Goal: Complete application form: Complete application form

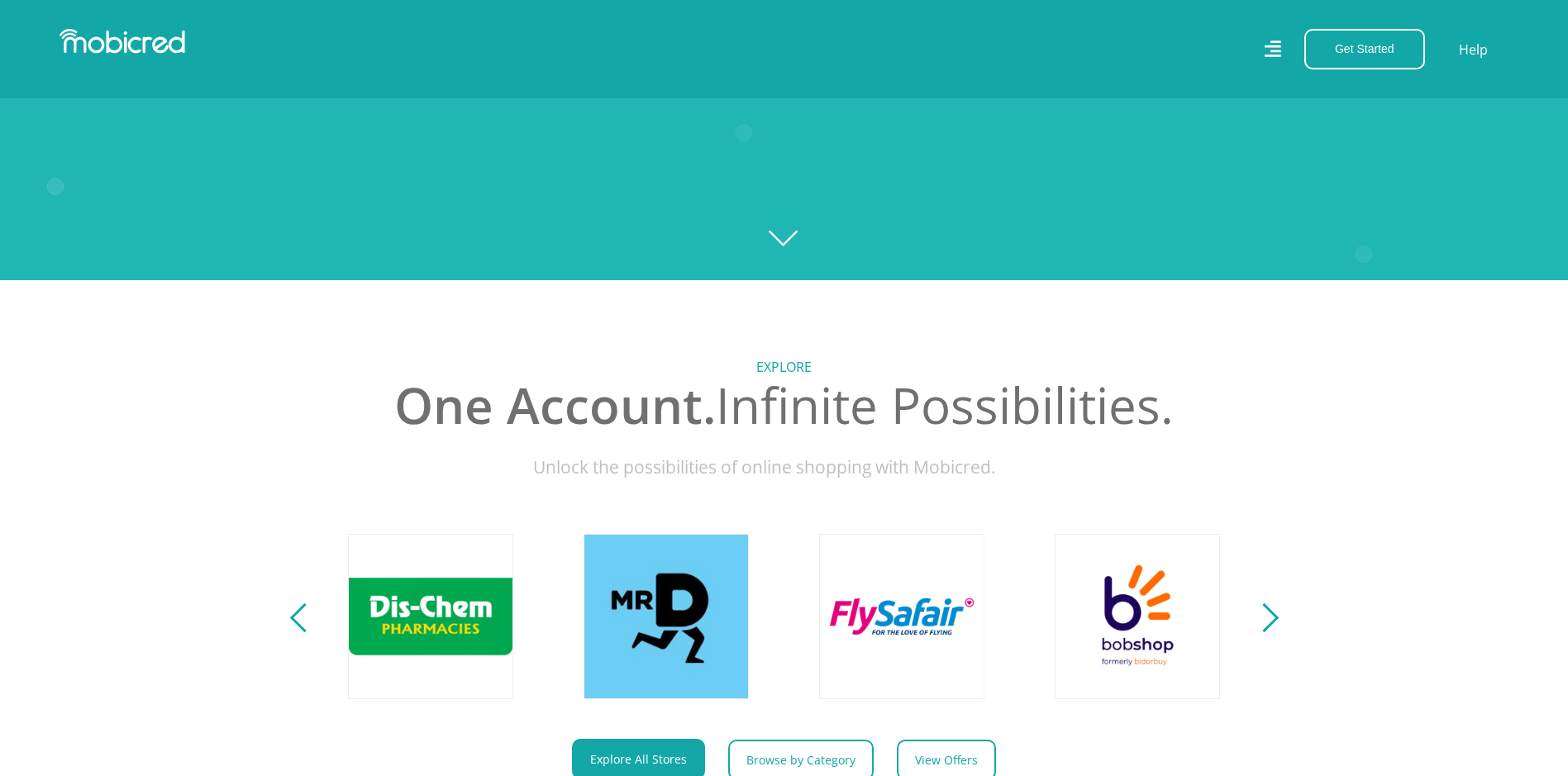
scroll to position [248, 0]
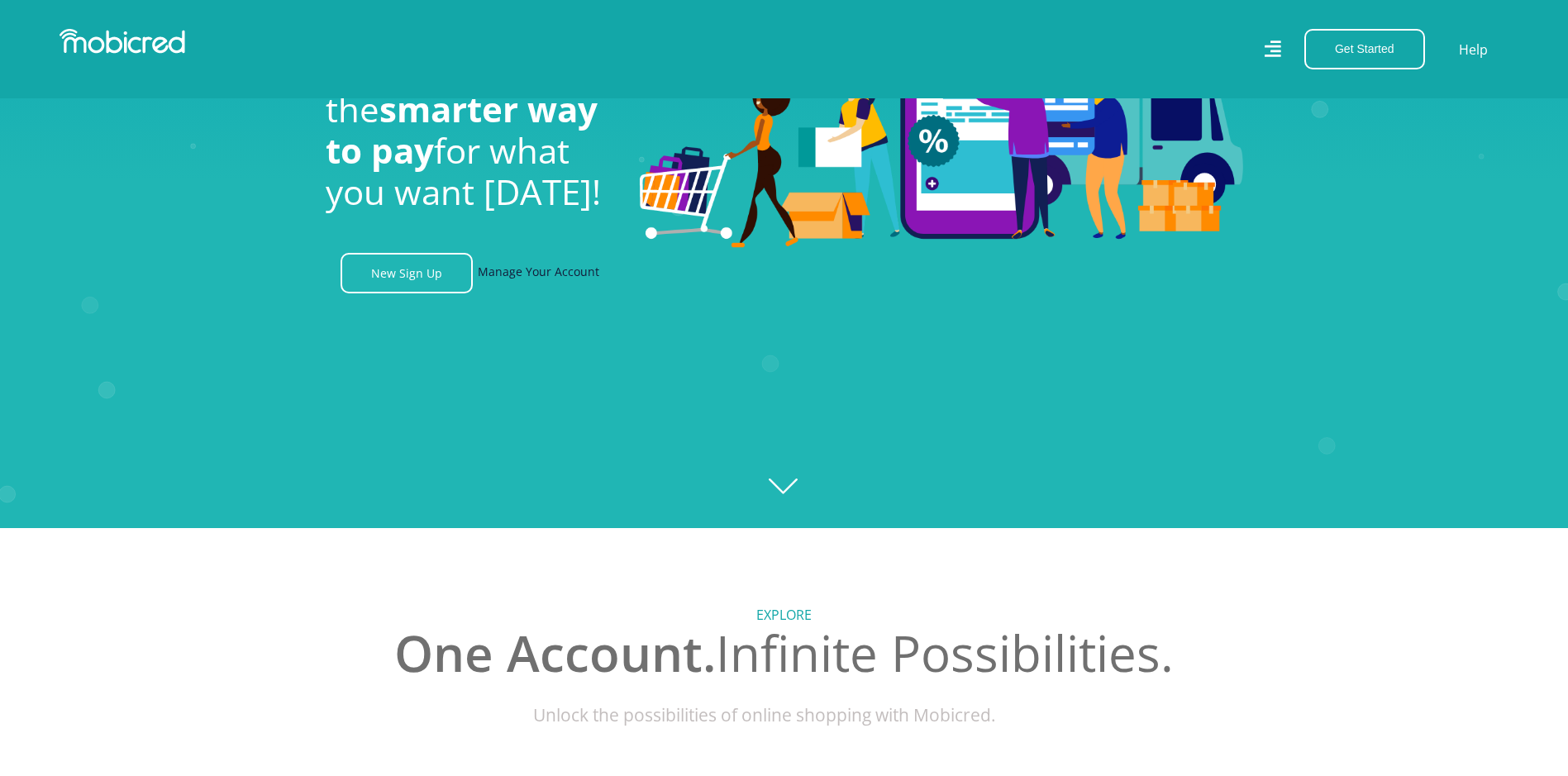
click at [532, 279] on link "Manage Your Account" at bounding box center [538, 273] width 122 height 41
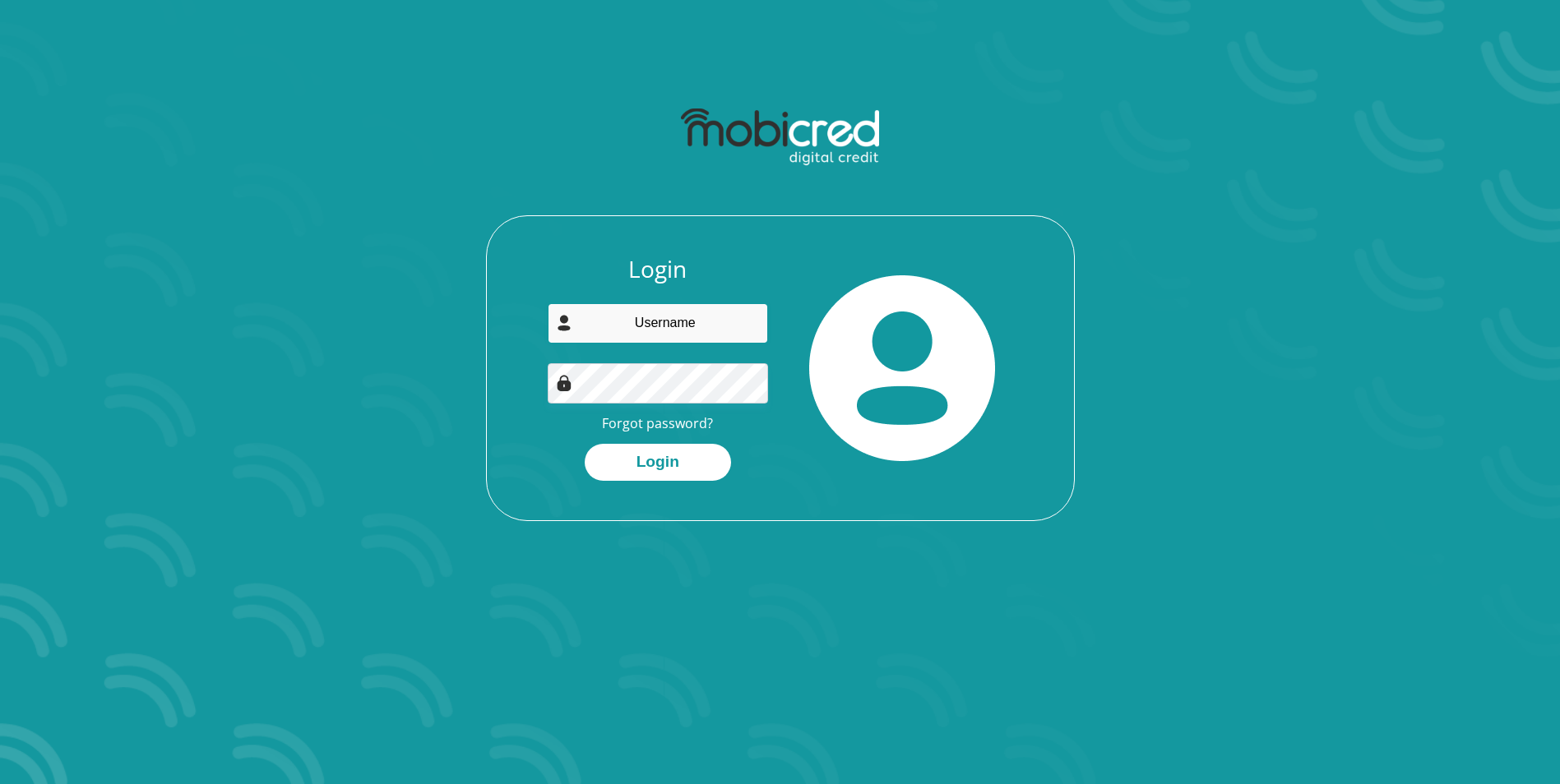
click at [660, 329] on input "email" at bounding box center [657, 323] width 220 height 40
type input "didoprop@outlook.com"
click at [661, 469] on button "Login" at bounding box center [657, 462] width 146 height 37
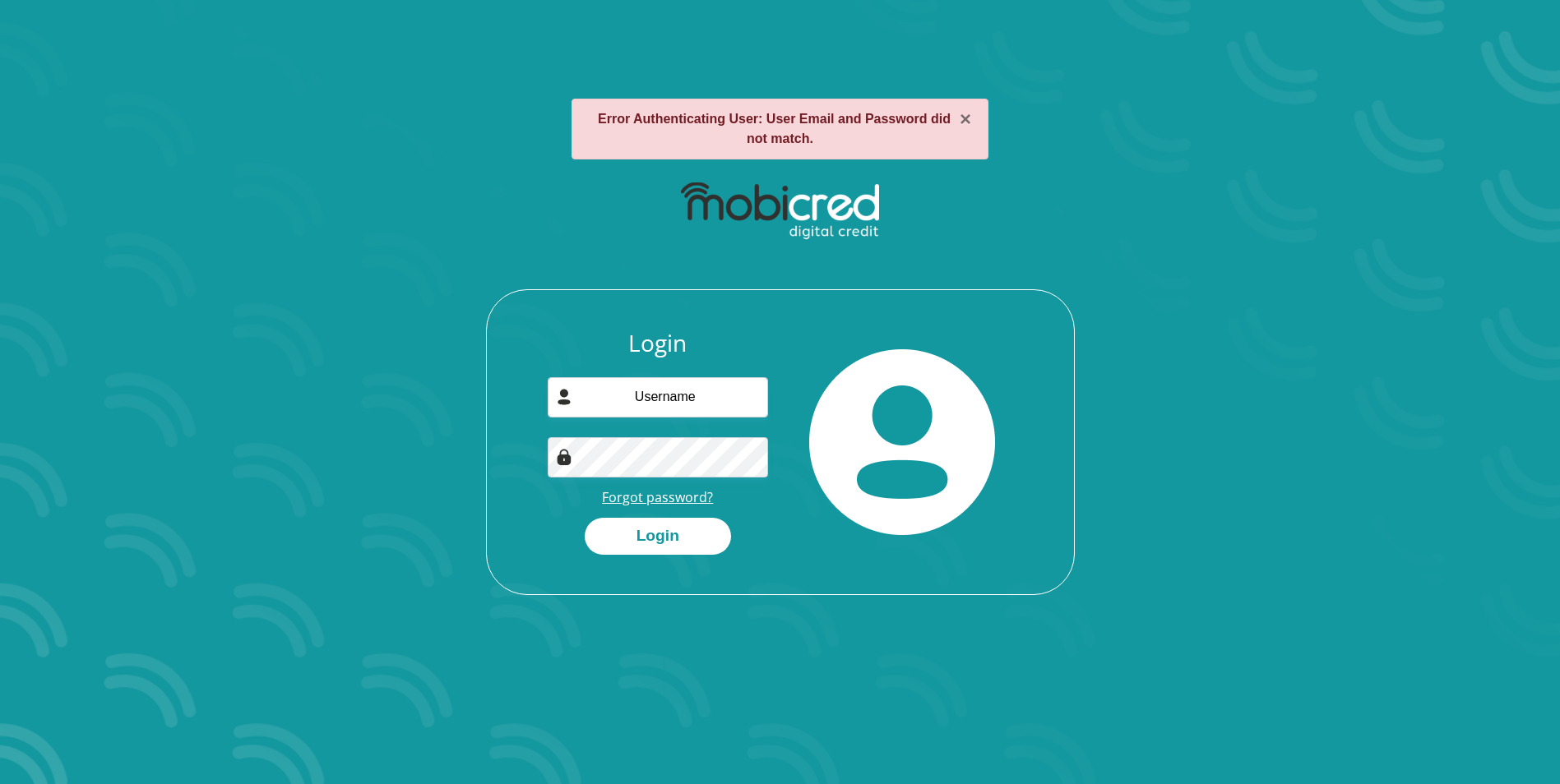
click at [679, 495] on link "Forgot password?" at bounding box center [657, 497] width 111 height 18
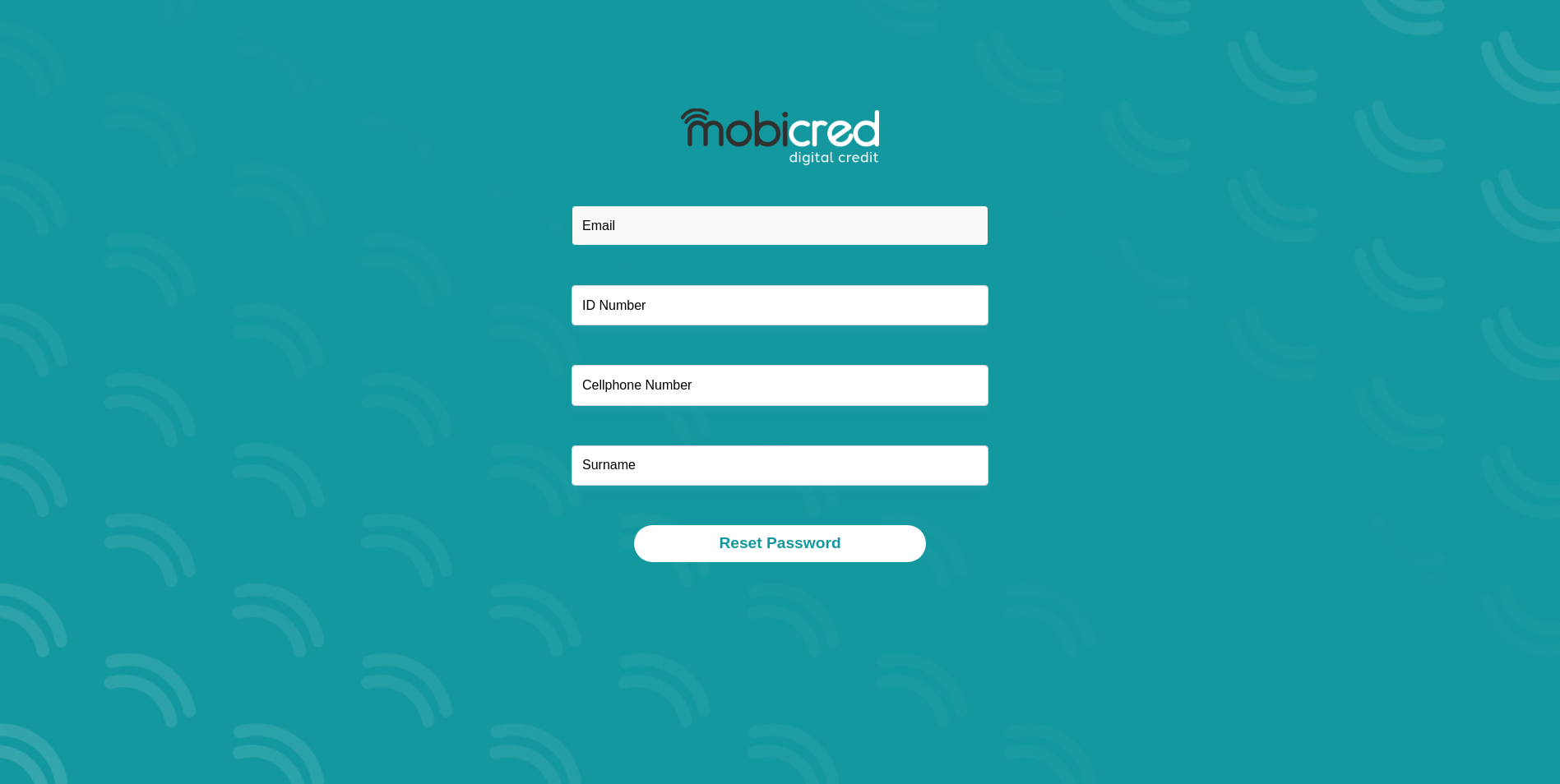
click at [681, 234] on input "email" at bounding box center [779, 225] width 417 height 40
type input "didoprop@outlook.com"
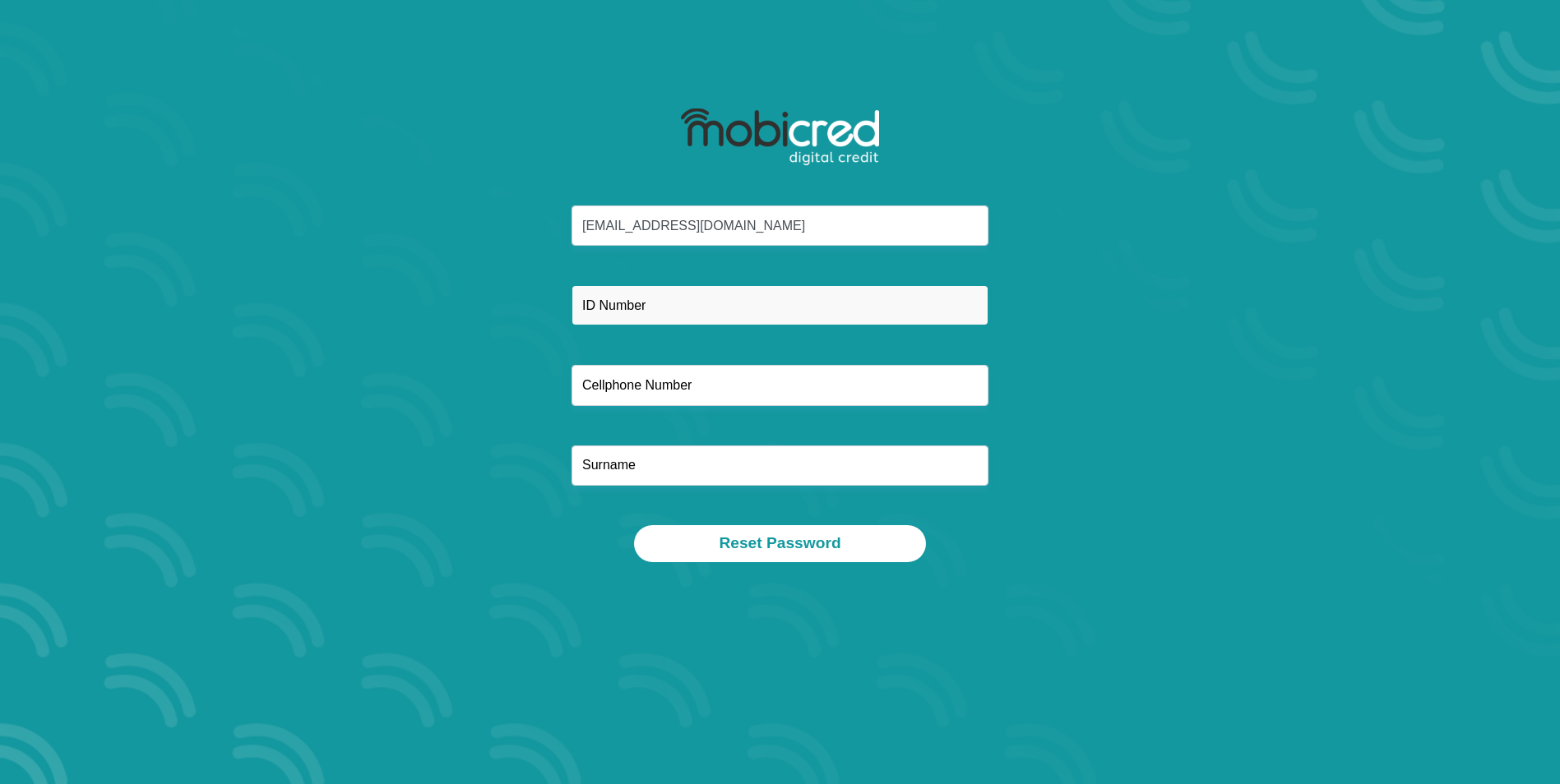
click at [679, 310] on input "text" at bounding box center [779, 305] width 417 height 40
type input "9"
click at [652, 300] on input "690903009182" at bounding box center [779, 305] width 417 height 40
type input "6909030091082"
click at [723, 406] on div "didoprop@outlook.com 6909030091082" at bounding box center [780, 365] width 883 height 319
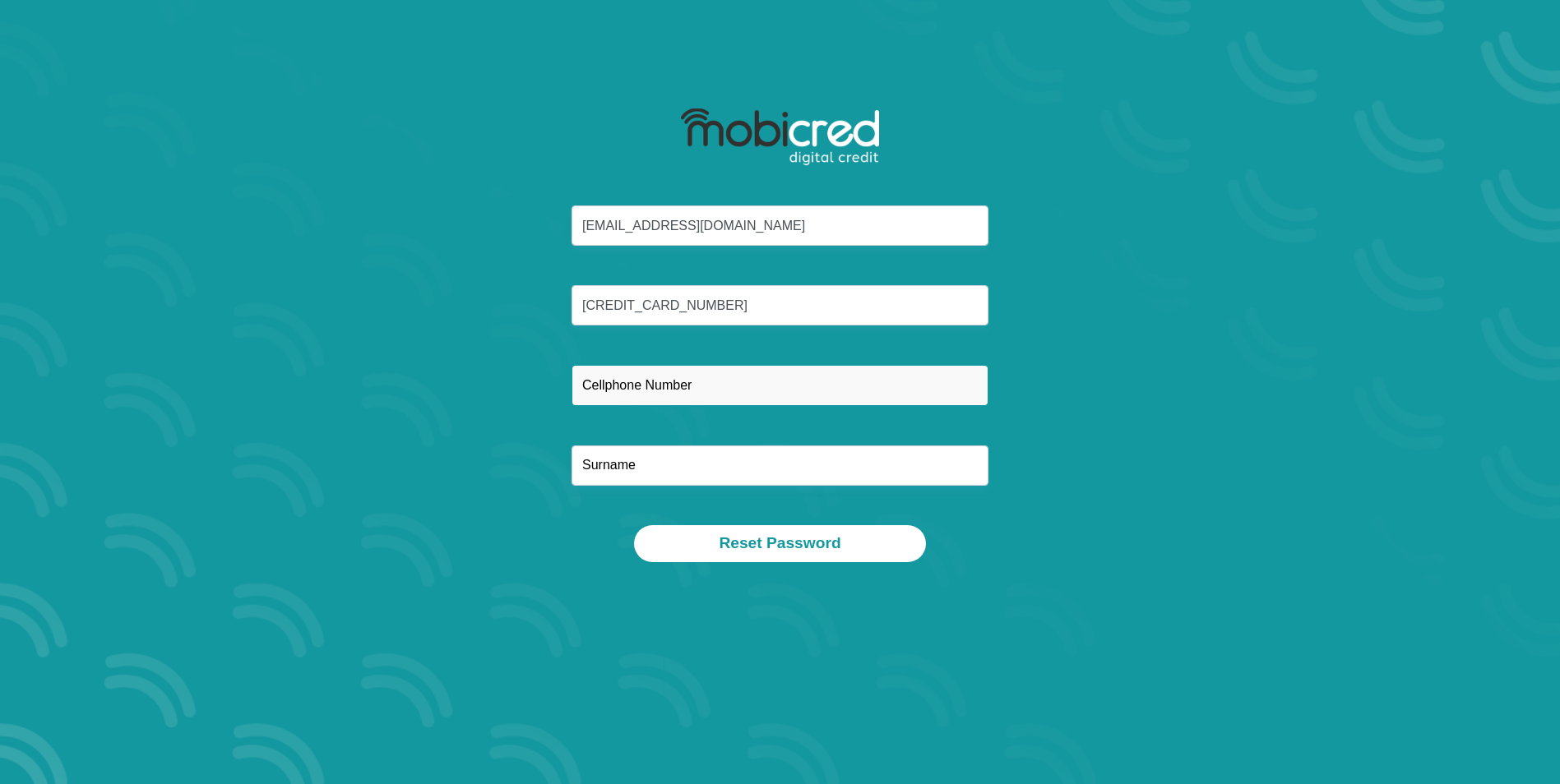
click at [718, 381] on input "text" at bounding box center [779, 385] width 417 height 40
type input "0783814561"
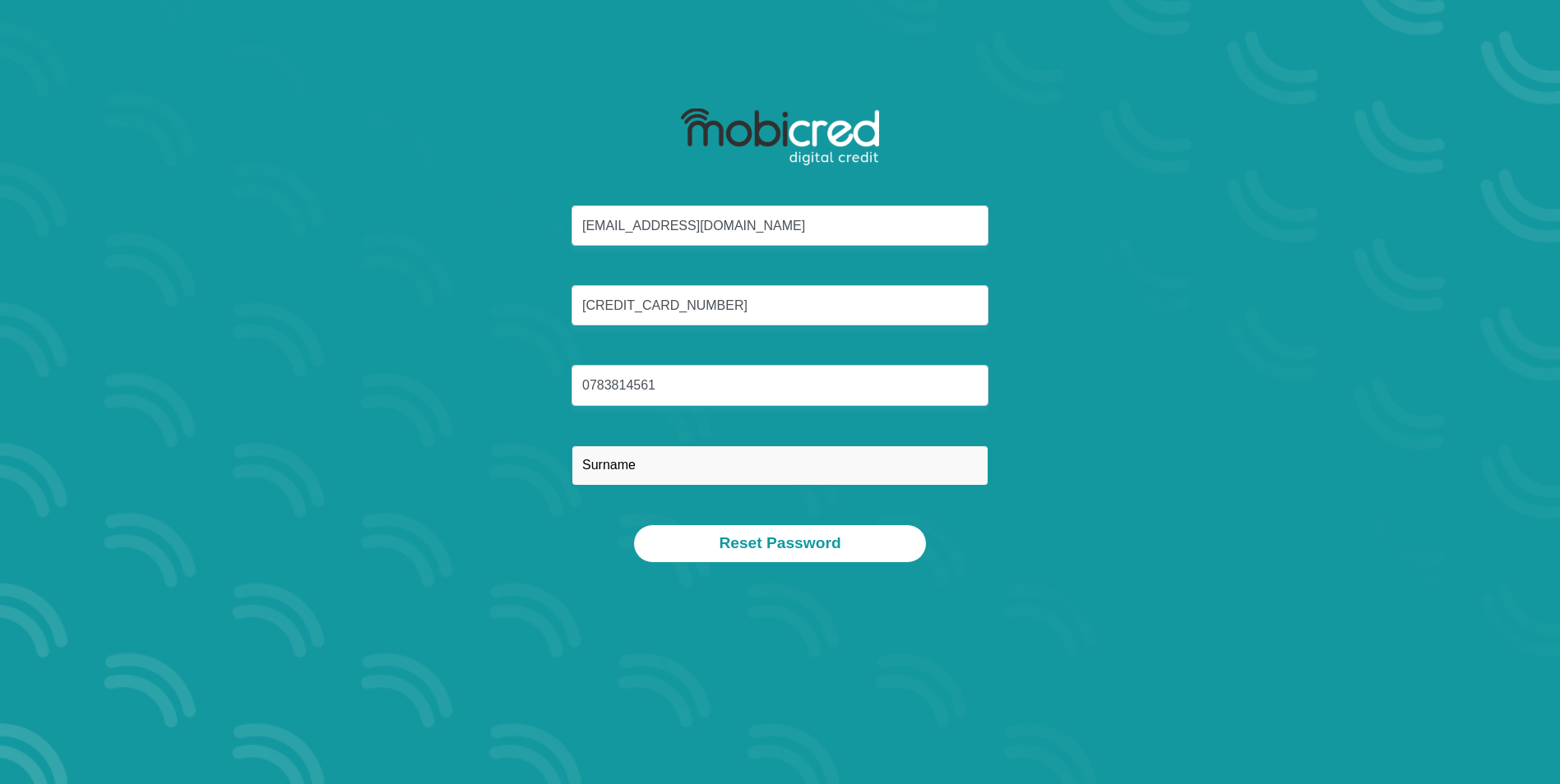
click at [748, 461] on input "text" at bounding box center [779, 465] width 417 height 40
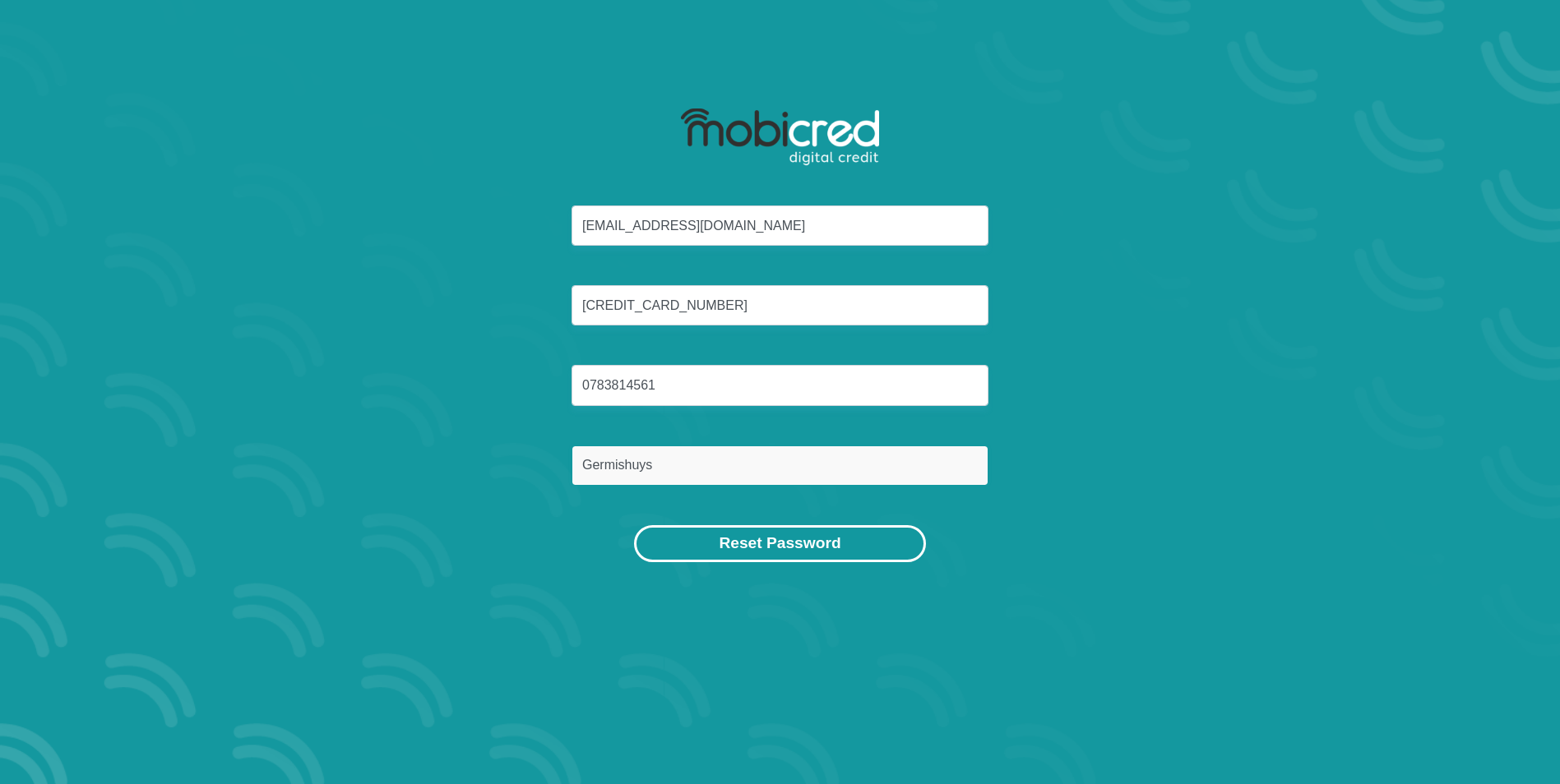
type input "Germishuys"
click at [785, 545] on button "Reset Password" at bounding box center [779, 544] width 291 height 37
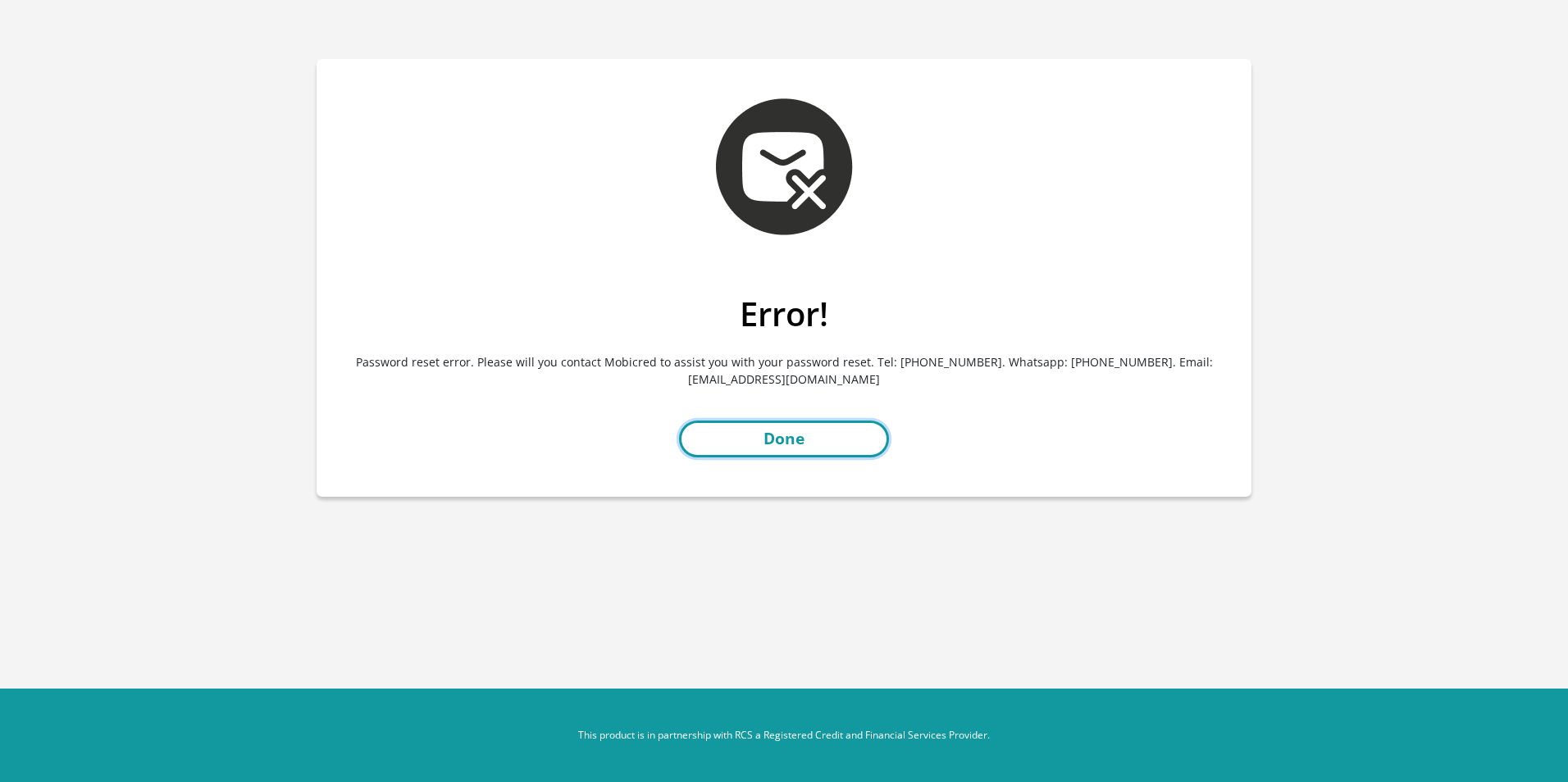
click at [788, 433] on link "Done" at bounding box center [783, 439] width 210 height 37
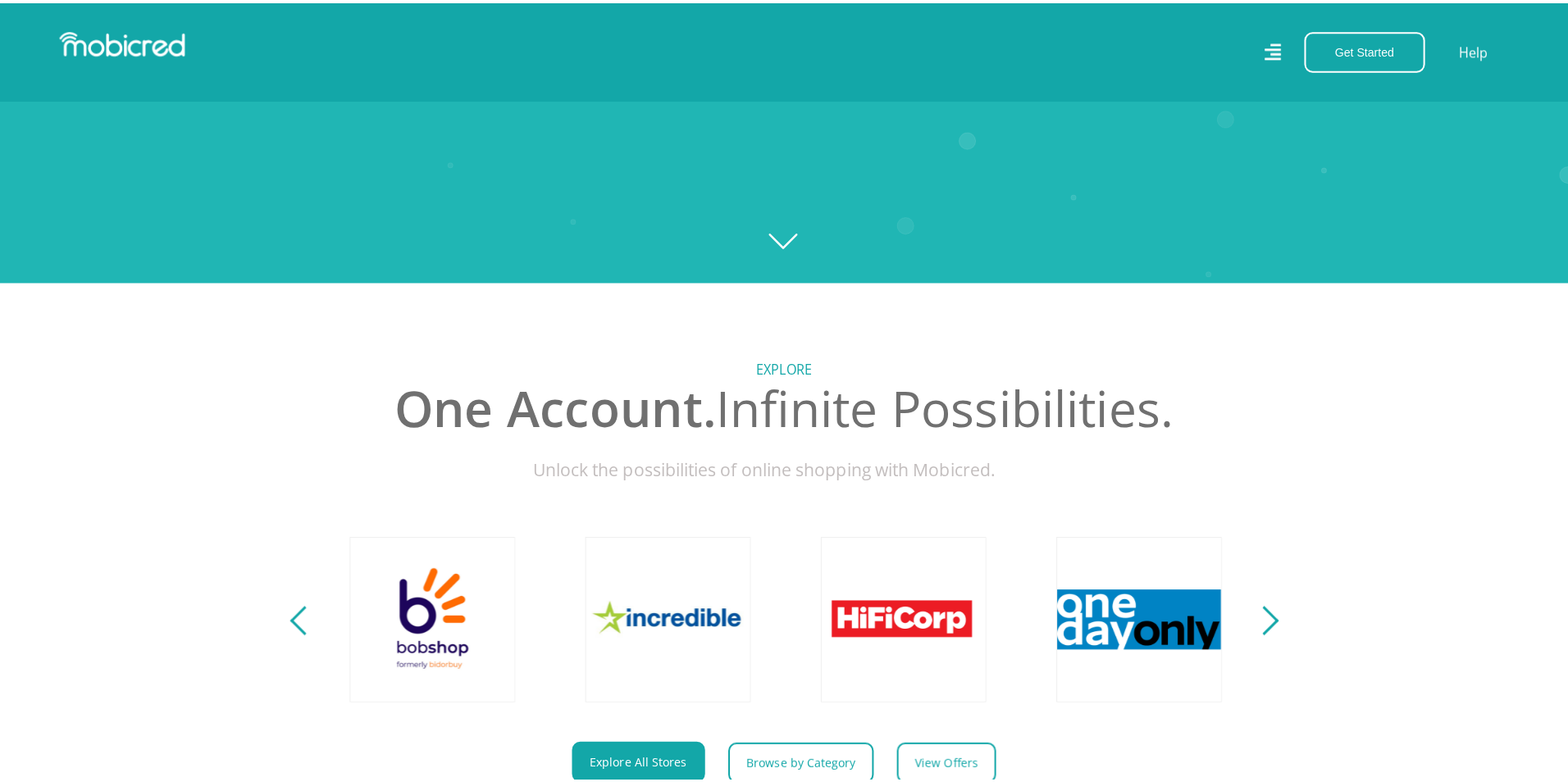
scroll to position [0, 2804]
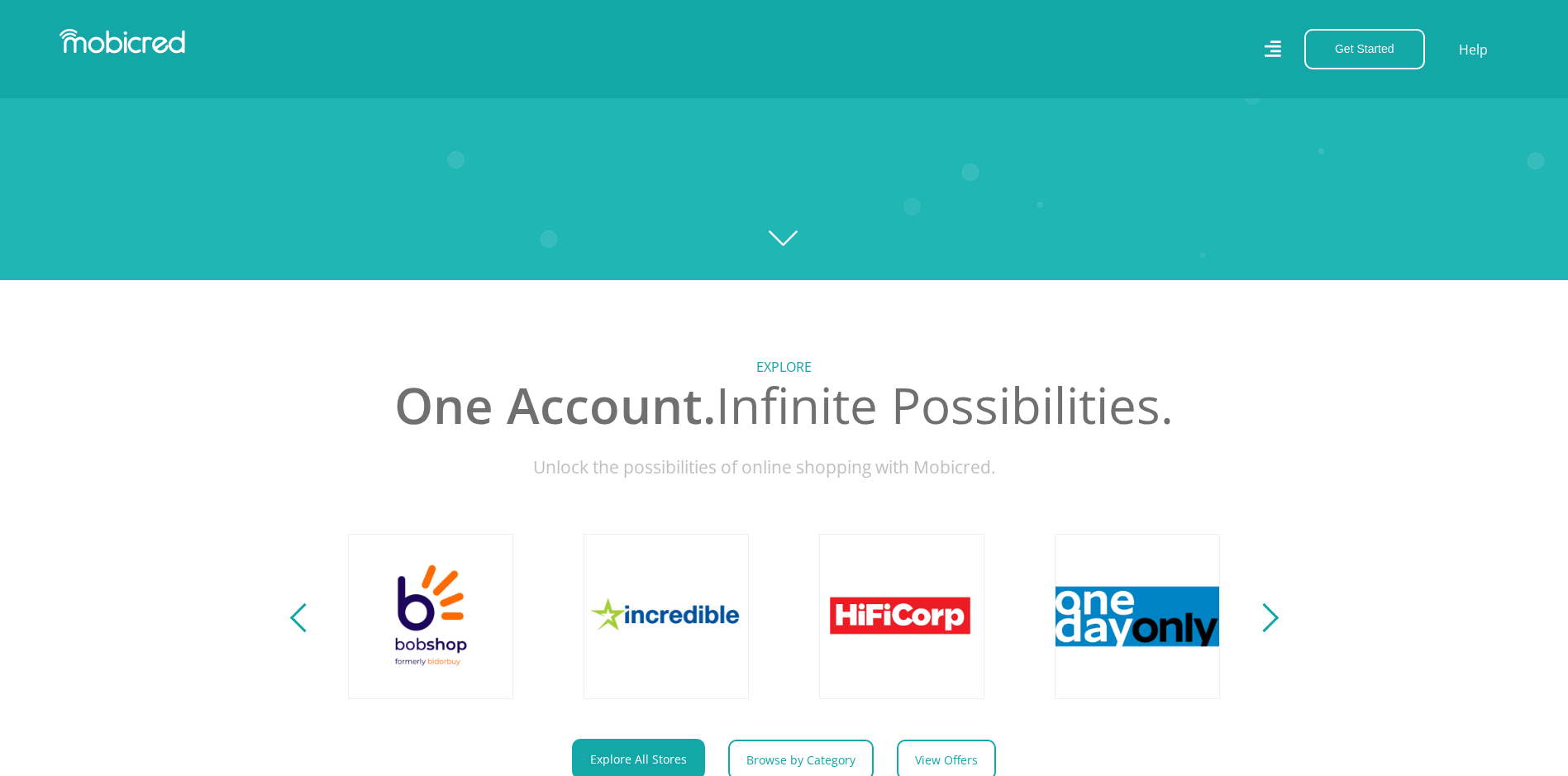
click at [1280, 43] on icon at bounding box center [1271, 49] width 16 height 24
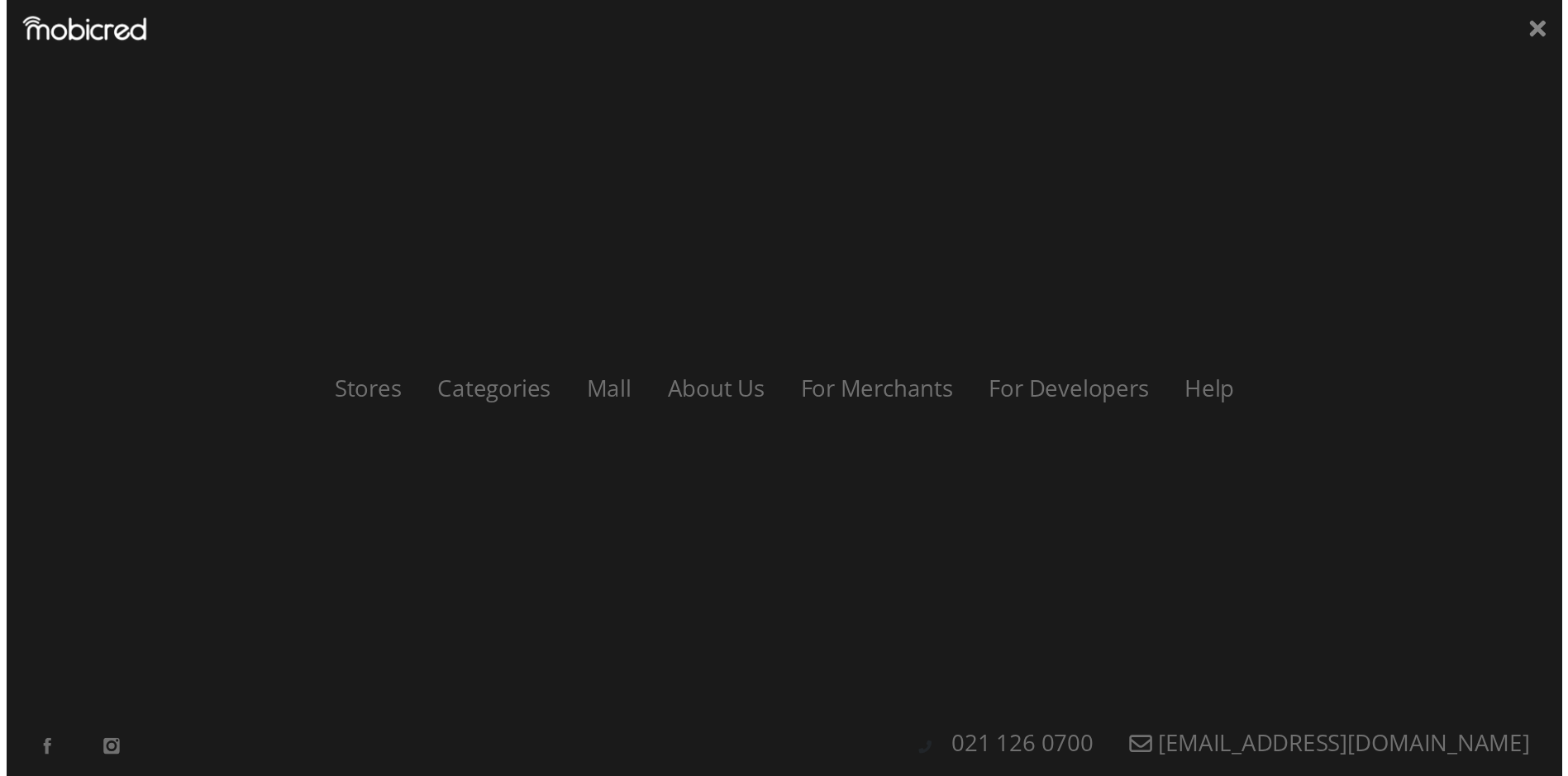
scroll to position [0, 3768]
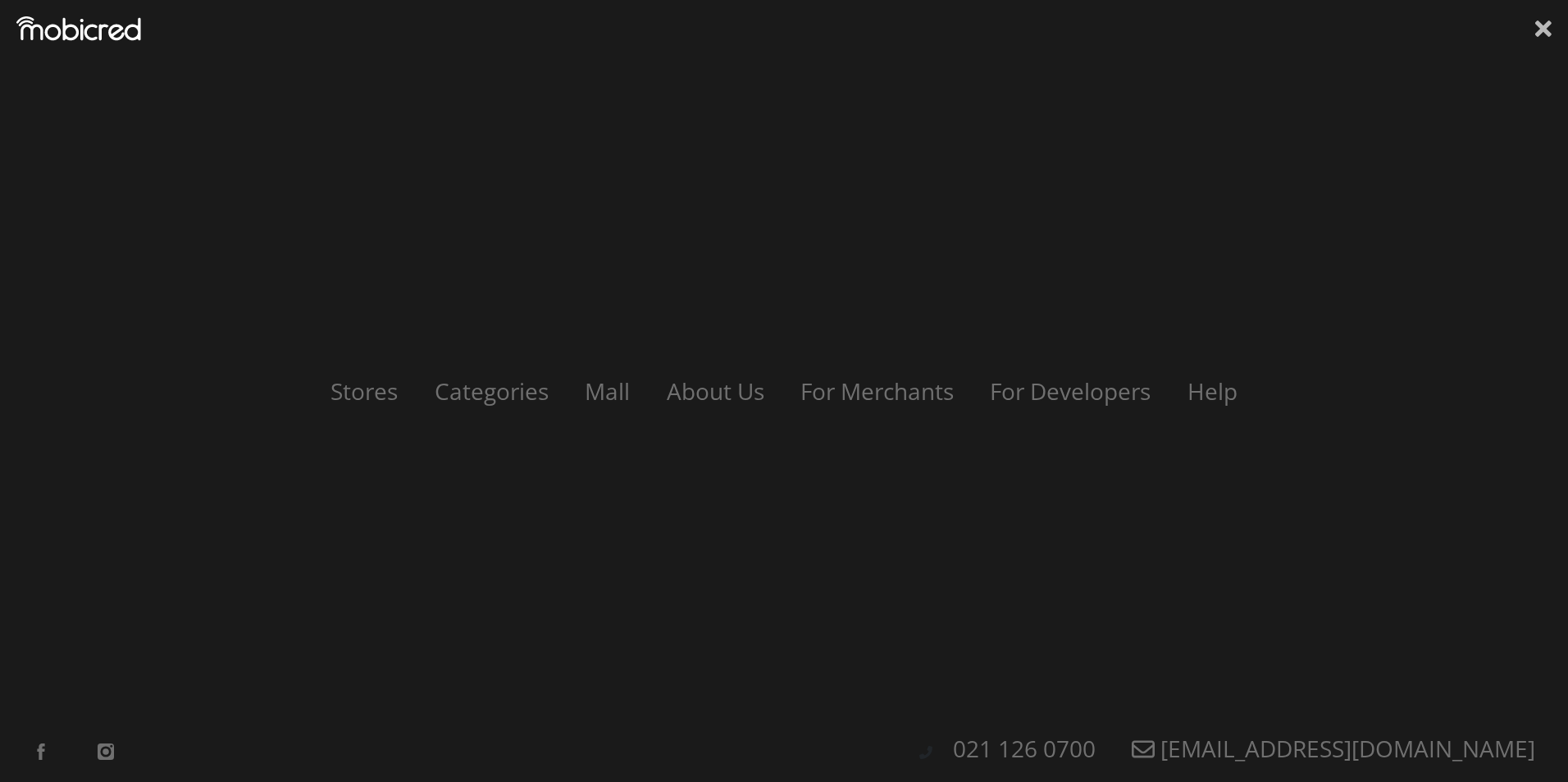
click at [1544, 27] on icon at bounding box center [1543, 28] width 16 height 16
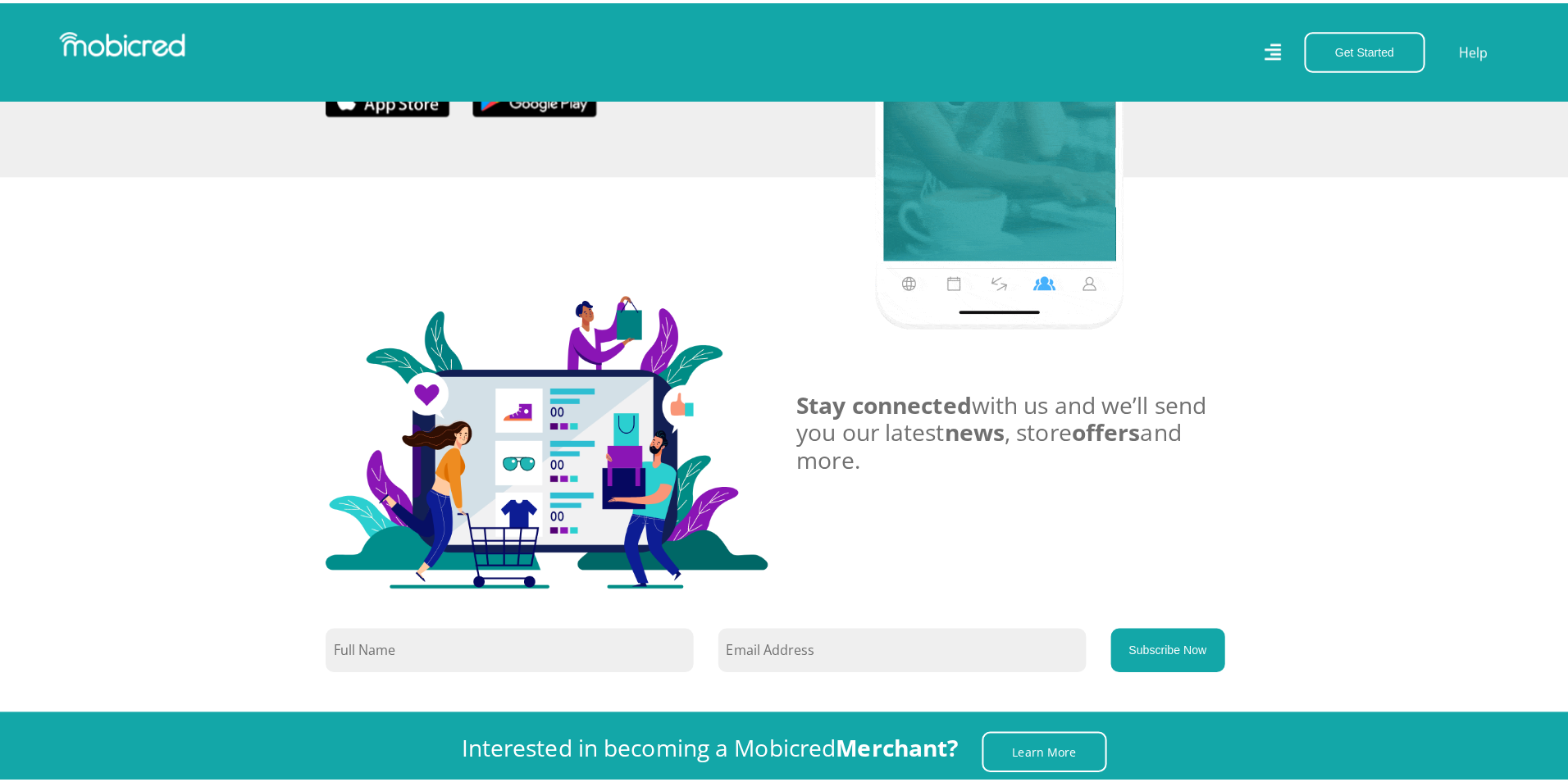
scroll to position [0, 2804]
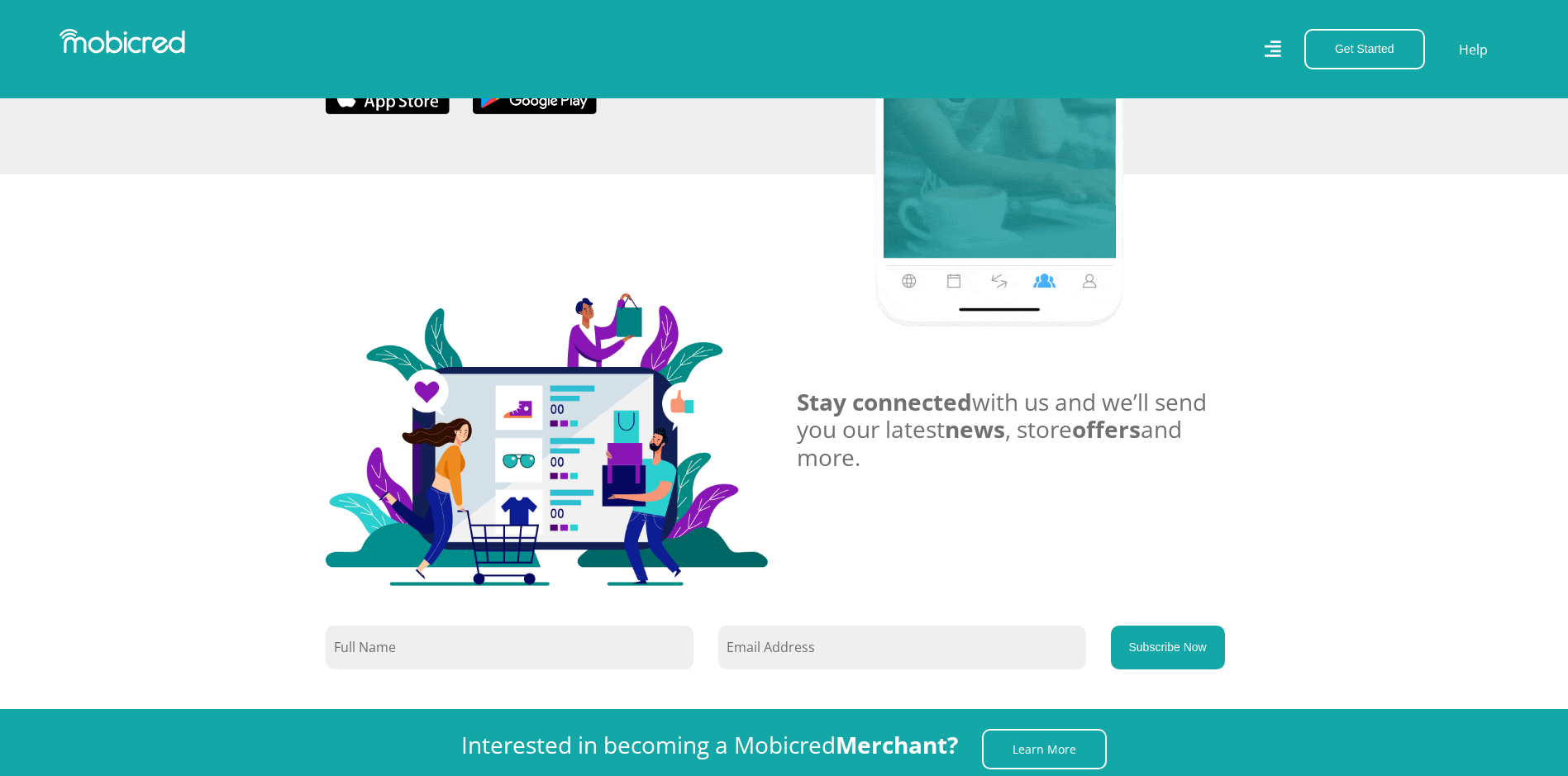
click at [1271, 59] on icon at bounding box center [1271, 49] width 16 height 24
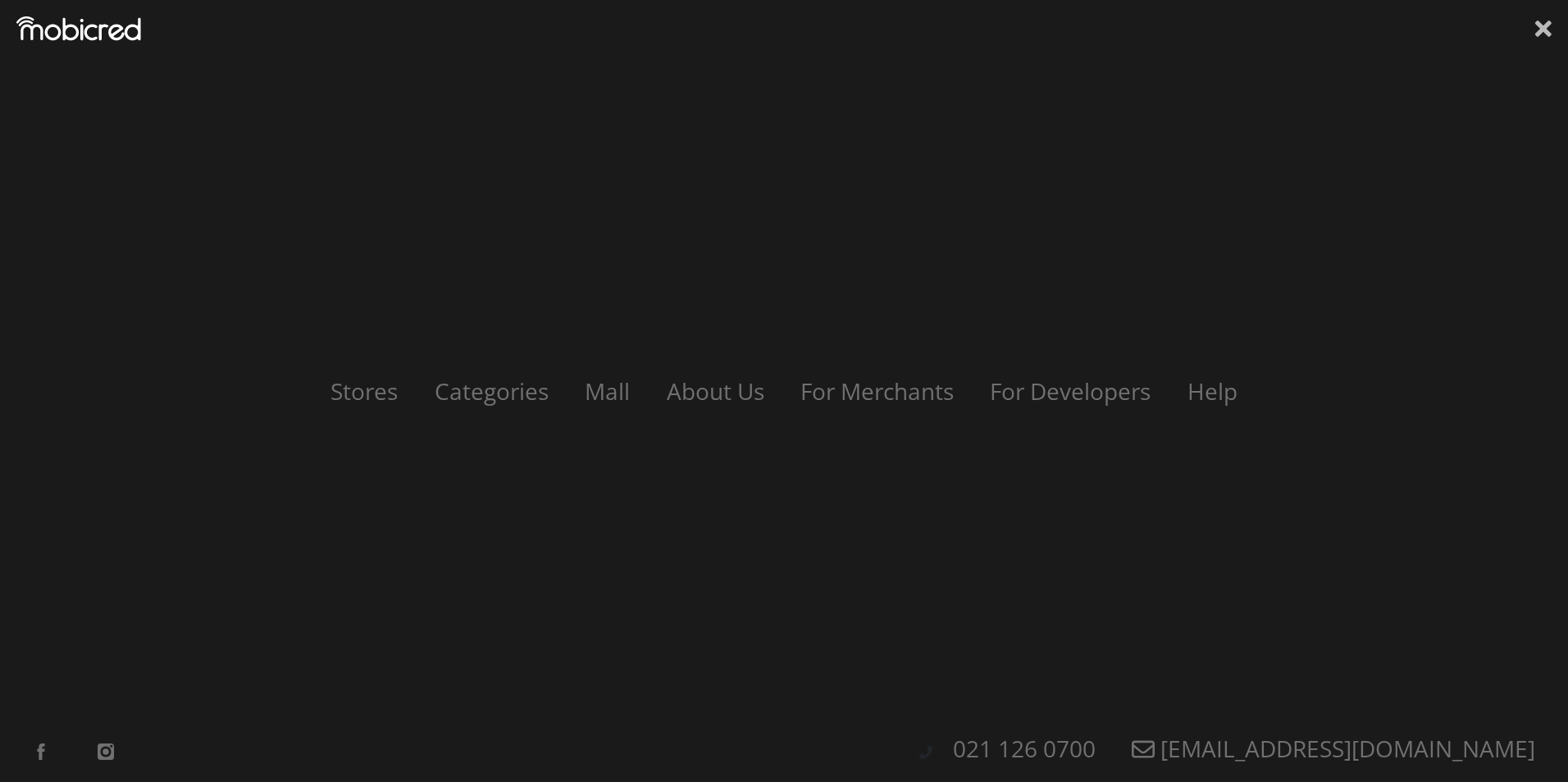
click at [1547, 28] on icon at bounding box center [1543, 28] width 16 height 25
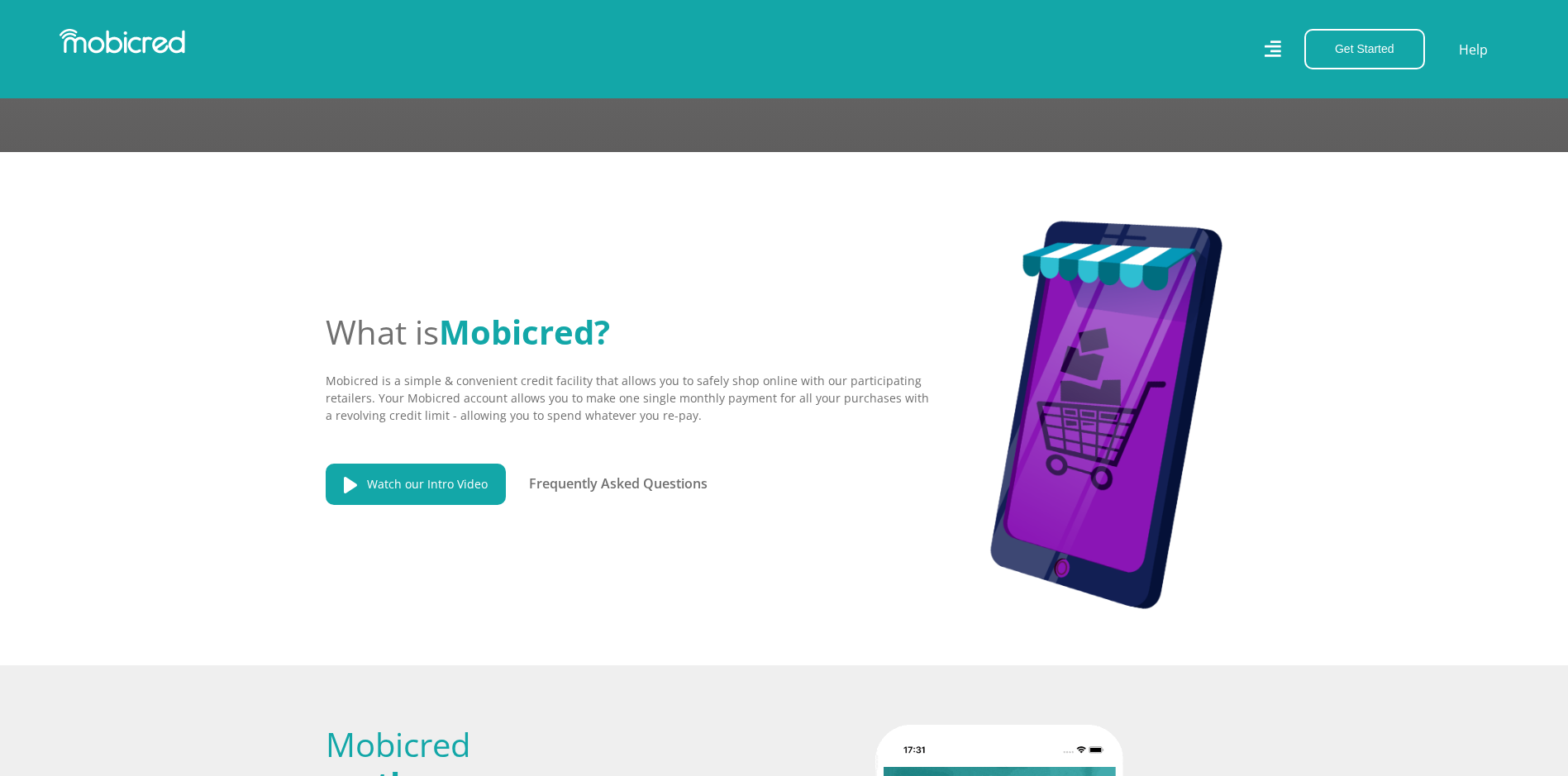
scroll to position [2066, 0]
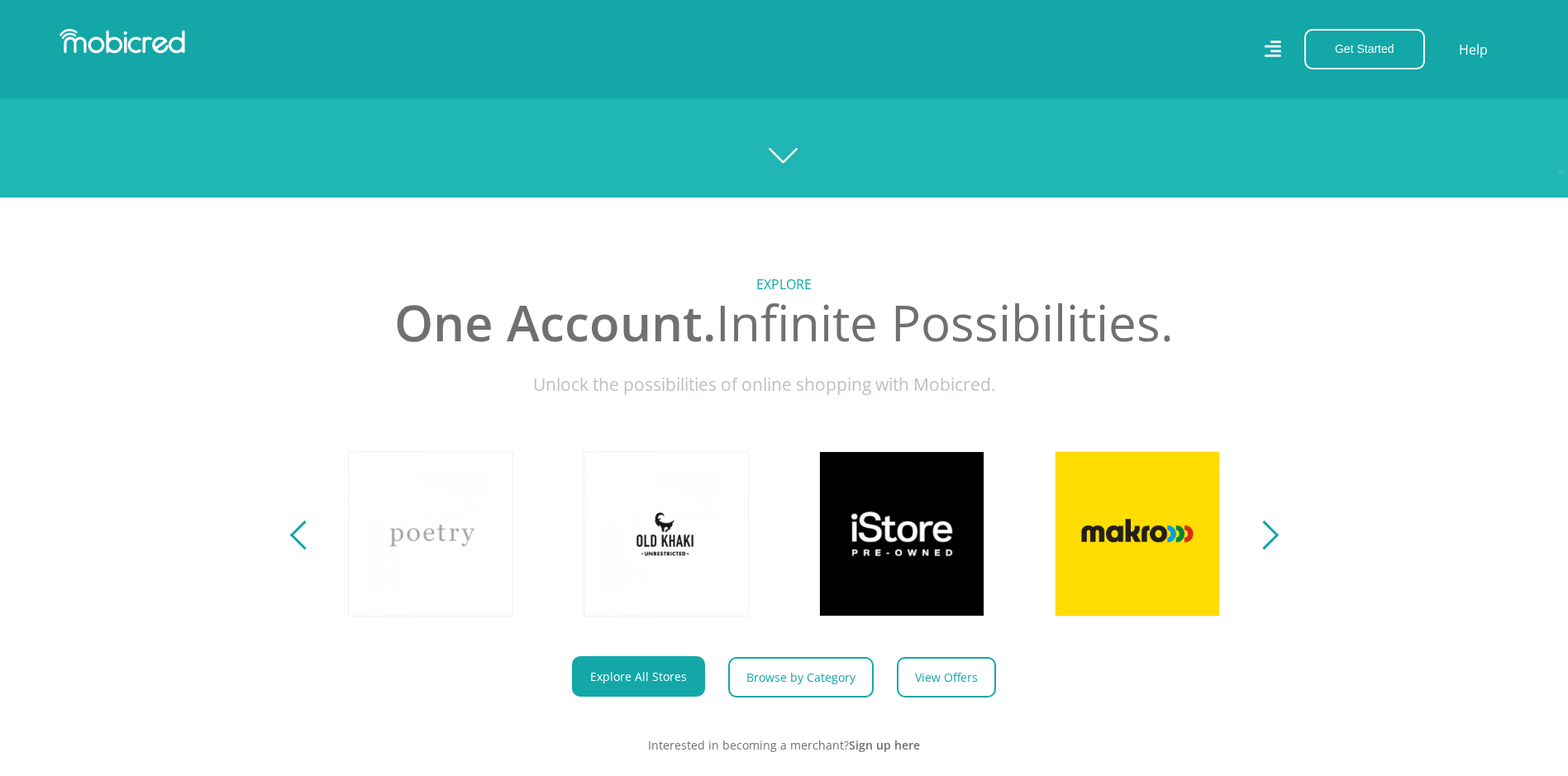
click at [1279, 45] on icon at bounding box center [1272, 49] width 17 height 24
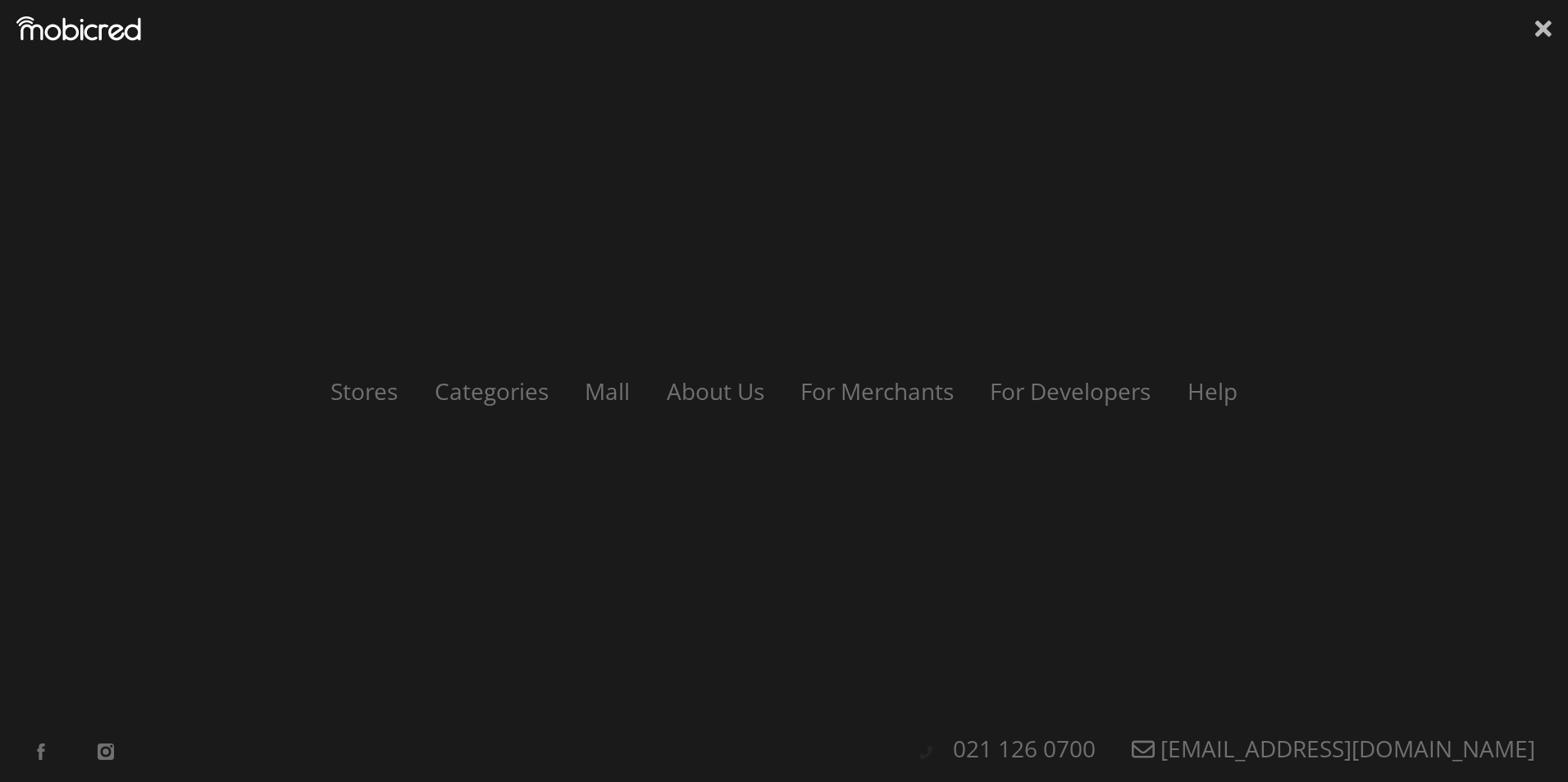
click at [1541, 36] on icon at bounding box center [1543, 28] width 16 height 25
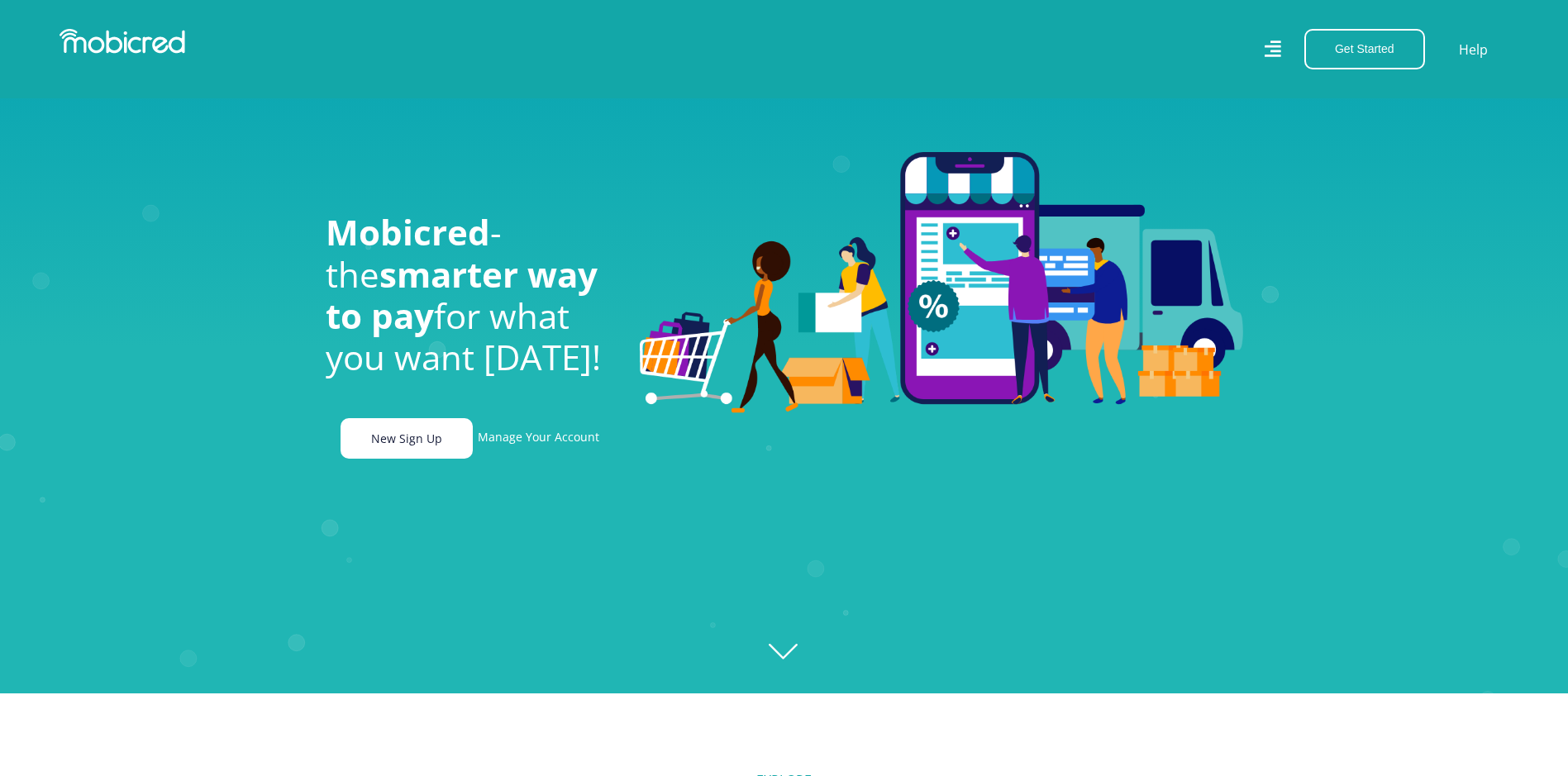
click at [465, 446] on link "New Sign Up" at bounding box center [406, 438] width 132 height 41
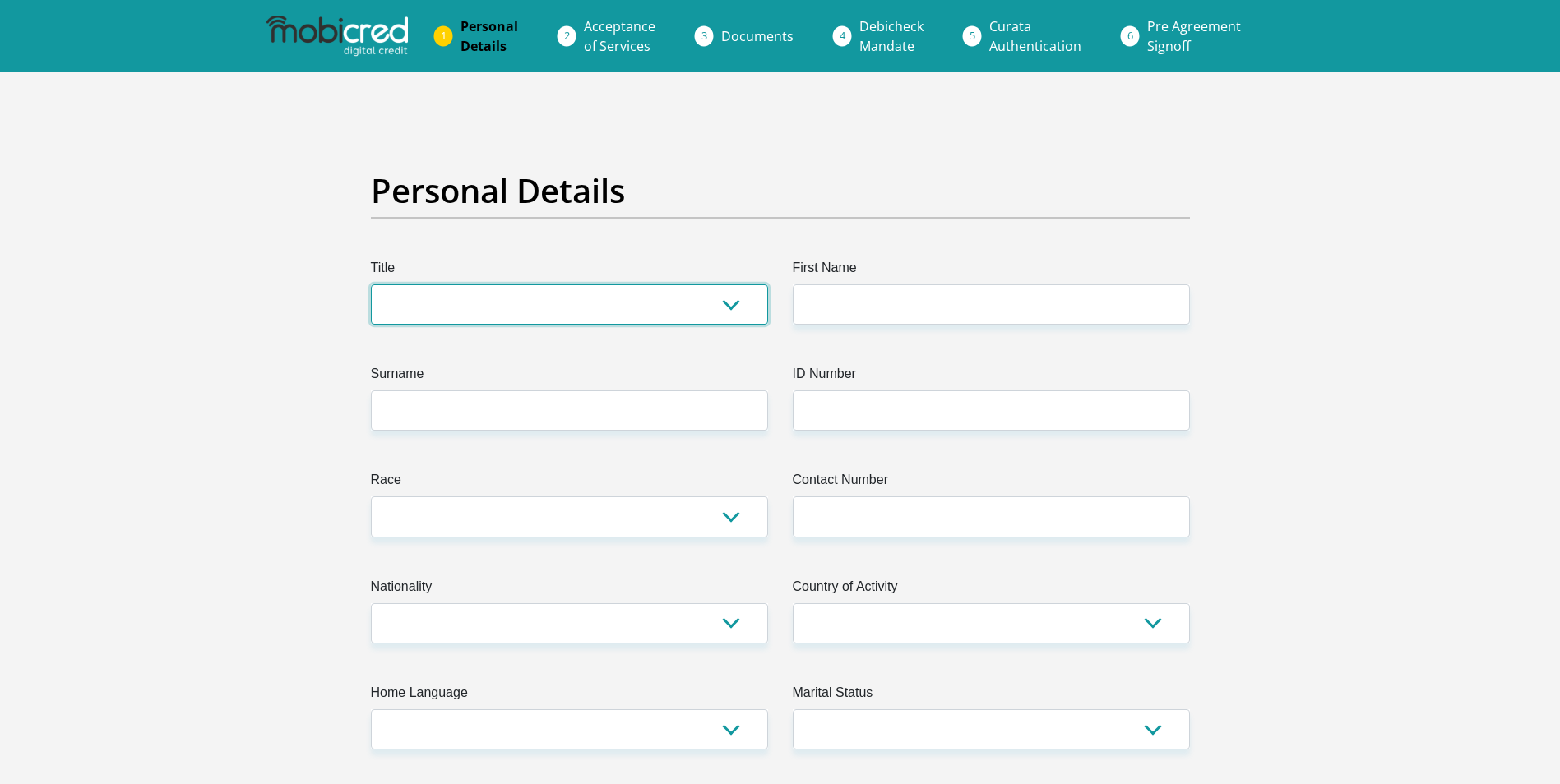
click at [651, 309] on select "Mr Ms Mrs Dr Other" at bounding box center [570, 304] width 397 height 40
select select "Ms"
click at [371, 284] on select "Mr Ms Mrs Dr Other" at bounding box center [570, 304] width 397 height 40
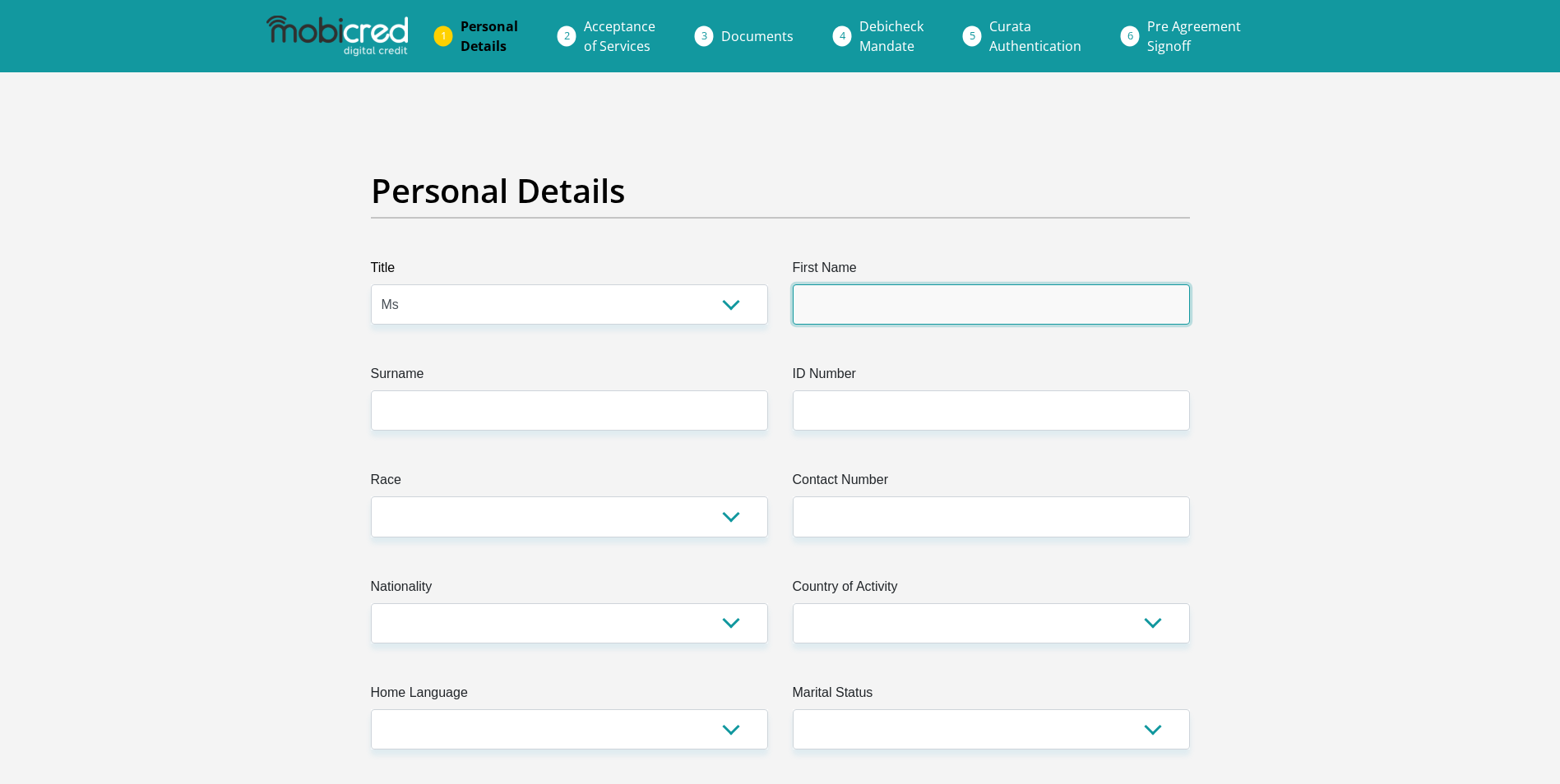
click at [899, 303] on input "First Name" at bounding box center [991, 304] width 397 height 40
type input "Judy"
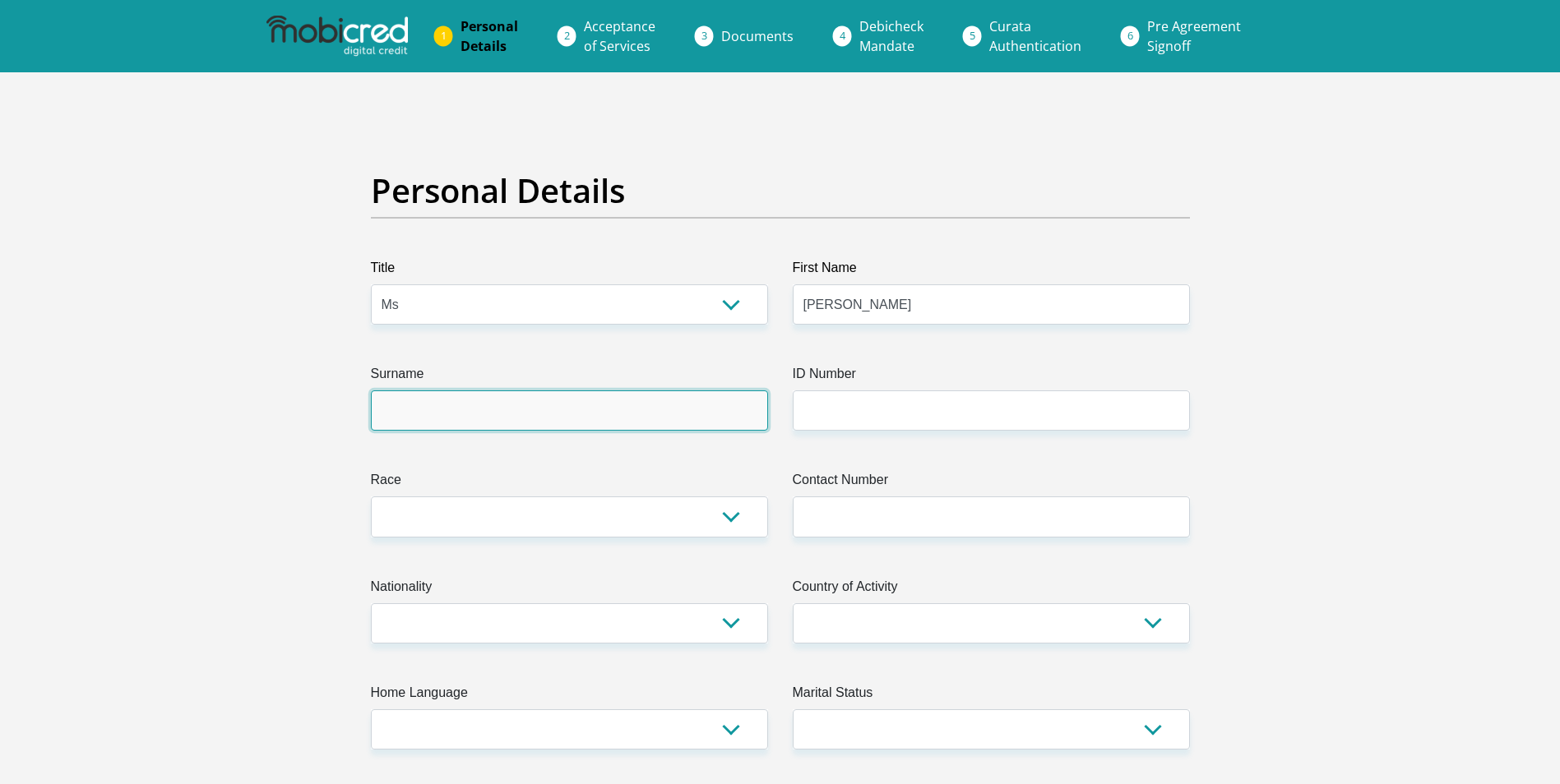
click at [489, 412] on input "Surname" at bounding box center [570, 410] width 397 height 40
type input "Germishuys"
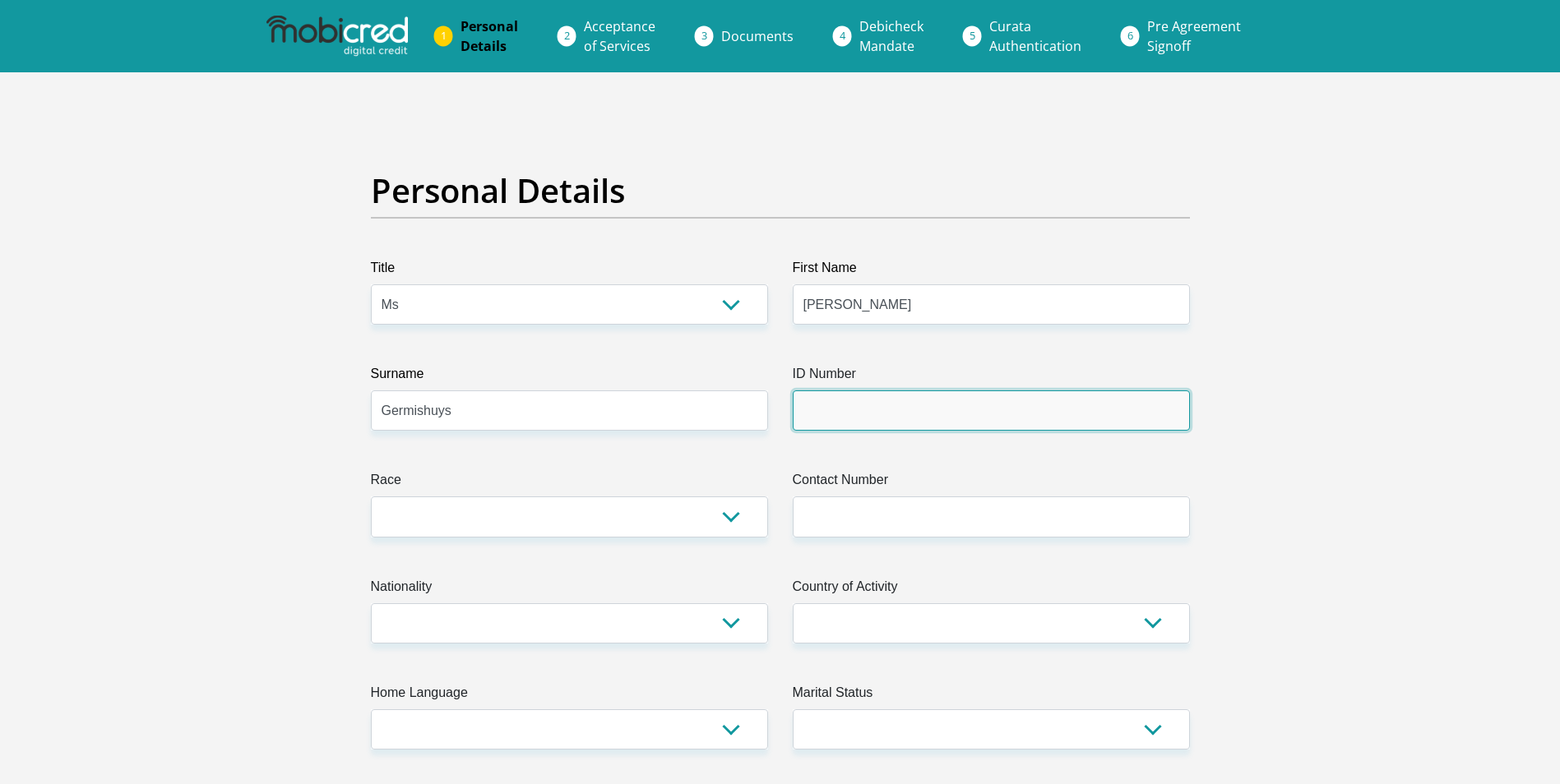
click at [996, 413] on input "ID Number" at bounding box center [991, 410] width 397 height 40
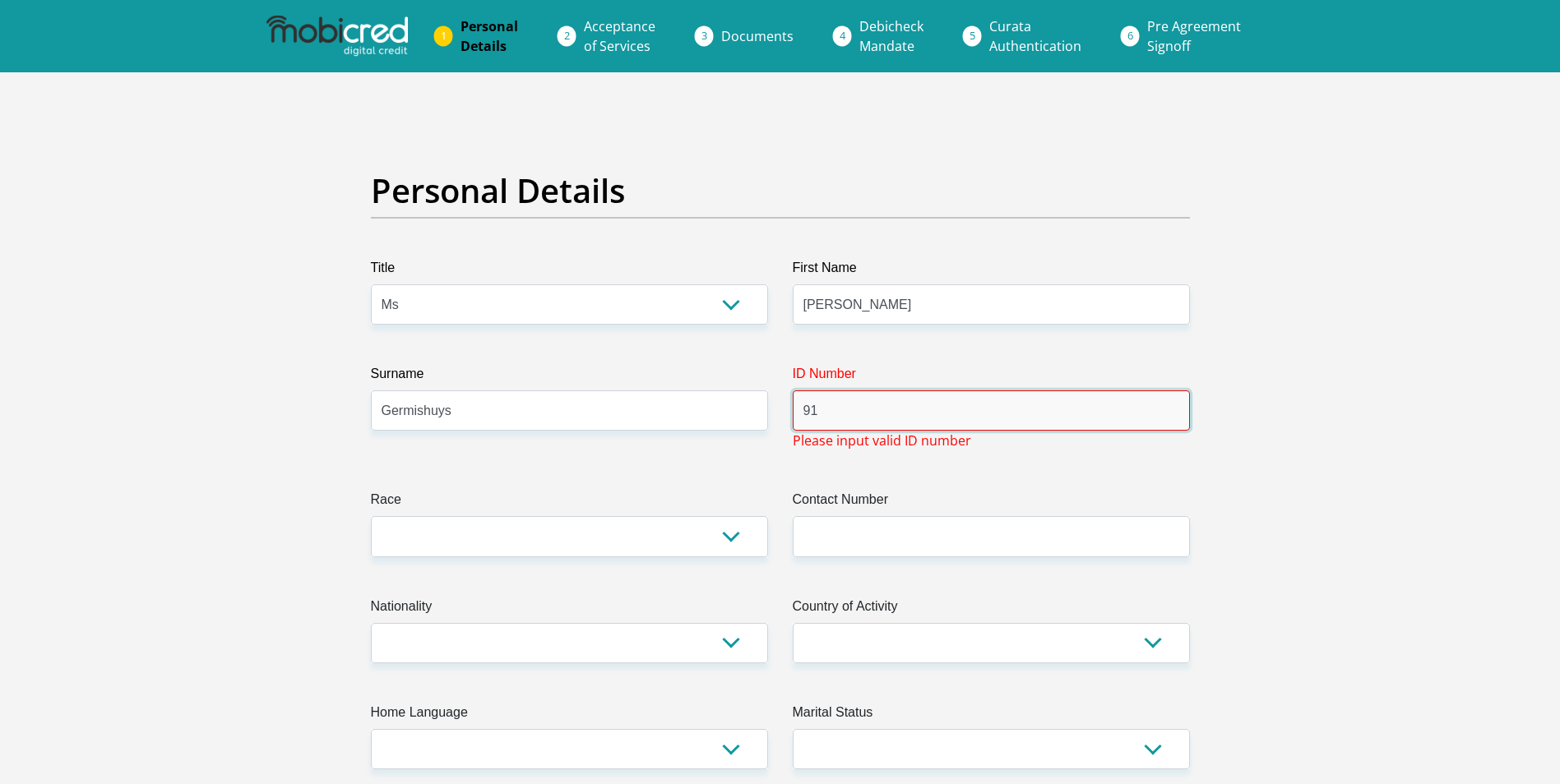
type input "9"
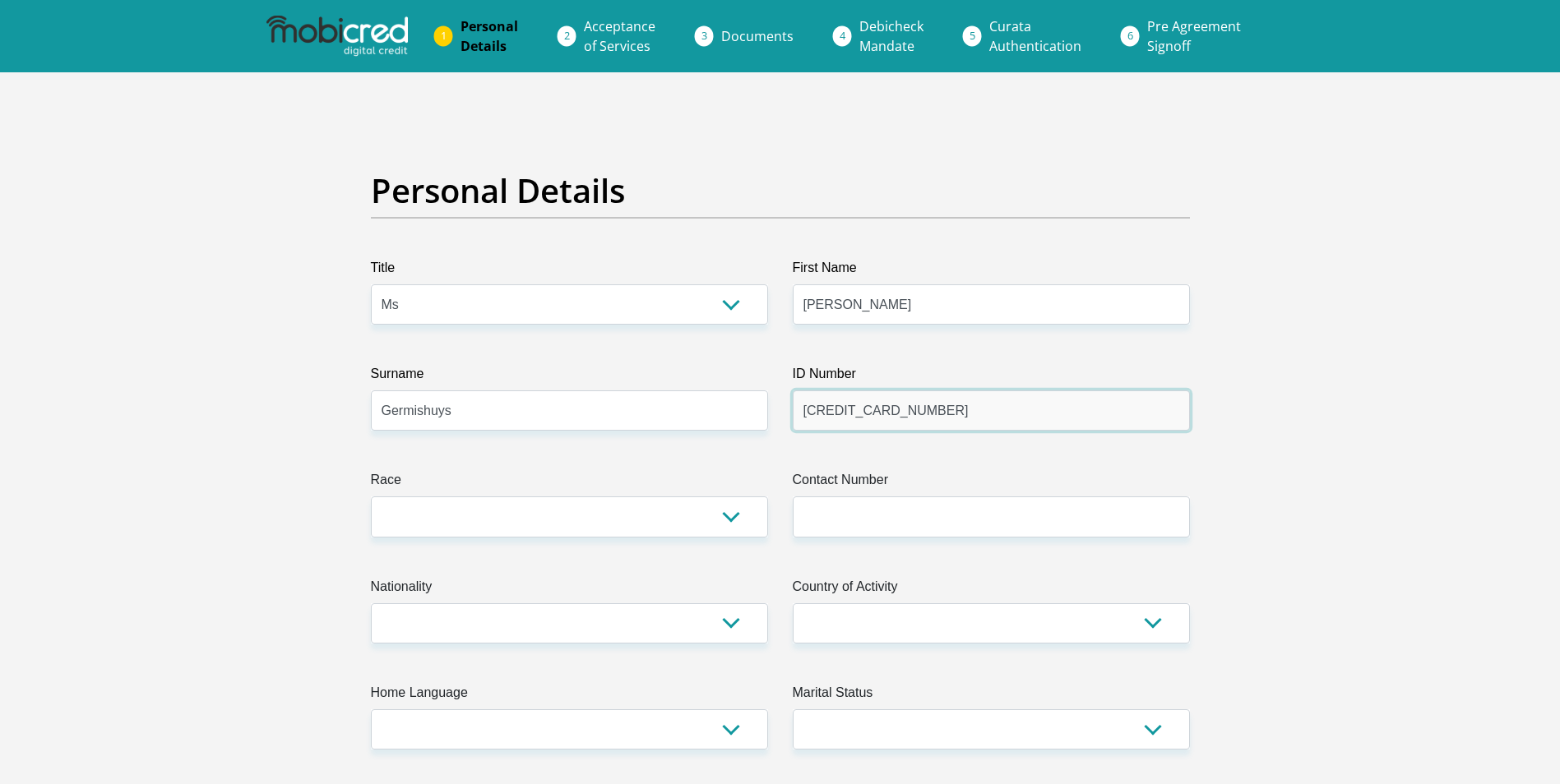
type input "6909030091082"
click at [588, 514] on select "Black Coloured Indian White Other" at bounding box center [570, 516] width 397 height 40
select select "4"
click at [371, 496] on select "Black Coloured Indian White Other" at bounding box center [570, 516] width 397 height 40
click at [868, 515] on input "Contact Number" at bounding box center [991, 516] width 397 height 40
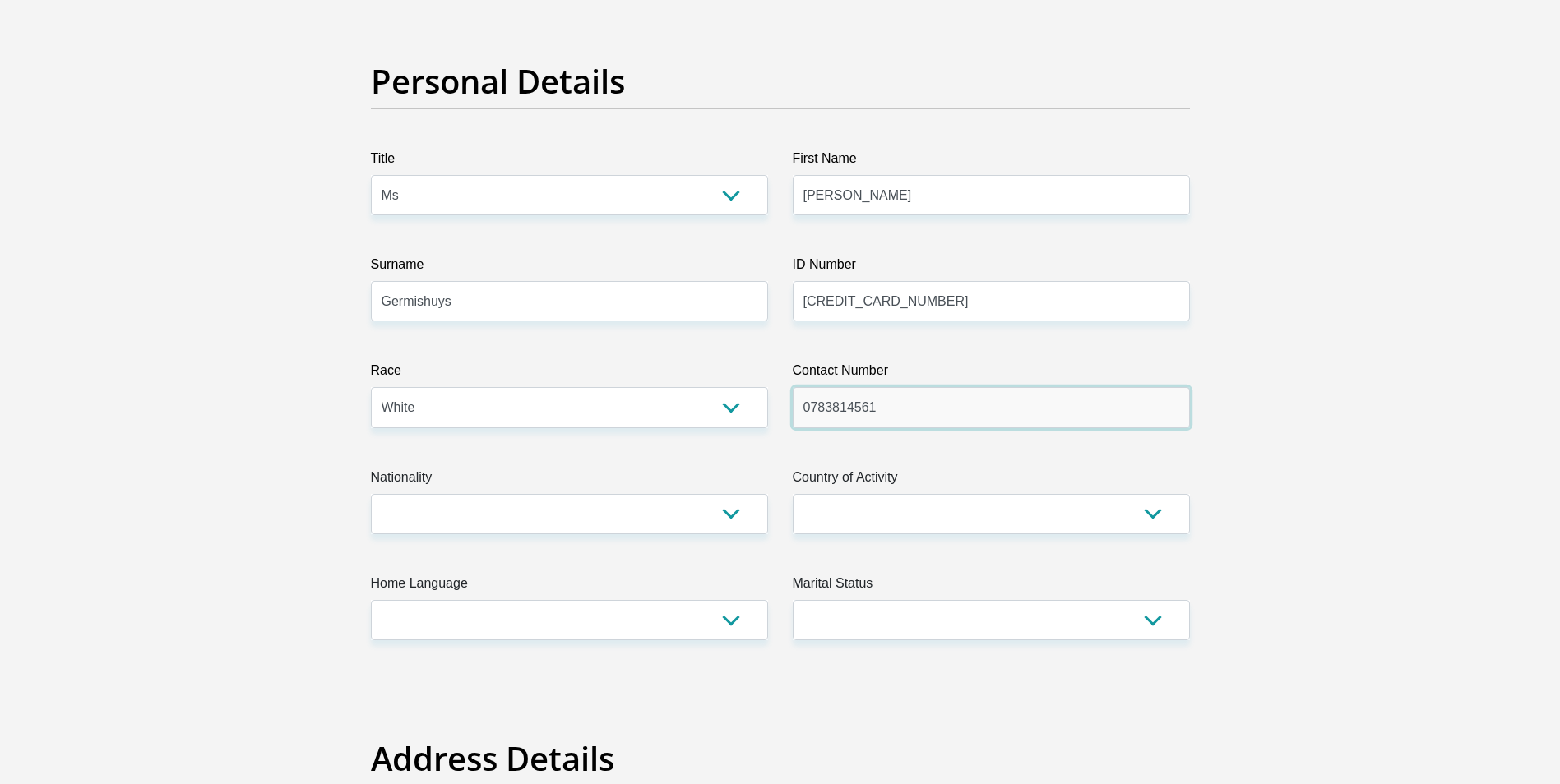
scroll to position [411, 0]
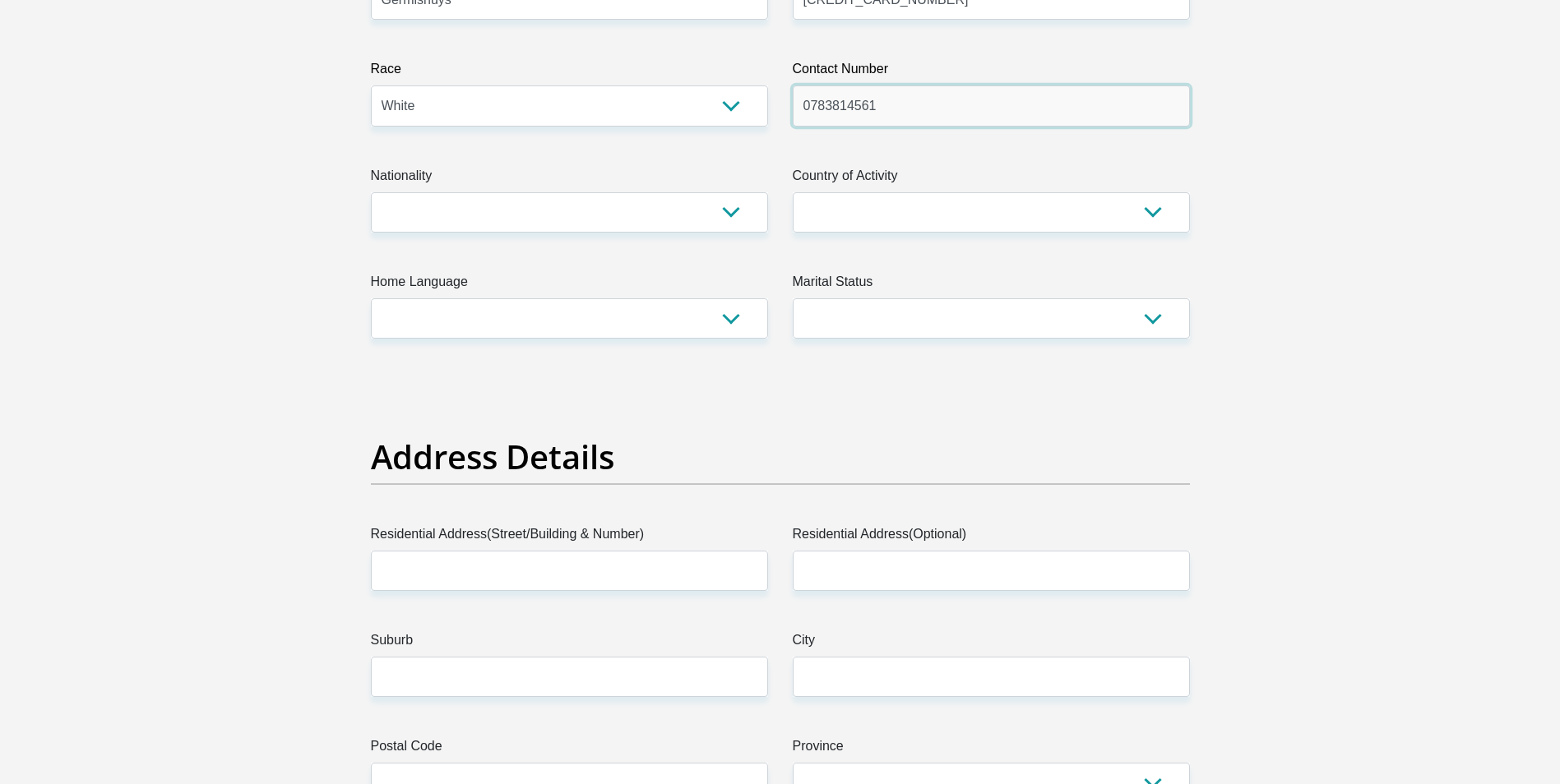
type input "0783814561"
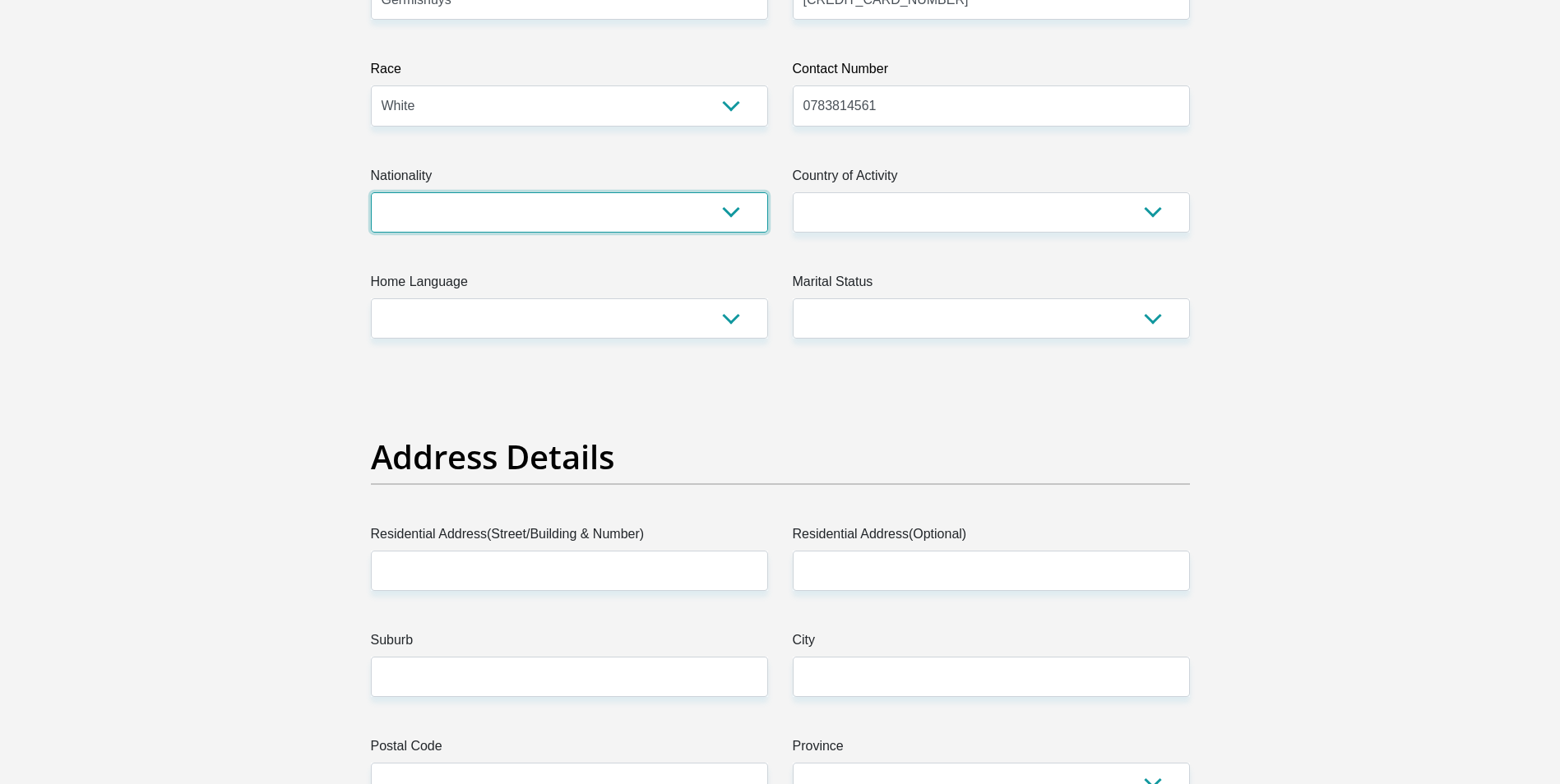
click at [722, 213] on select "South Africa Afghanistan Aland Islands Albania Algeria America Samoa American V…" at bounding box center [570, 212] width 397 height 40
select select "ZAF"
click at [371, 192] on select "South Africa Afghanistan Aland Islands Albania Algeria America Samoa American V…" at bounding box center [570, 212] width 397 height 40
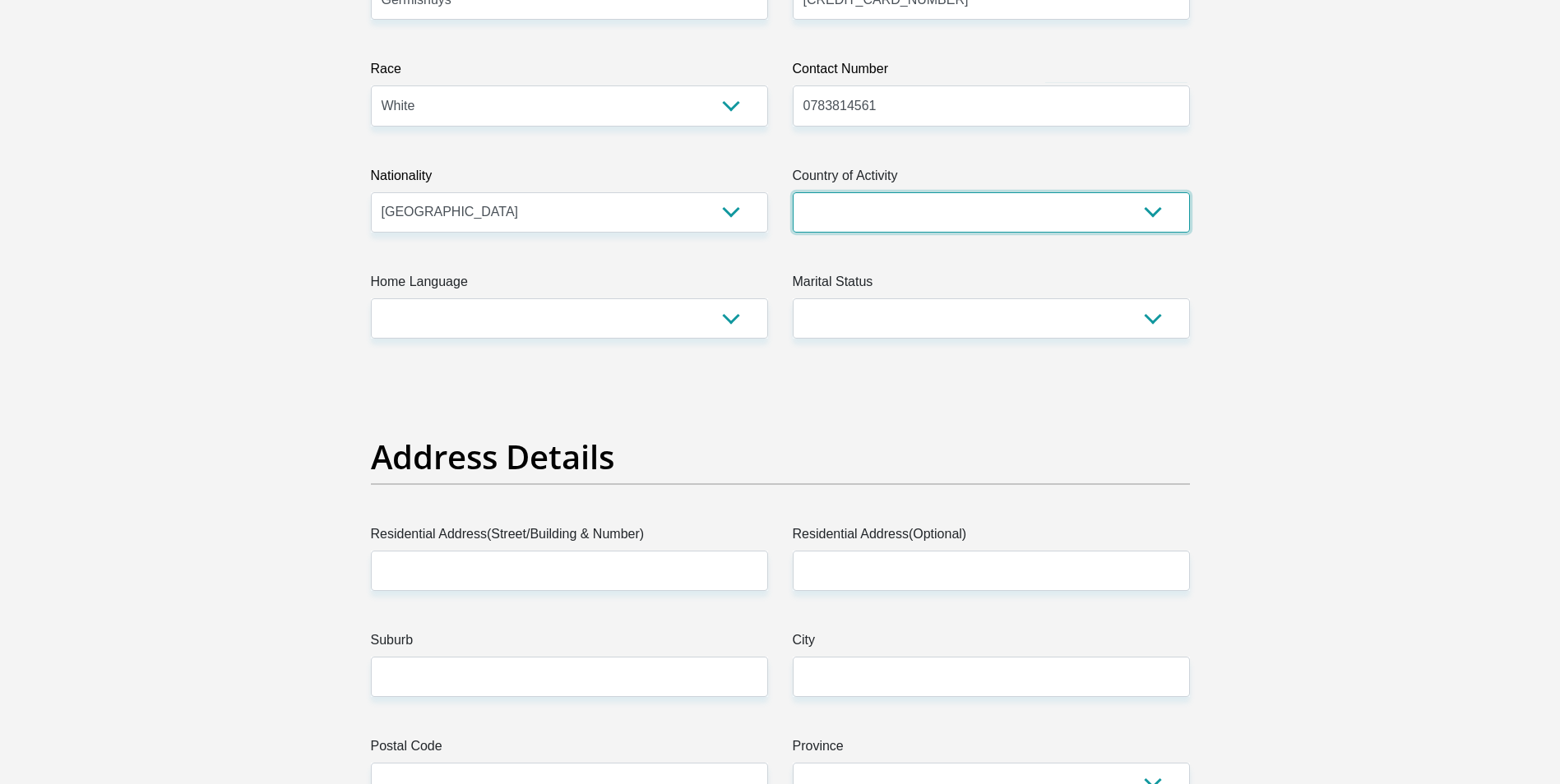
click at [835, 203] on select "South Africa Afghanistan Aland Islands Albania Algeria America Samoa American V…" at bounding box center [991, 212] width 397 height 40
select select "ZAF"
click at [793, 192] on select "South Africa Afghanistan Aland Islands Albania Algeria America Samoa American V…" at bounding box center [991, 212] width 397 height 40
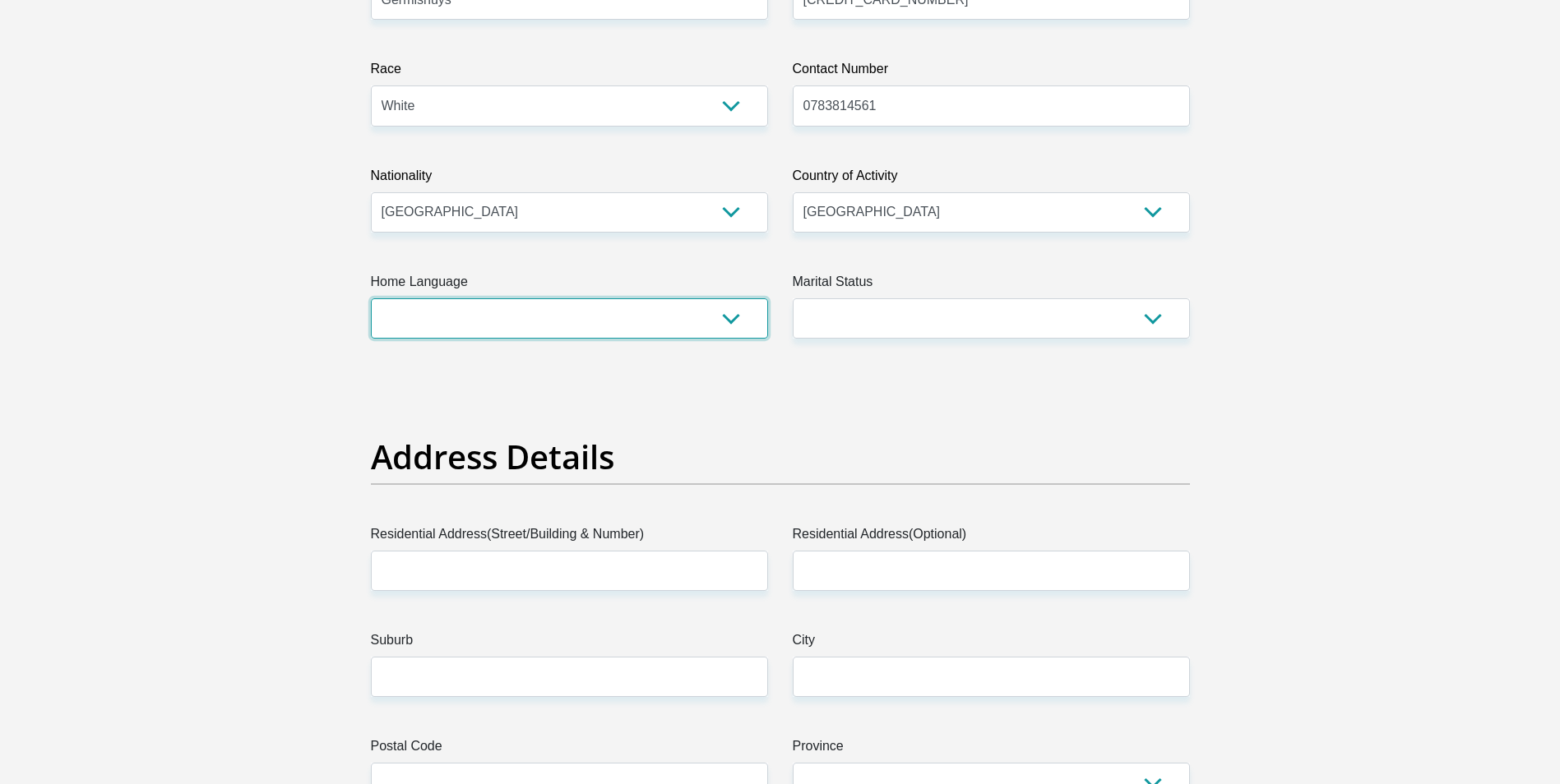
drag, startPoint x: 694, startPoint y: 326, endPoint x: 686, endPoint y: 331, distance: 9.4
click at [694, 326] on select "Afrikaans English Sepedi South Ndebele Southern Sotho Swati Tsonga Tswana Venda…" at bounding box center [570, 318] width 397 height 40
select select "afr"
click at [371, 298] on select "Afrikaans English Sepedi South Ndebele Southern Sotho Swati Tsonga Tswana Venda…" at bounding box center [570, 318] width 397 height 40
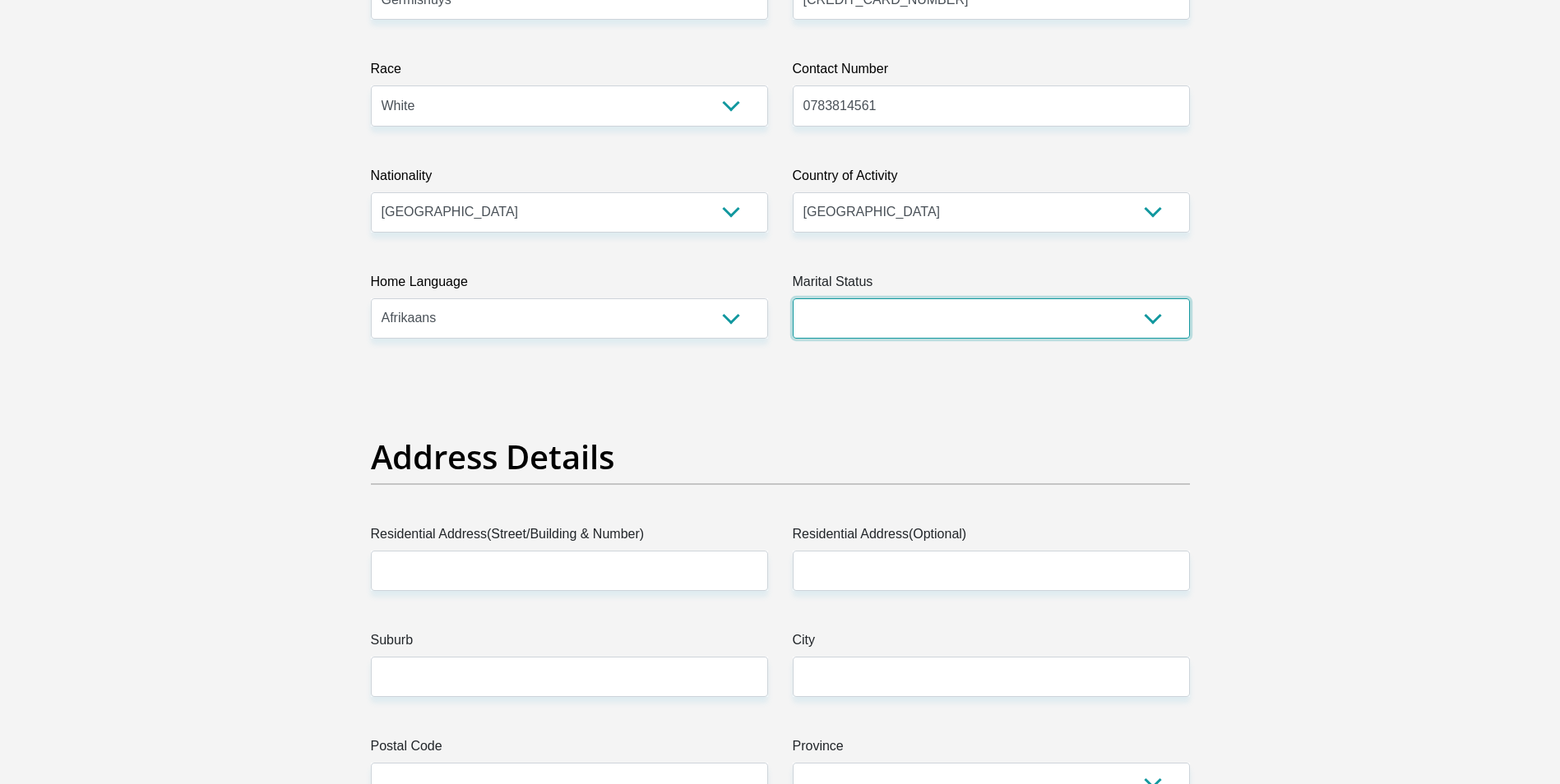
click at [902, 319] on select "Married ANC Single Divorced Widowed Married COP or Customary Law" at bounding box center [991, 318] width 397 height 40
select select "3"
click at [793, 298] on select "Married ANC Single Divorced Widowed Married COP or Customary Law" at bounding box center [991, 318] width 397 height 40
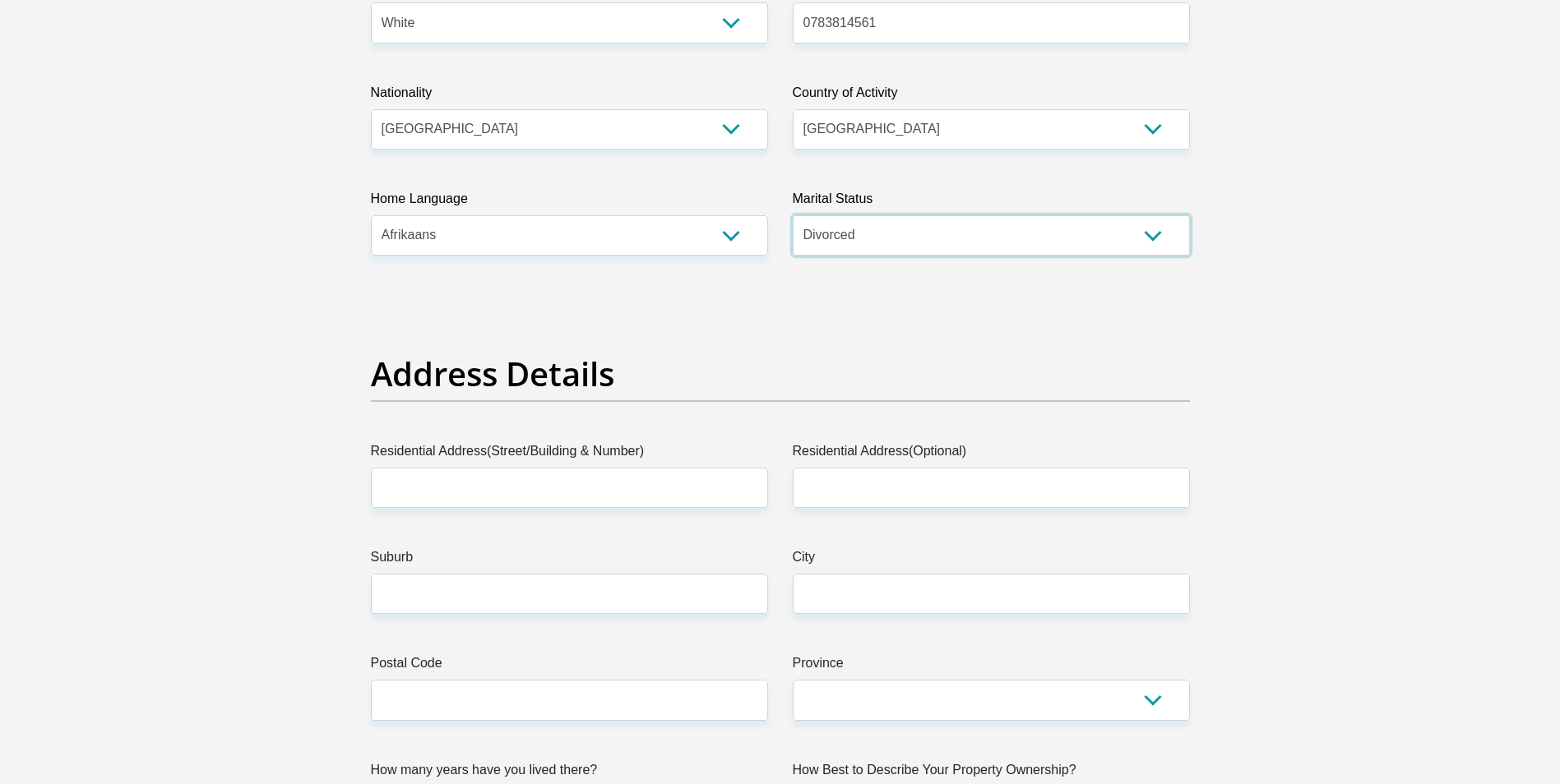
scroll to position [658, 0]
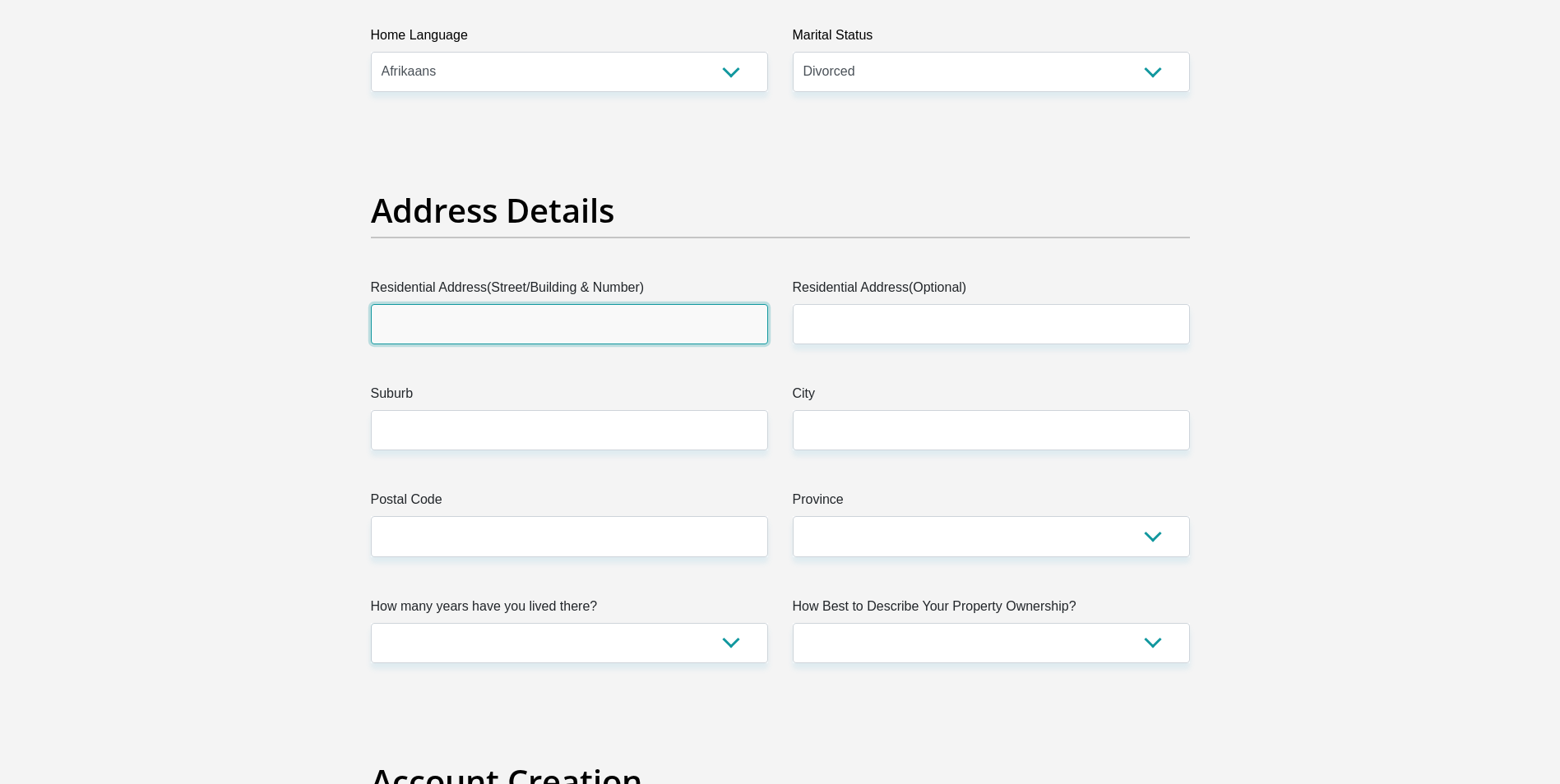
click at [491, 337] on input "Residential Address(Street/Building & Number)" at bounding box center [570, 324] width 397 height 40
type input "La Fontana Complex Unit 32 Buccaneer Way"
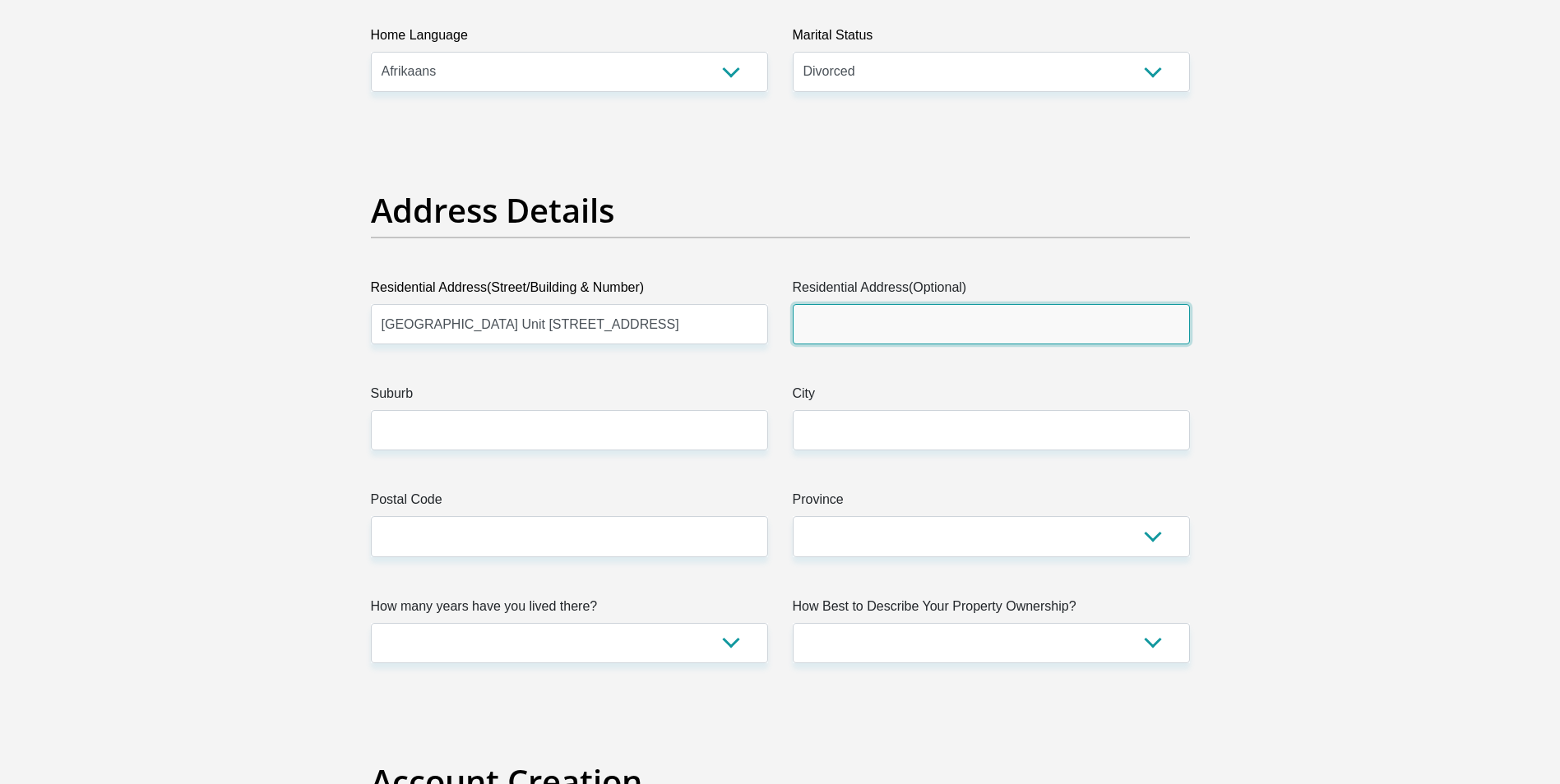
click at [902, 330] on input "Residential Address(Optional)" at bounding box center [991, 324] width 397 height 40
type input "Gordon's Bay"
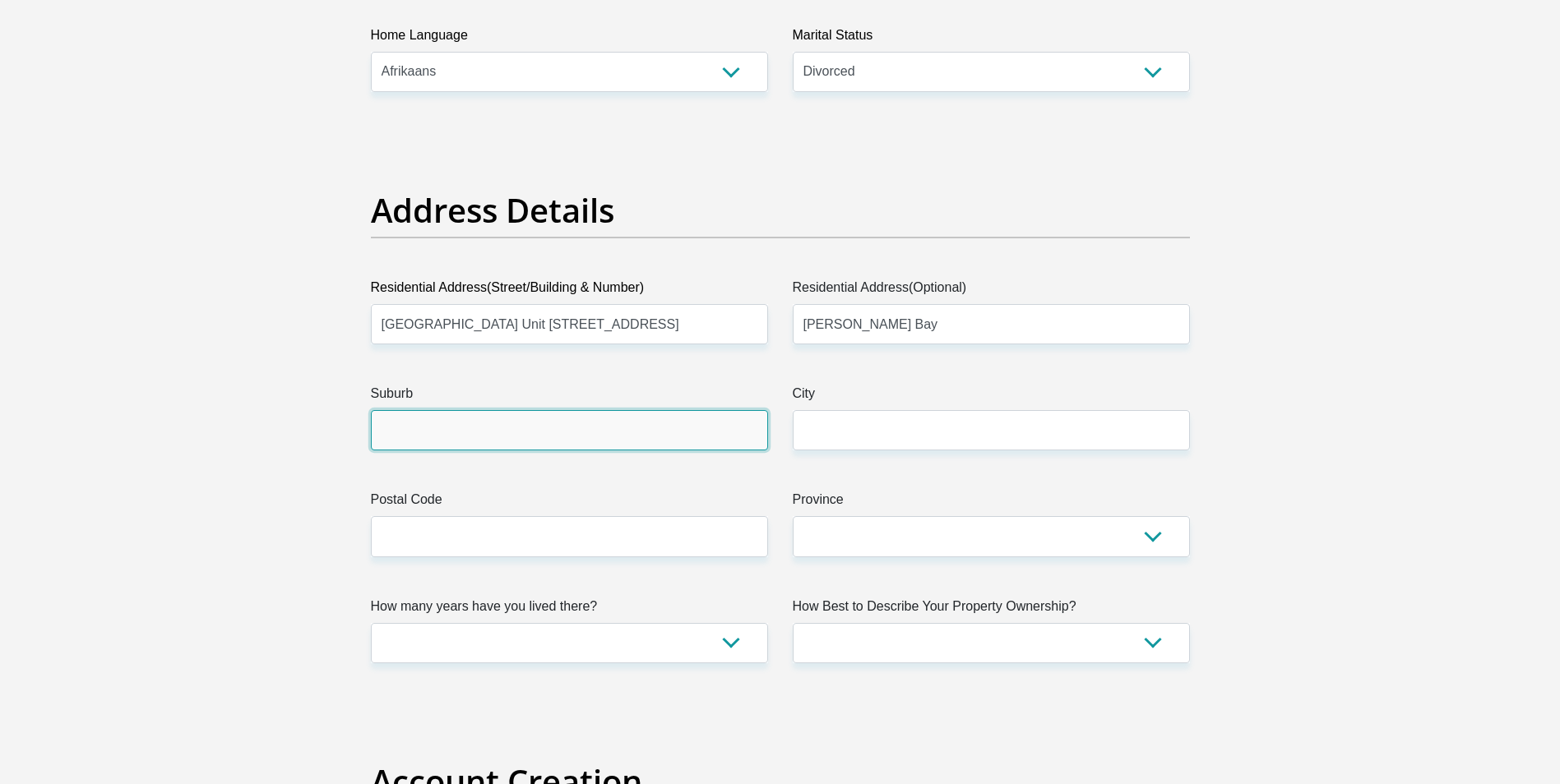
click at [649, 431] on input "Suburb" at bounding box center [570, 430] width 397 height 40
type input "Gordon's Bay"
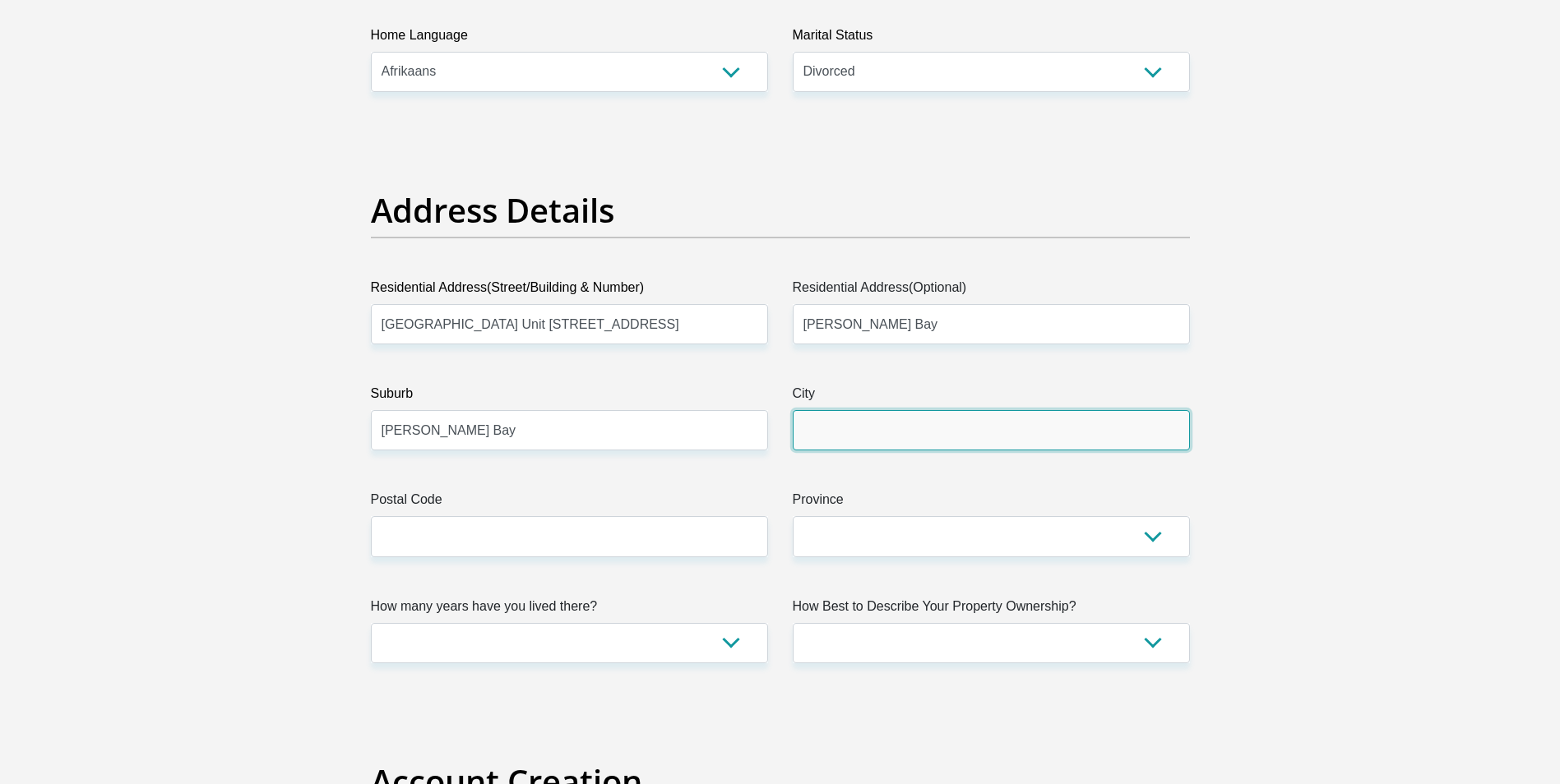
click at [1013, 423] on input "City" at bounding box center [991, 430] width 397 height 40
type input "Gordons Bay"
click at [479, 504] on label "Postal Code" at bounding box center [570, 502] width 397 height 27
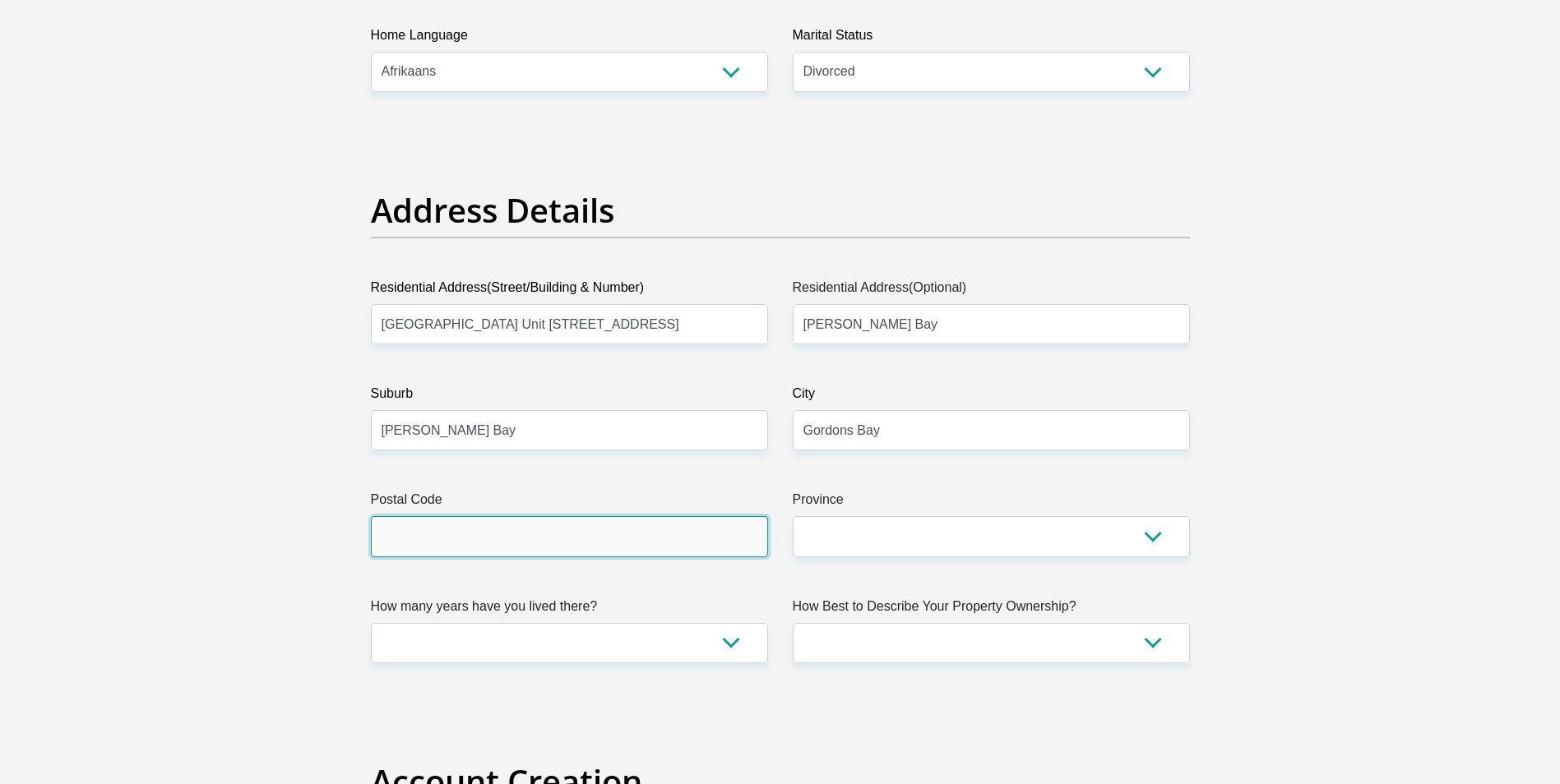
click at [479, 516] on input "Postal Code" at bounding box center [570, 536] width 397 height 40
type input "7140"
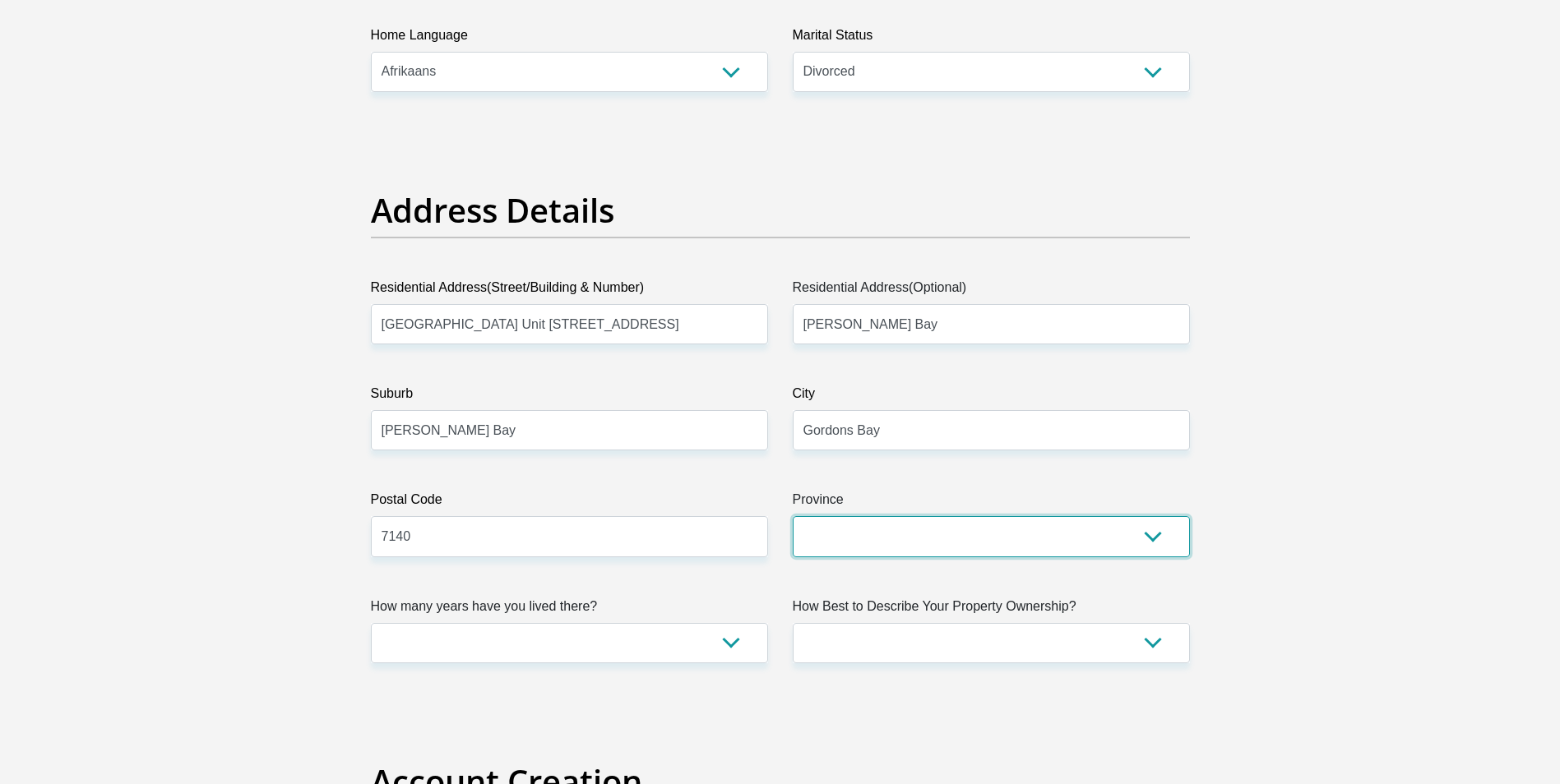
click at [894, 530] on select "Eastern Cape Free State Gauteng KwaZulu-Natal Limpopo Mpumalanga Northern Cape …" at bounding box center [991, 536] width 397 height 40
select select "Western Cape"
click at [793, 516] on select "Eastern Cape Free State Gauteng KwaZulu-Natal Limpopo Mpumalanga Northern Cape …" at bounding box center [991, 536] width 397 height 40
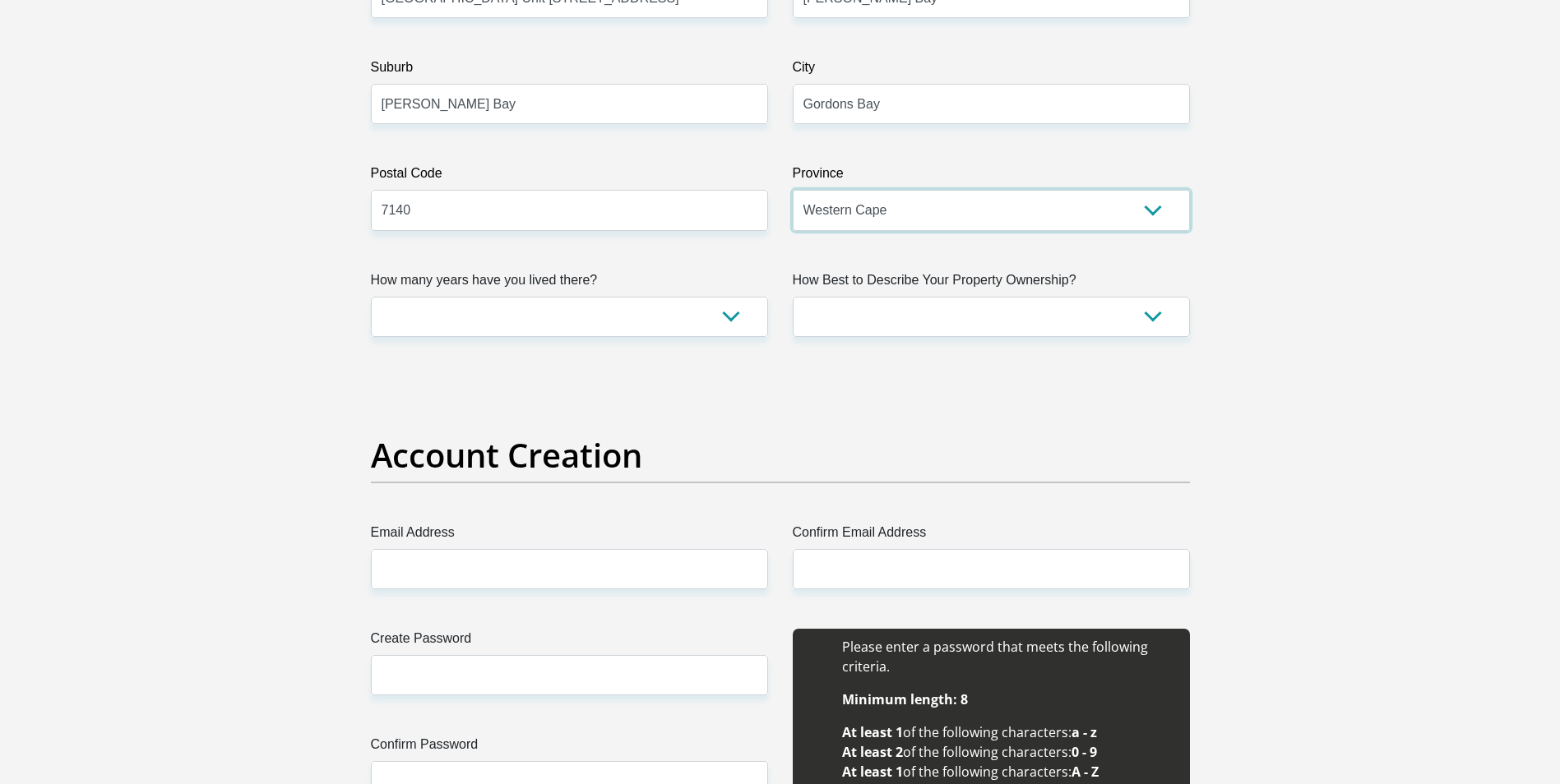
scroll to position [986, 0]
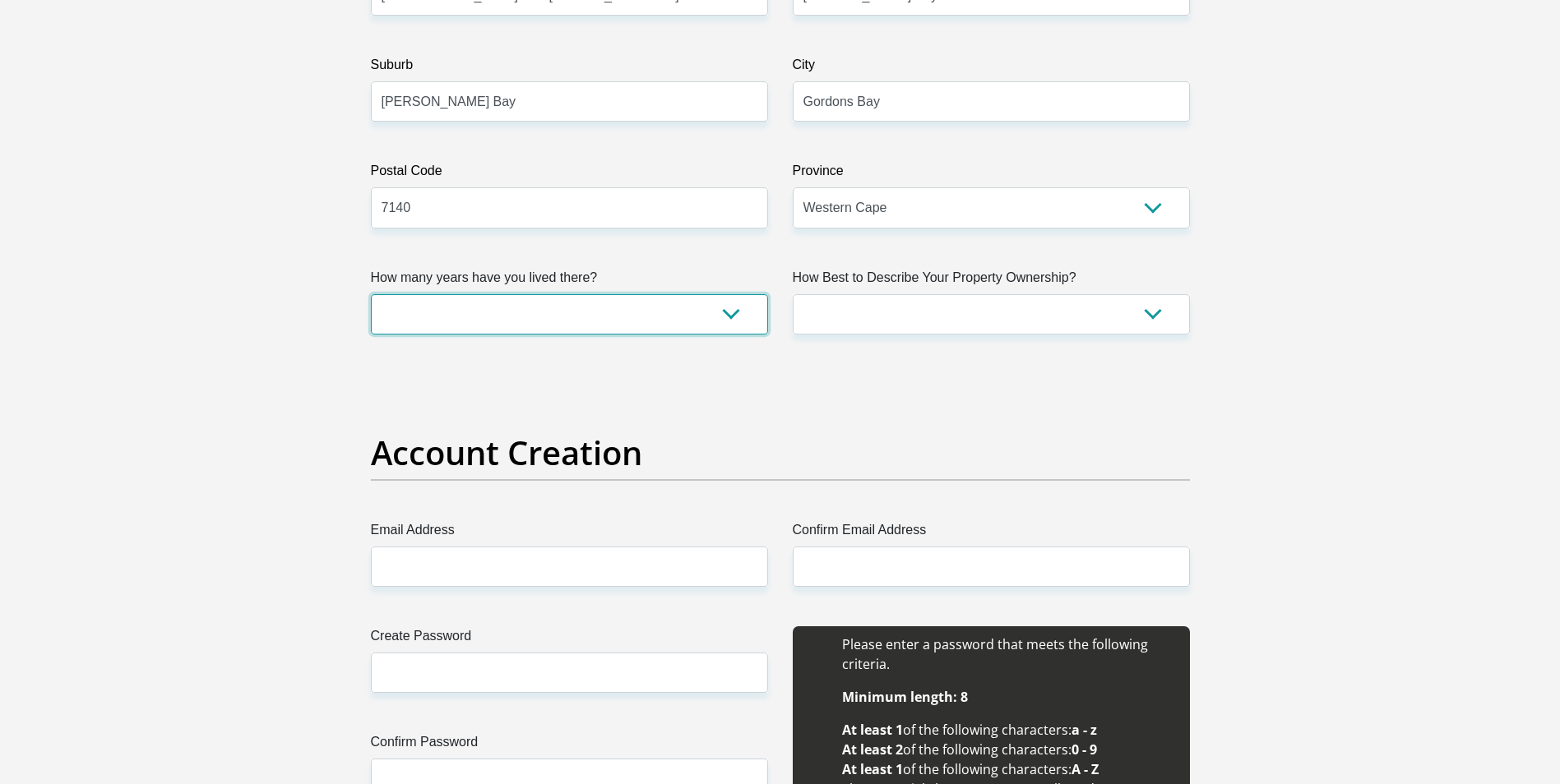
click at [579, 319] on select "less than 1 year 1-3 years 3-5 years 5+ years" at bounding box center [570, 314] width 397 height 40
select select "5"
click at [371, 295] on select "less than 1 year 1-3 years 3-5 years 5+ years" at bounding box center [570, 314] width 397 height 40
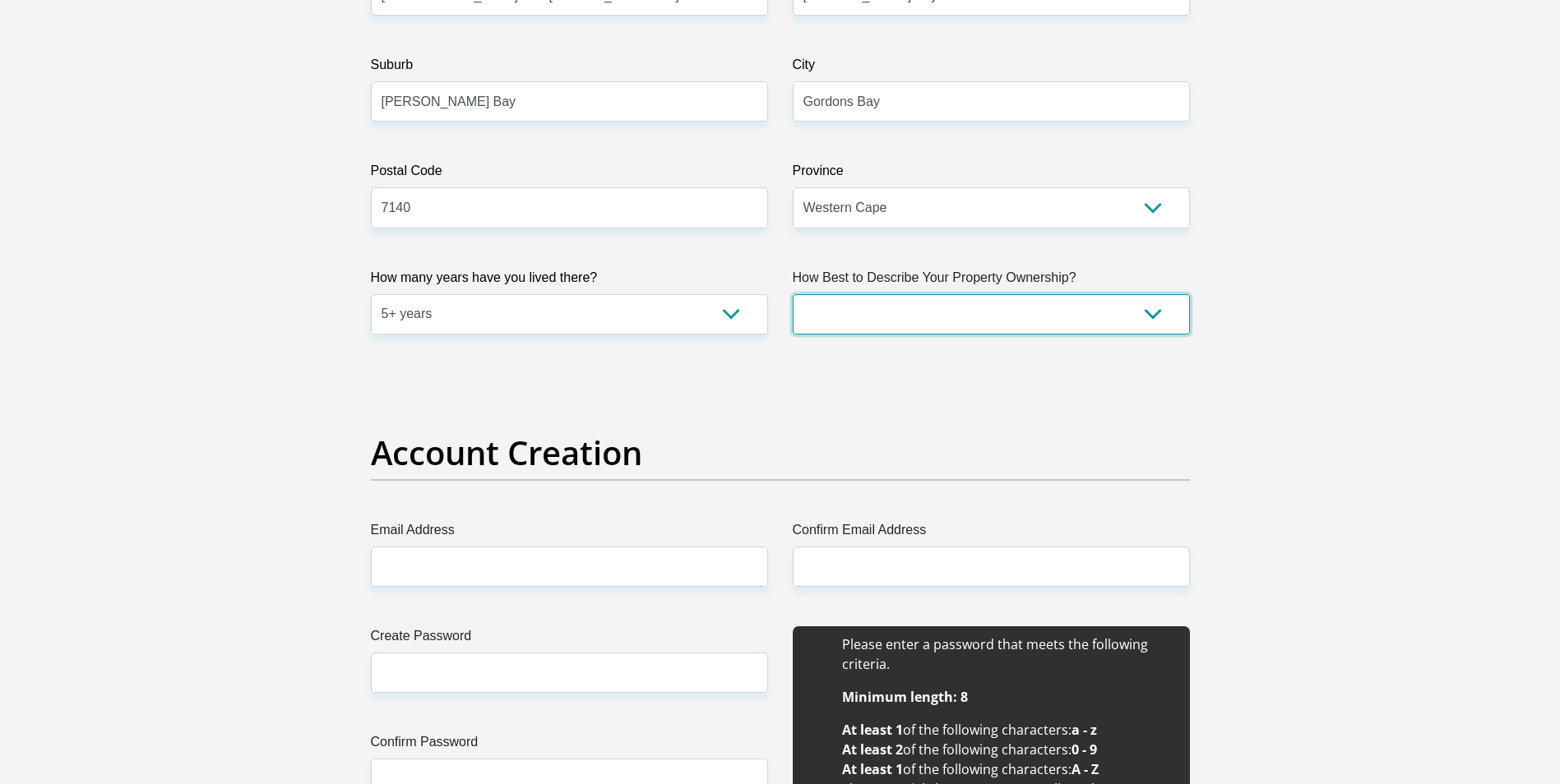
click at [981, 302] on select "Owned Rented Family Owned Company Dwelling" at bounding box center [991, 314] width 397 height 40
select select "Company Dwelling"
click at [793, 295] on select "Owned Rented Family Owned Company Dwelling" at bounding box center [991, 314] width 397 height 40
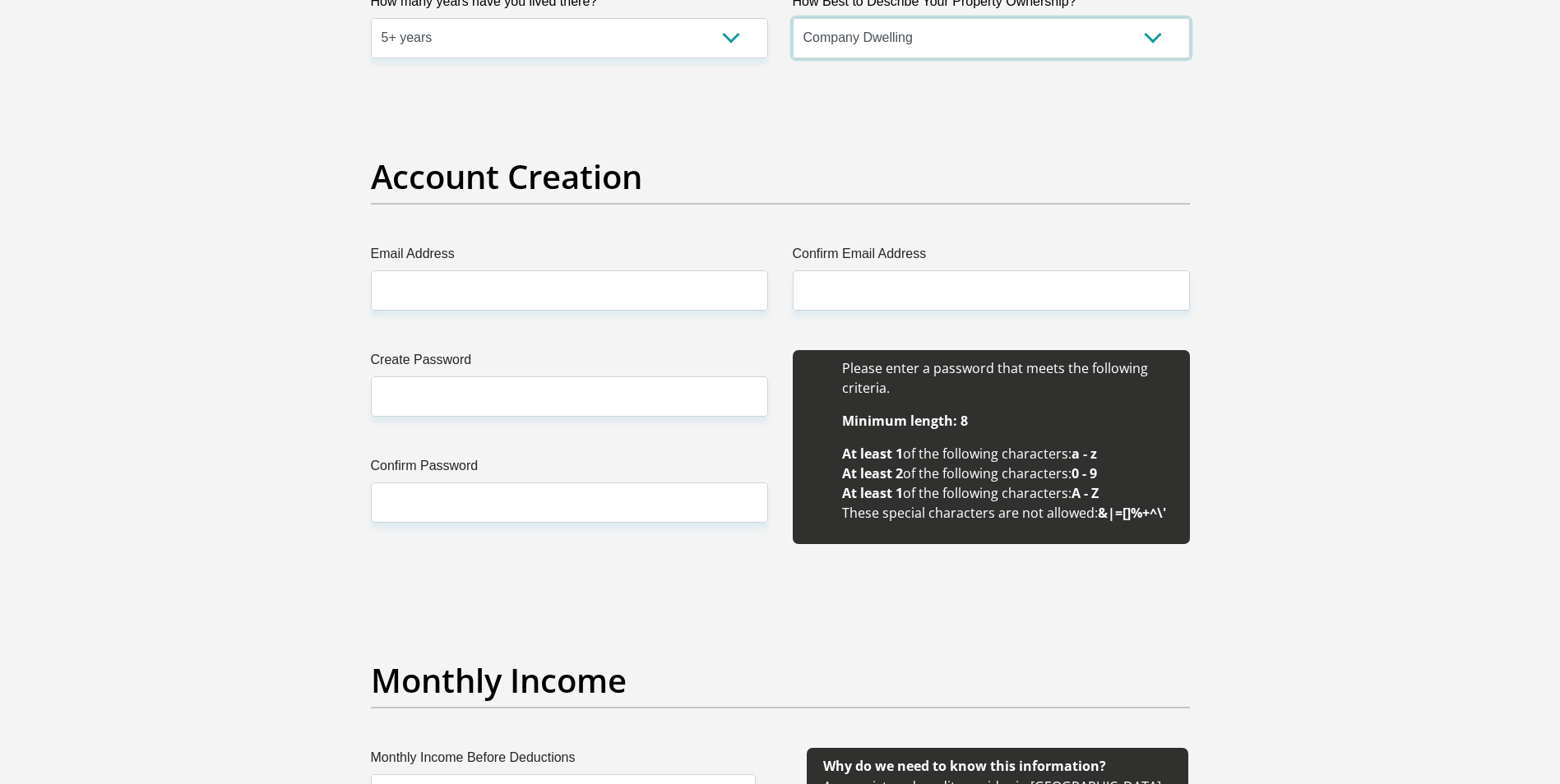
scroll to position [1315, 0]
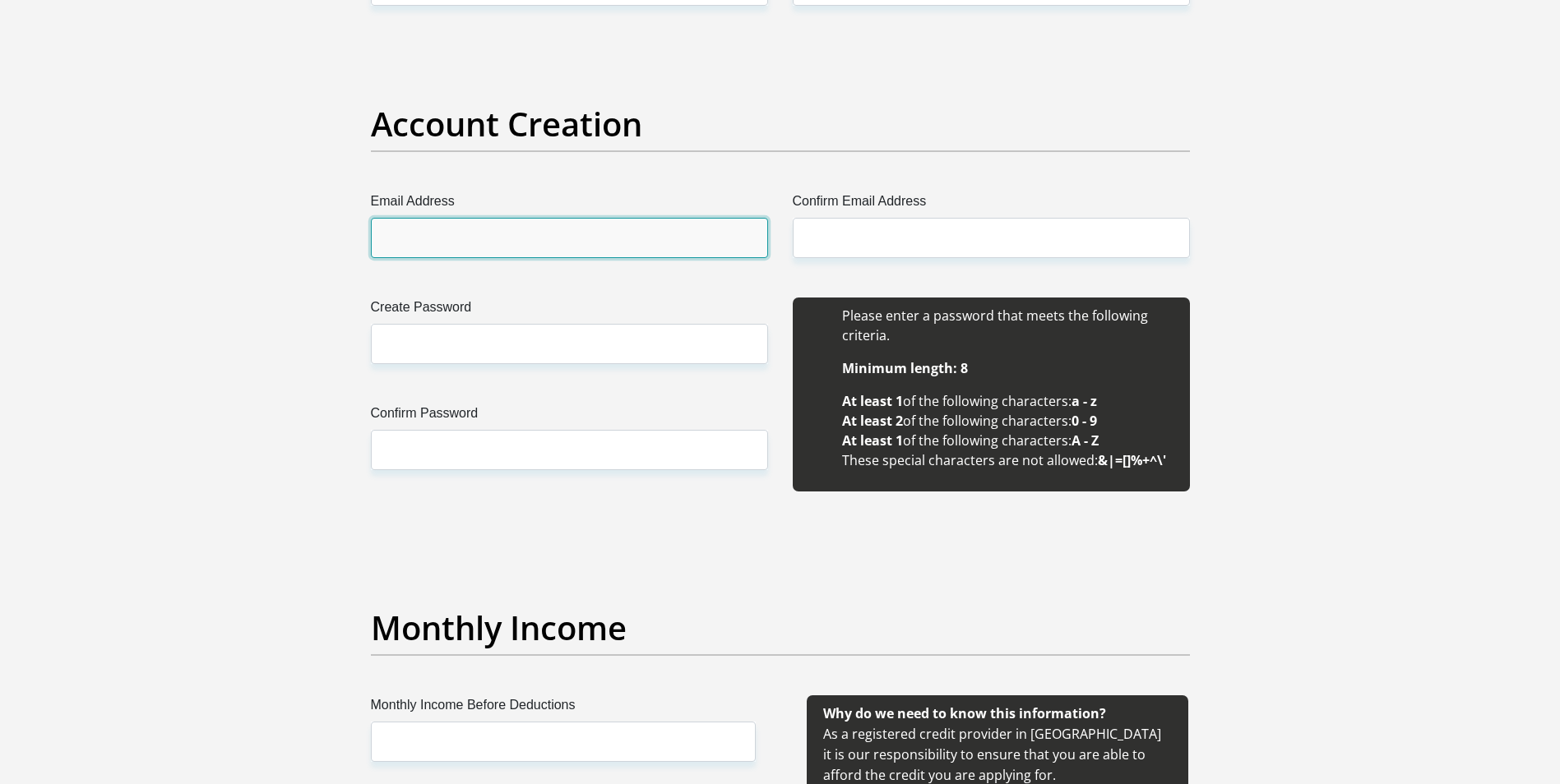
click at [458, 251] on input "Email Address" at bounding box center [570, 238] width 397 height 40
type input "didoprop@outlook.com"
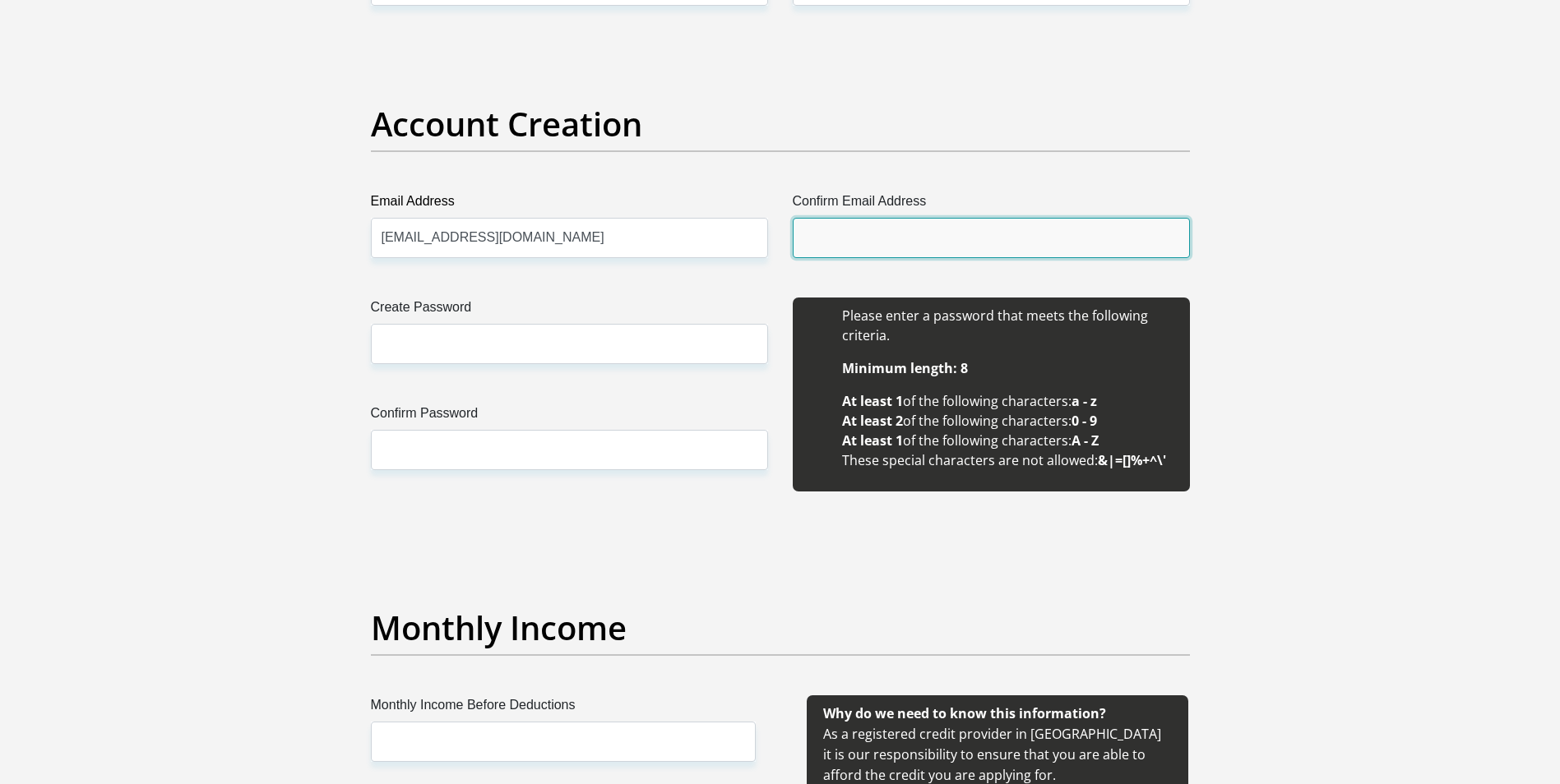
click at [889, 244] on input "Confirm Email Address" at bounding box center [991, 238] width 397 height 40
type input "didoprop@outlook.com"
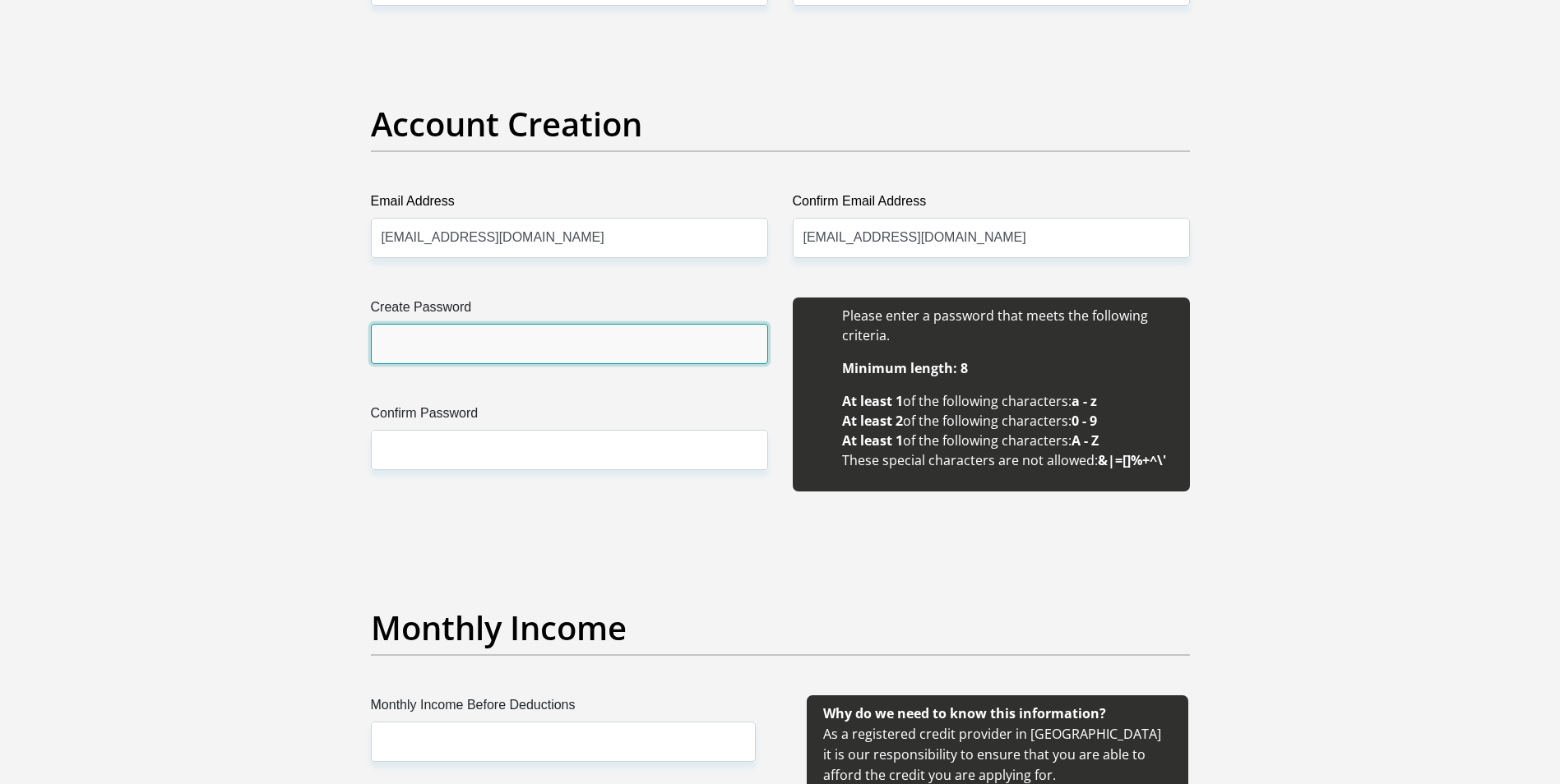
click at [456, 358] on input "Create Password" at bounding box center [570, 343] width 397 height 40
type input "Airguitar1991"
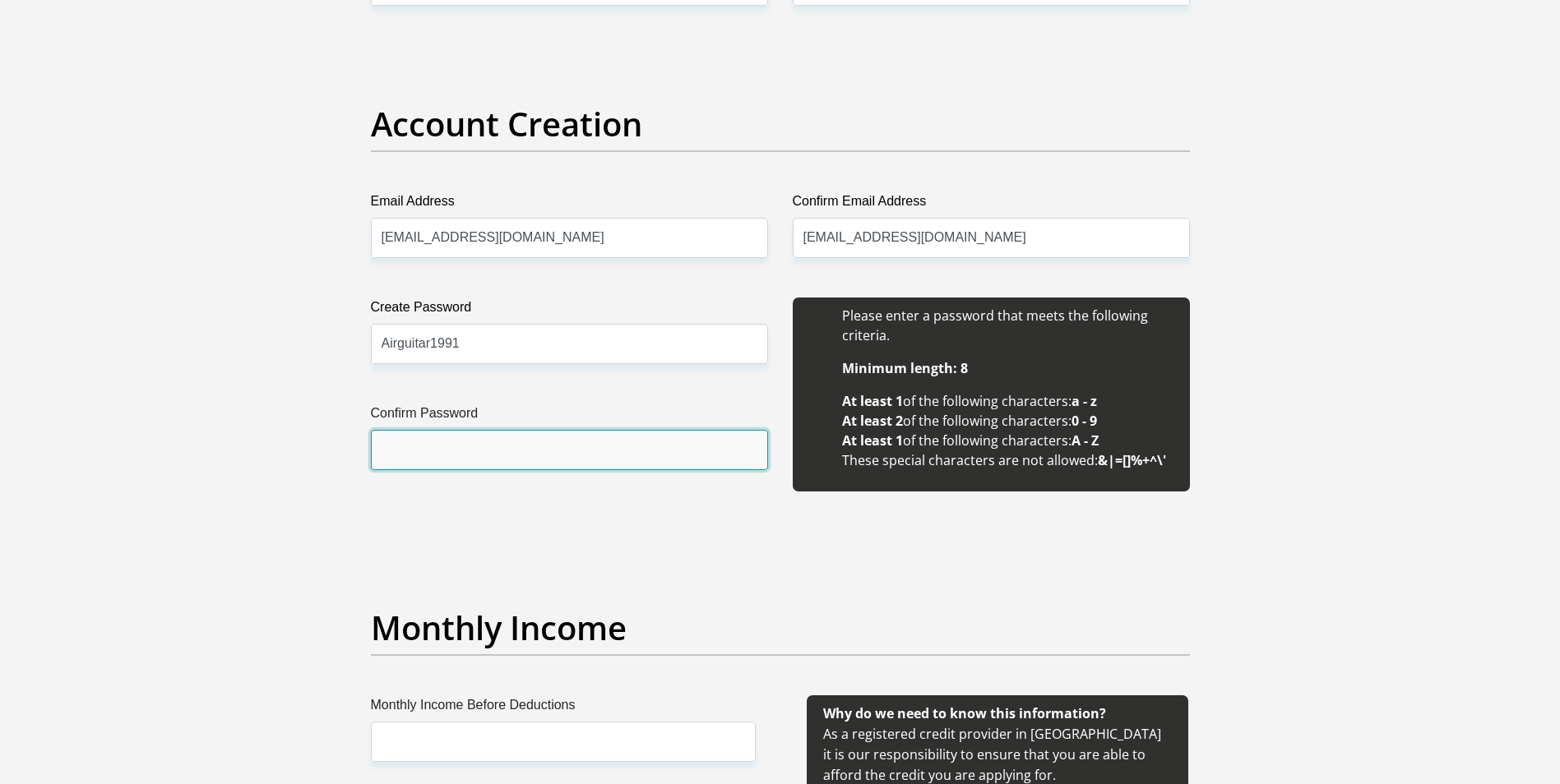
click at [442, 459] on input "Confirm Password" at bounding box center [570, 450] width 397 height 40
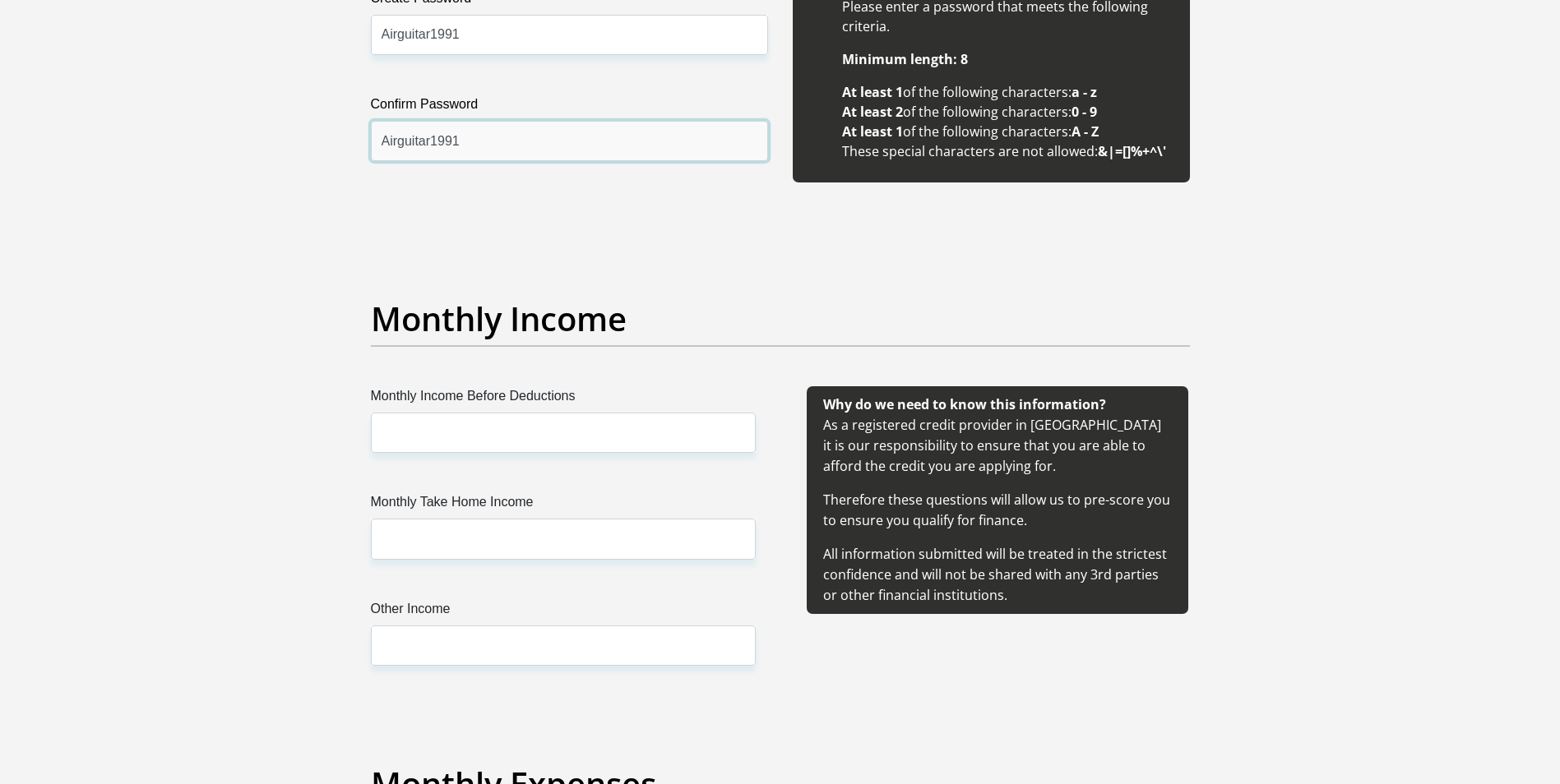
scroll to position [1644, 0]
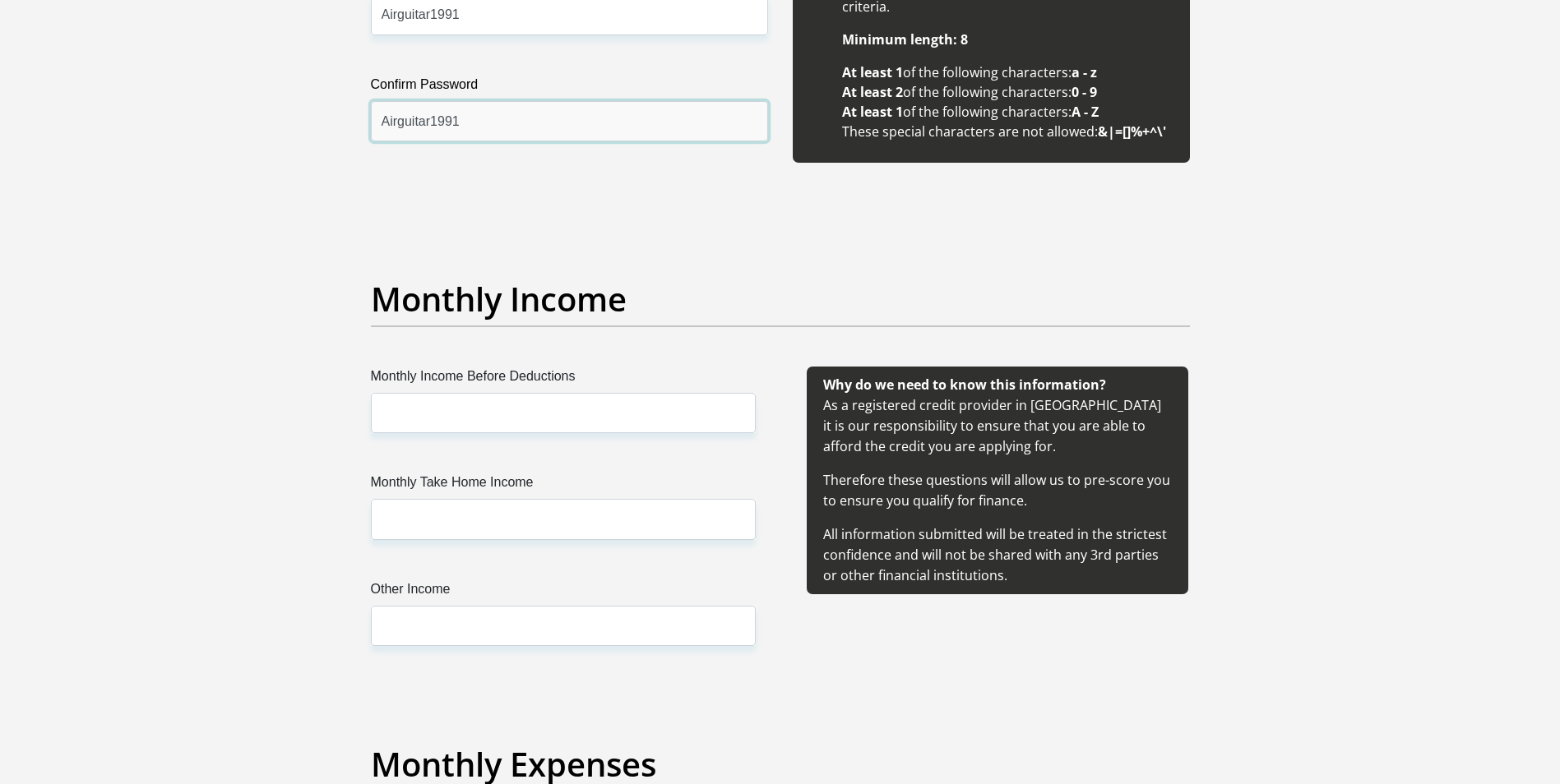
type input "Airguitar1991"
drag, startPoint x: 462, startPoint y: 374, endPoint x: 462, endPoint y: 398, distance: 24.0
click at [462, 374] on label "Monthly Income Before Deductions" at bounding box center [564, 380] width 385 height 27
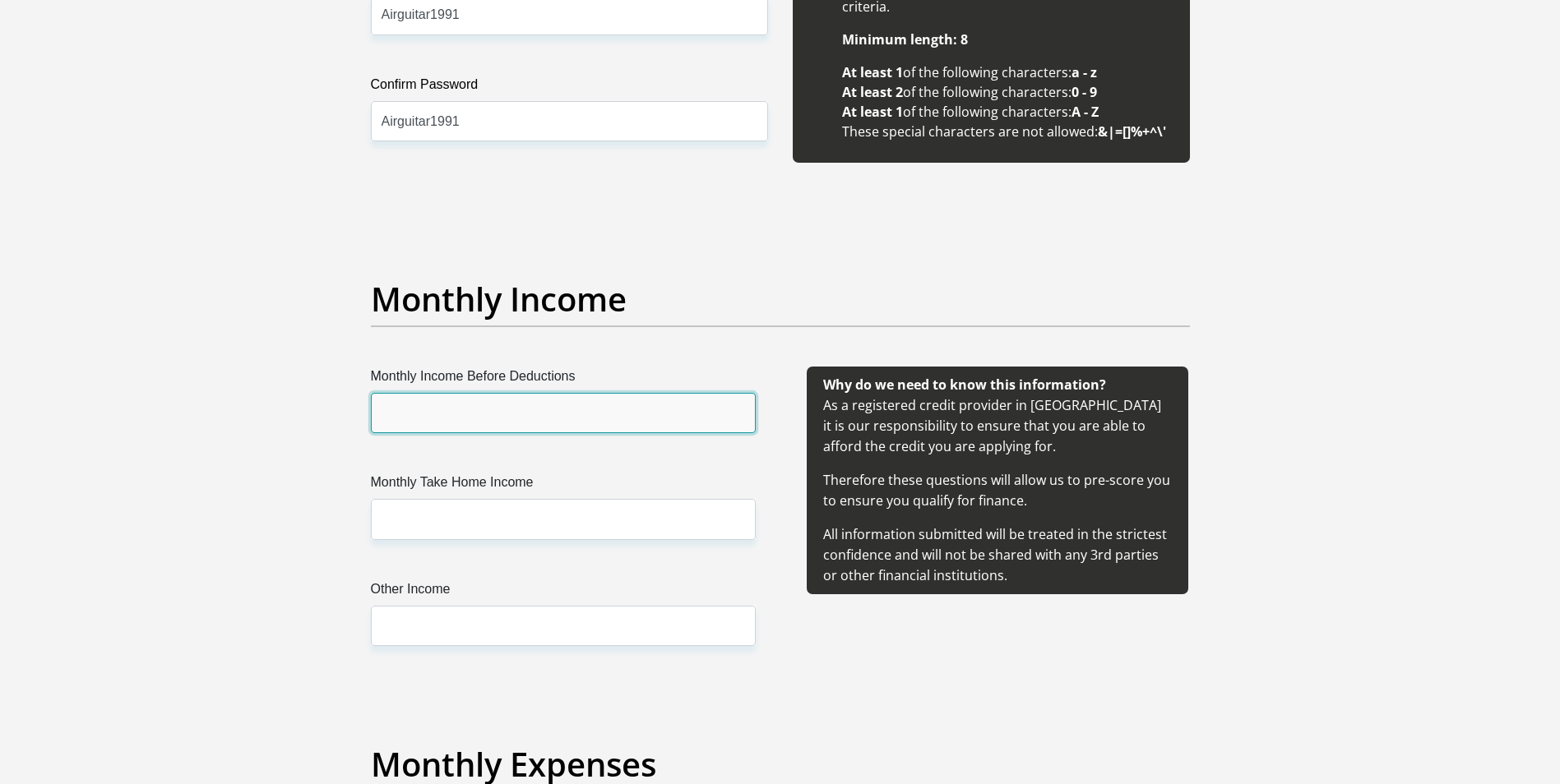
click at [462, 392] on input "Monthly Income Before Deductions" at bounding box center [564, 412] width 385 height 40
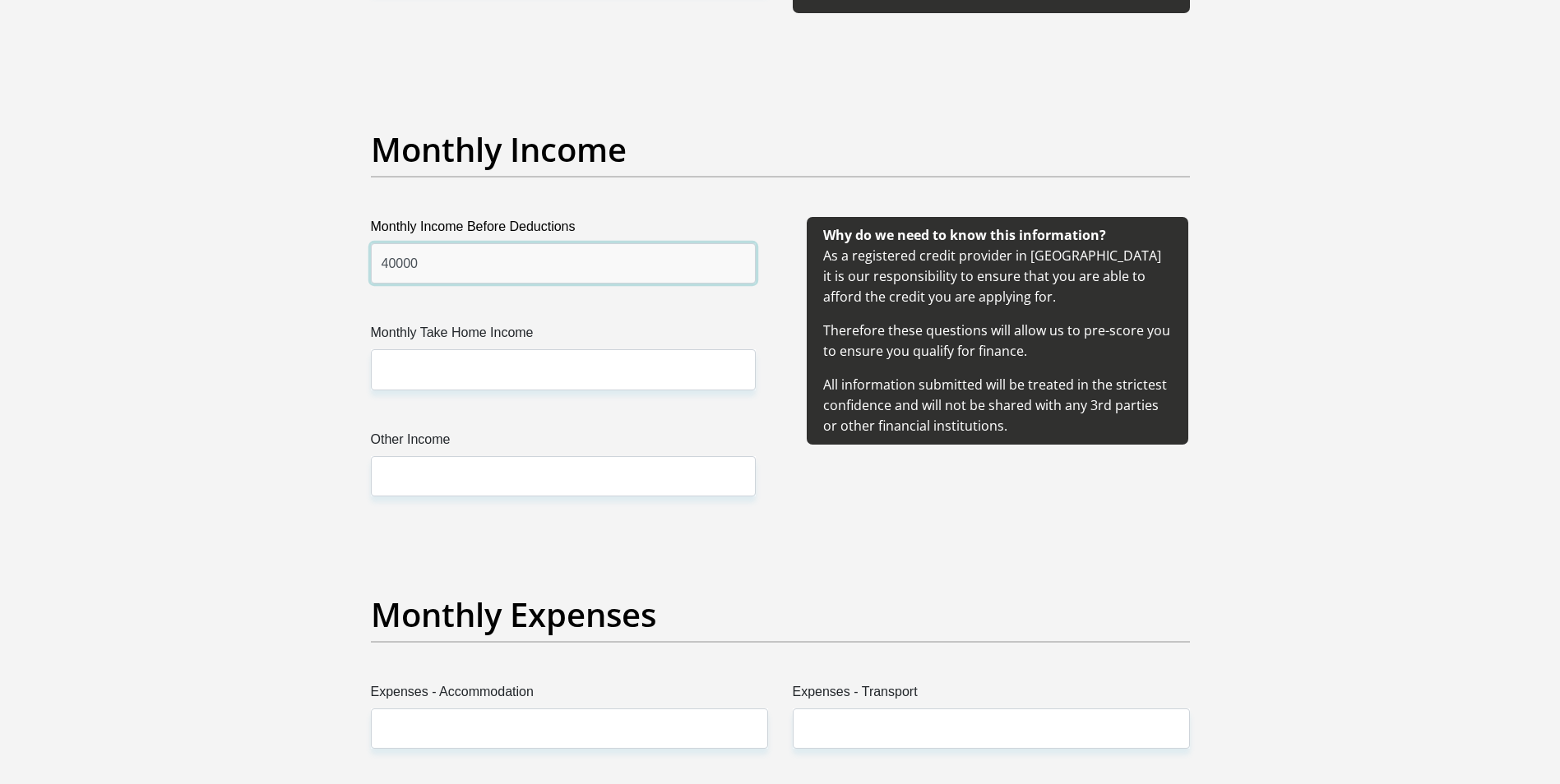
scroll to position [1808, 0]
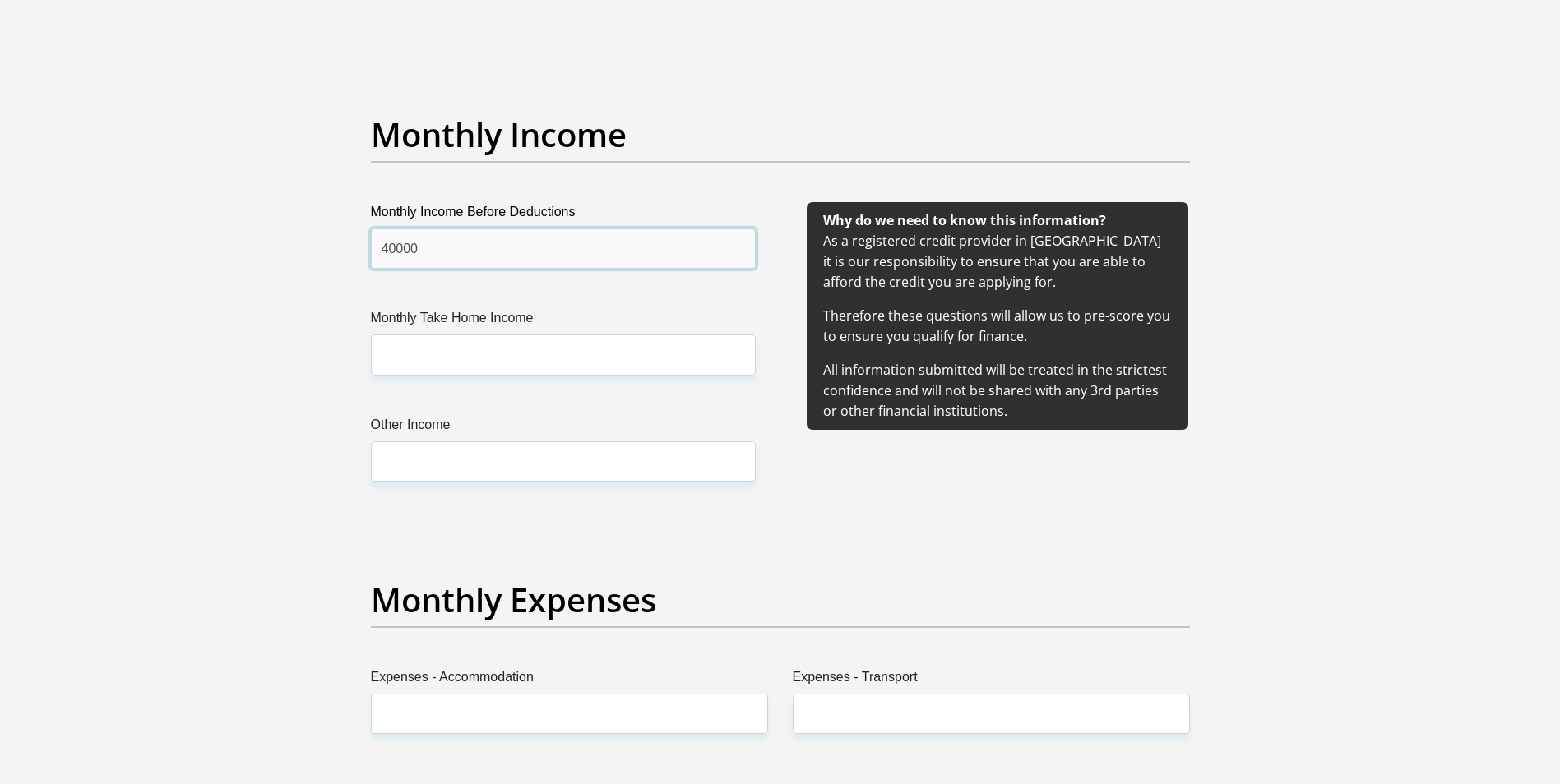
type input "40000"
click at [484, 361] on input "Monthly Take Home Income" at bounding box center [564, 355] width 385 height 40
type input "31900"
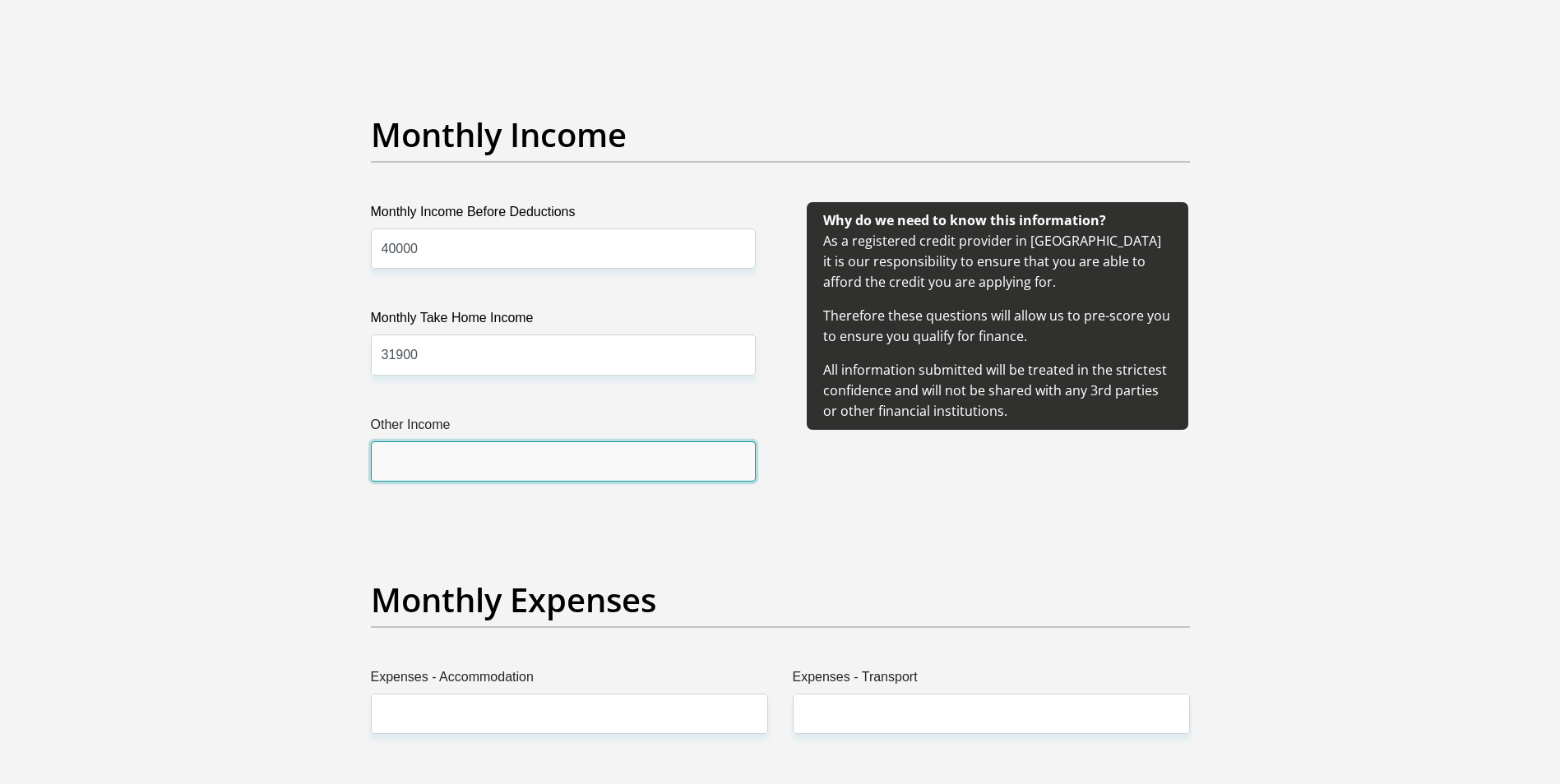
click at [501, 461] on input "Other Income" at bounding box center [564, 461] width 385 height 40
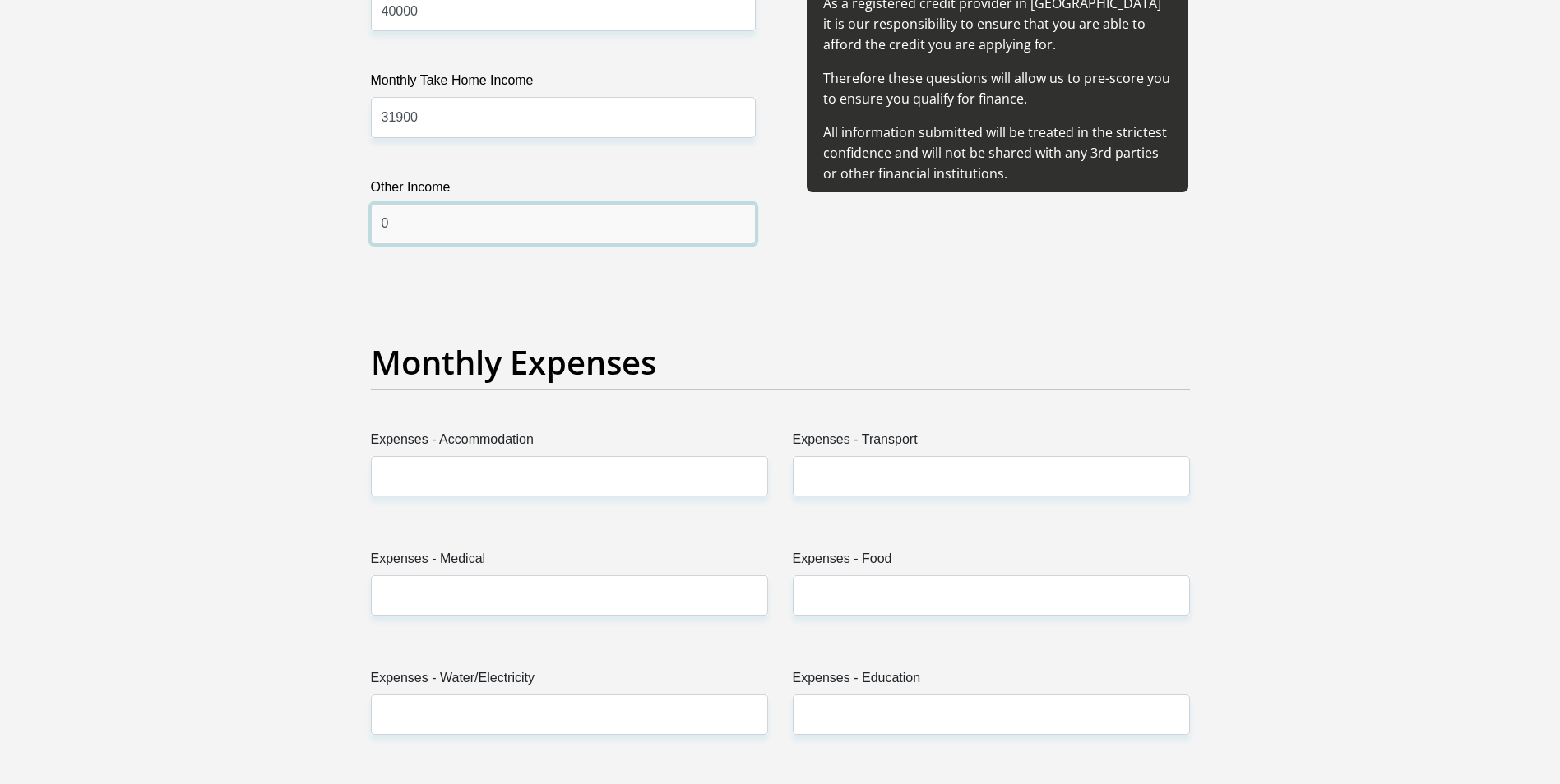
scroll to position [2055, 0]
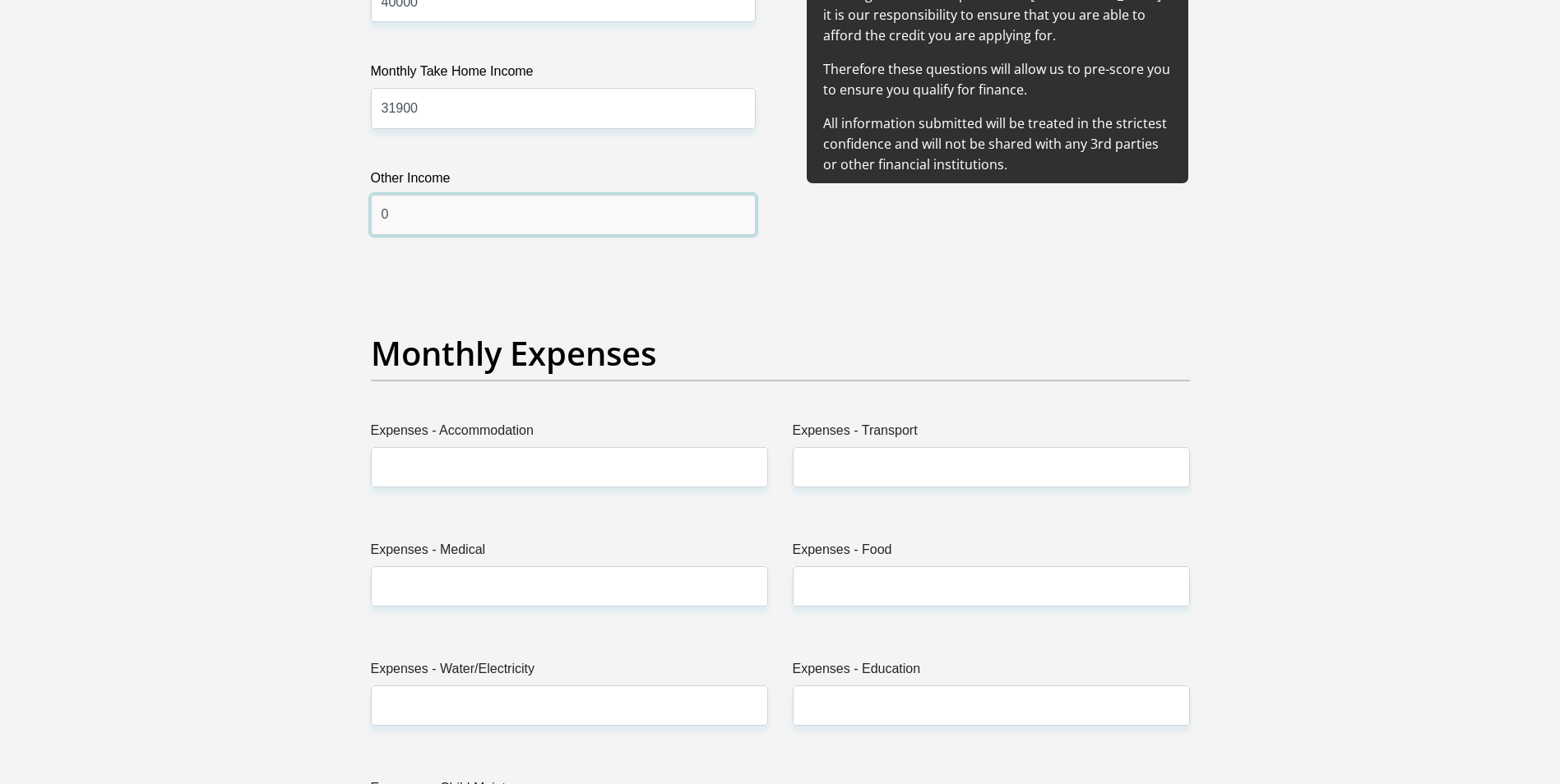
type input "0"
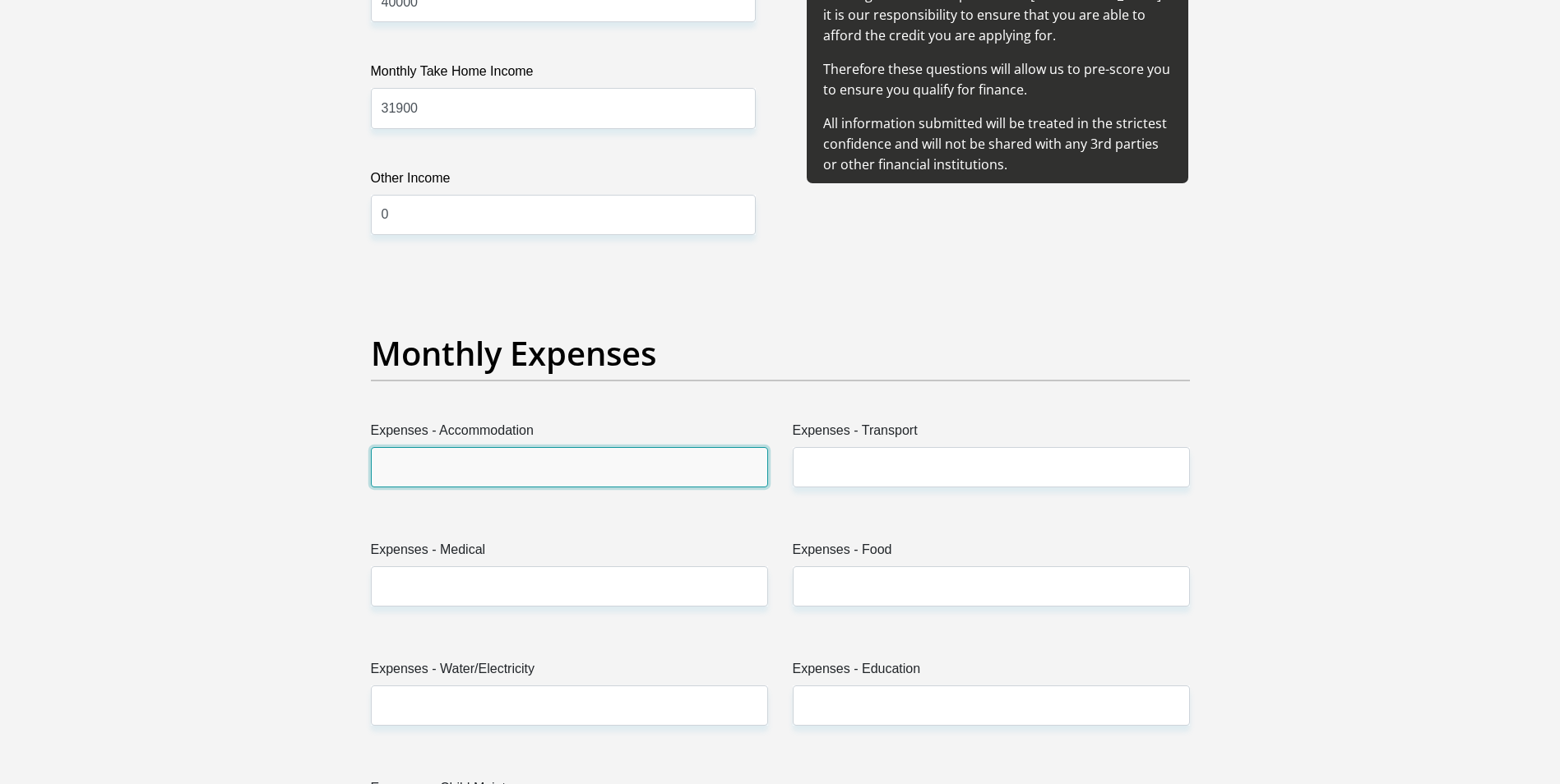
click at [507, 453] on input "Expenses - Accommodation" at bounding box center [570, 467] width 397 height 40
type input "1750"
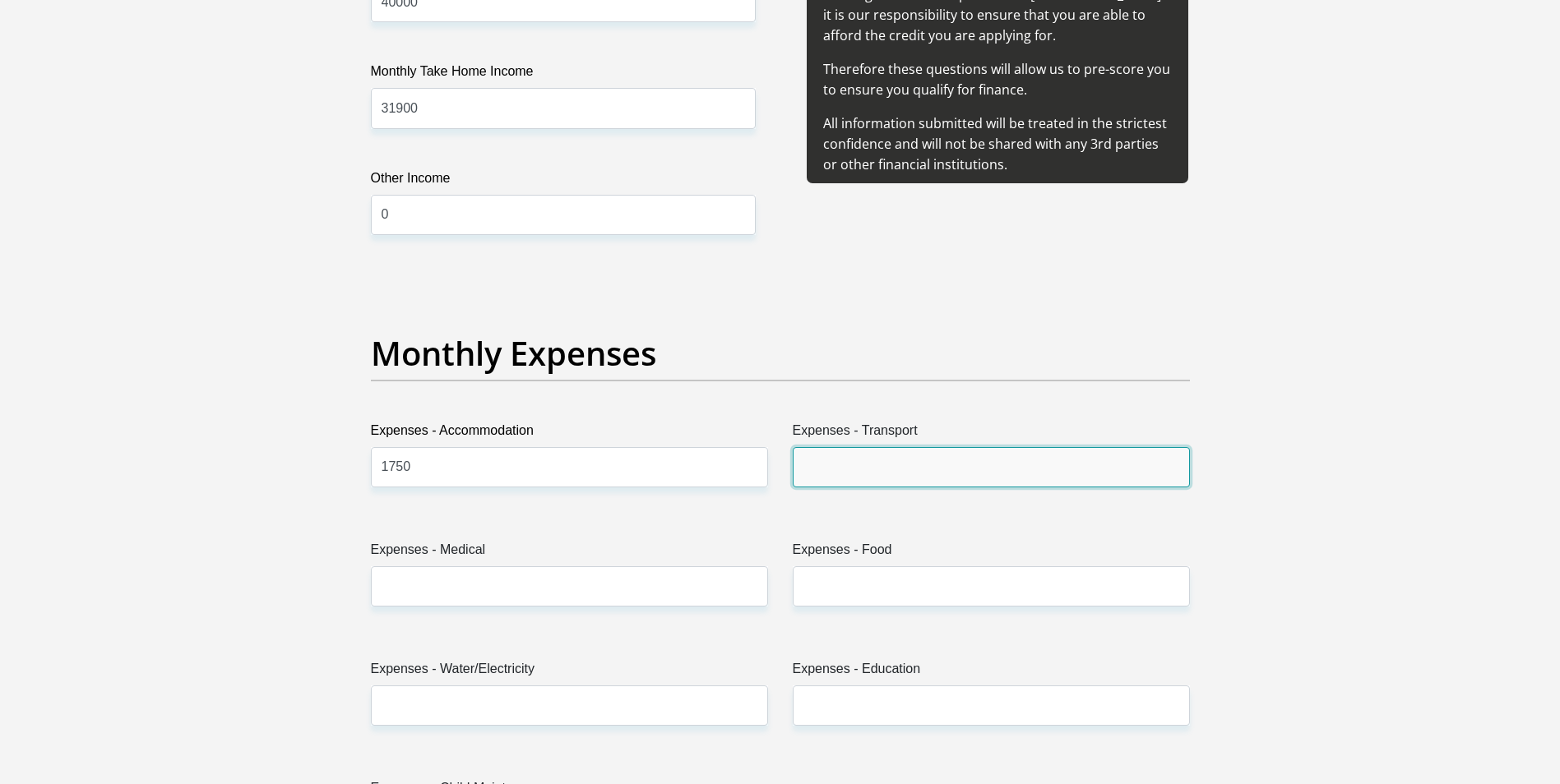
click at [856, 465] on input "Expenses - Transport" at bounding box center [991, 467] width 397 height 40
type input "600"
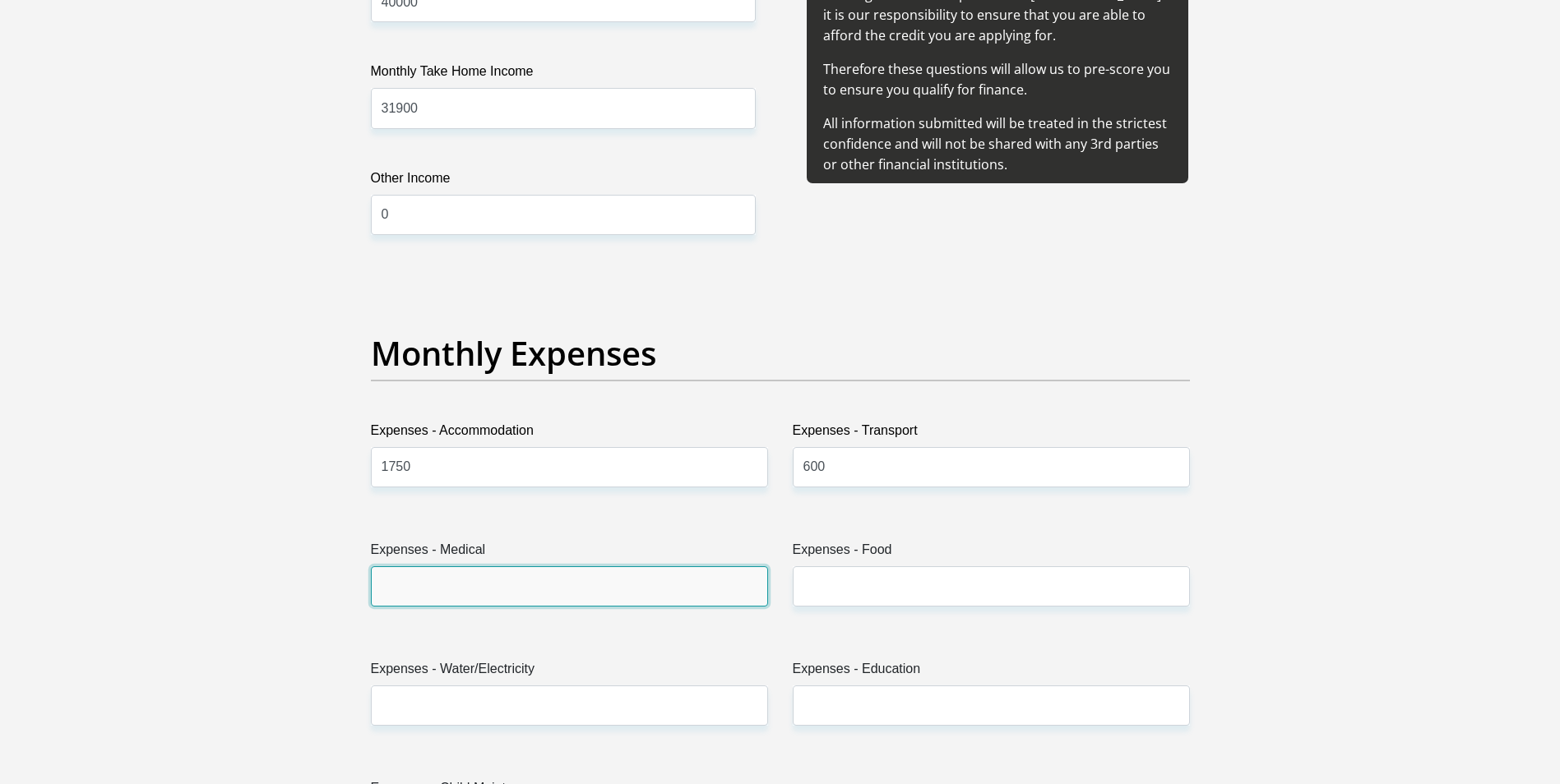
click at [393, 582] on input "Expenses - Medical" at bounding box center [570, 586] width 397 height 40
type input "3500"
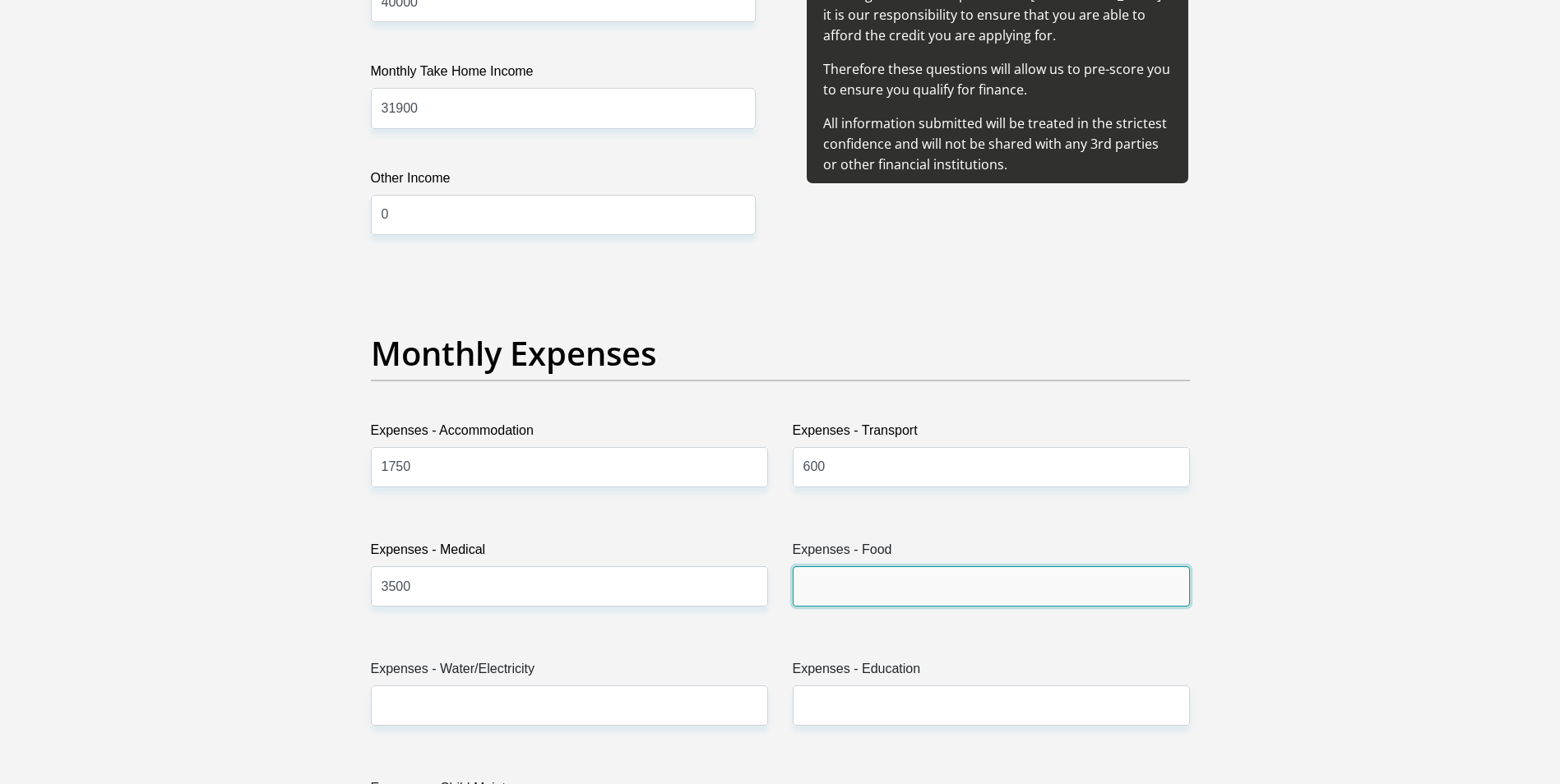
click at [853, 574] on input "Expenses - Food" at bounding box center [991, 586] width 397 height 40
type input "5000"
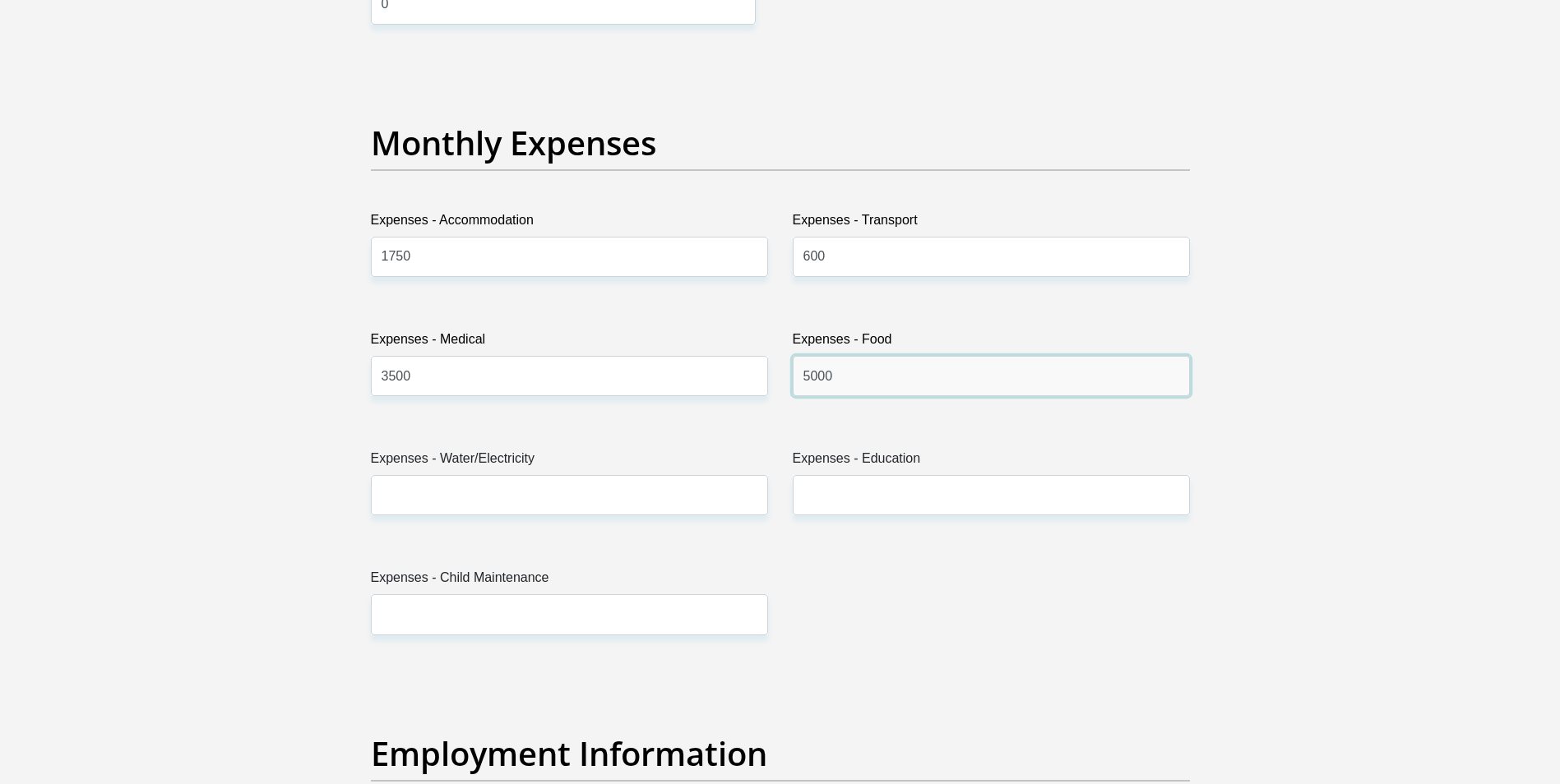
scroll to position [2301, 0]
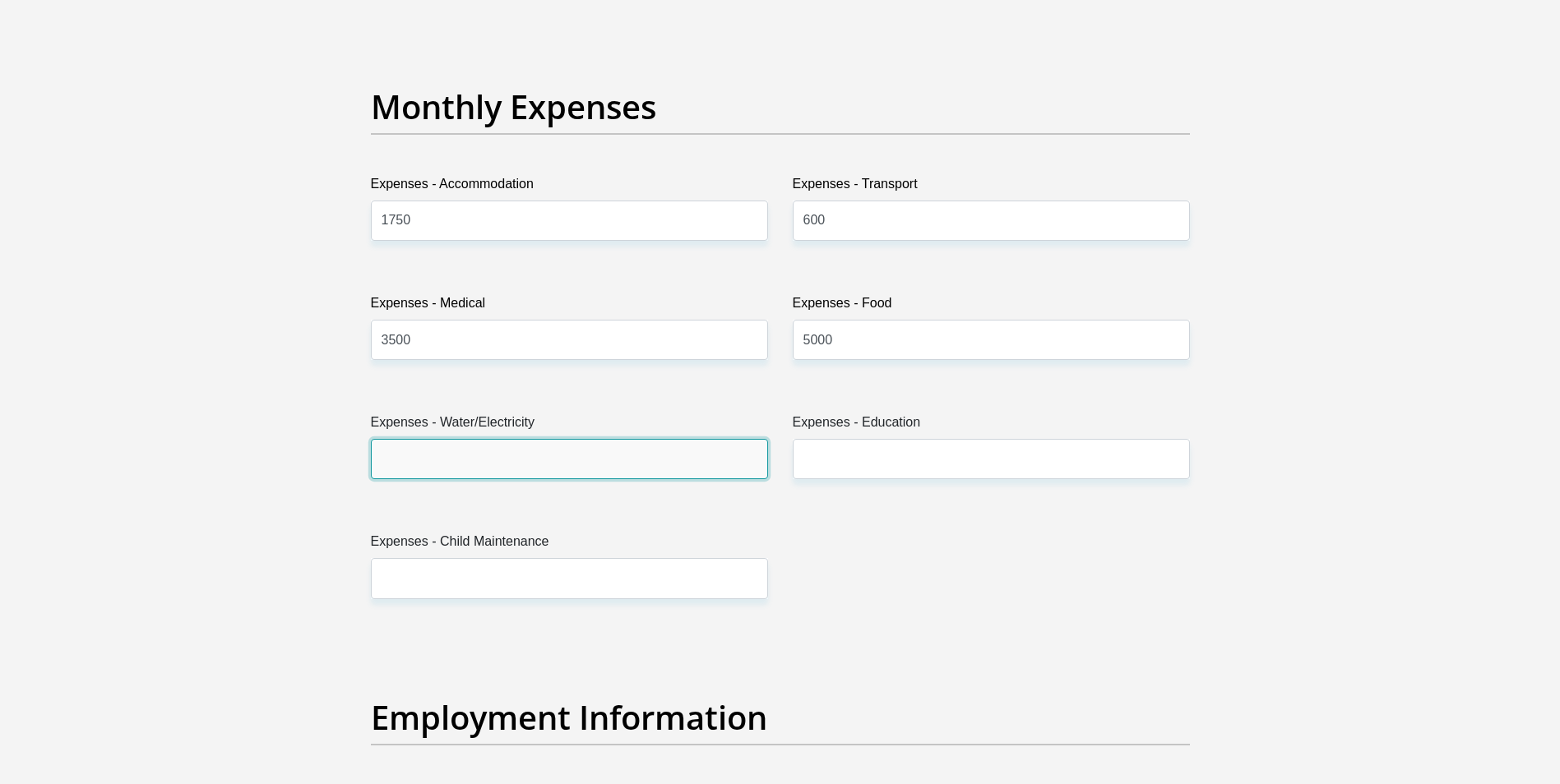
click at [448, 453] on input "Expenses - Water/Electricity" at bounding box center [570, 459] width 397 height 40
type input "1500"
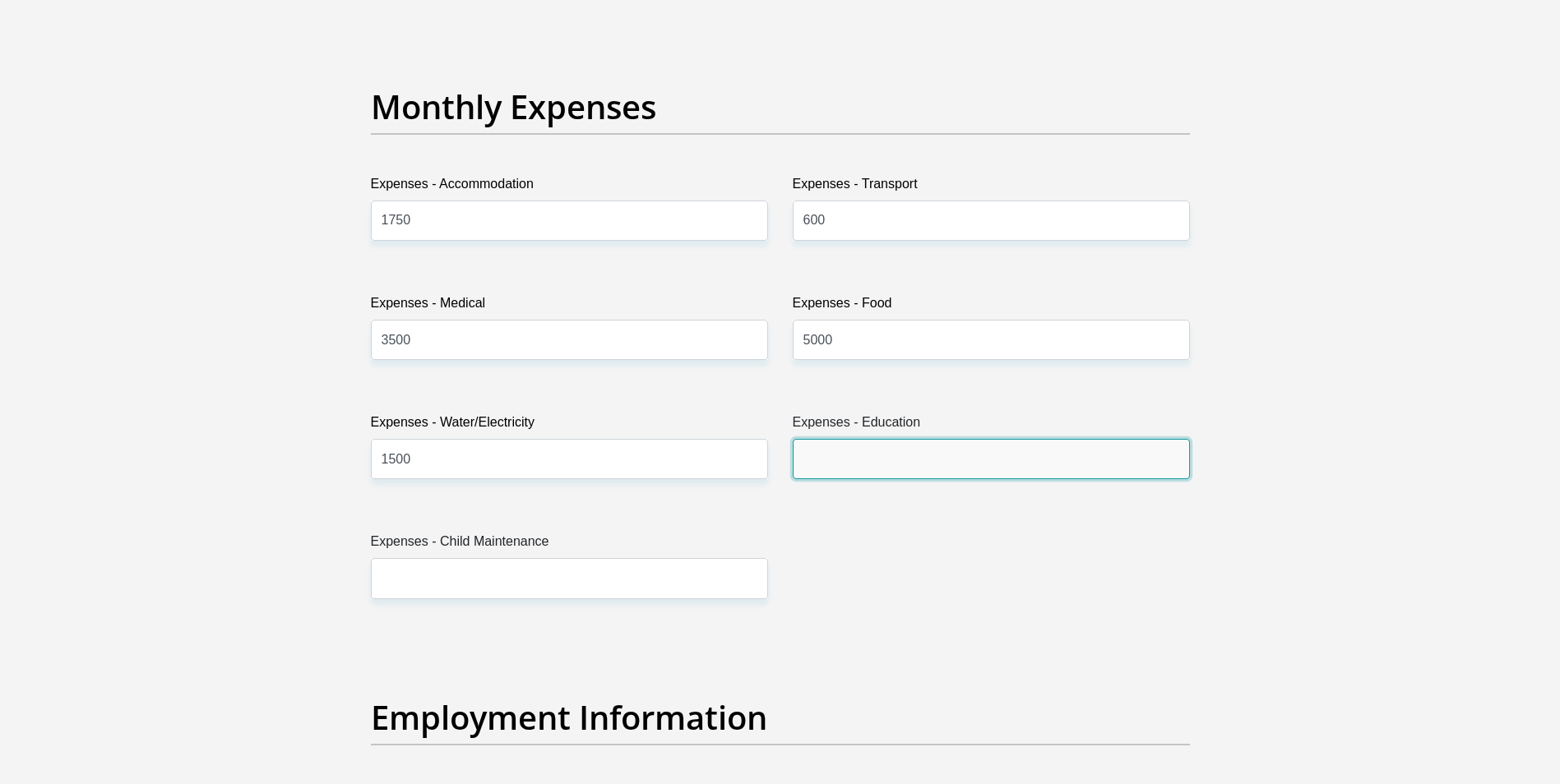
click at [900, 449] on input "Expenses - Education" at bounding box center [991, 459] width 397 height 40
type input "0"
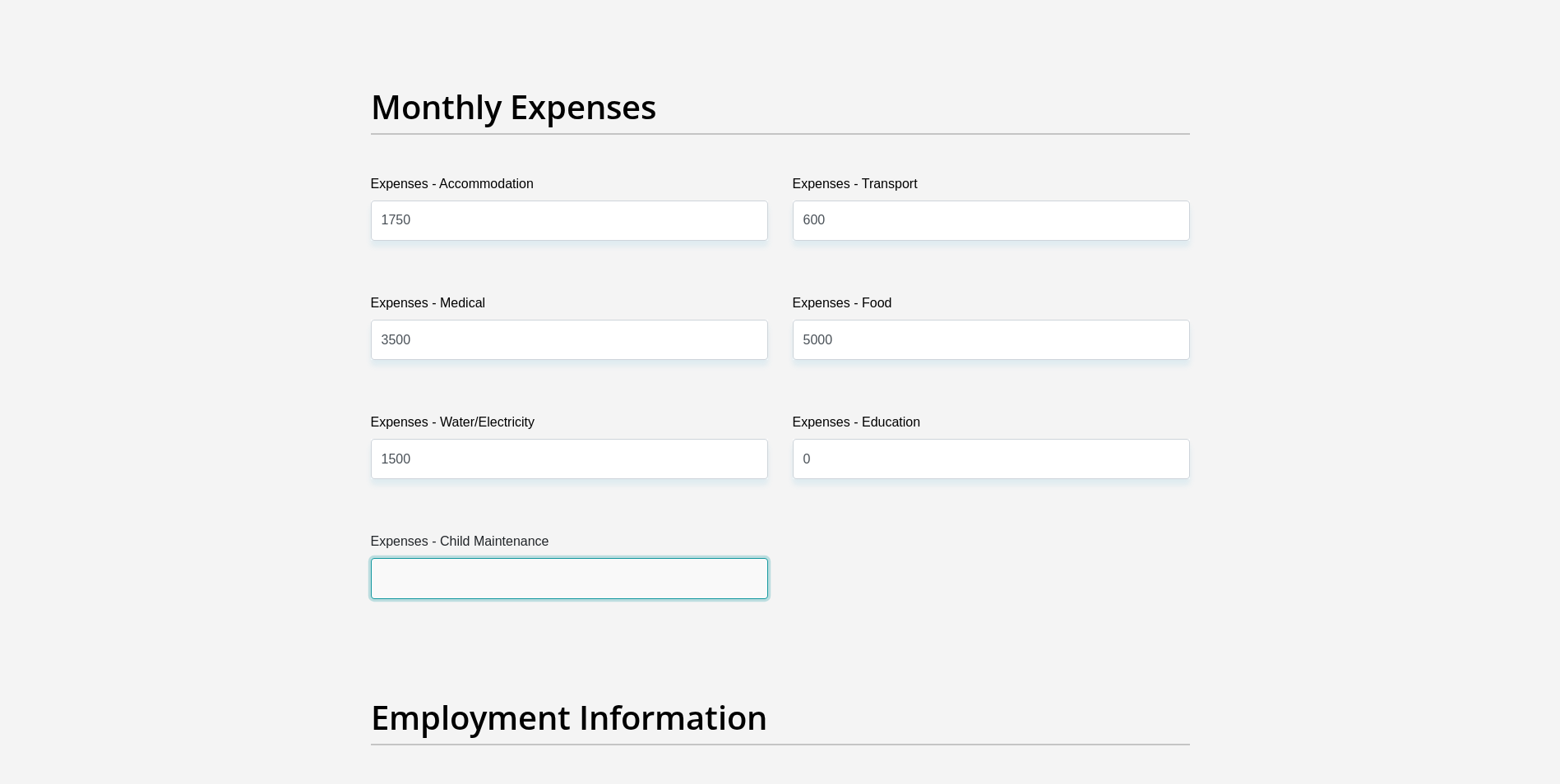
click at [468, 569] on input "Expenses - Child Maintenance" at bounding box center [570, 578] width 397 height 40
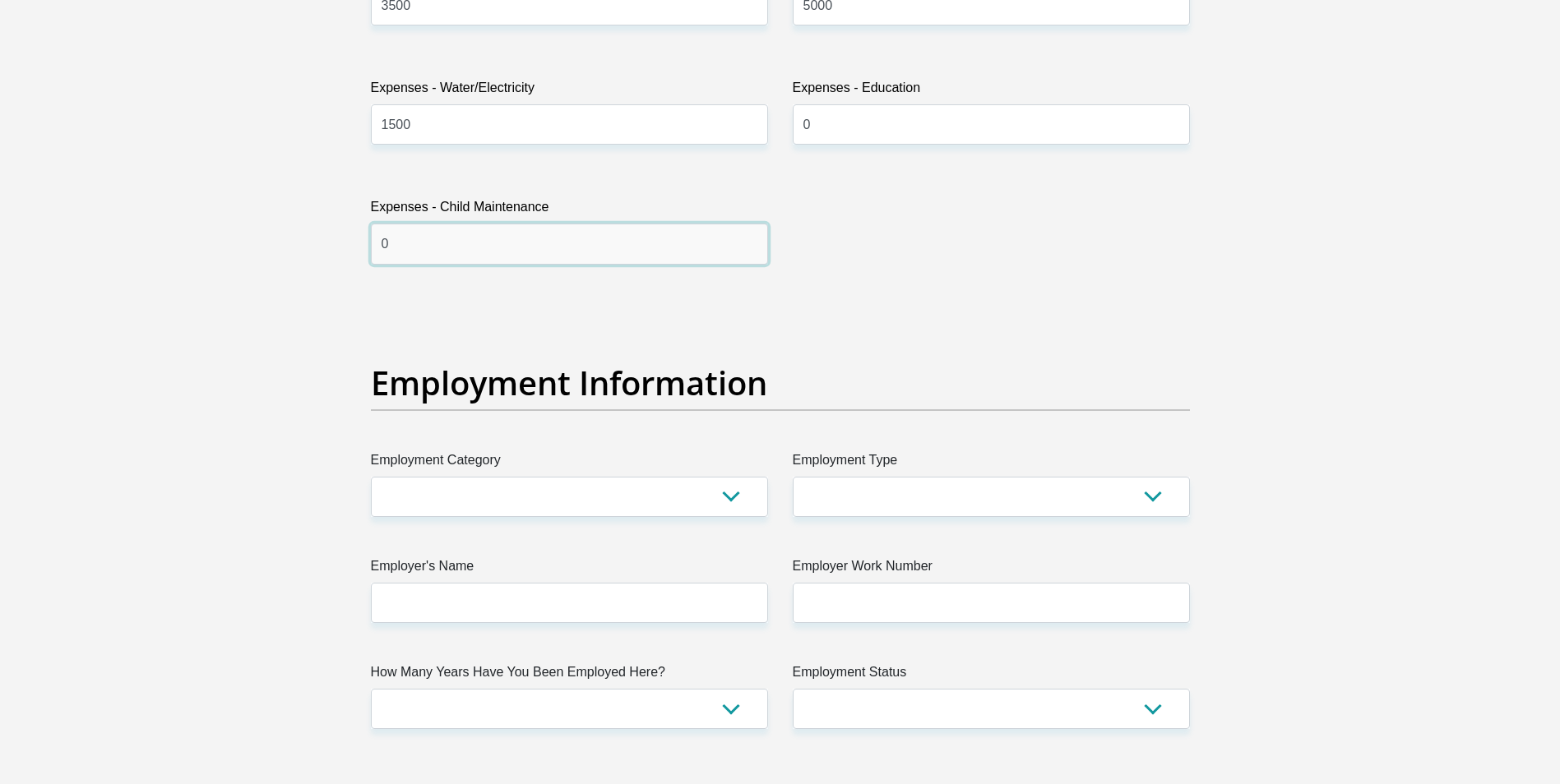
scroll to position [2794, 0]
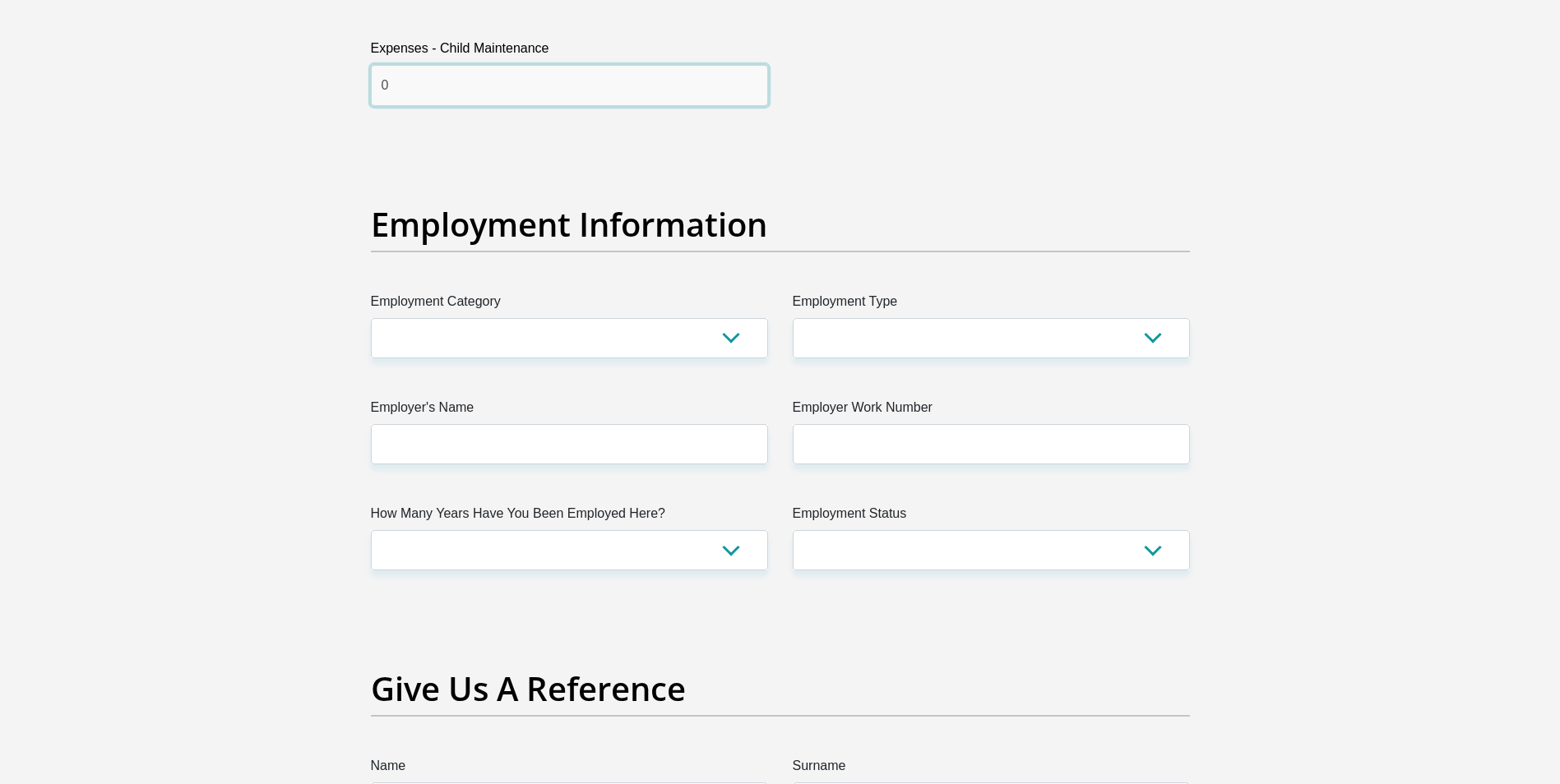
type input "0"
click at [723, 343] on select "AGRICULTURE ALCOHOL & TOBACCO CONSTRUCTION MATERIALS METALLURGY EQUIPMENT FOR R…" at bounding box center [570, 337] width 397 height 40
click at [741, 333] on select "AGRICULTURE ALCOHOL & TOBACCO CONSTRUCTION MATERIALS METALLURGY EQUIPMENT FOR R…" at bounding box center [570, 337] width 397 height 40
select select "71"
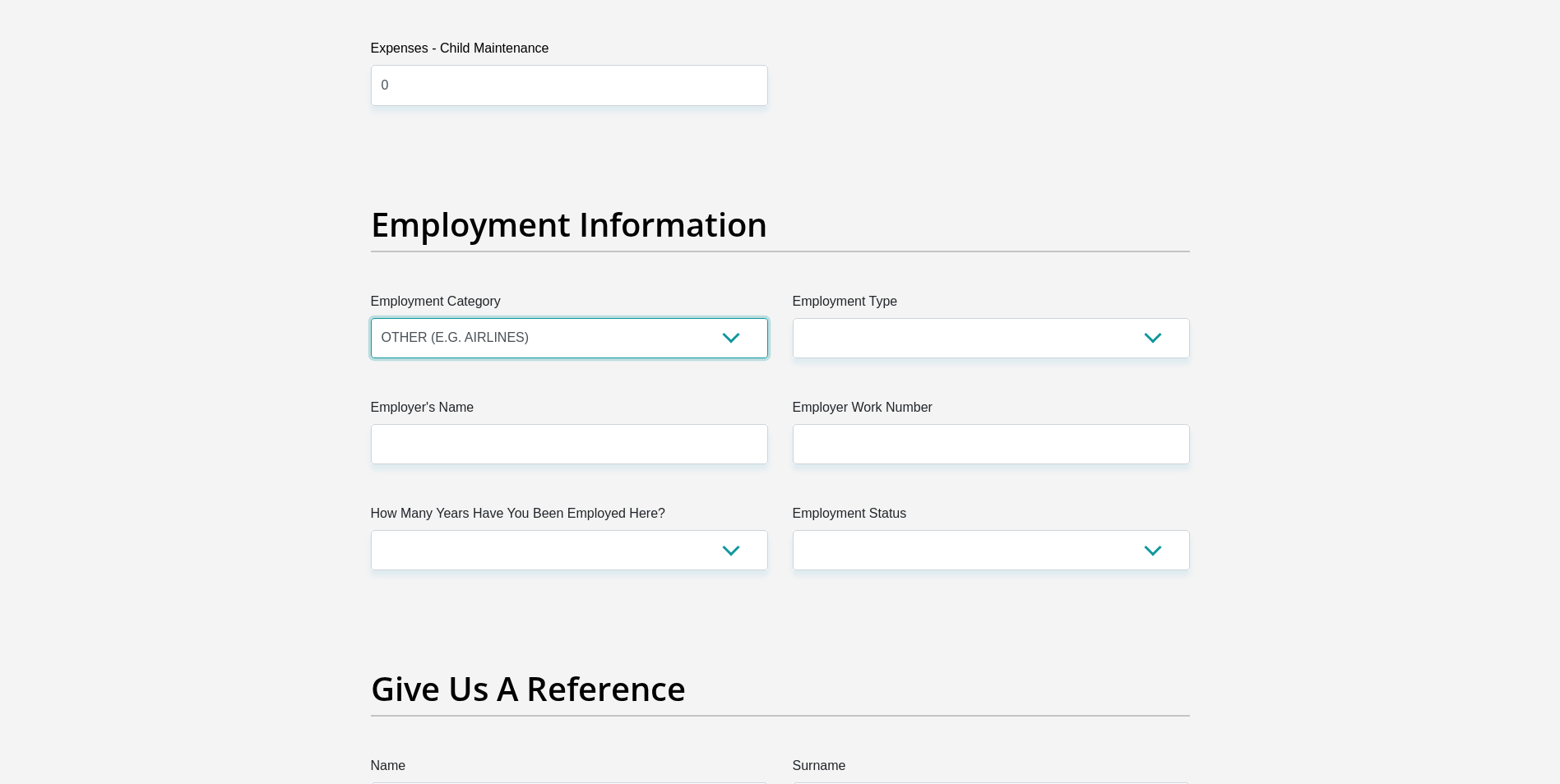
click at [371, 318] on select "AGRICULTURE ALCOHOL & TOBACCO CONSTRUCTION MATERIALS METALLURGY EQUIPMENT FOR R…" at bounding box center [570, 337] width 397 height 40
click at [983, 355] on select "College/Lecturer Craft Seller Creative Driver Executive Farmer Forces - Non Com…" at bounding box center [991, 337] width 397 height 40
select select "Sales"
click at [793, 318] on select "College/Lecturer Craft Seller Creative Driver Executive Farmer Forces - Non Com…" at bounding box center [991, 337] width 397 height 40
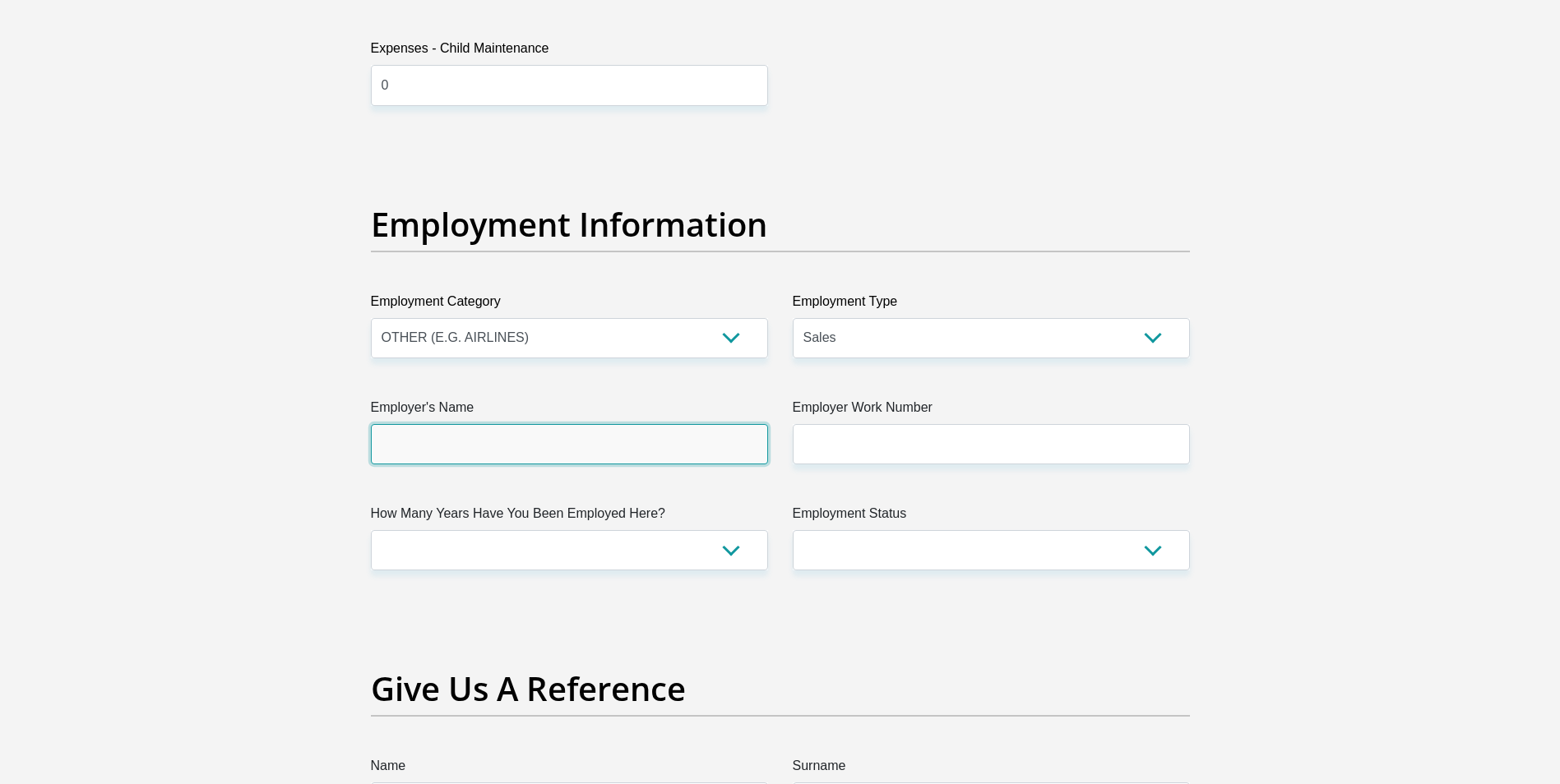
click at [604, 429] on input "Employer's Name" at bounding box center [570, 444] width 397 height 40
type input "Lejuvin"
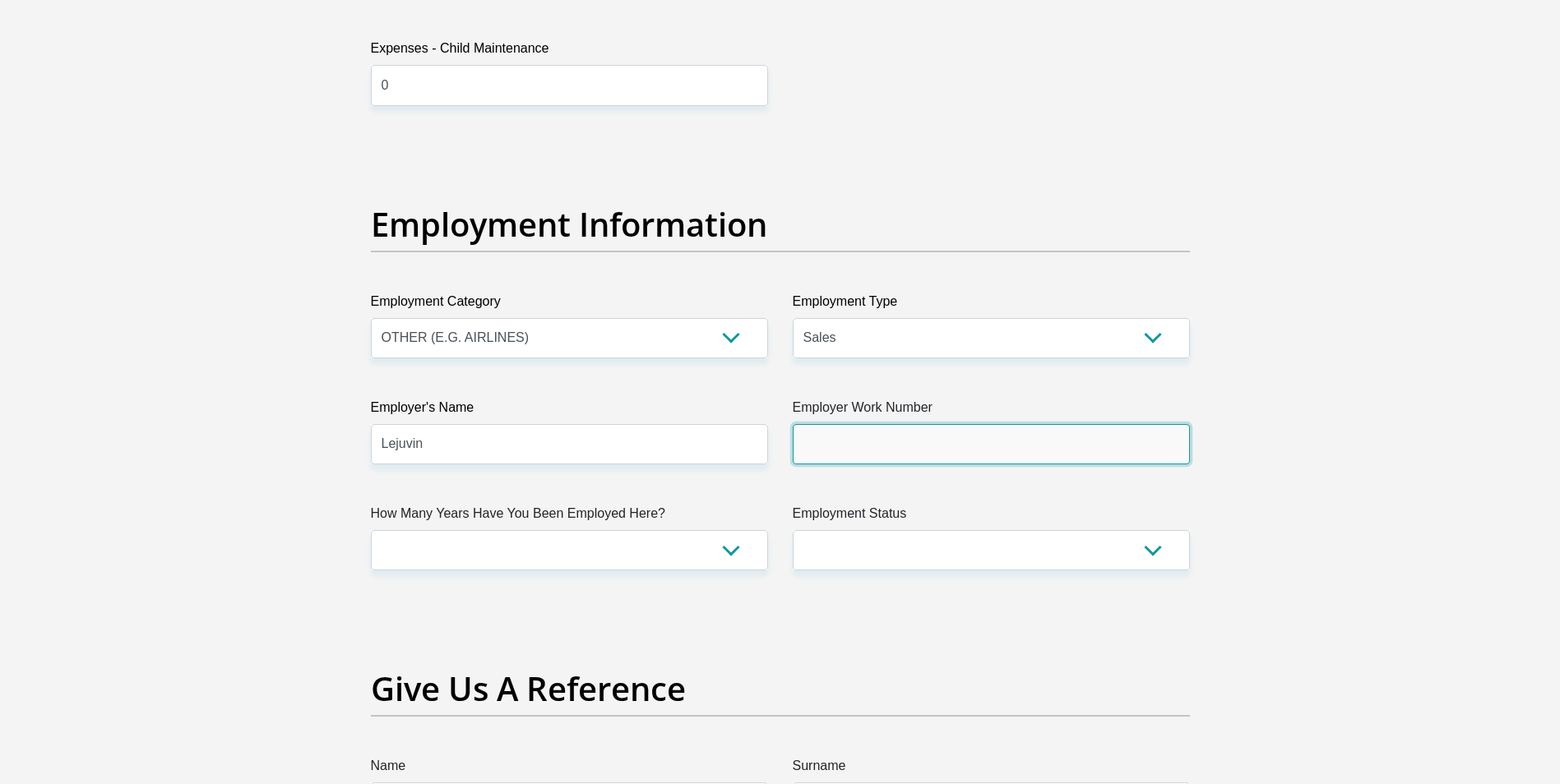
click at [881, 431] on input "Employer Work Number" at bounding box center [991, 444] width 397 height 40
type input "0783814561"
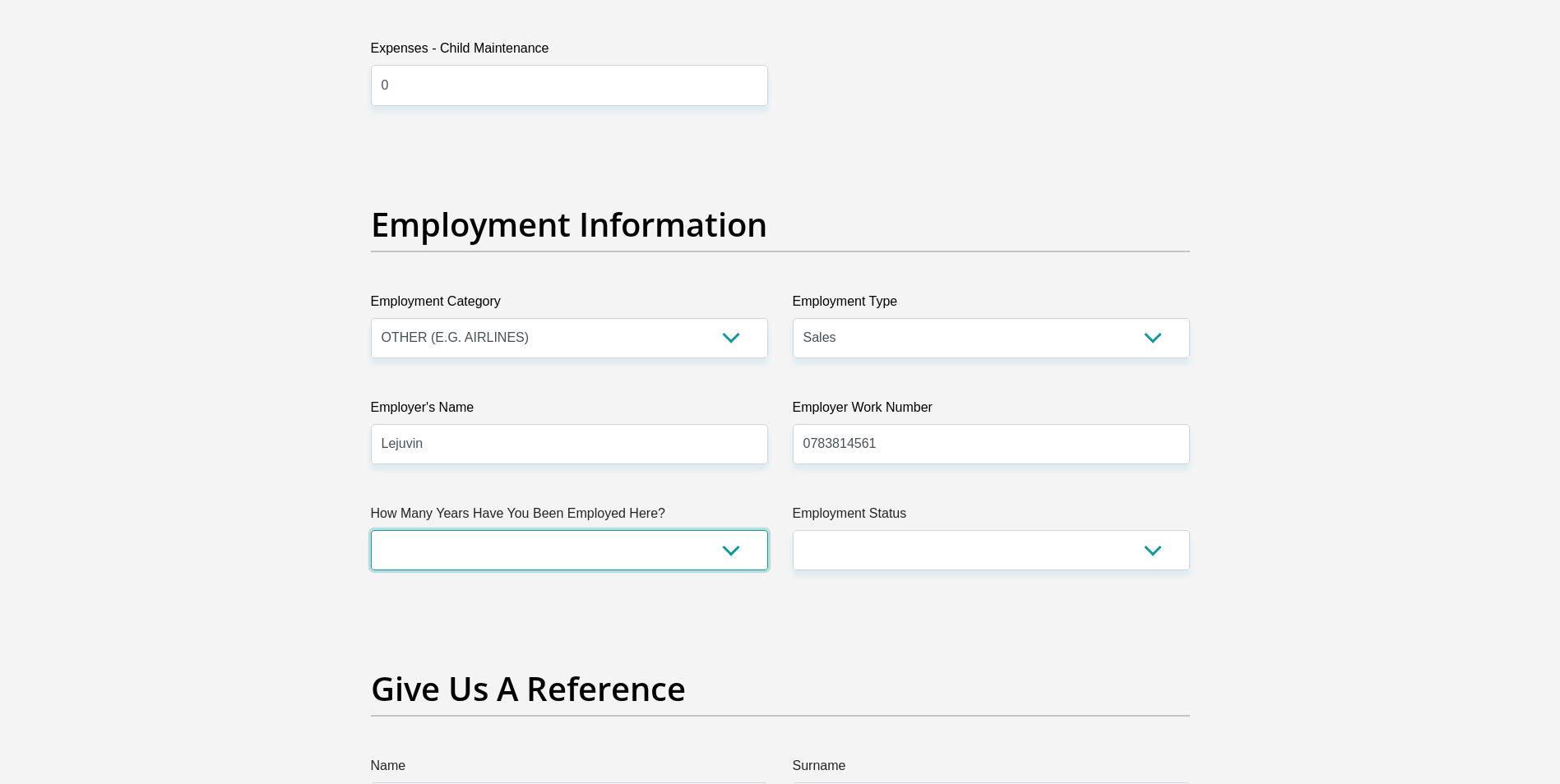
click at [570, 534] on select "less than 1 year 1-3 years 3-5 years 5+ years" at bounding box center [570, 550] width 397 height 40
select select "60"
click at [371, 530] on select "less than 1 year 1-3 years 3-5 years 5+ years" at bounding box center [570, 550] width 397 height 40
click at [881, 550] on select "Permanent/Full-time Part-time/Casual Contract Worker Self-Employed Housewife Re…" at bounding box center [991, 550] width 397 height 40
select select "1"
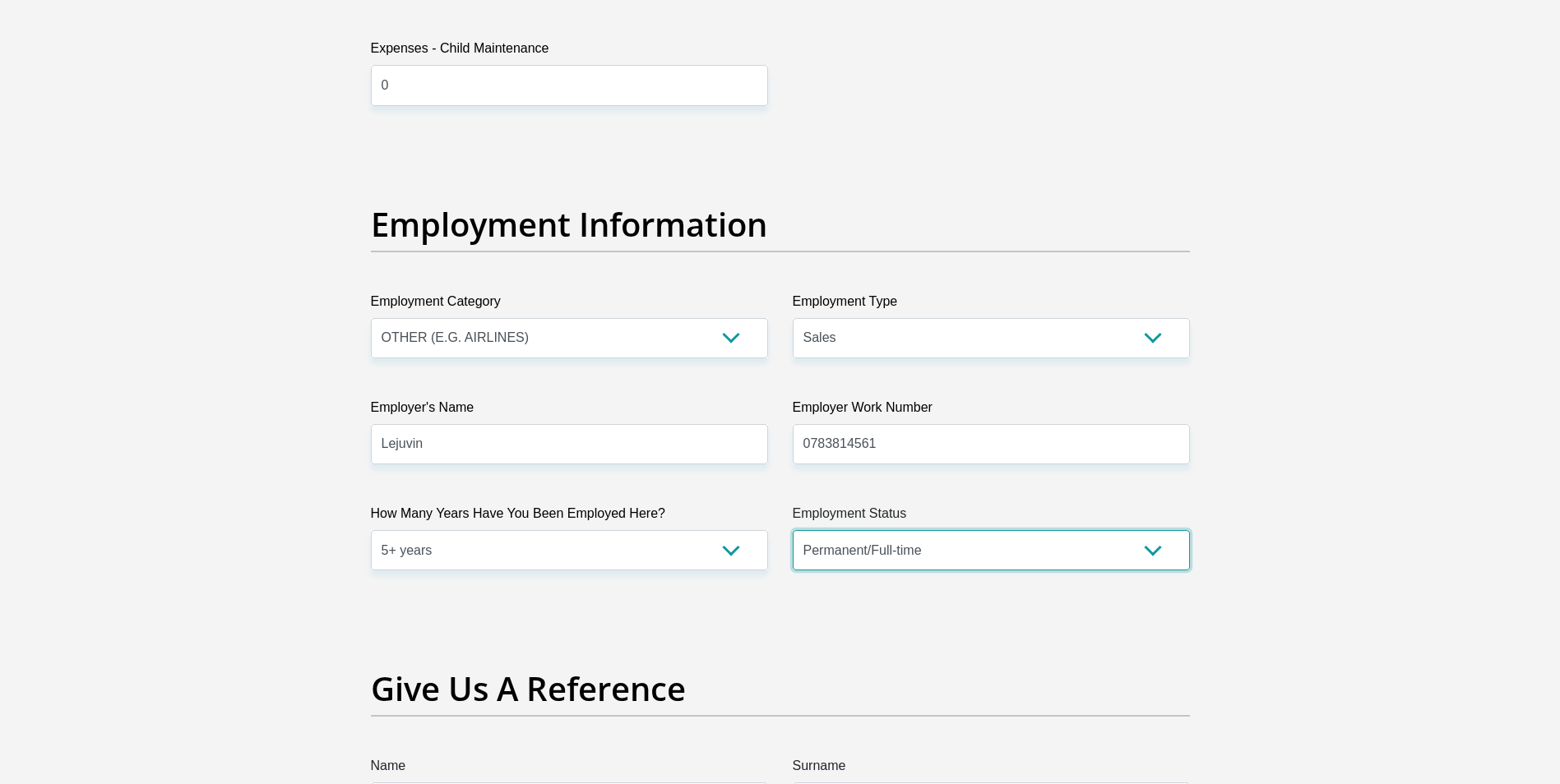
click at [793, 530] on select "Permanent/Full-time Part-time/Casual Contract Worker Self-Employed Housewife Re…" at bounding box center [991, 550] width 397 height 40
click at [716, 641] on div "Title Mr Ms Mrs Dr Other First Name Judy Surname Germishuys ID Number 690903009…" at bounding box center [780, 137] width 844 height 5348
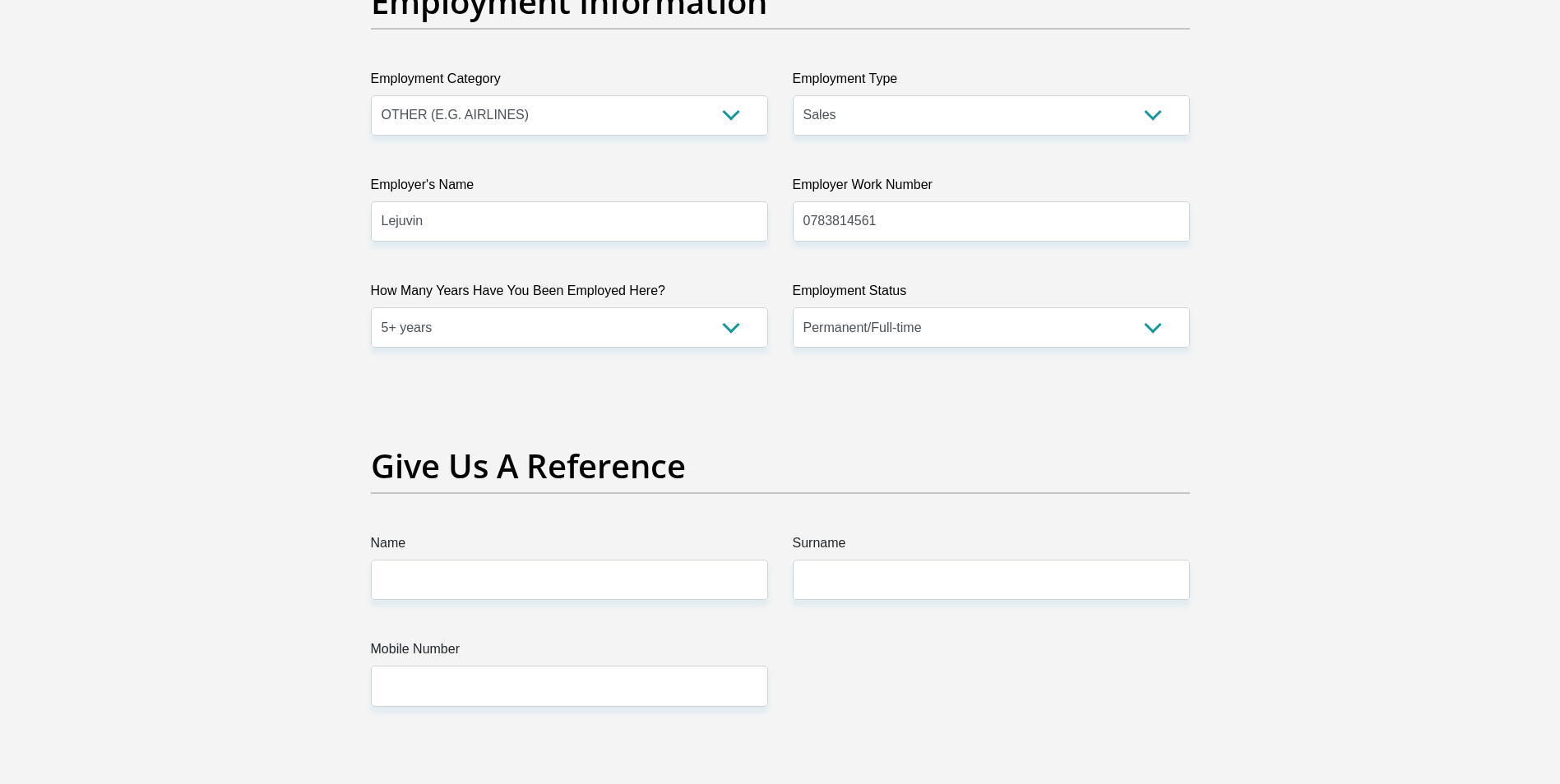
scroll to position [3041, 0]
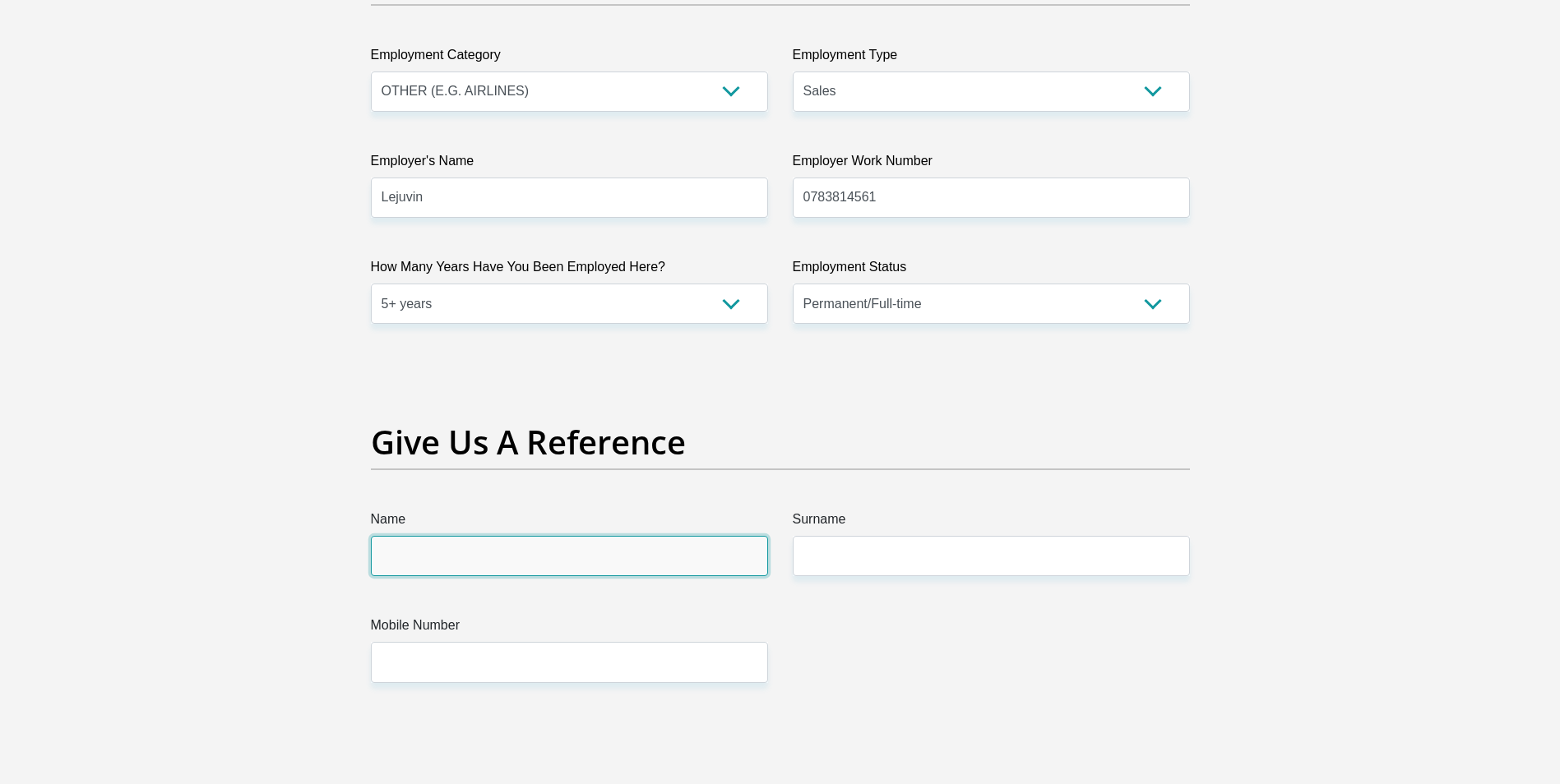
click at [475, 547] on input "Name" at bounding box center [570, 556] width 397 height 40
type input "Marco"
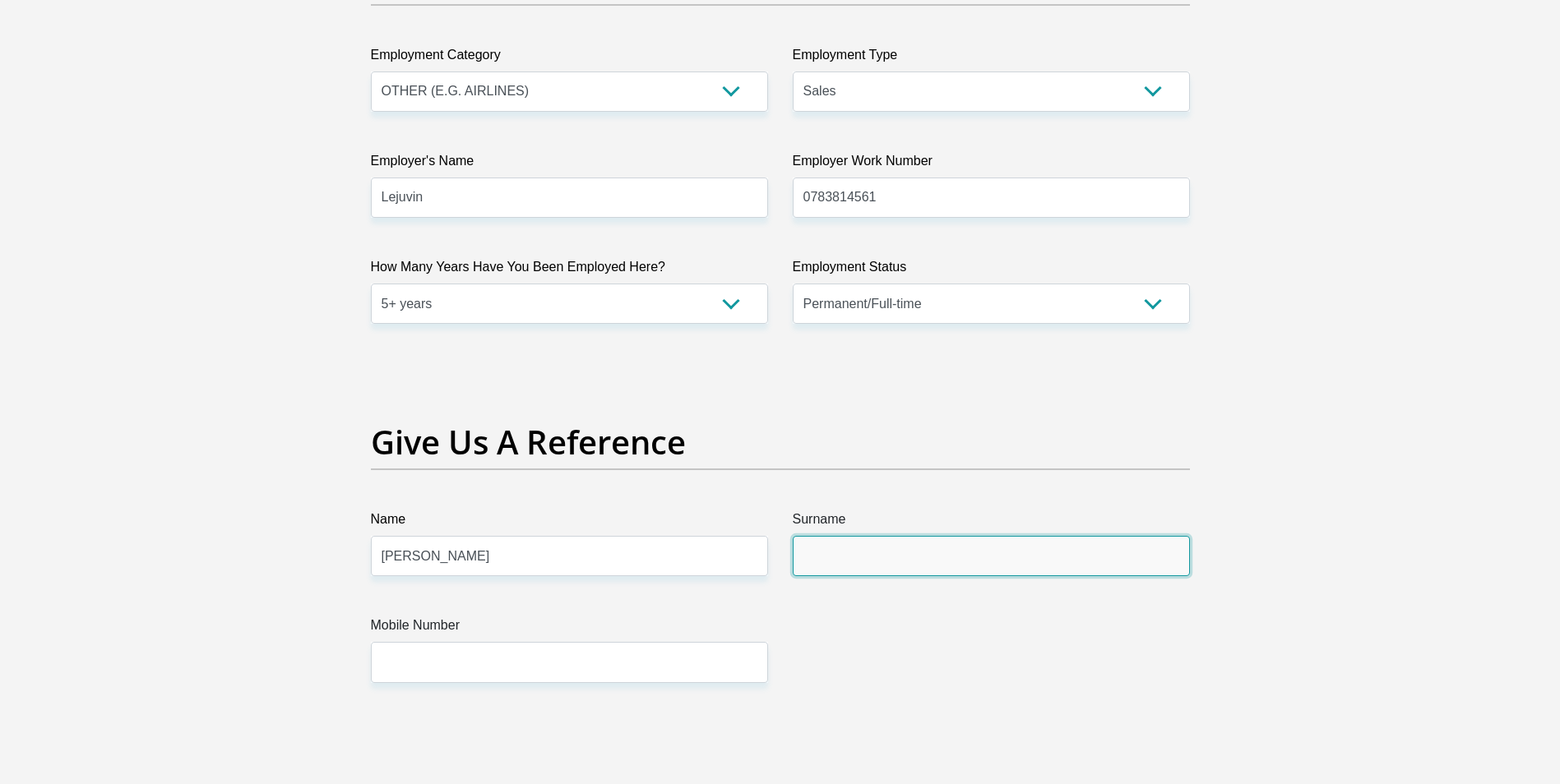
click at [866, 563] on input "Surname" at bounding box center [991, 556] width 397 height 40
type input "Slabbert"
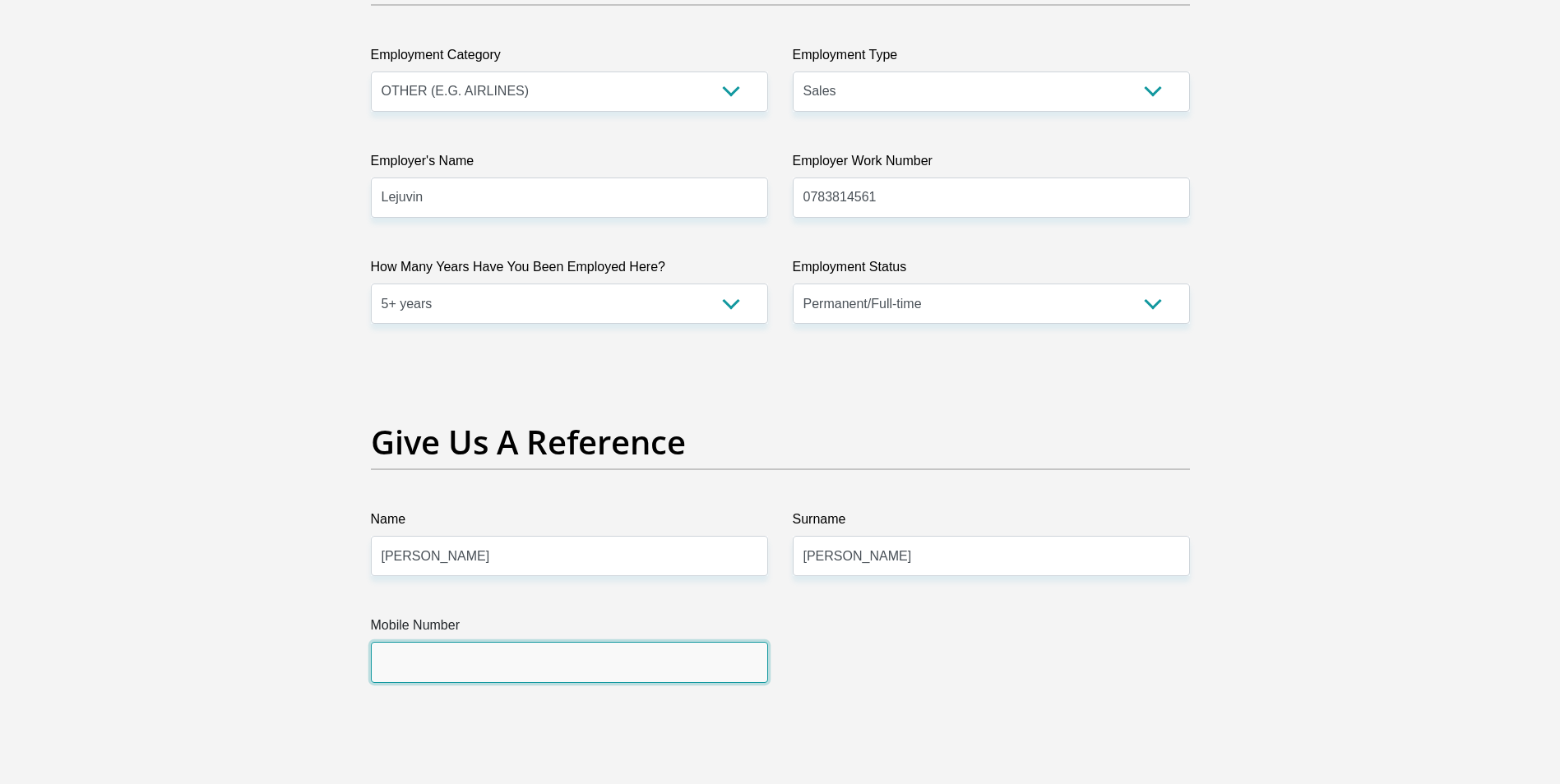
click at [482, 659] on input "Mobile Number" at bounding box center [570, 661] width 397 height 40
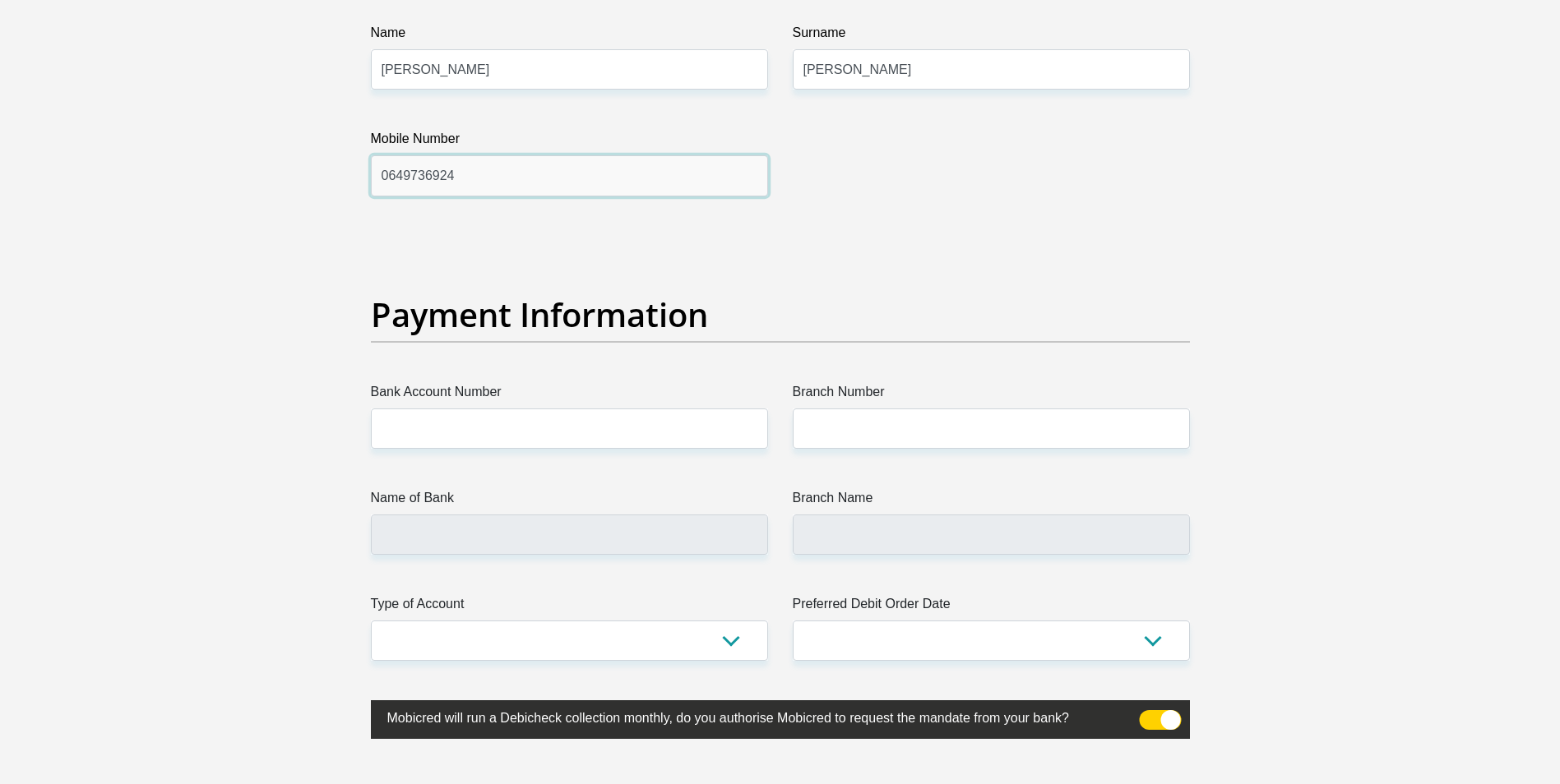
scroll to position [3534, 0]
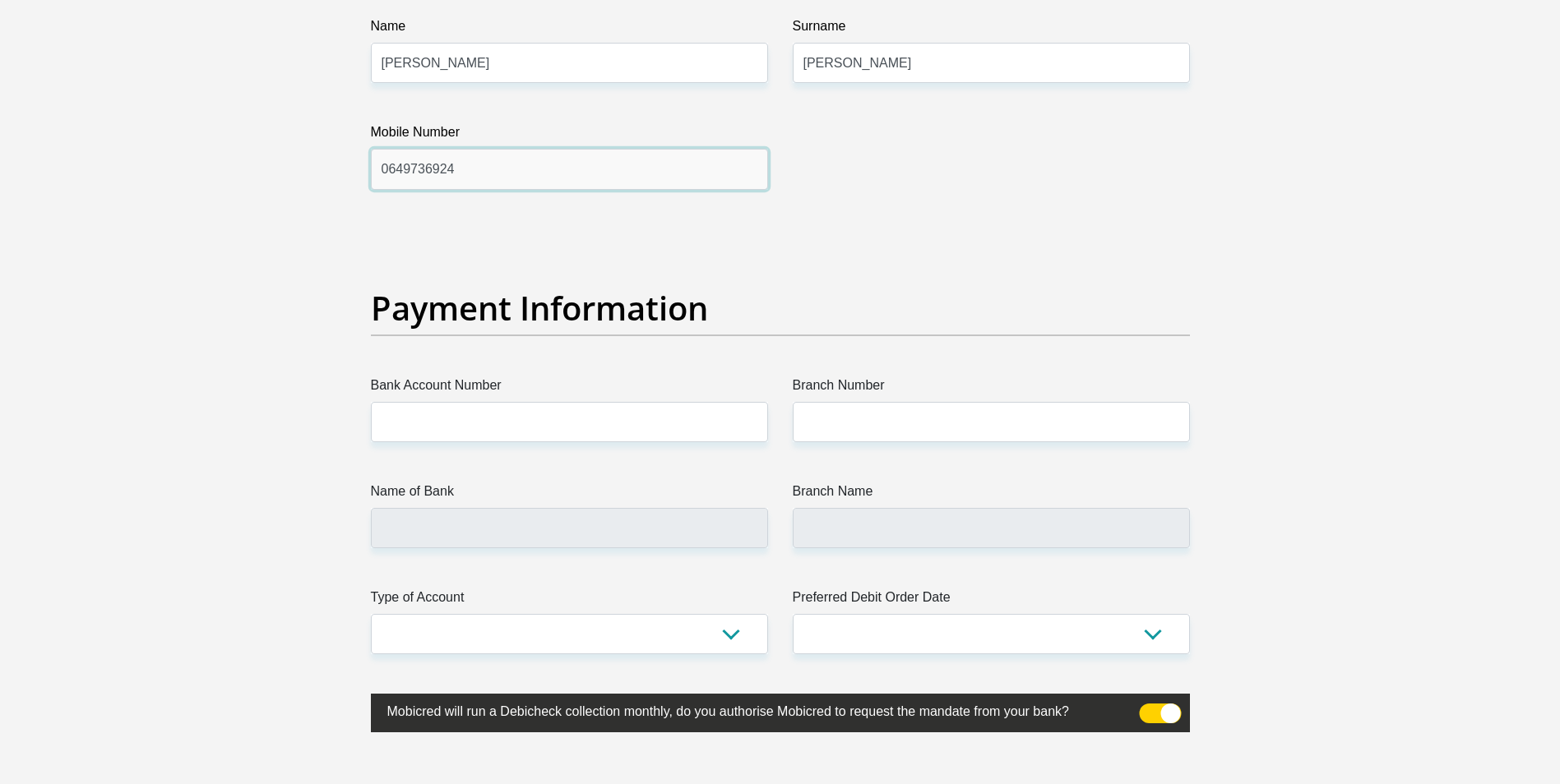
type input "0649736924"
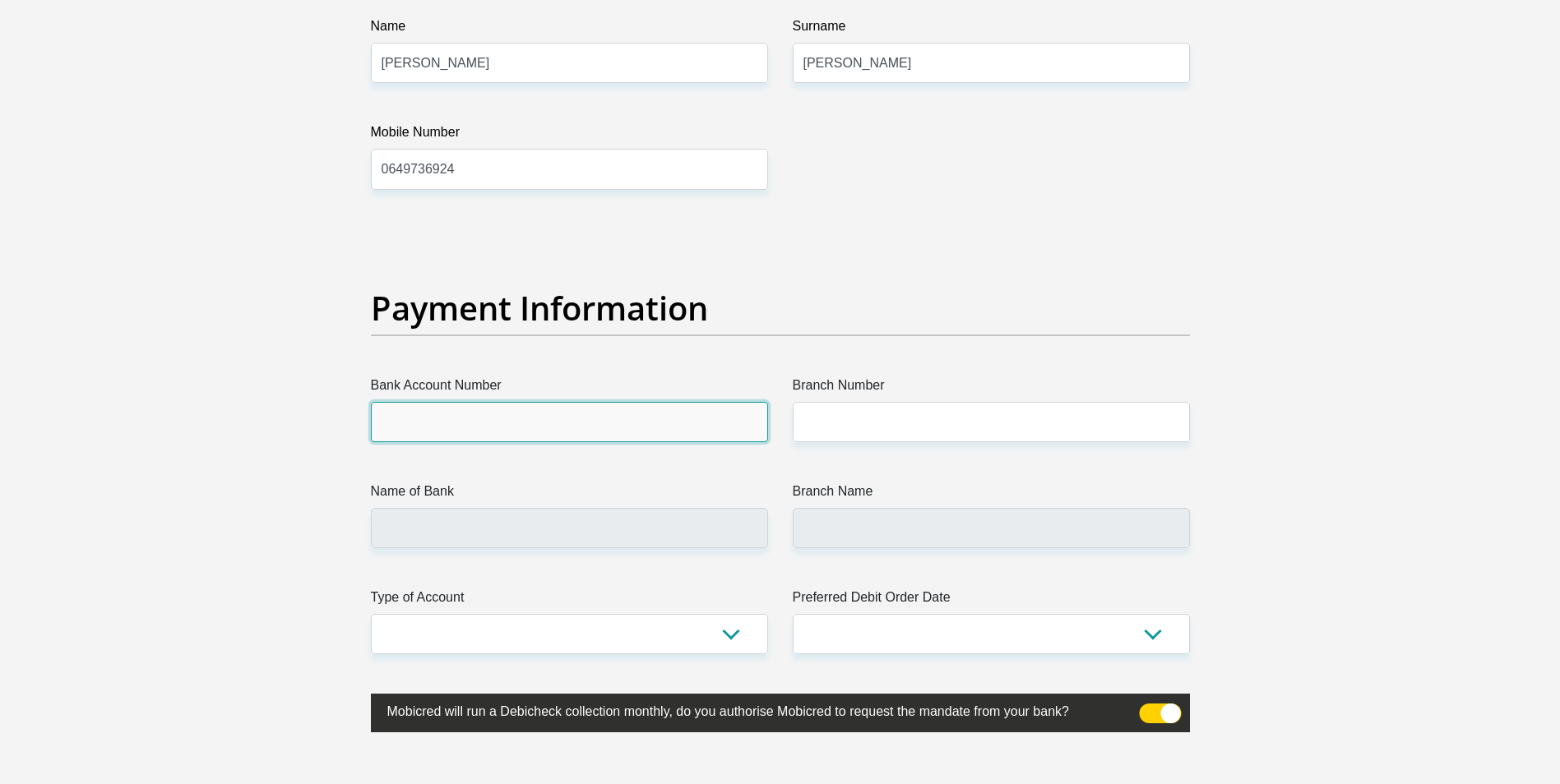
click at [461, 424] on input "Bank Account Number" at bounding box center [570, 422] width 397 height 40
type input "1160389810"
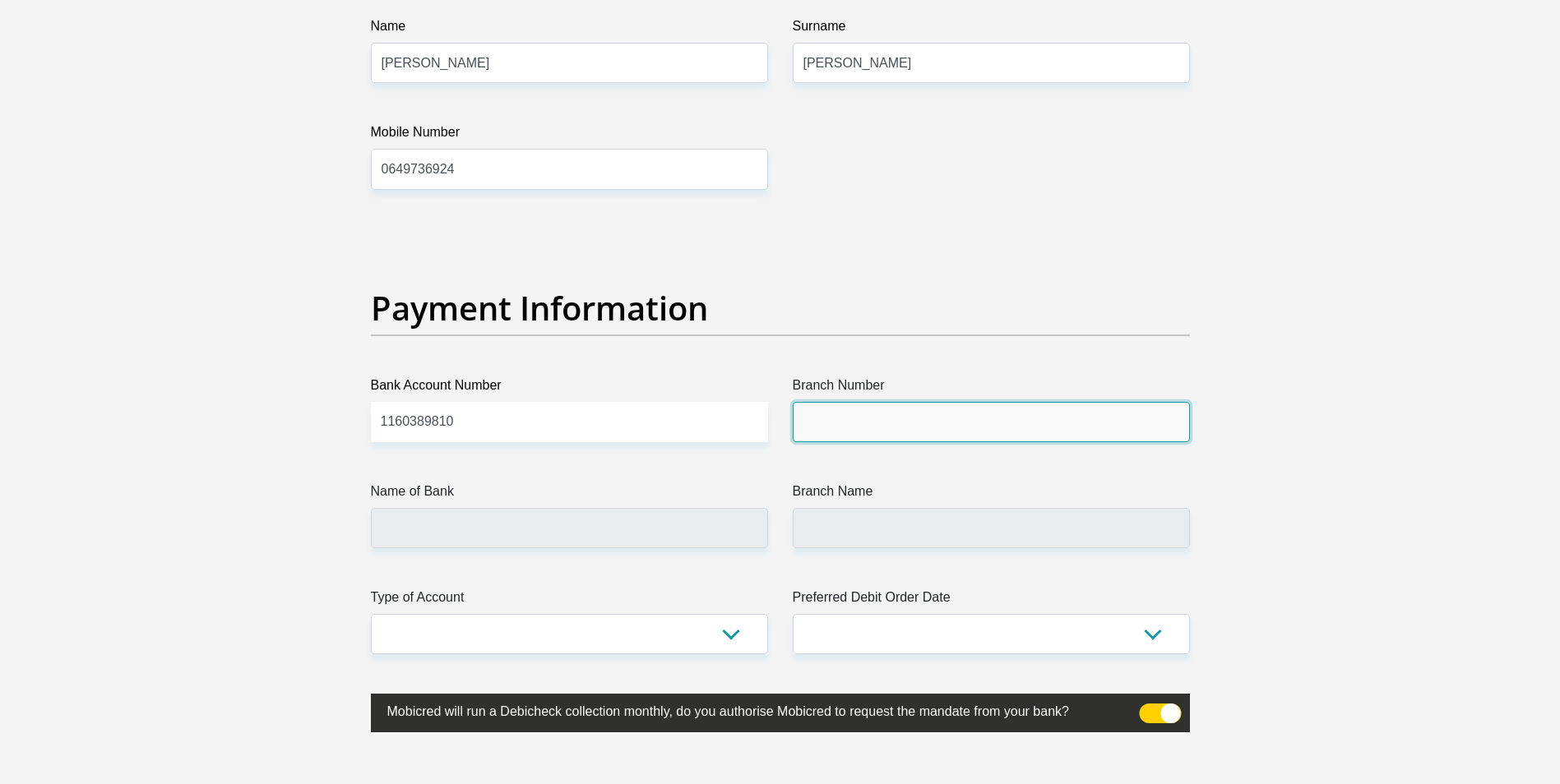
click at [905, 431] on input "Branch Number" at bounding box center [991, 422] width 397 height 40
type input "106012"
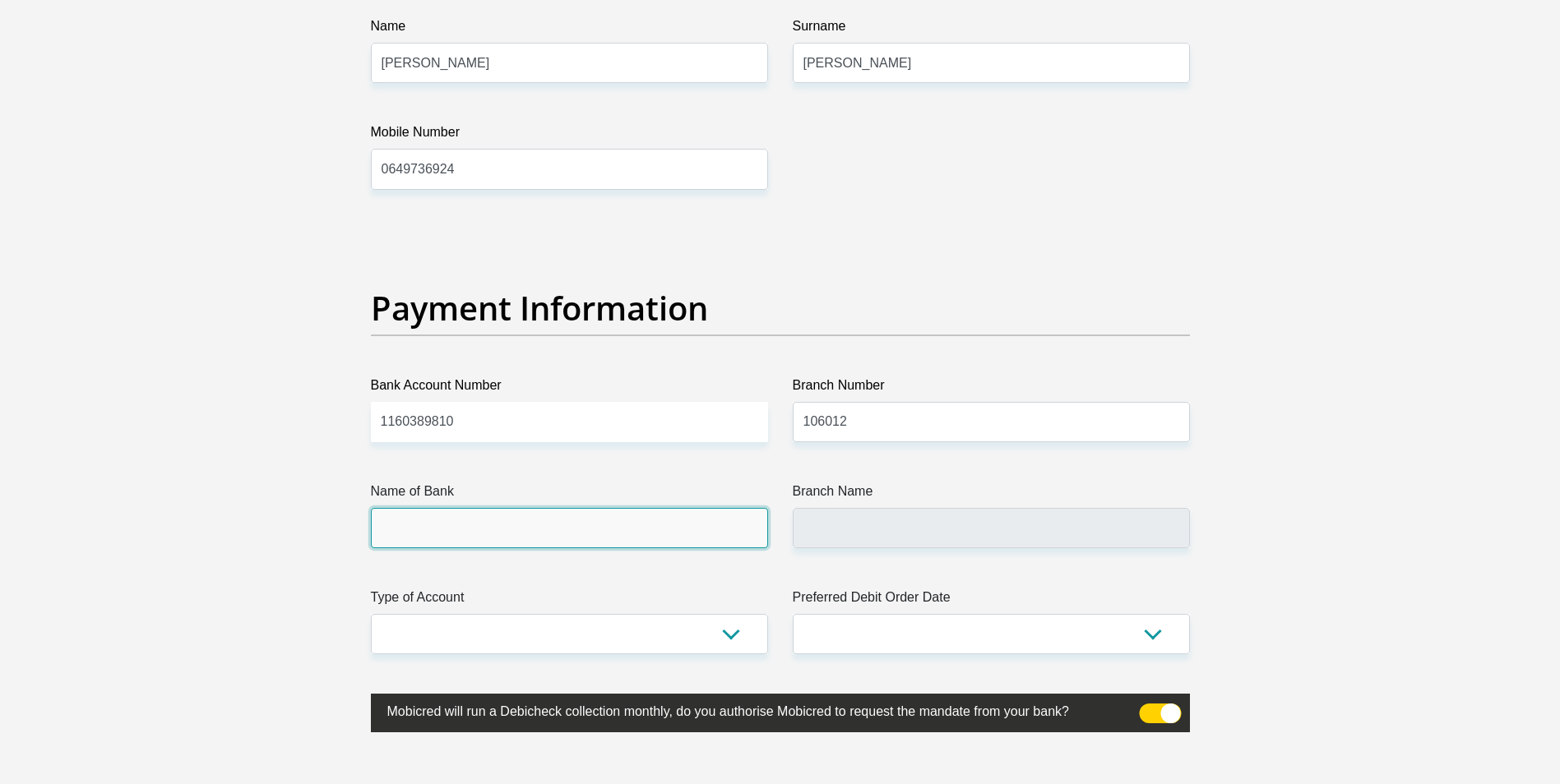
click at [470, 524] on input "Name of Bank" at bounding box center [570, 527] width 397 height 40
type input "NEDBANK"
type input "SOMERSET WEST"
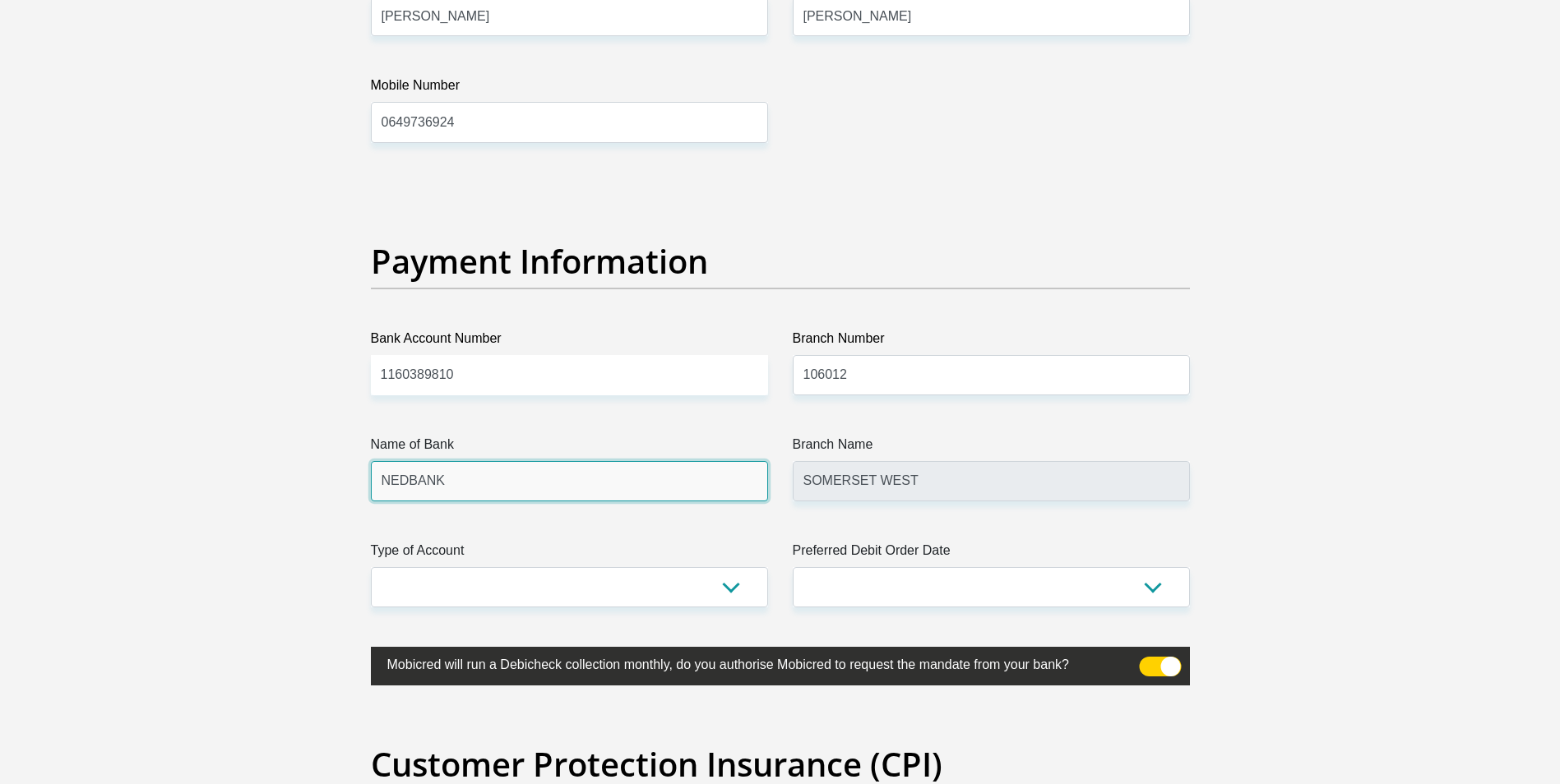
scroll to position [3781, 0]
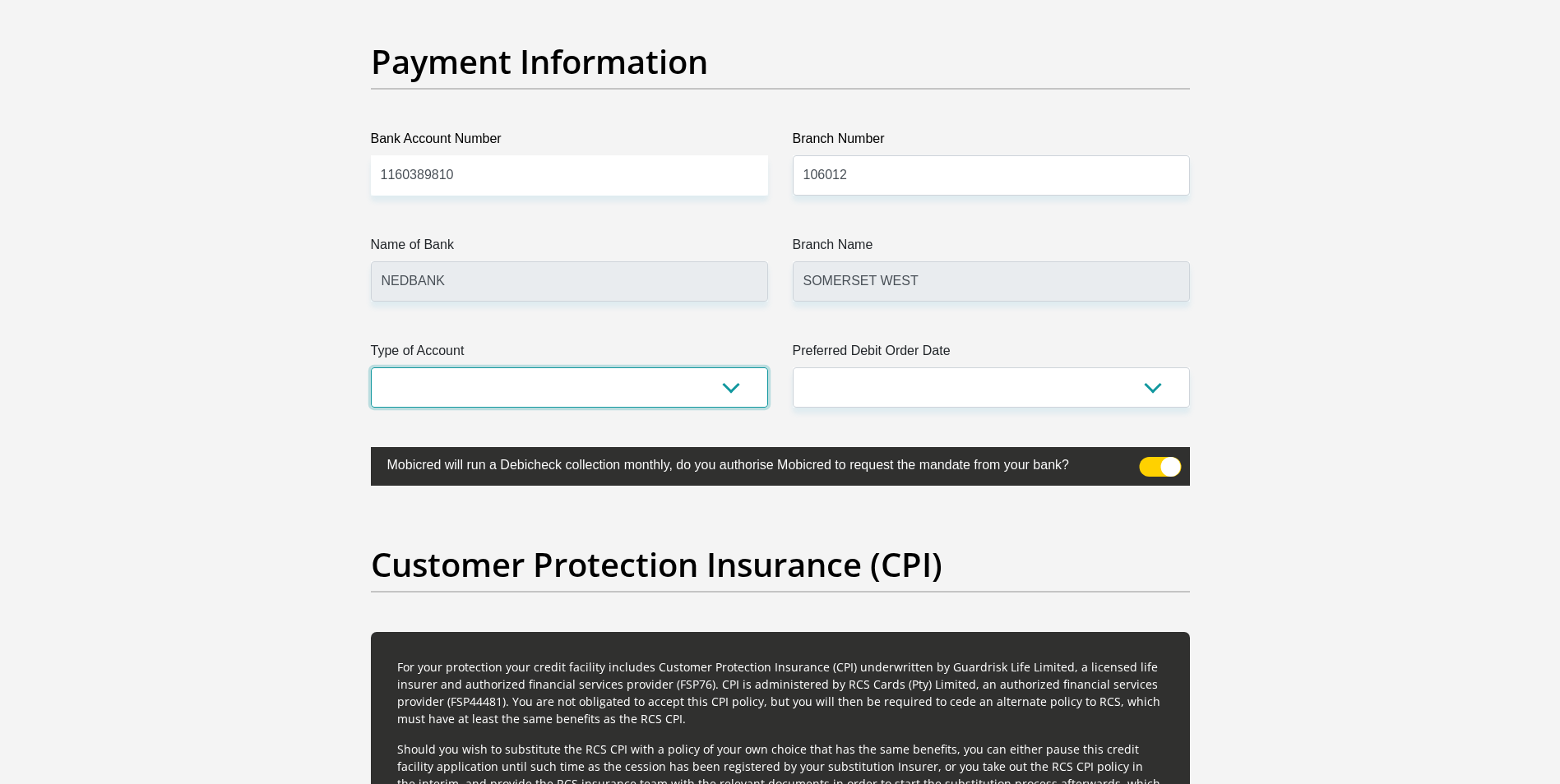
click at [568, 376] on select "Cheque Savings" at bounding box center [570, 387] width 397 height 40
select select "CUR"
click at [371, 368] on select "Cheque Savings" at bounding box center [570, 387] width 397 height 40
click at [881, 375] on select "1st 2nd 3rd 4th 5th 7th 18th 19th 20th 21st 22nd 23rd 24th 25th 26th 27th 28th …" at bounding box center [991, 387] width 397 height 40
select select "1"
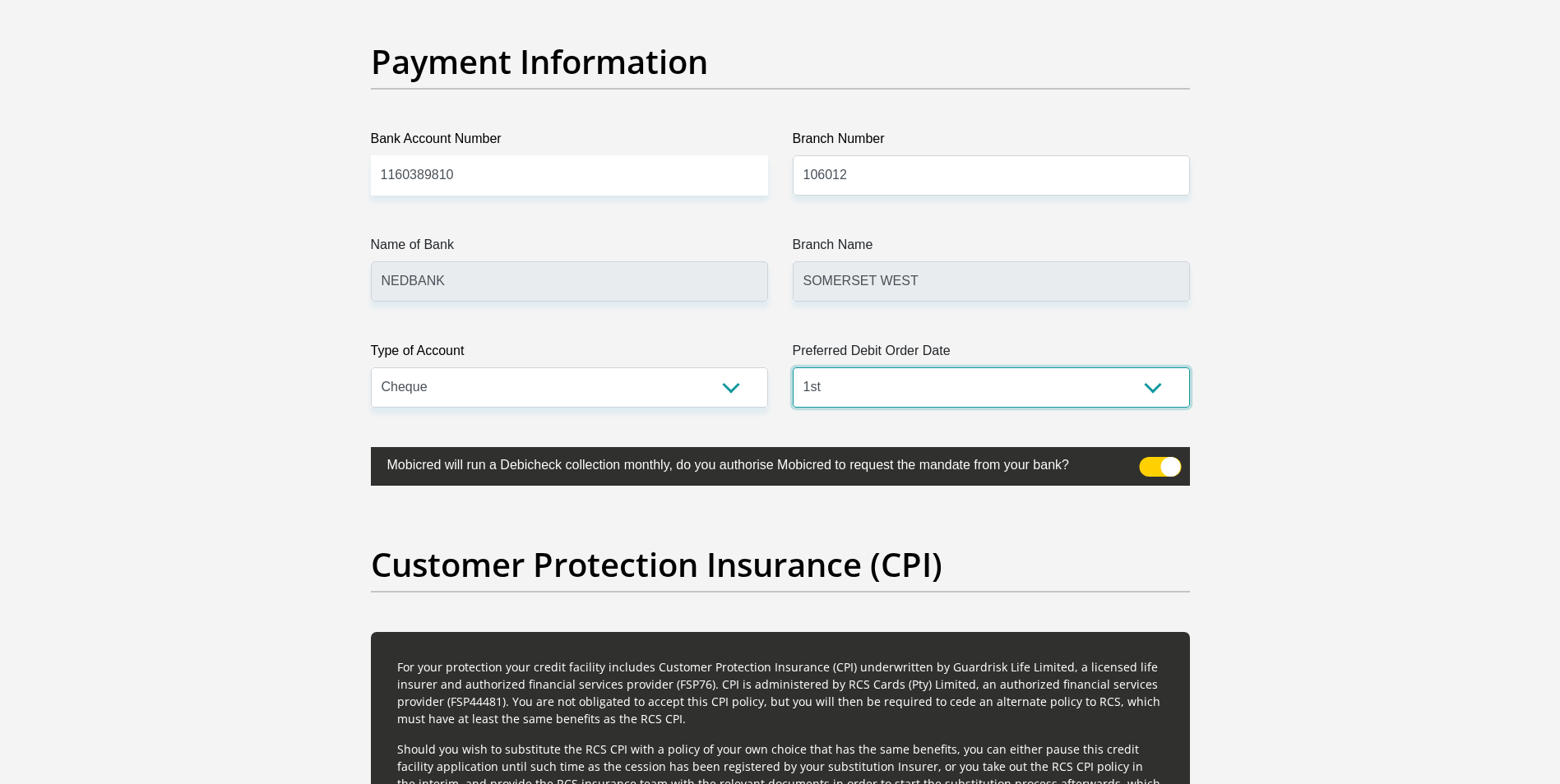
click at [793, 368] on select "1st 2nd 3rd 4th 5th 7th 18th 19th 20th 21st 22nd 23rd 24th 25th 26th 27th 28th …" at bounding box center [991, 387] width 397 height 40
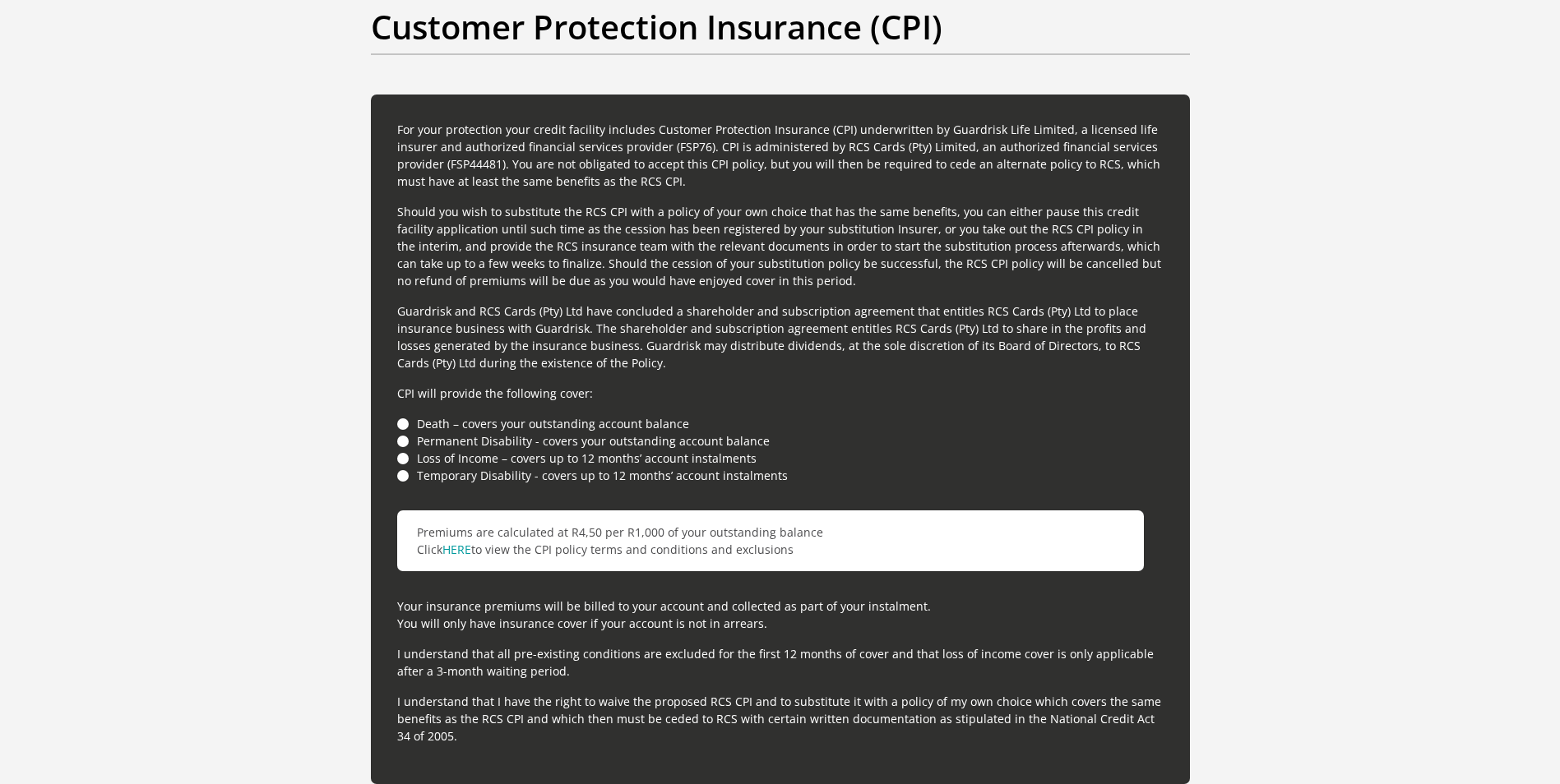
scroll to position [4356, 0]
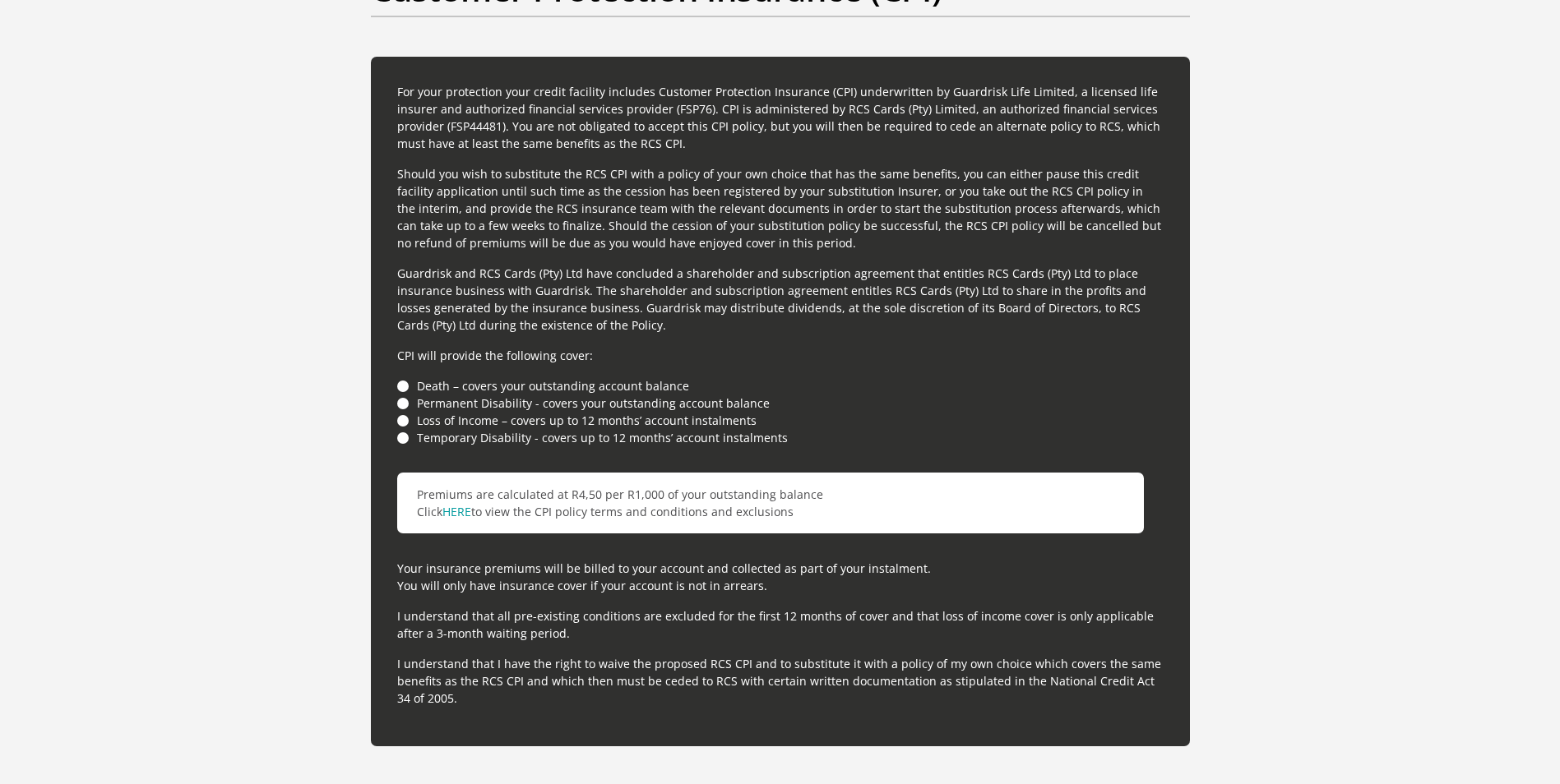
click at [403, 390] on li "Death – covers your outstanding account balance" at bounding box center [780, 386] width 766 height 17
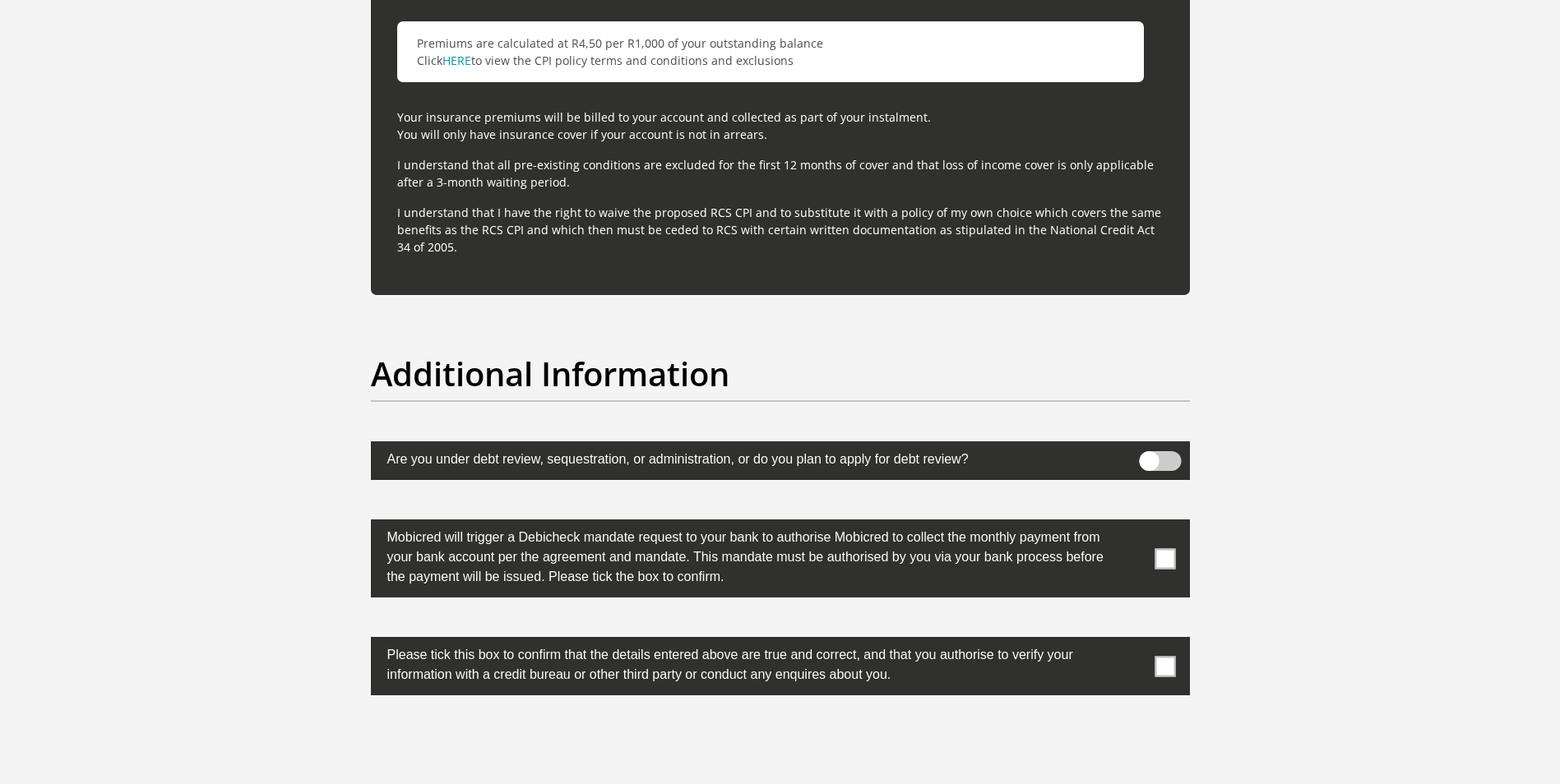
scroll to position [4767, 0]
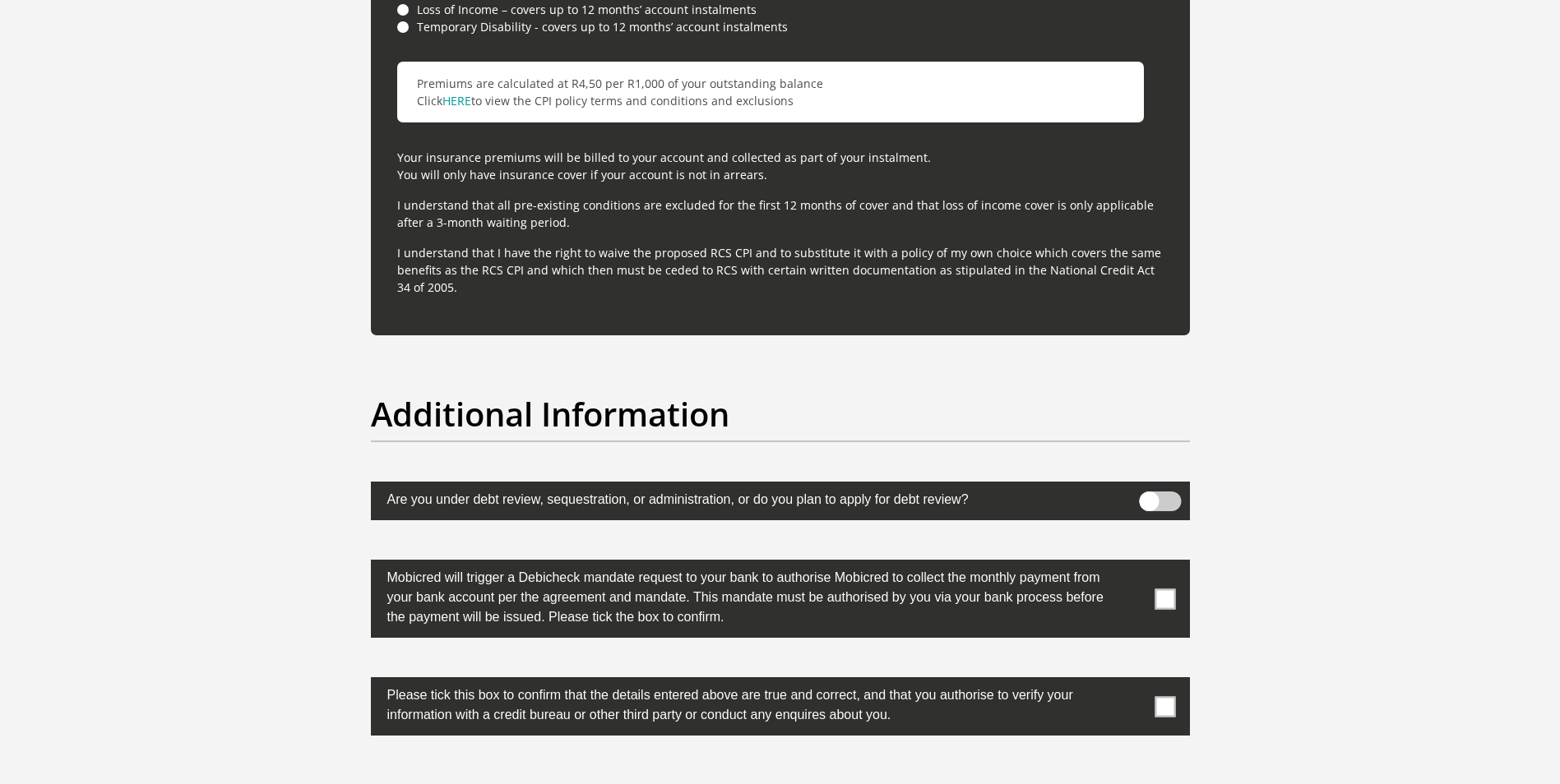
click at [1173, 597] on span at bounding box center [1165, 599] width 21 height 21
click at [1132, 564] on input "checkbox" at bounding box center [1132, 564] width 0 height 0
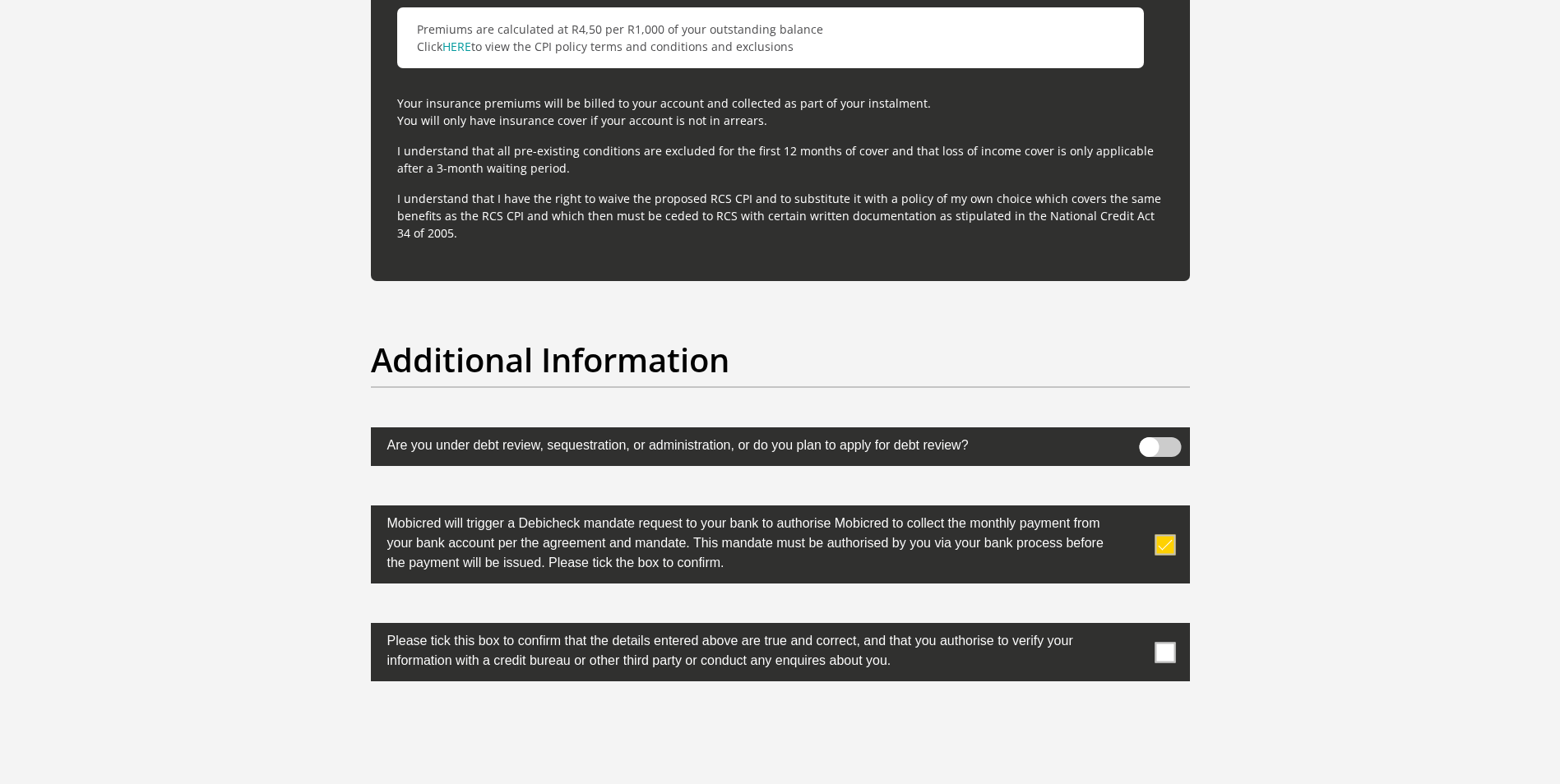
scroll to position [4849, 0]
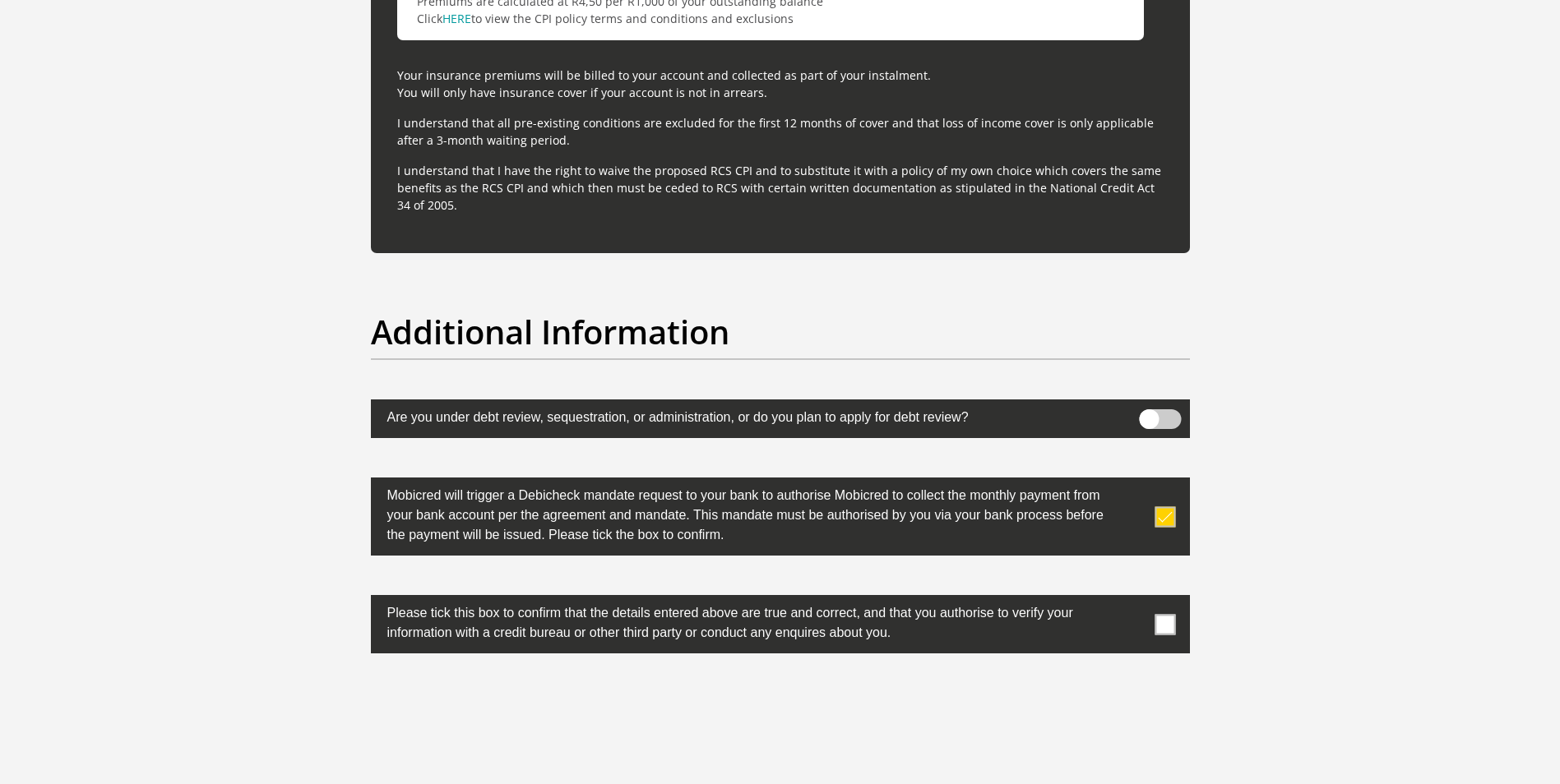
click at [1161, 623] on span at bounding box center [1165, 624] width 21 height 21
click at [1132, 599] on input "checkbox" at bounding box center [1132, 599] width 0 height 0
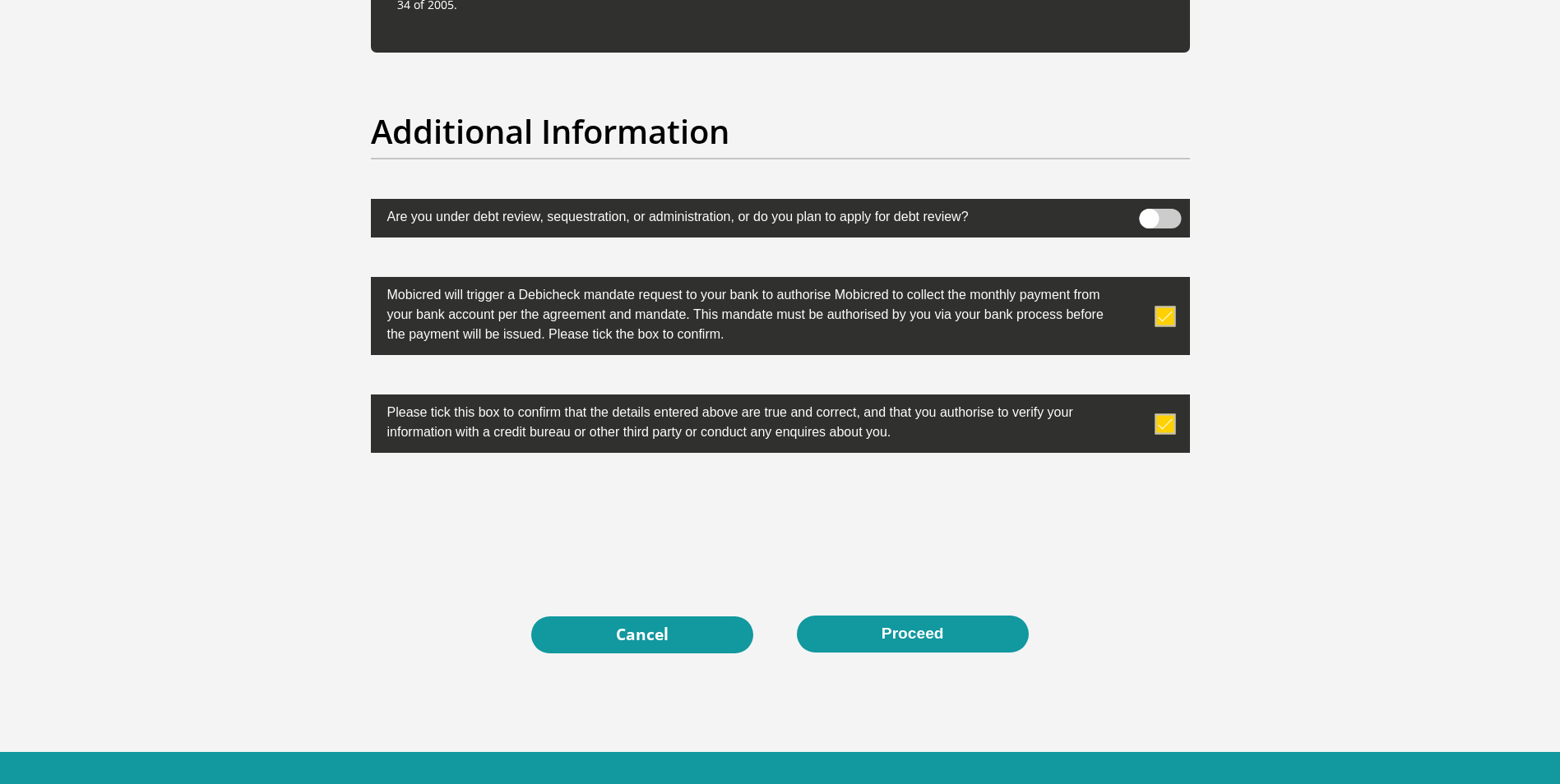
scroll to position [5096, 0]
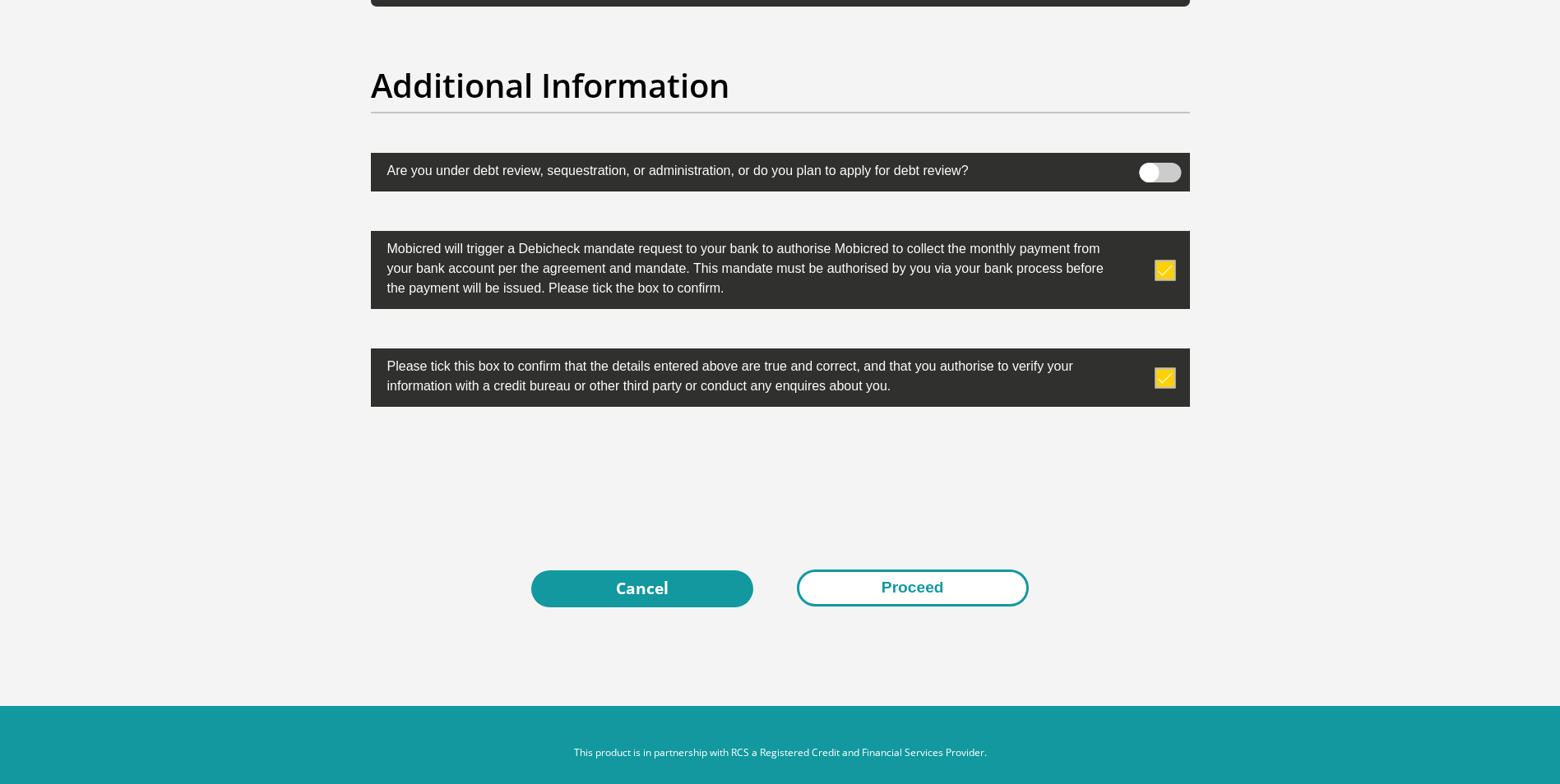
click at [924, 588] on button "Proceed" at bounding box center [912, 587] width 232 height 37
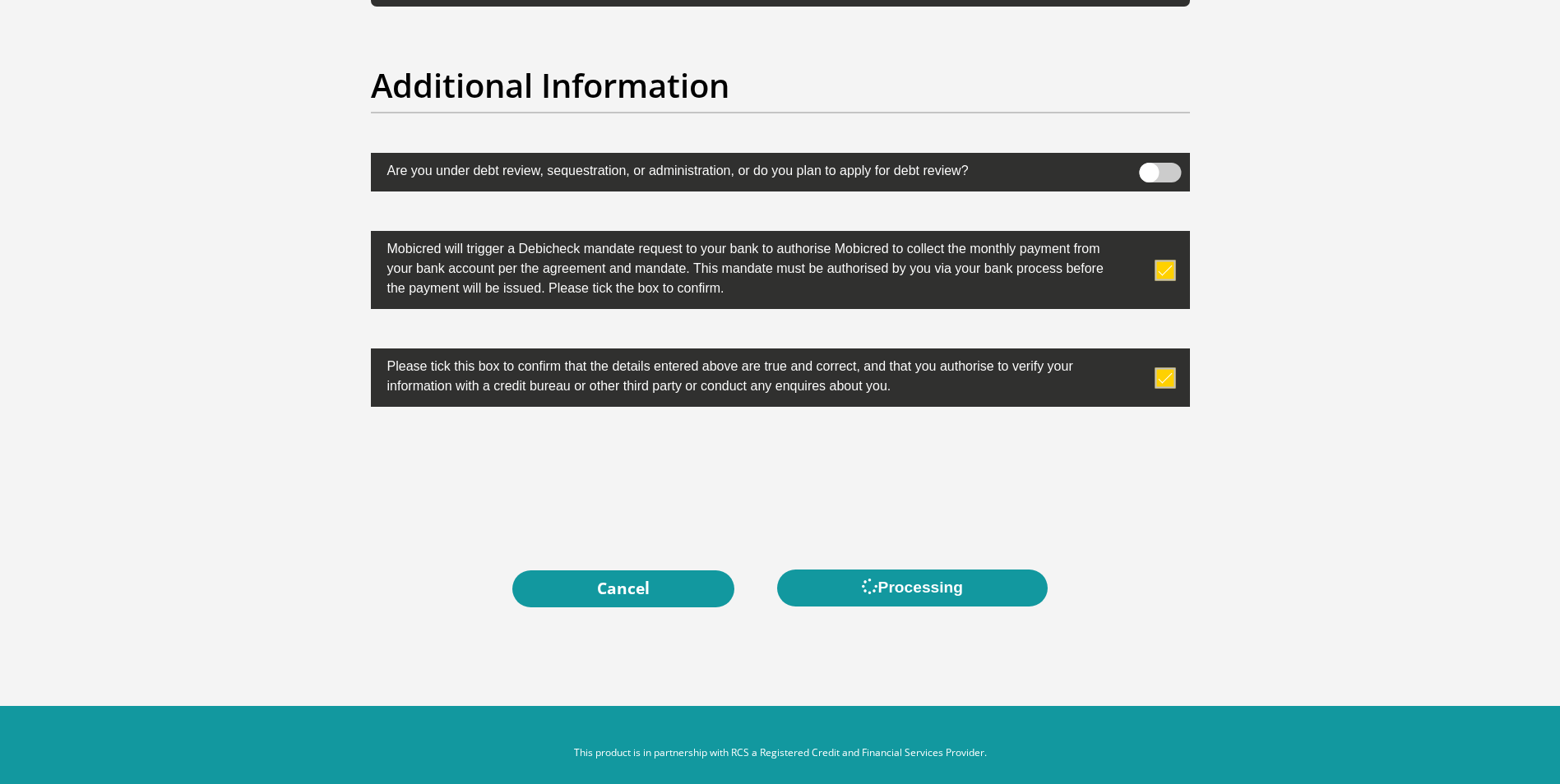
scroll to position [0, 0]
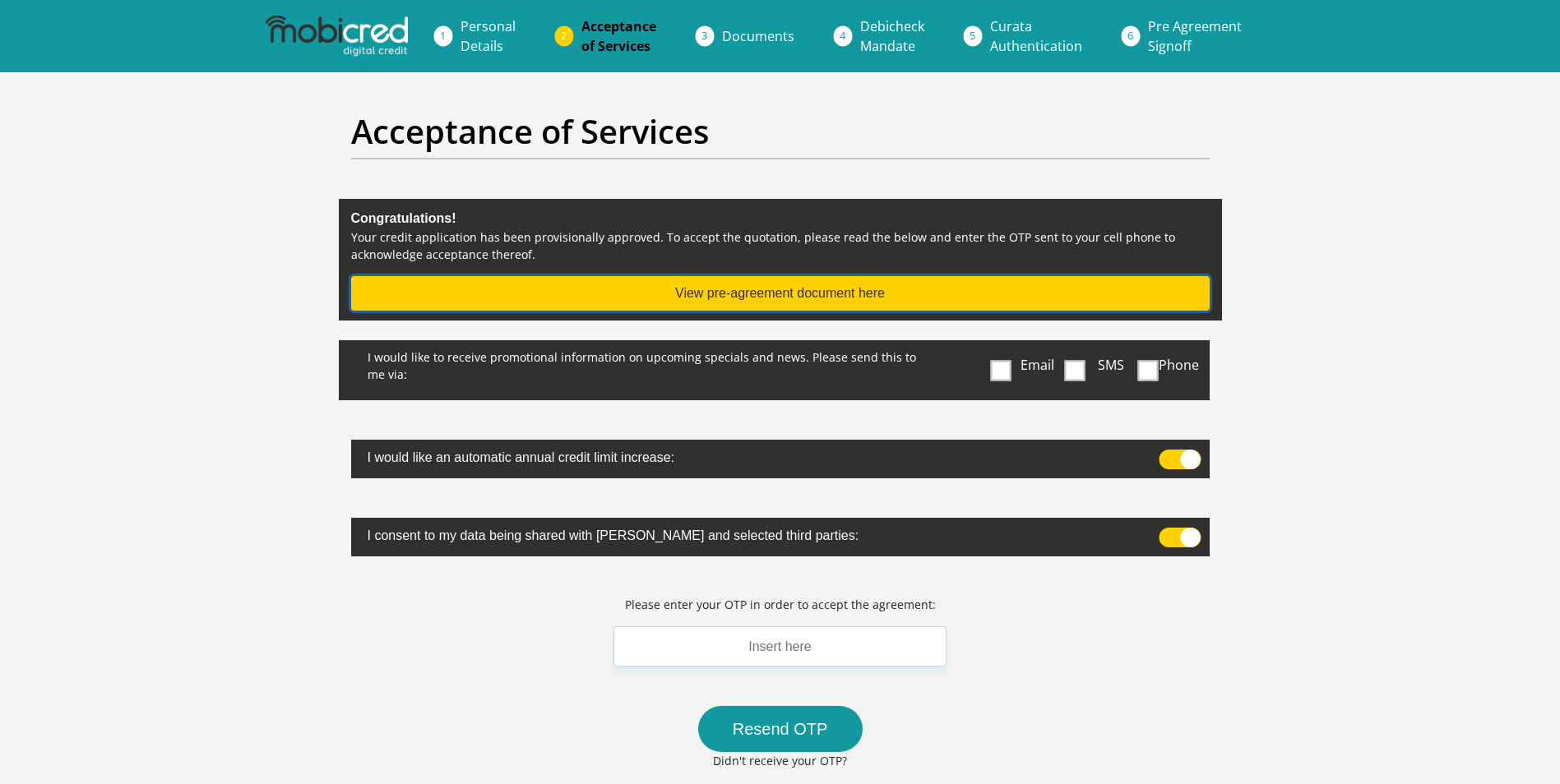
click at [887, 300] on button "View pre-agreement document here" at bounding box center [780, 294] width 858 height 34
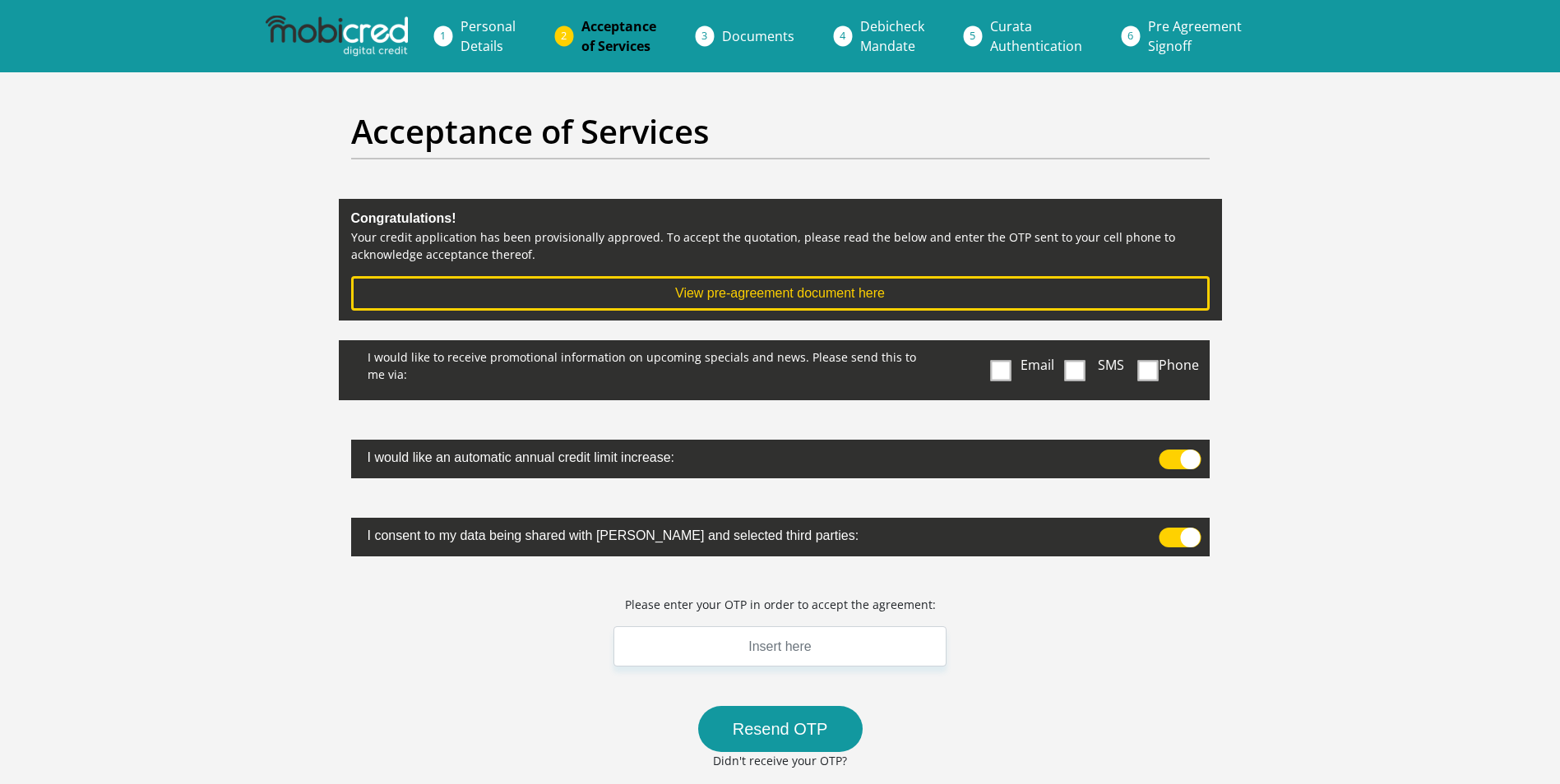
click at [1006, 378] on span at bounding box center [1001, 370] width 21 height 21
click at [1004, 344] on input "Email" at bounding box center [1004, 344] width 0 height 0
click at [1167, 460] on span at bounding box center [1179, 459] width 42 height 20
click at [1166, 453] on input "checkbox" at bounding box center [1166, 453] width 0 height 0
click at [1172, 532] on span at bounding box center [1179, 537] width 42 height 20
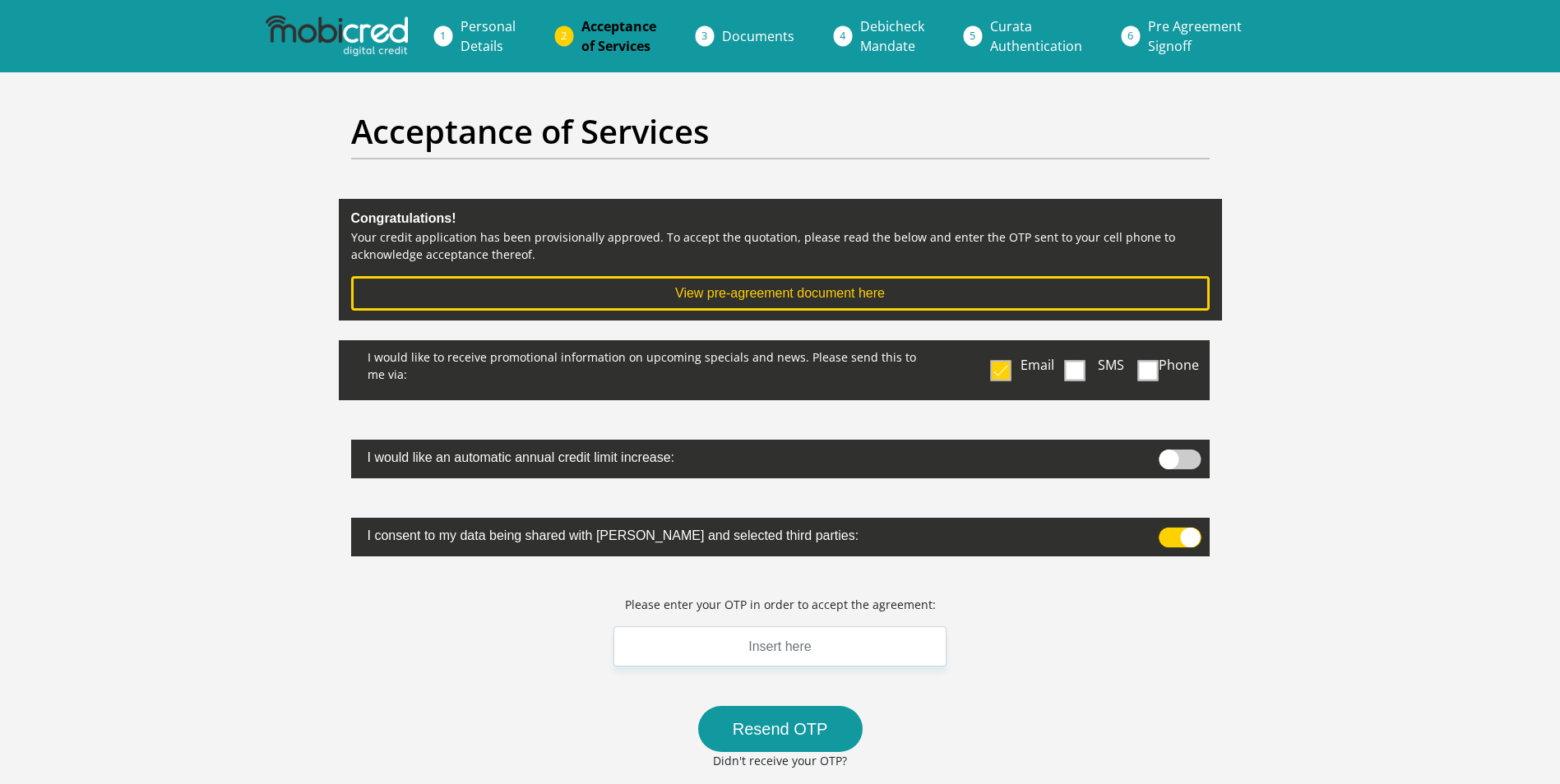
click at [1166, 532] on input "checkbox" at bounding box center [1166, 532] width 0 height 0
click at [766, 648] on input "text" at bounding box center [780, 646] width 334 height 40
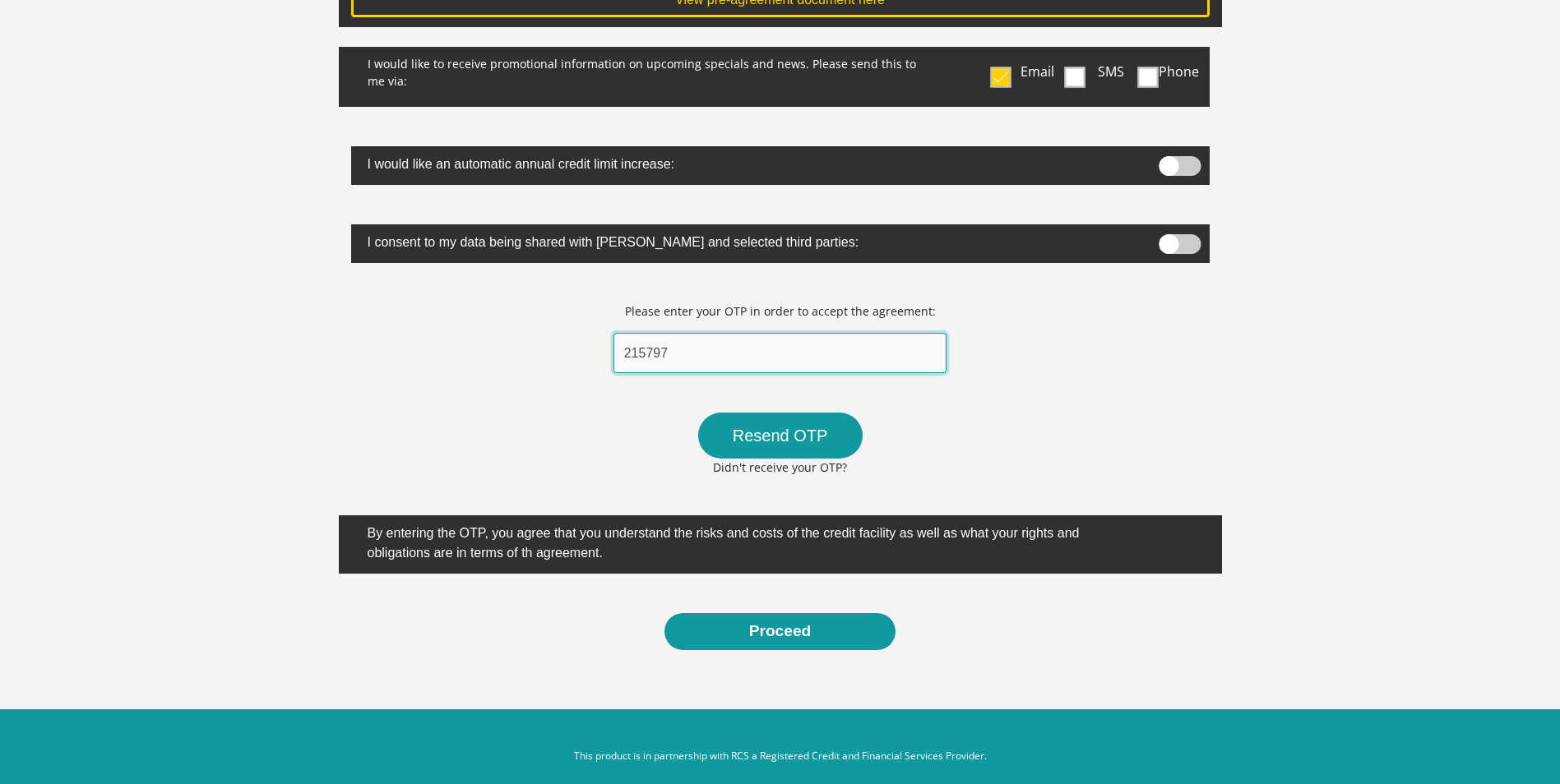
scroll to position [313, 0]
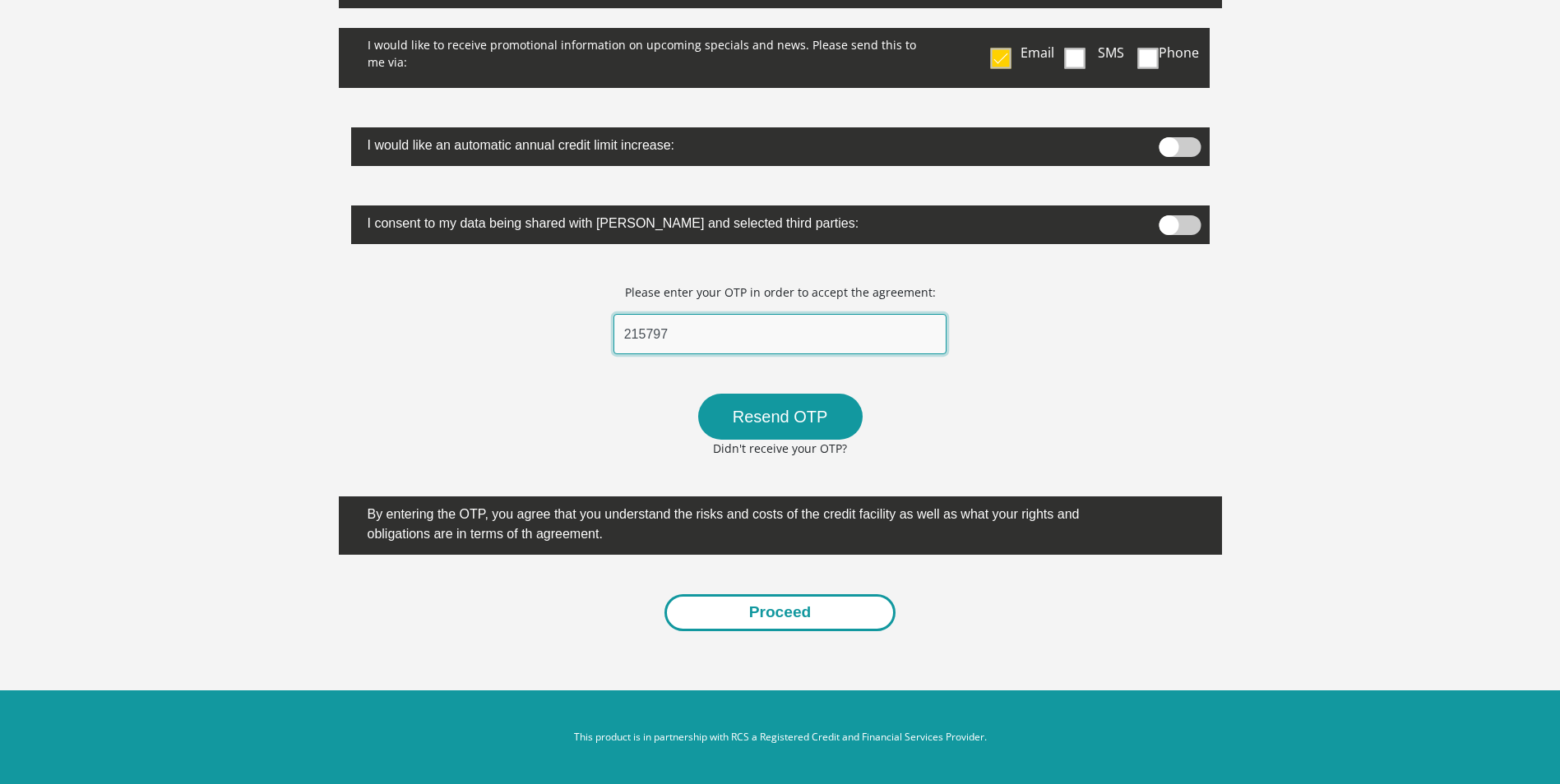
type input "215797"
click at [795, 616] on button "Proceed" at bounding box center [780, 612] width 232 height 37
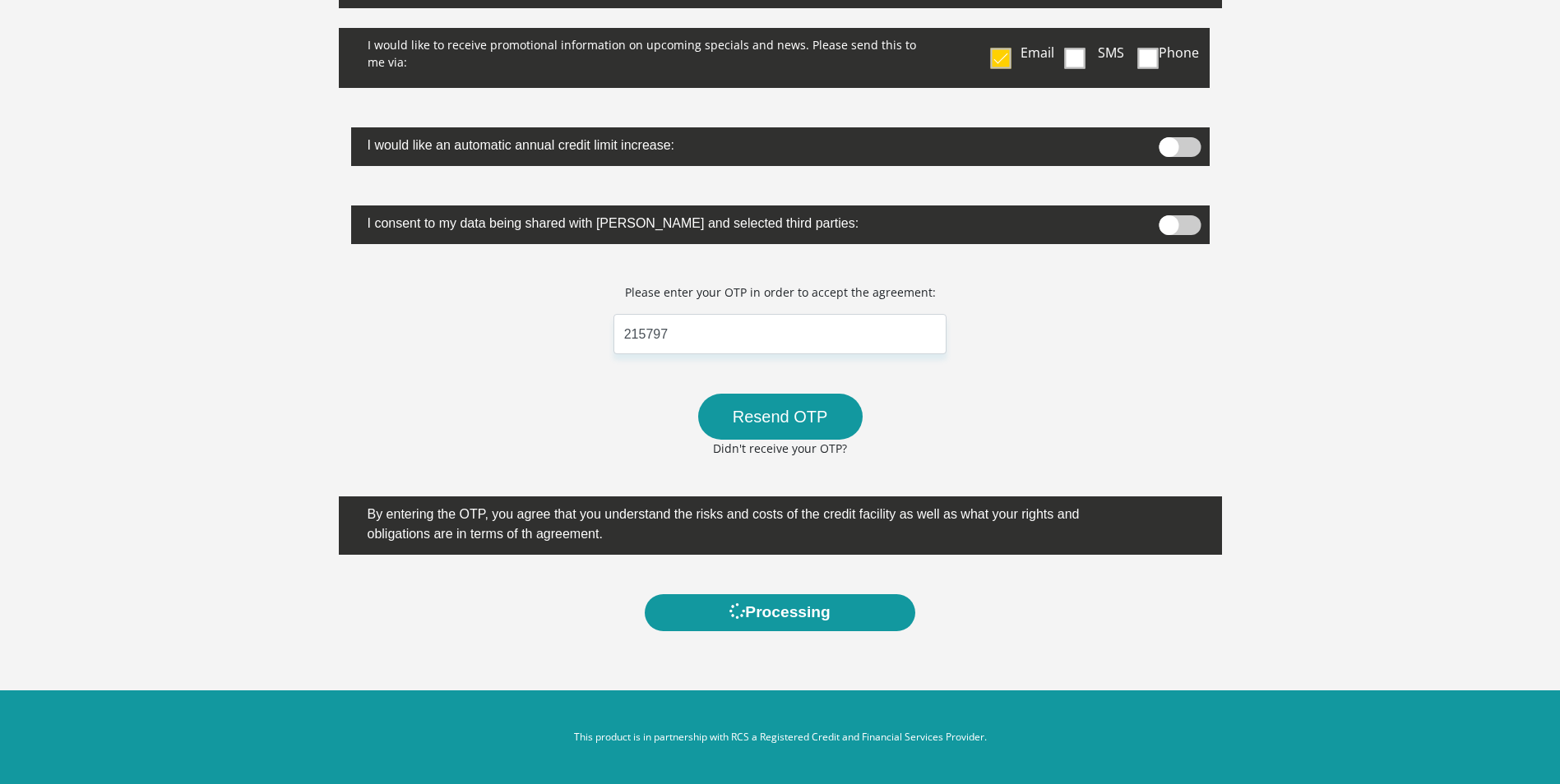
scroll to position [0, 0]
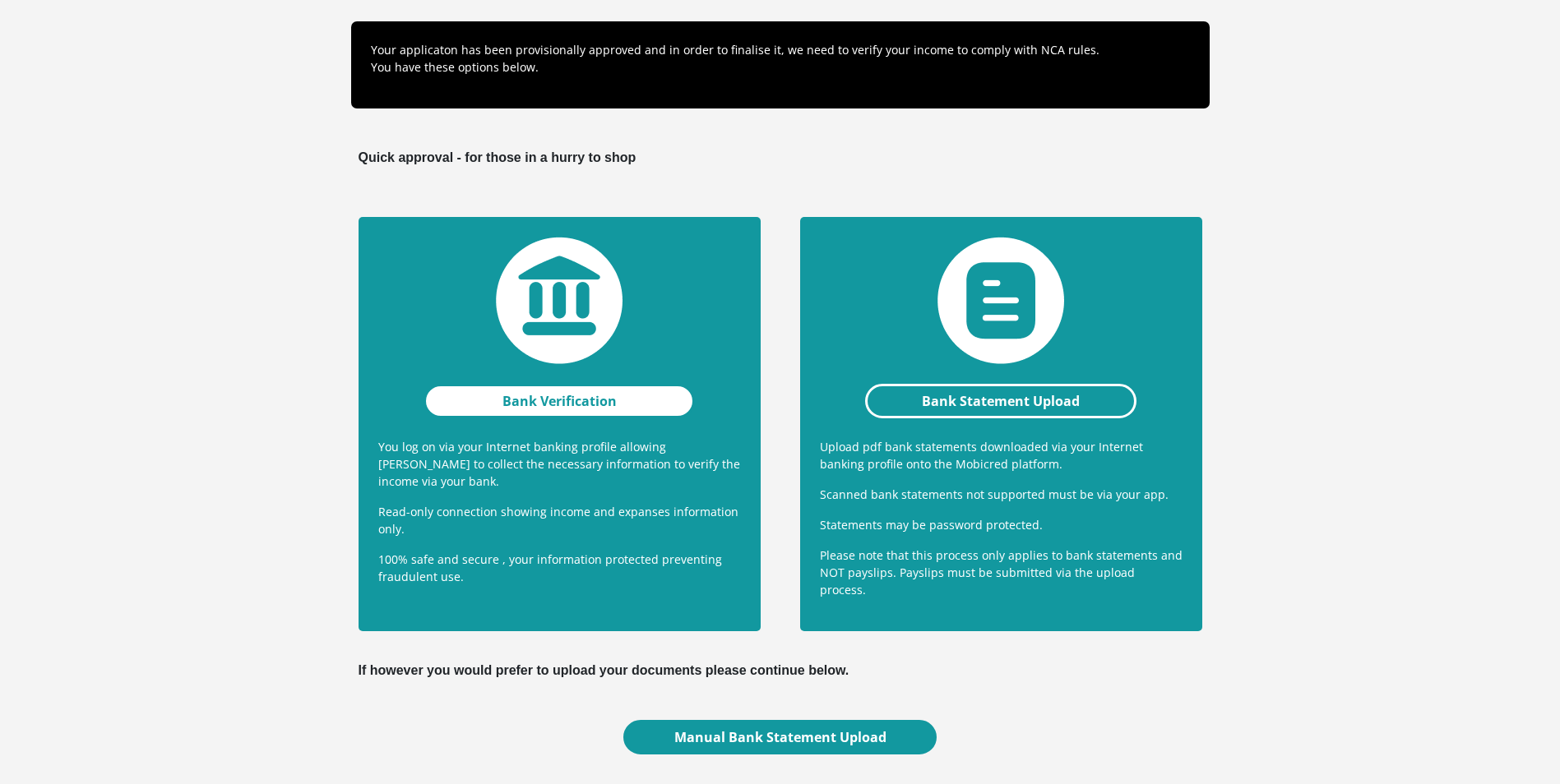
scroll to position [182, 0]
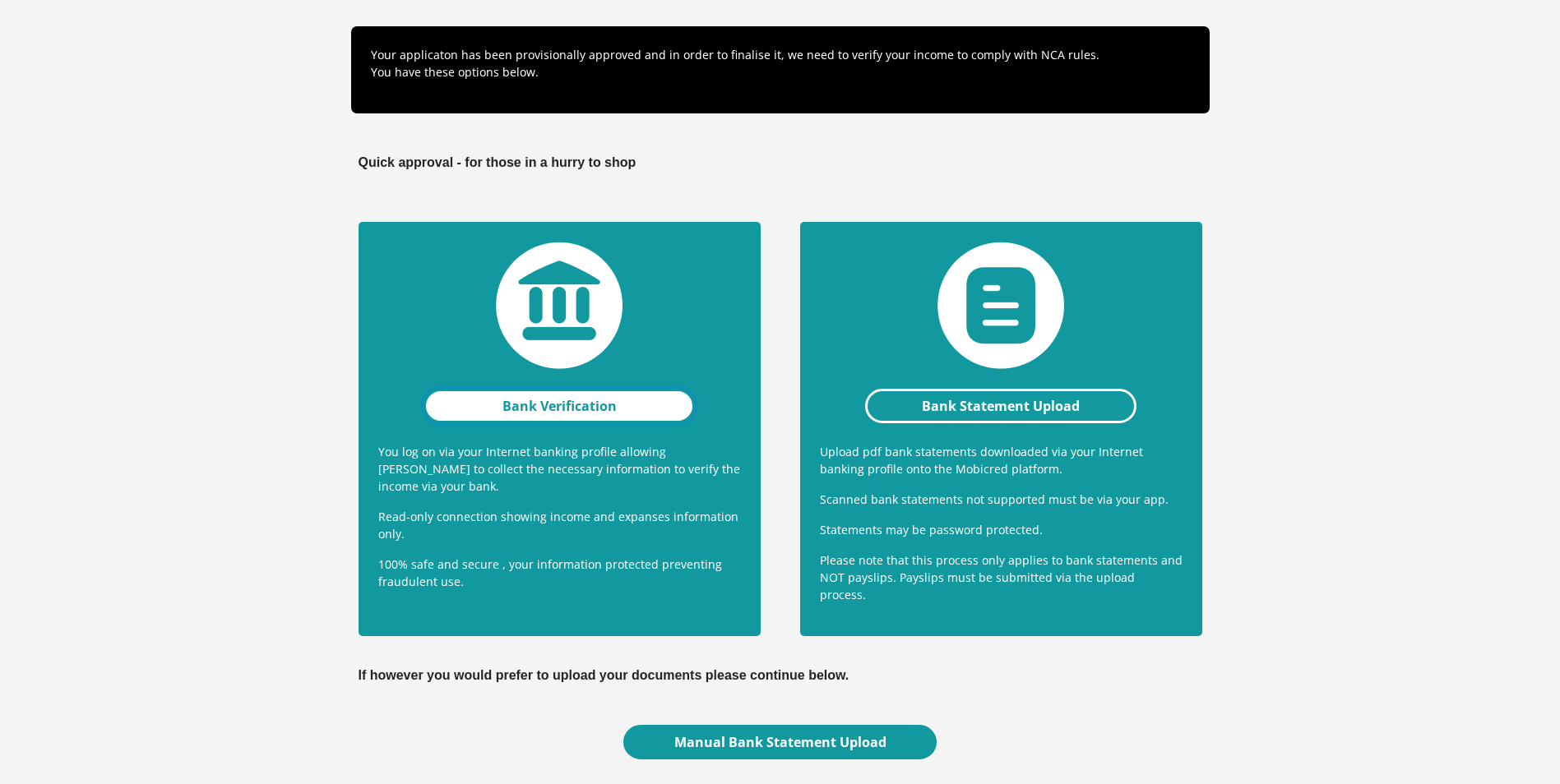
click at [560, 400] on link "Bank Verification" at bounding box center [559, 406] width 272 height 34
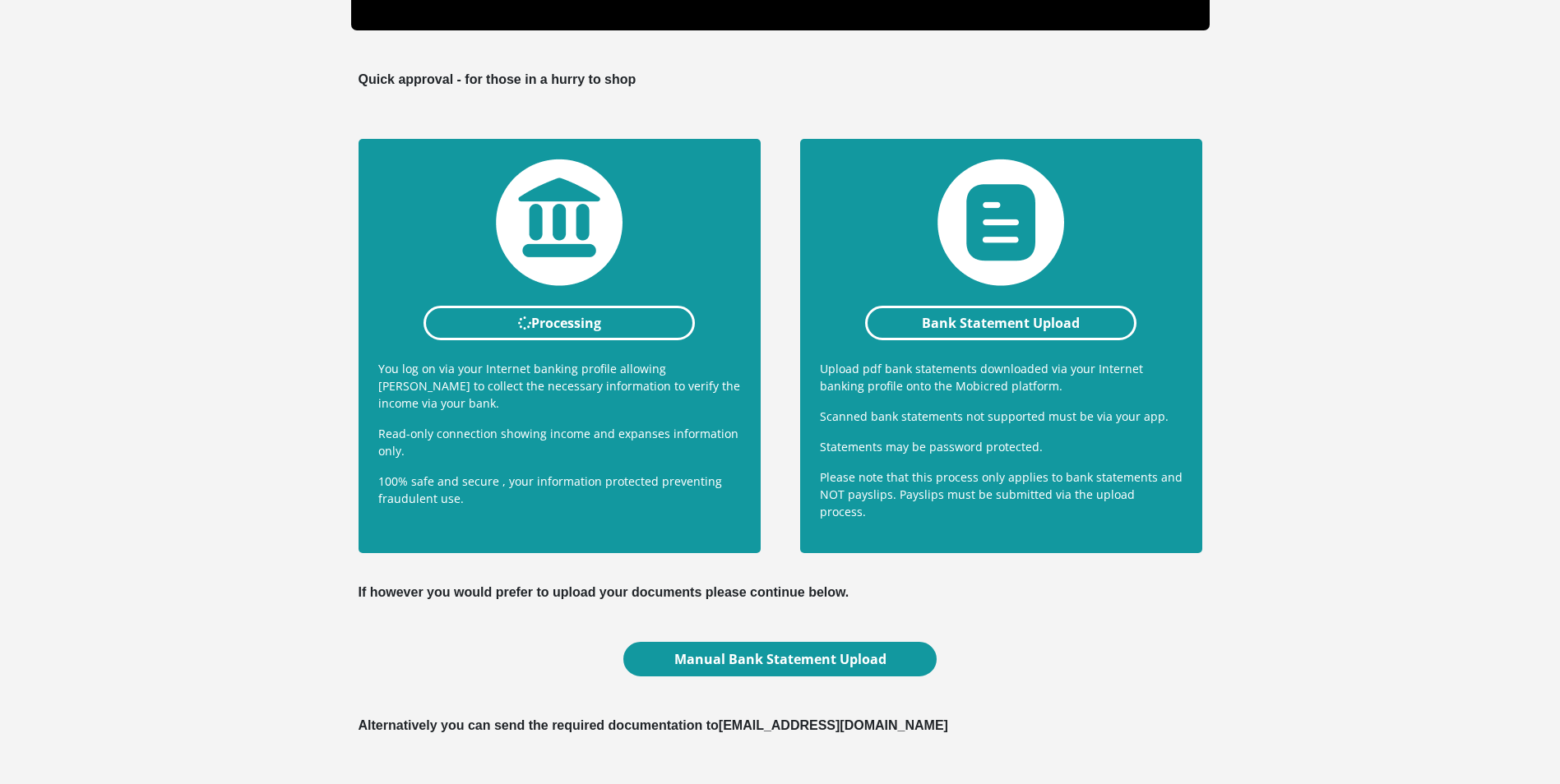
scroll to position [264, 0]
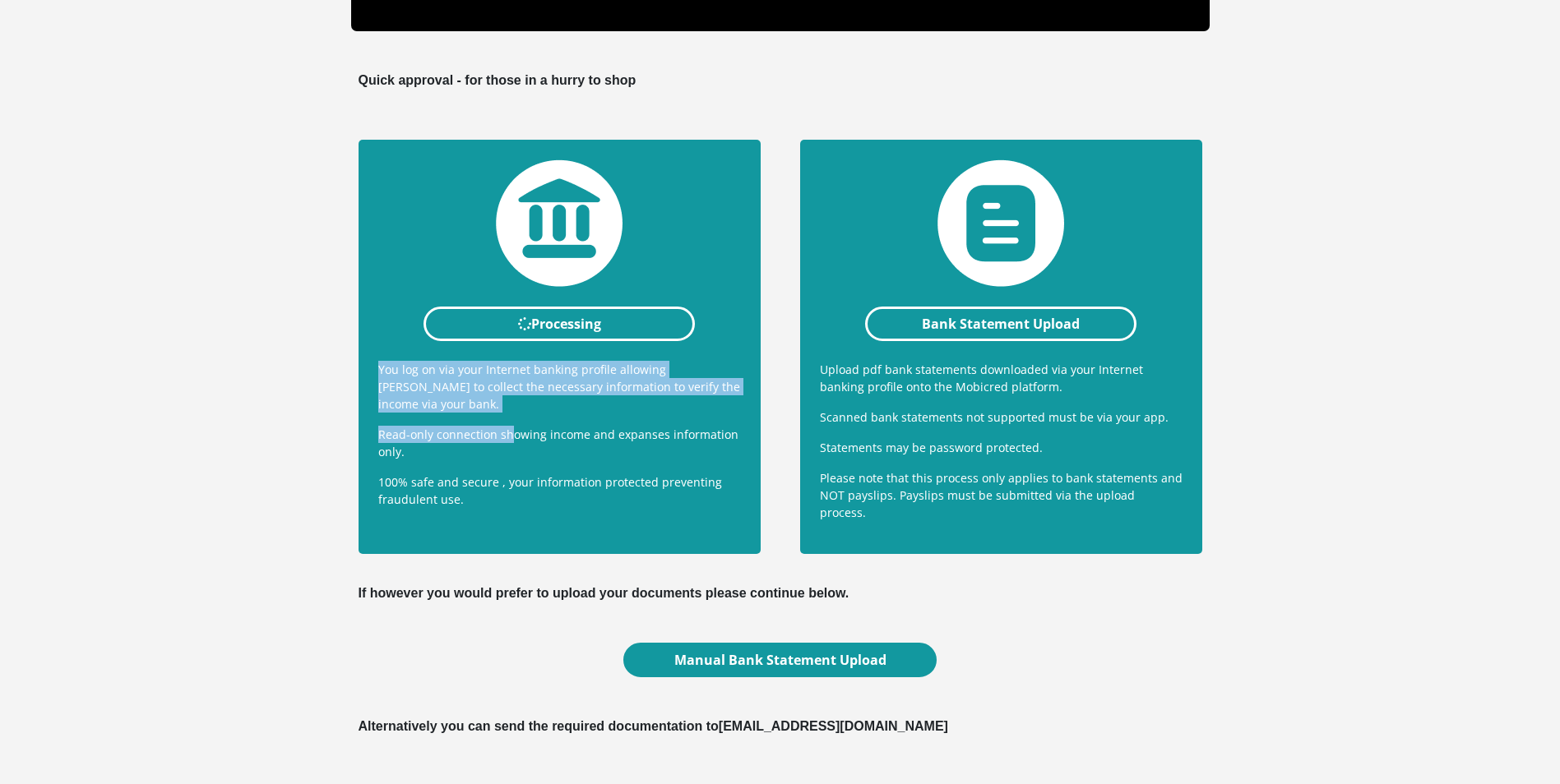
drag, startPoint x: 375, startPoint y: 367, endPoint x: 509, endPoint y: 428, distance: 147.2
click at [509, 428] on div "Processing You log on via your Internet banking profile allowing [PERSON_NAME] …" at bounding box center [559, 347] width 402 height 414
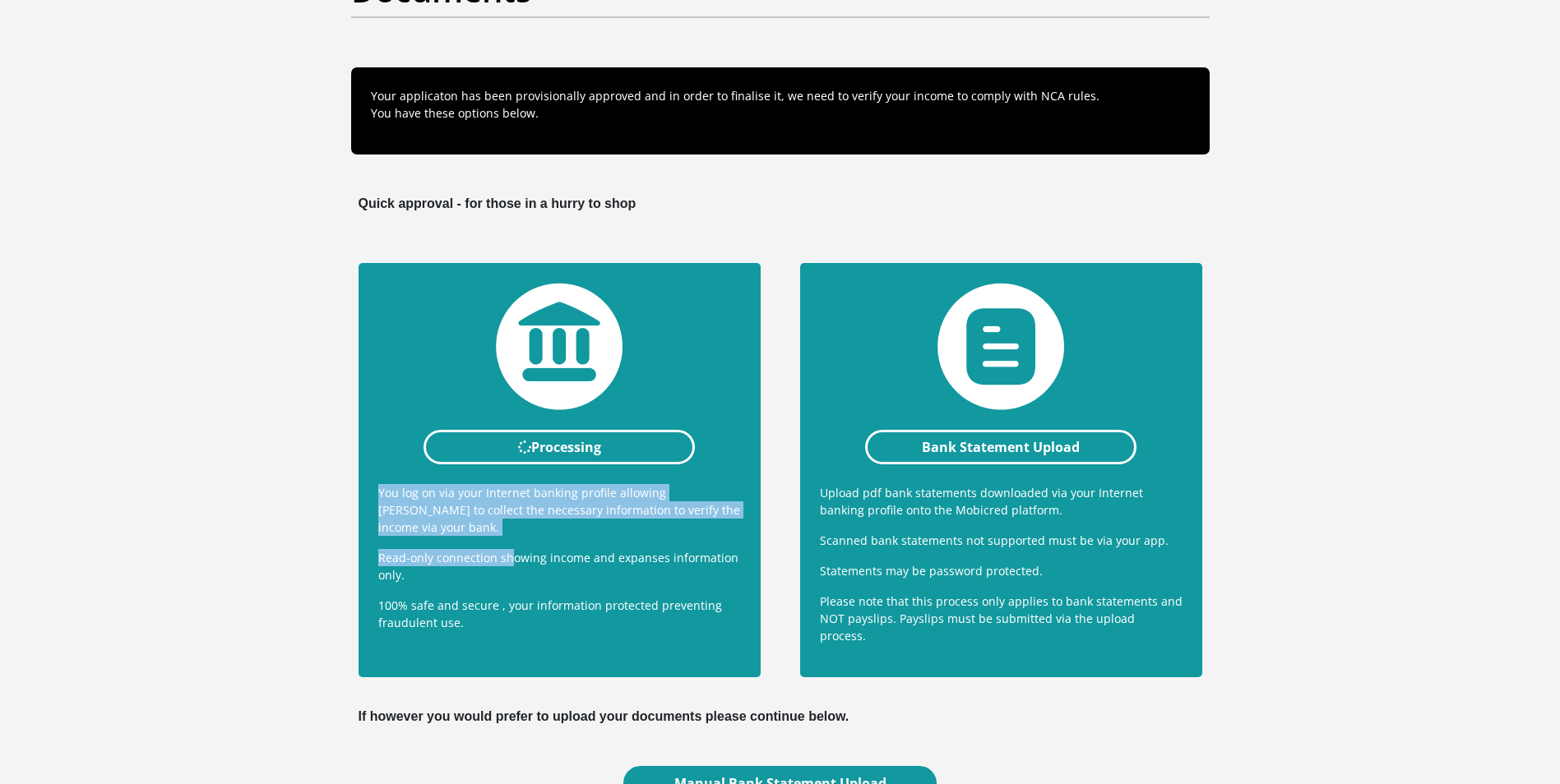
scroll to position [164, 0]
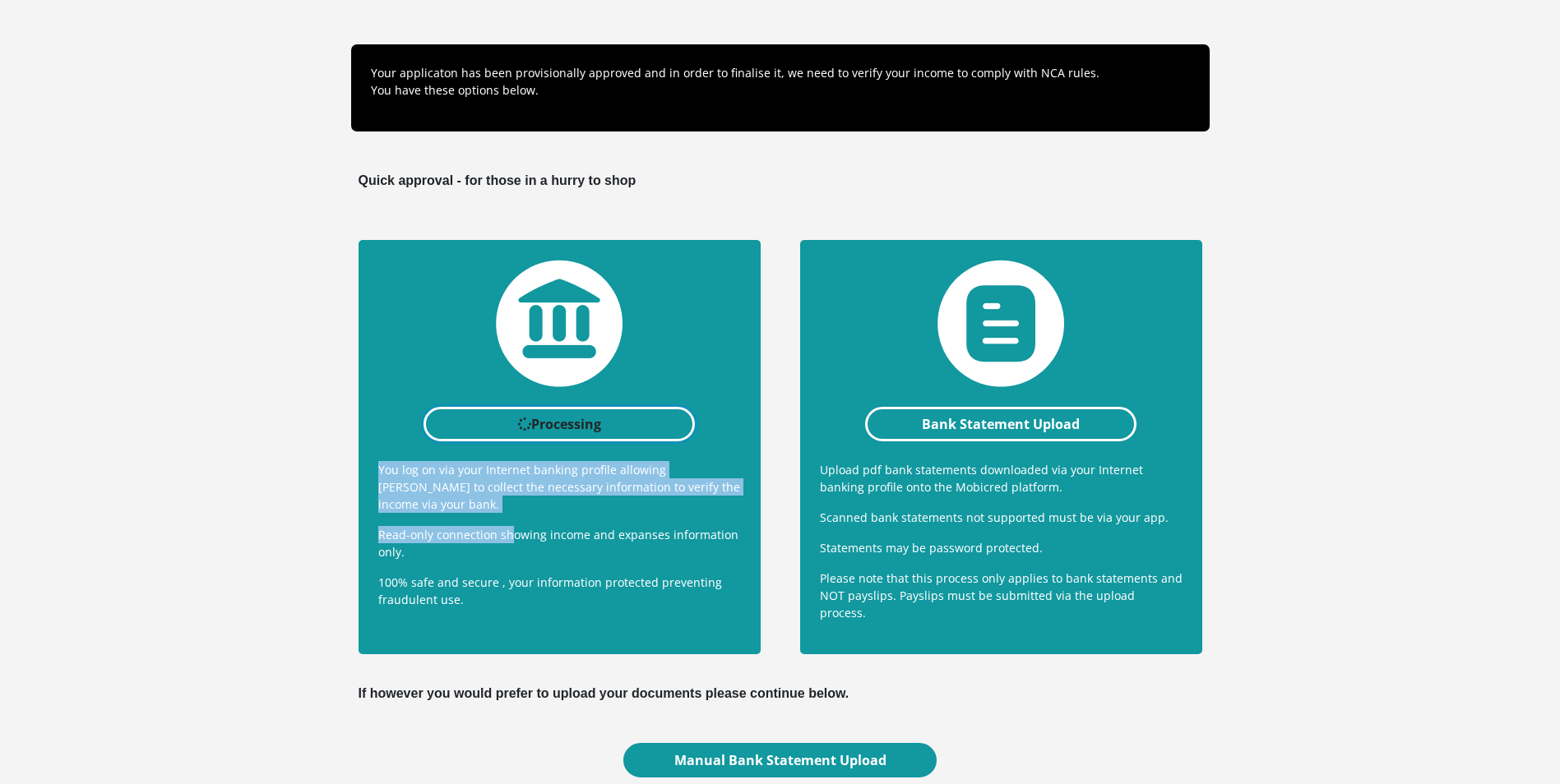
click at [545, 429] on link "Processing" at bounding box center [559, 424] width 272 height 34
click at [957, 427] on link "Bank Statement Upload" at bounding box center [1001, 424] width 272 height 34
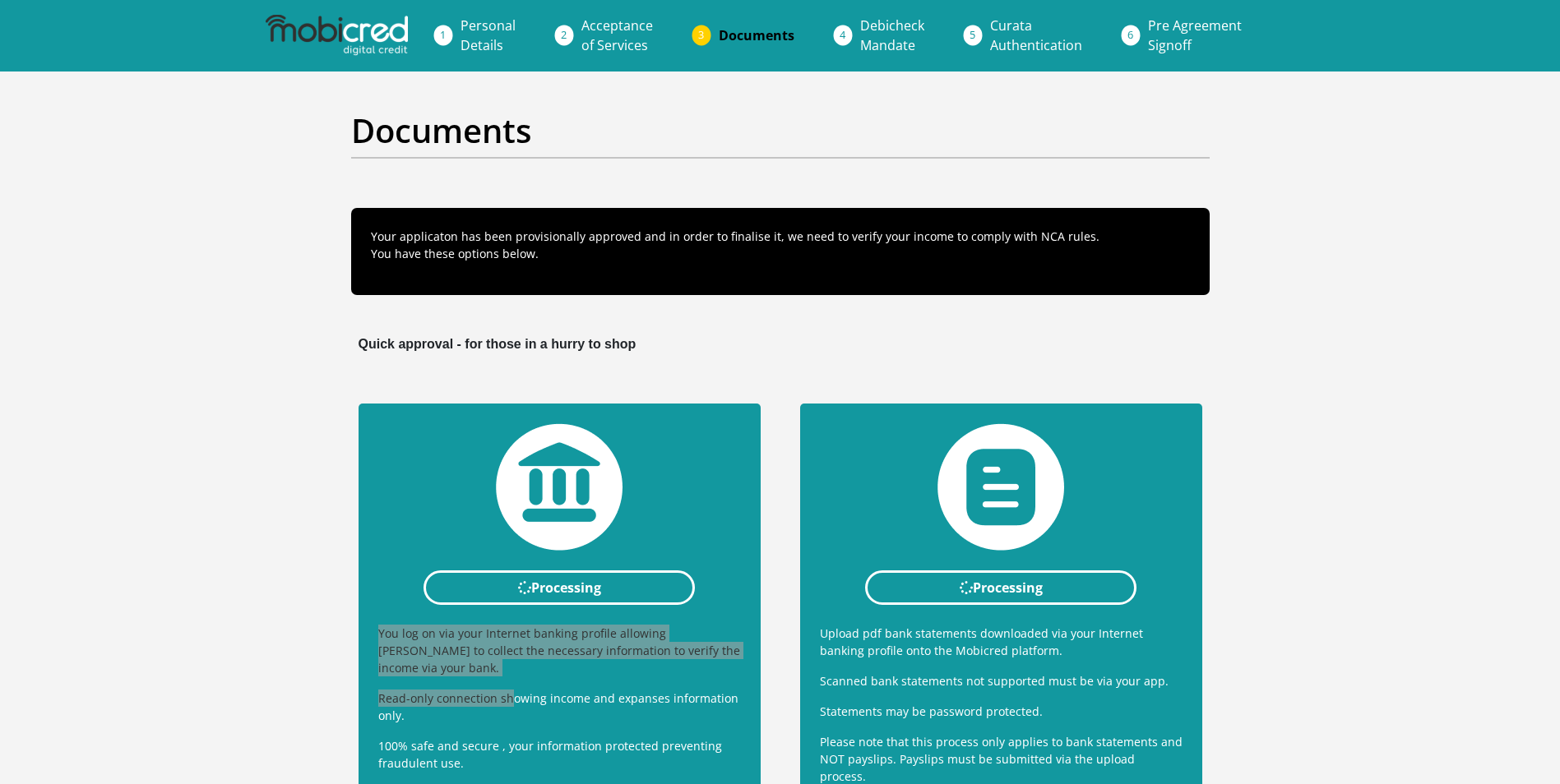
scroll to position [0, 0]
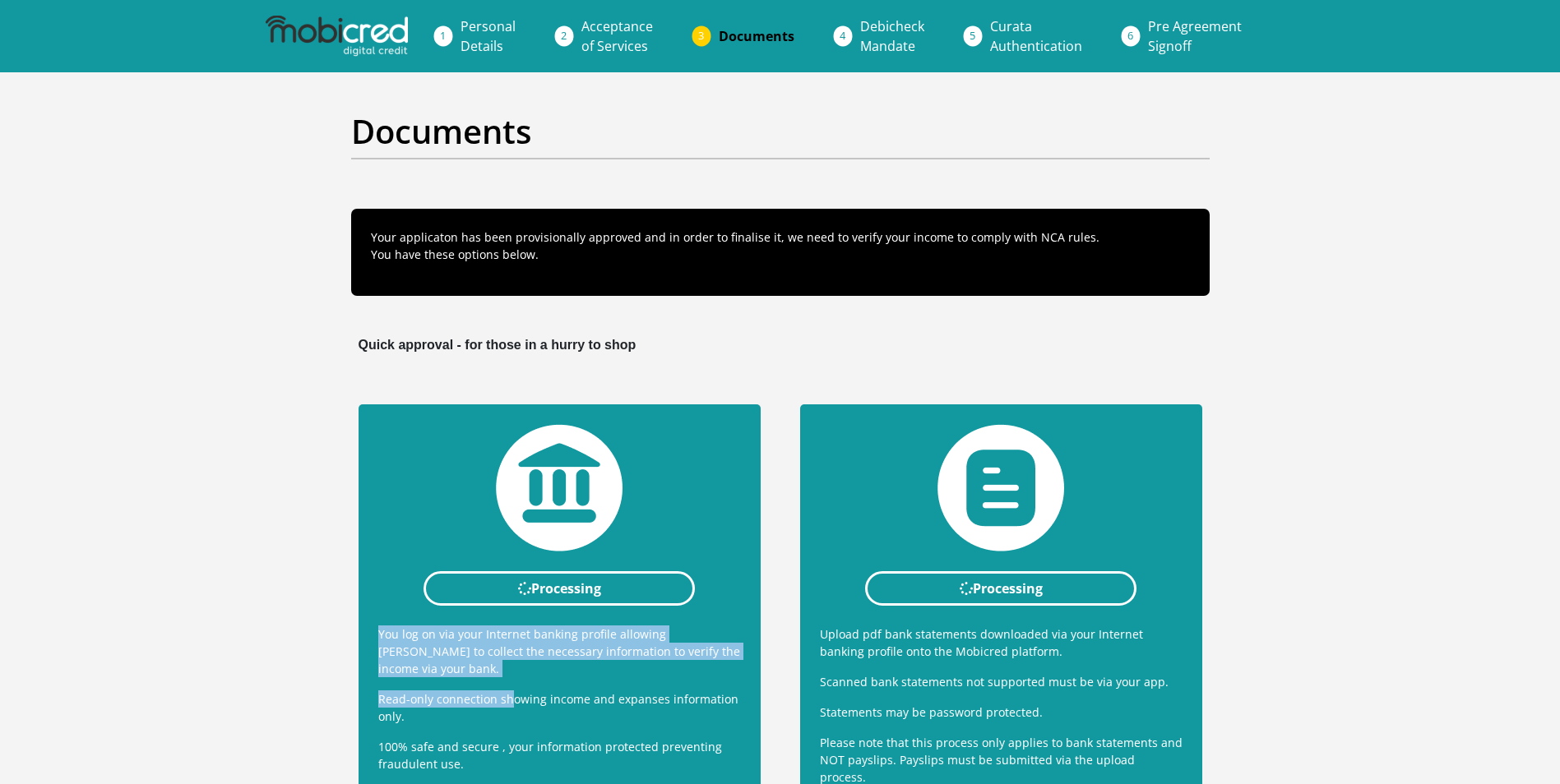
click at [738, 38] on span "Documents" at bounding box center [756, 36] width 76 height 18
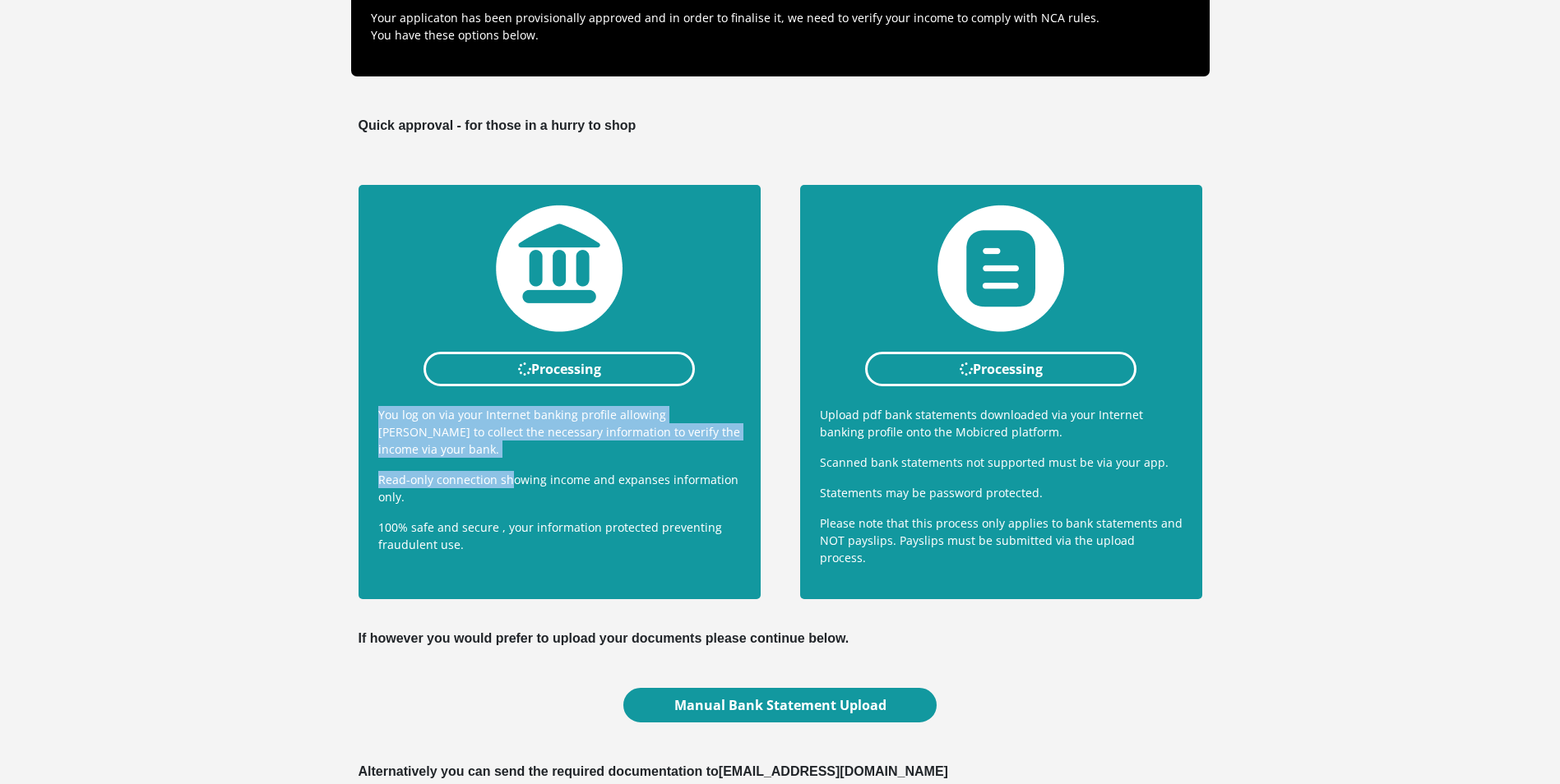
scroll to position [164, 0]
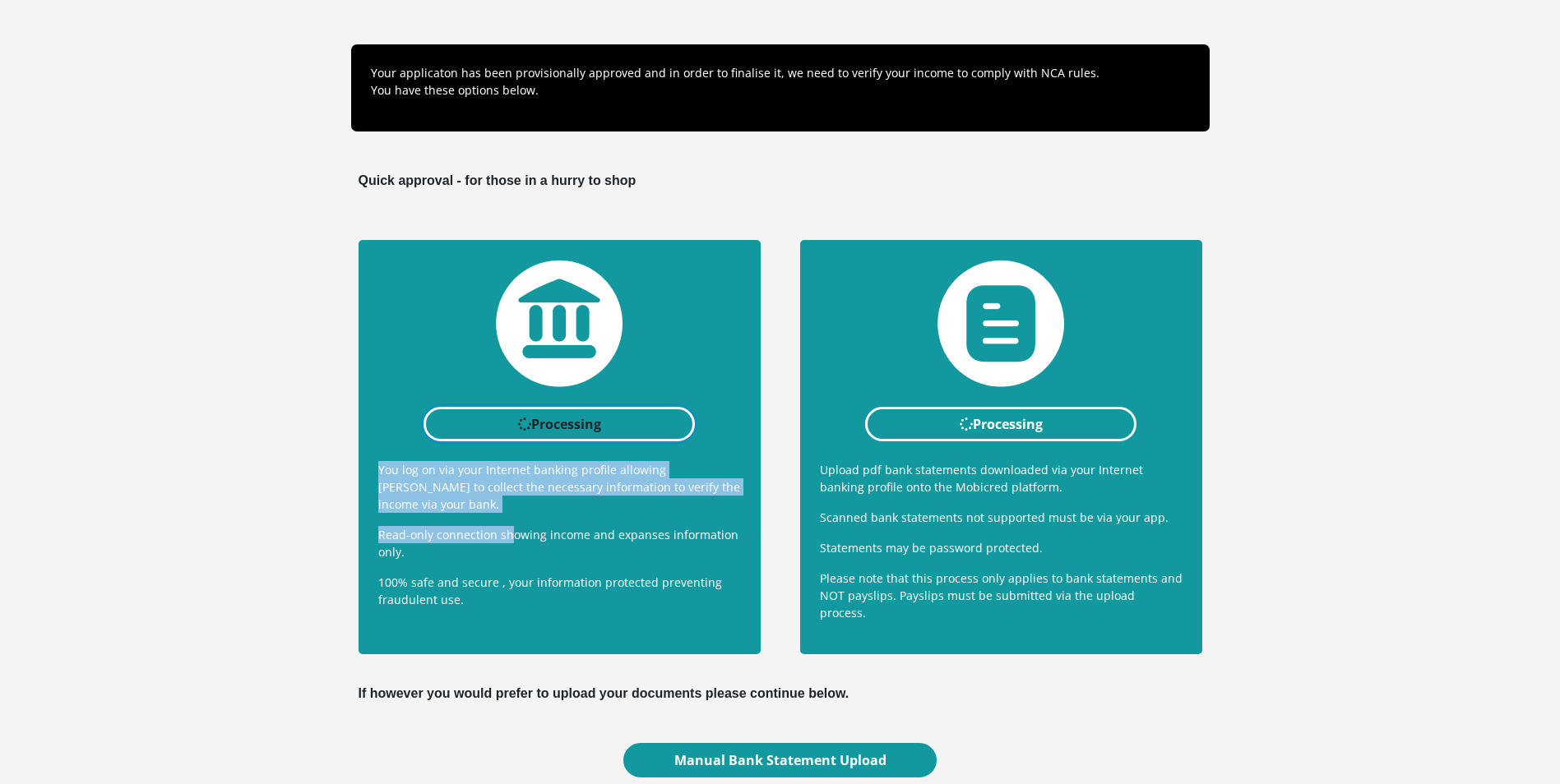
click at [601, 428] on link "Processing" at bounding box center [559, 424] width 272 height 34
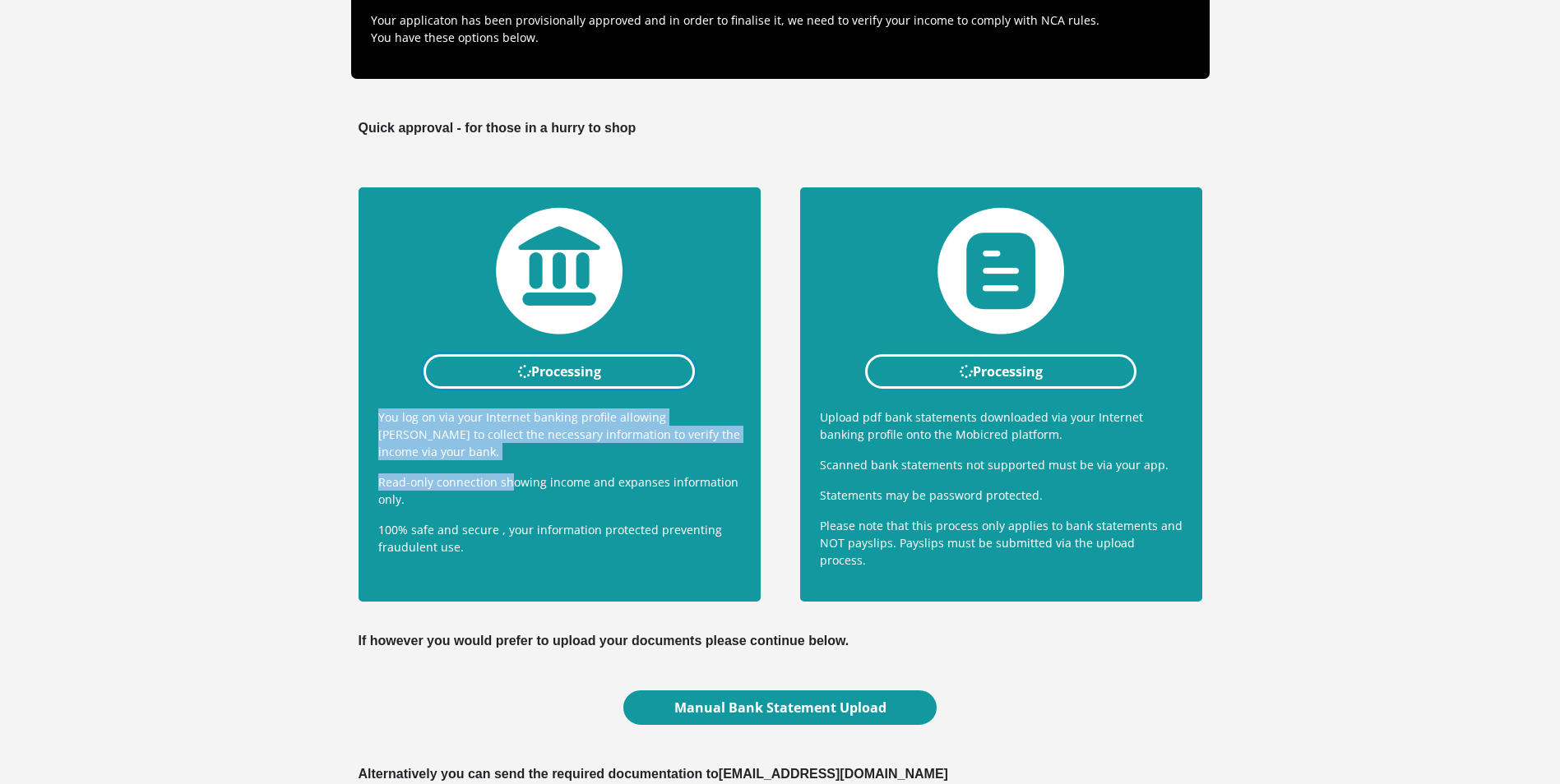
scroll to position [246, 0]
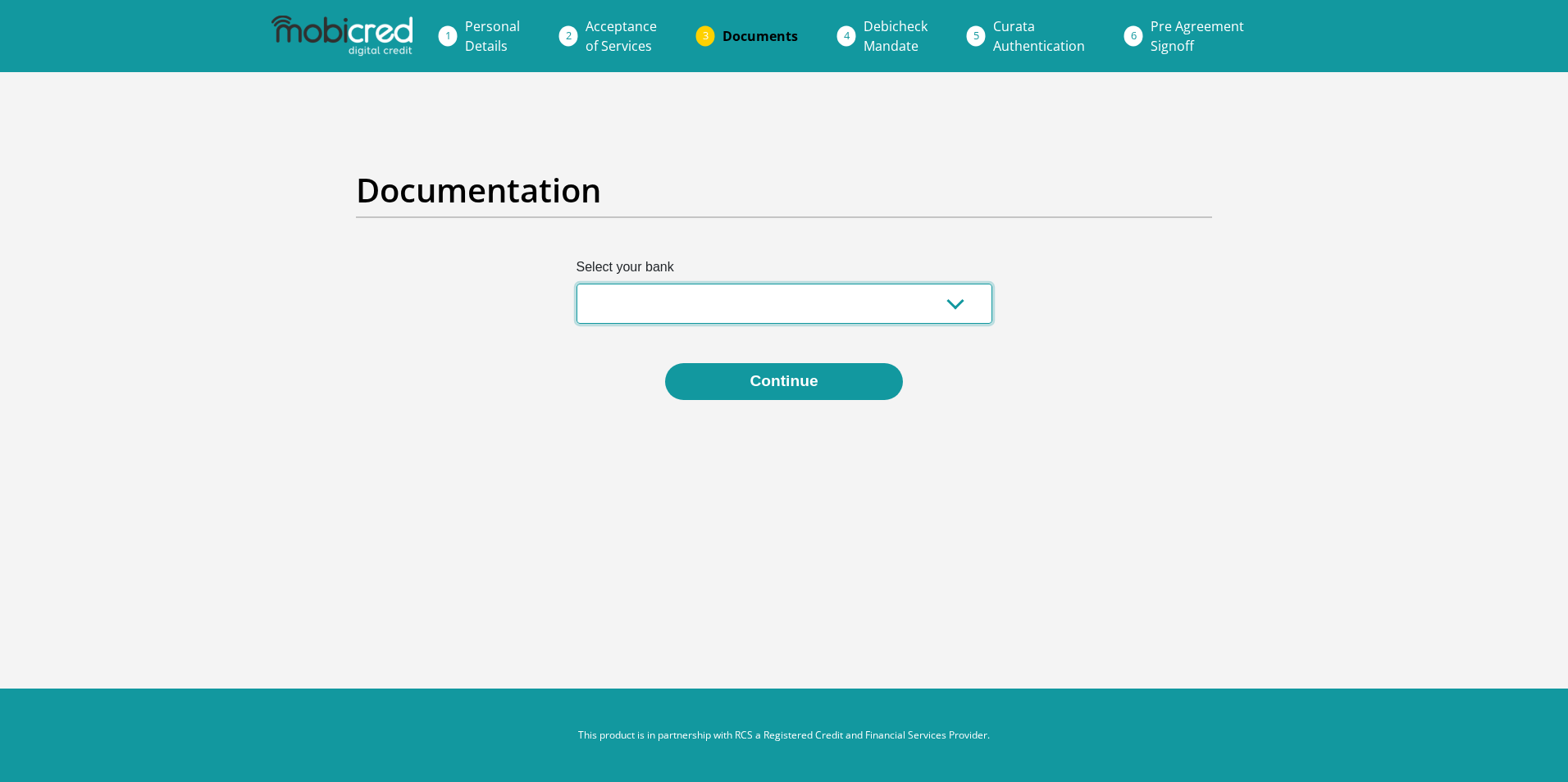
click at [709, 293] on select "Absa Capitec Bank Discovery Bank First National Bank Nedbank Standard Bank Tyme…" at bounding box center [784, 303] width 416 height 40
select select "{"id":"7","title":"Nedbank","institution":"Nedbank","alias":"nedbank","country"…"
click at [577, 284] on select "Absa Capitec Bank Discovery Bank First National Bank Nedbank Standard Bank Tyme…" at bounding box center [784, 303] width 416 height 40
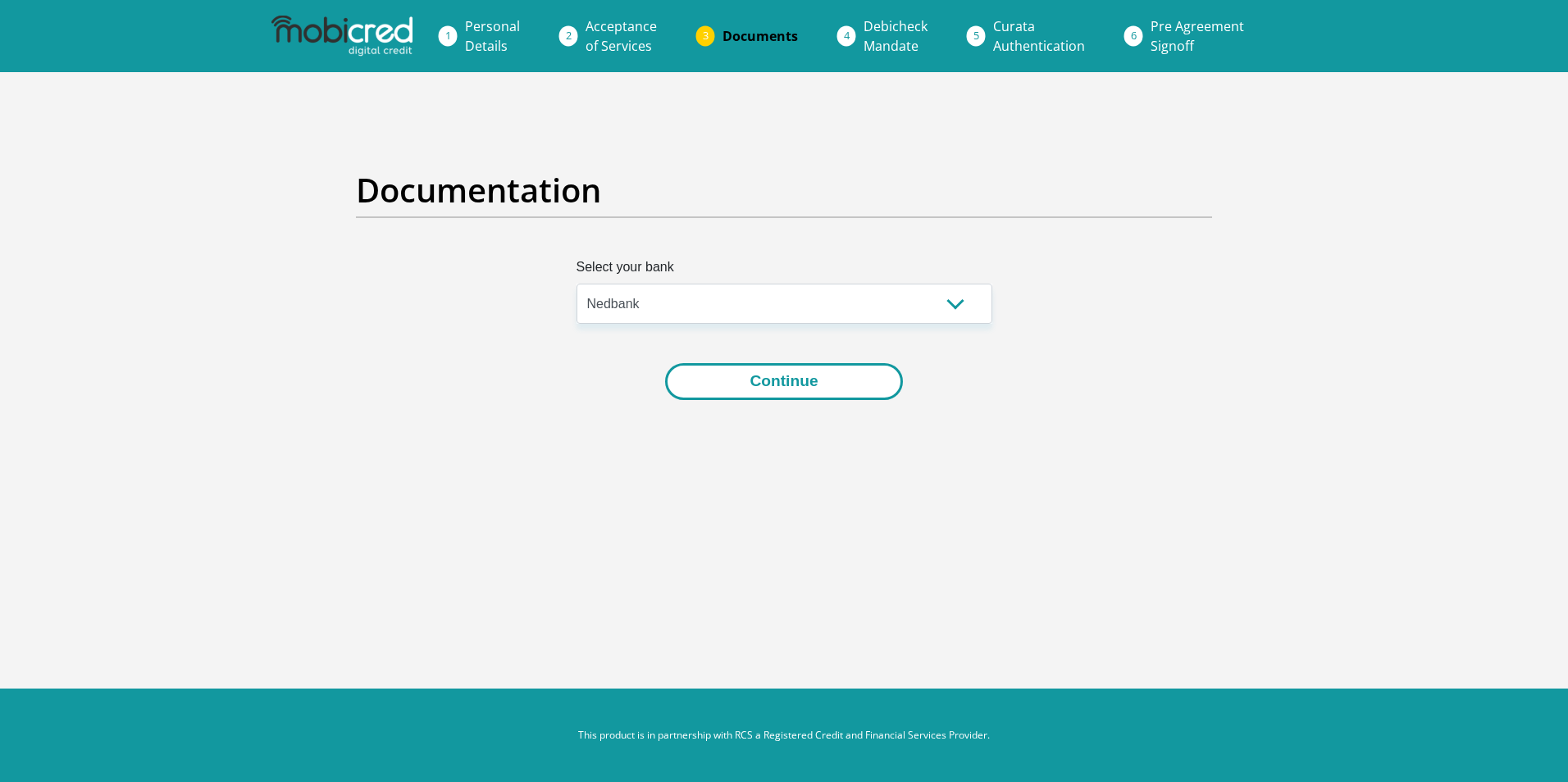
click at [744, 374] on button "Continue" at bounding box center [783, 381] width 237 height 37
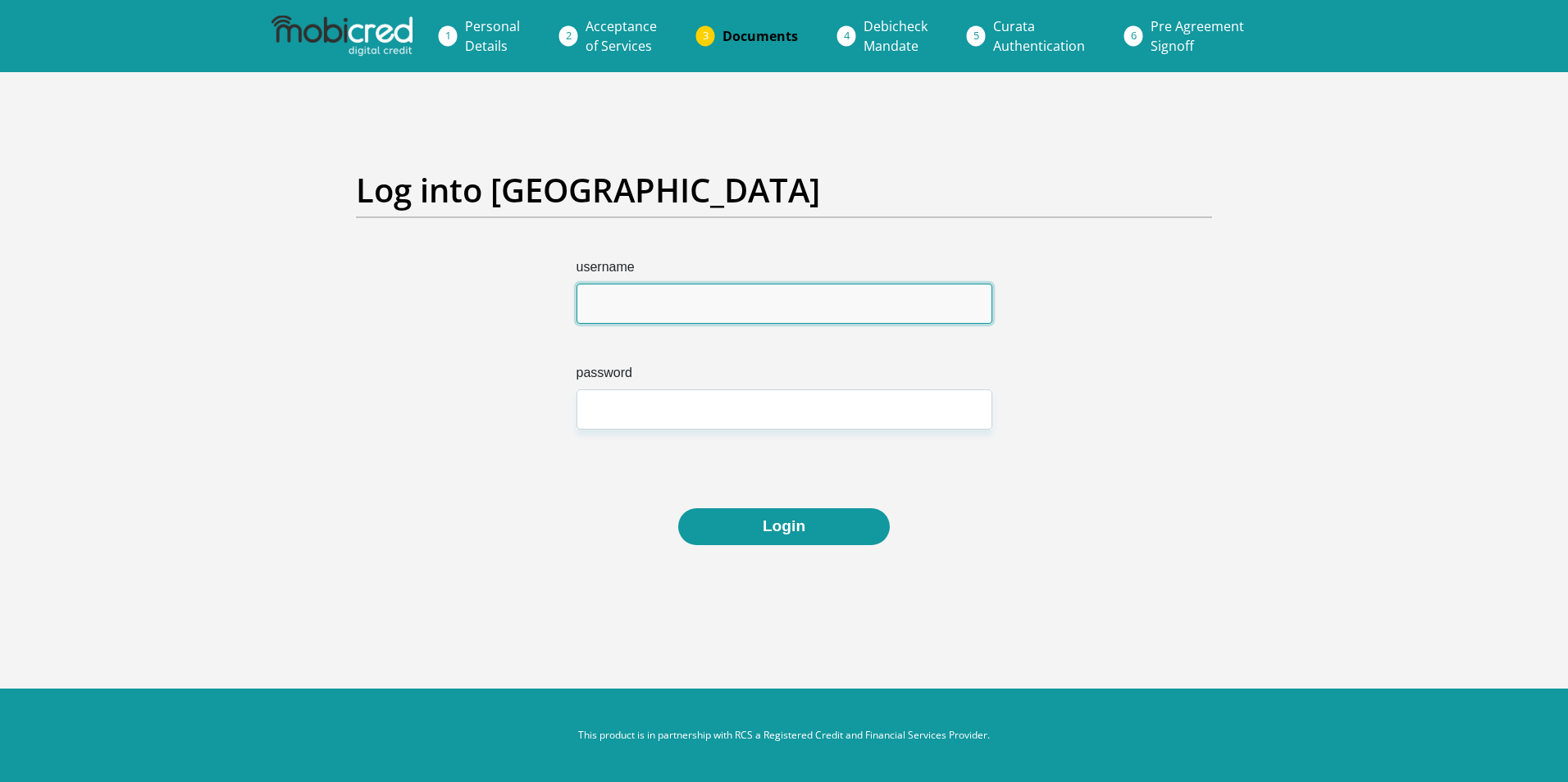
click at [734, 307] on input "username" at bounding box center [784, 303] width 416 height 40
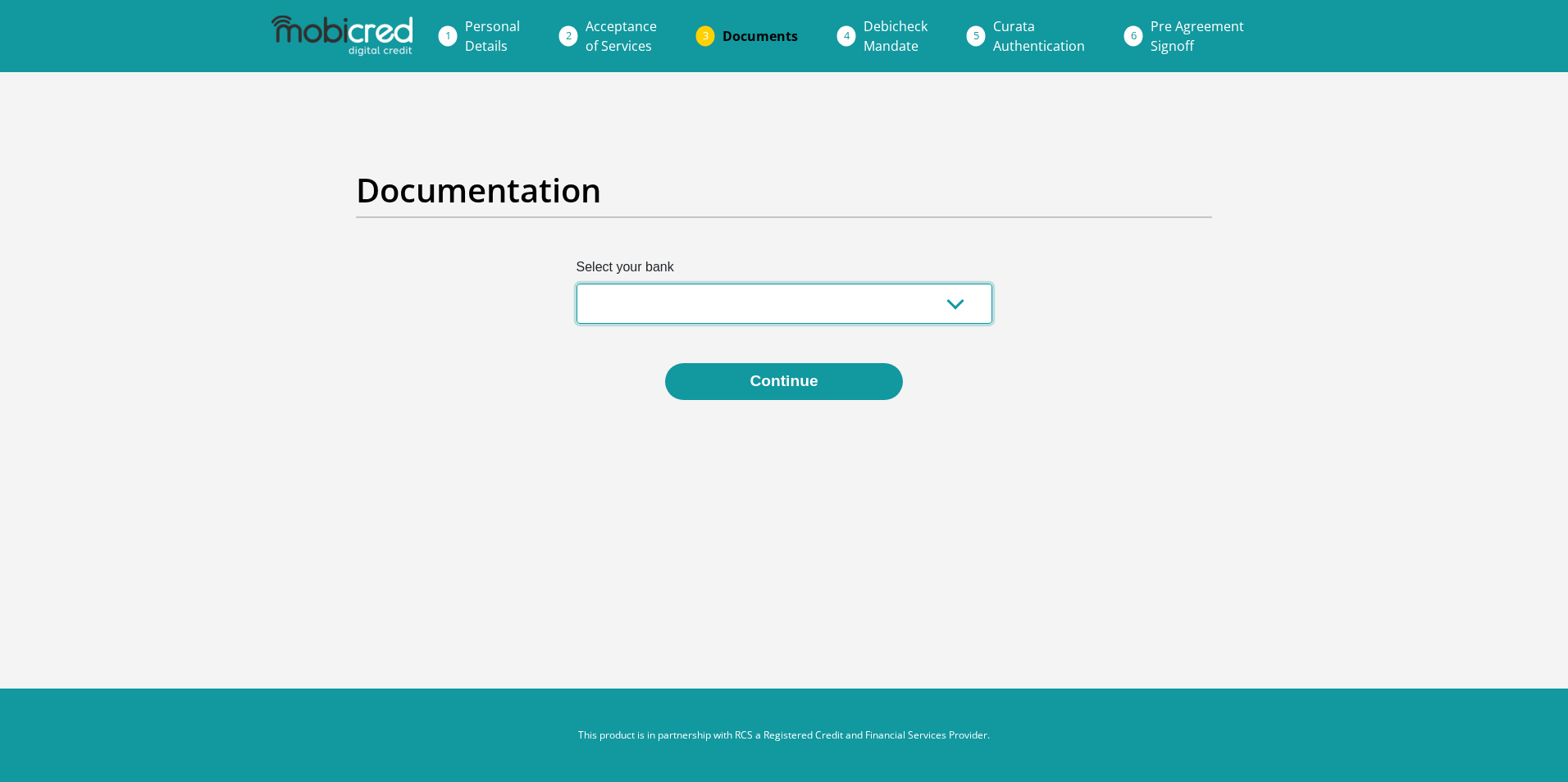
click at [670, 306] on select "Absa Capitec Bank Discovery Bank First National Bank Nedbank Standard Bank Tyme…" at bounding box center [784, 303] width 416 height 40
select select "{"id":"7","title":"Nedbank","institution":"Nedbank","alias":"nedbank","country"…"
click at [577, 284] on select "Absa Capitec Bank Discovery Bank First National Bank Nedbank Standard Bank Tyme…" at bounding box center [784, 303] width 416 height 40
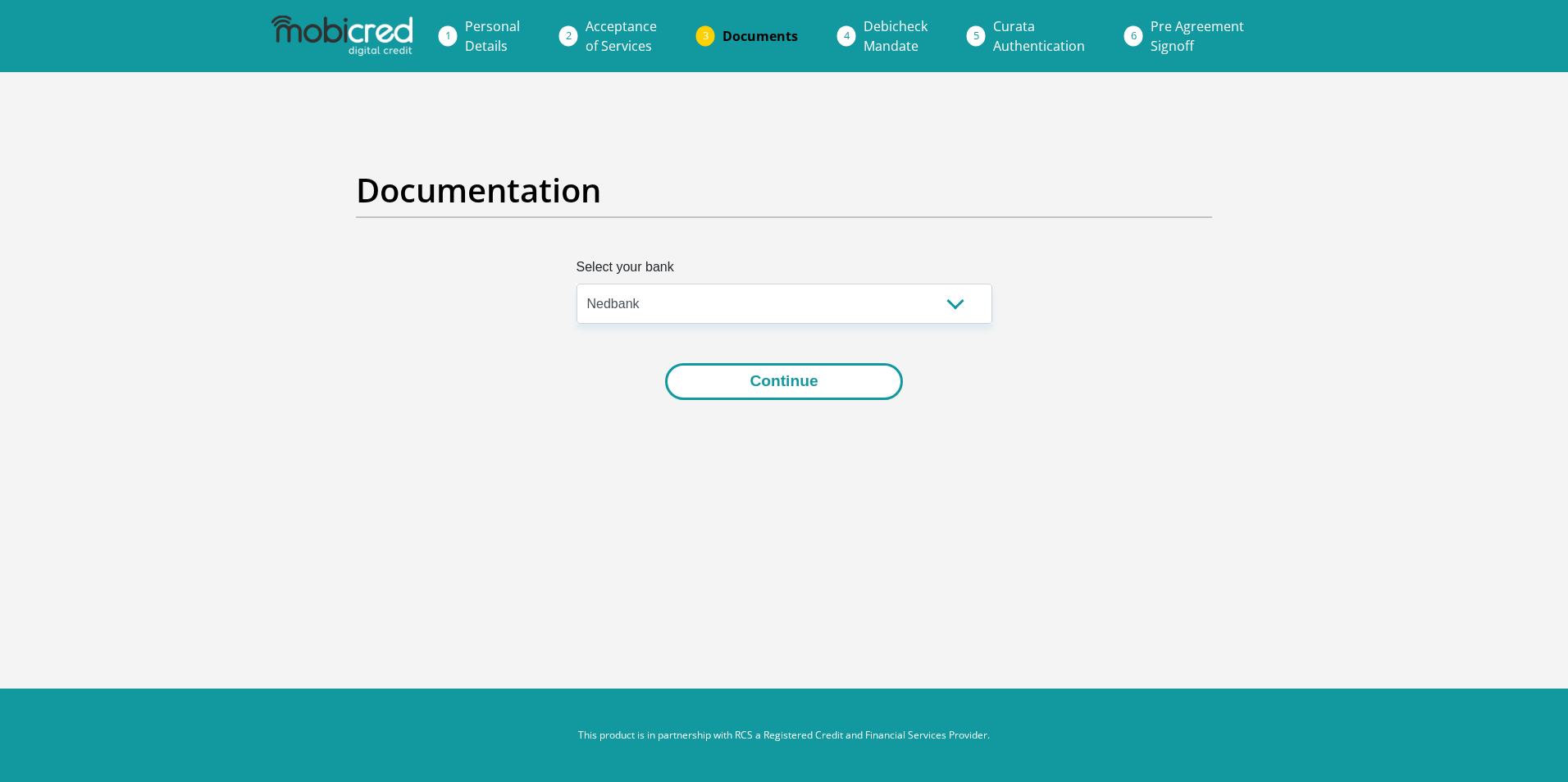
click at [753, 391] on button "Continue" at bounding box center [783, 381] width 237 height 37
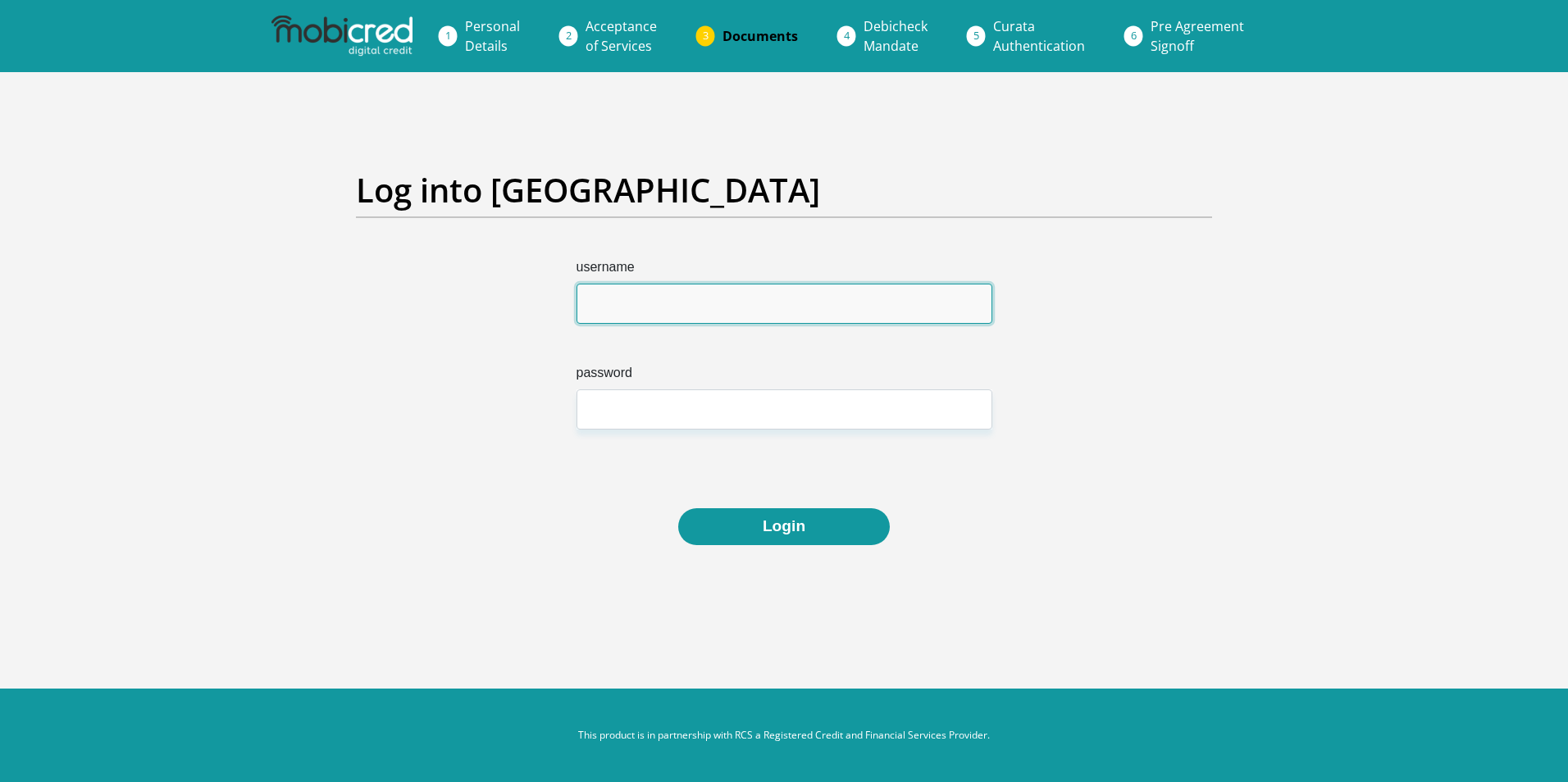
click at [627, 284] on input "username" at bounding box center [784, 303] width 416 height 40
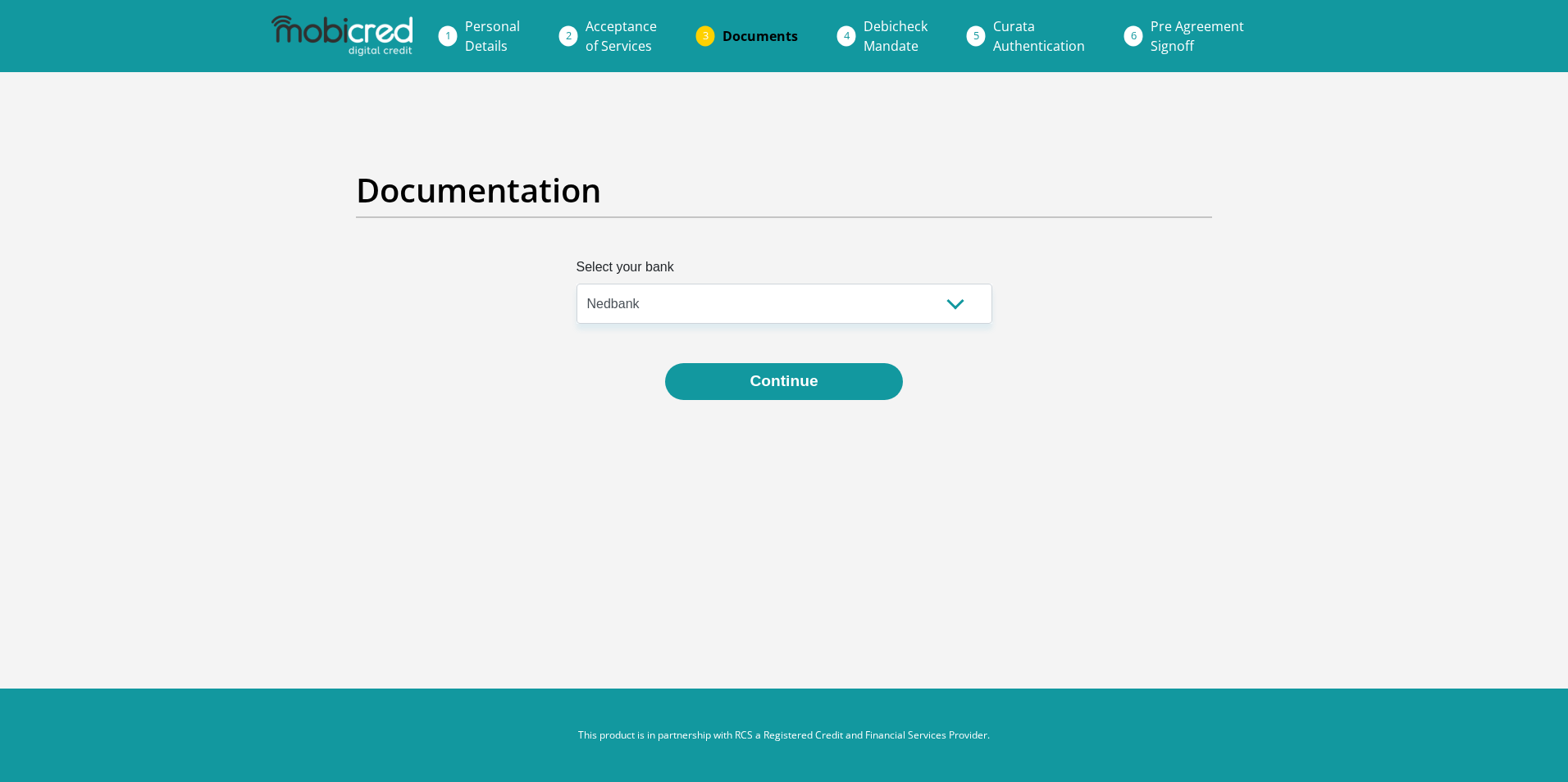
select select "{"id":"7","title":"Nedbank","institution":"Nedbank","alias":"nedbank","country"…"
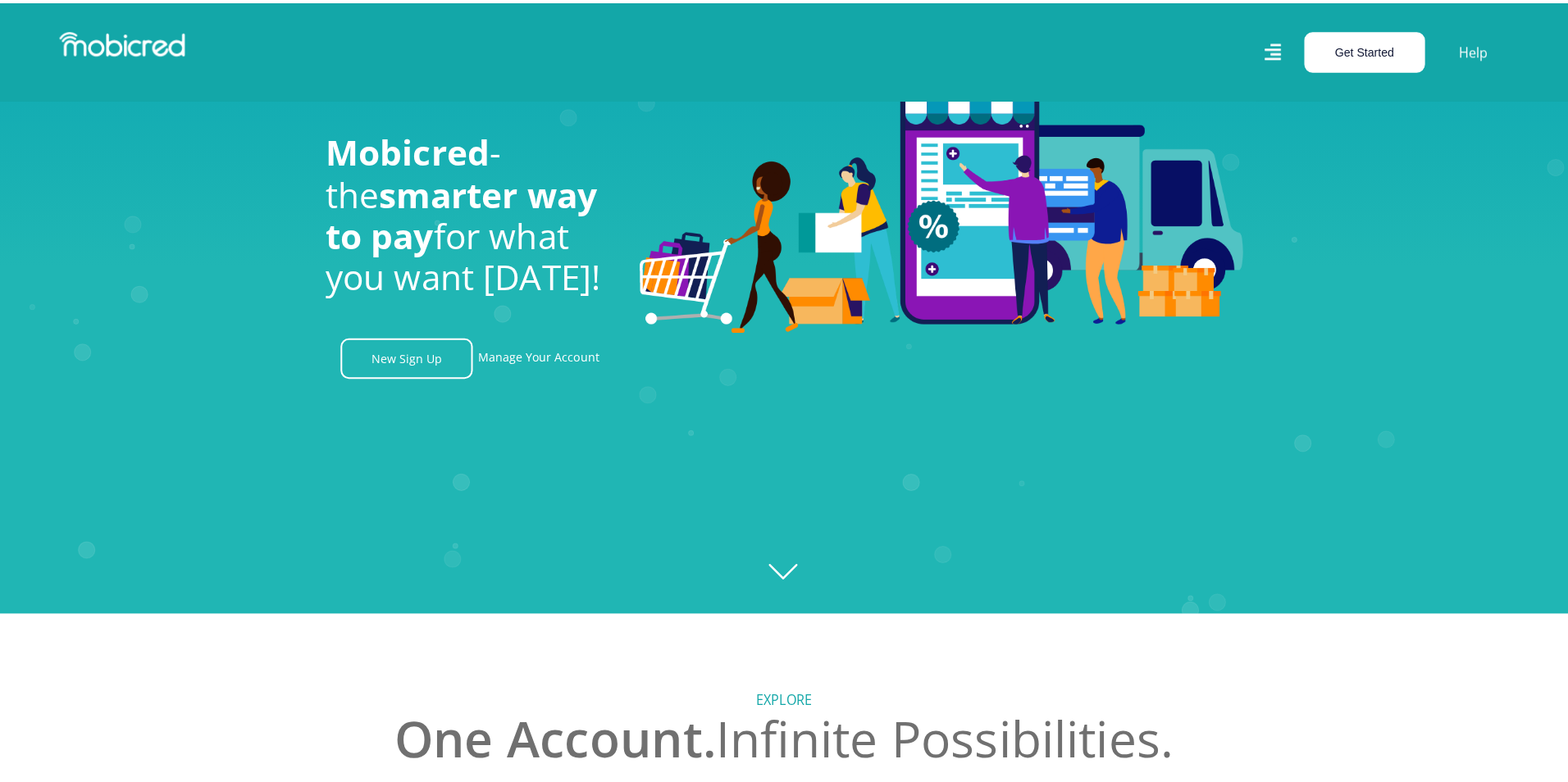
scroll to position [0, 2104]
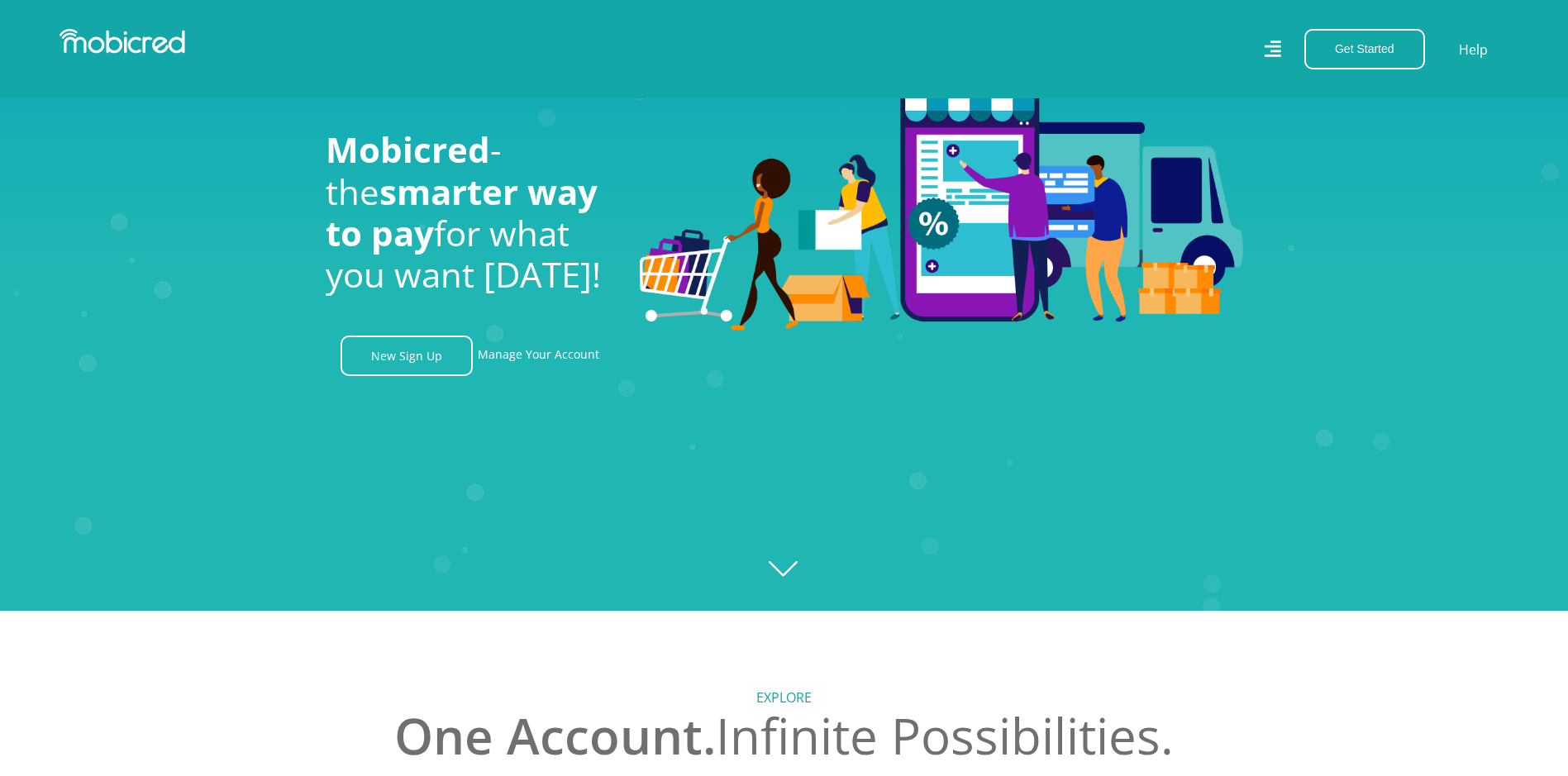
click at [1285, 45] on div "Get Started Open an Account Account Holder Login Help" at bounding box center [1153, 48] width 737 height 41
click at [1266, 52] on icon at bounding box center [1271, 49] width 16 height 24
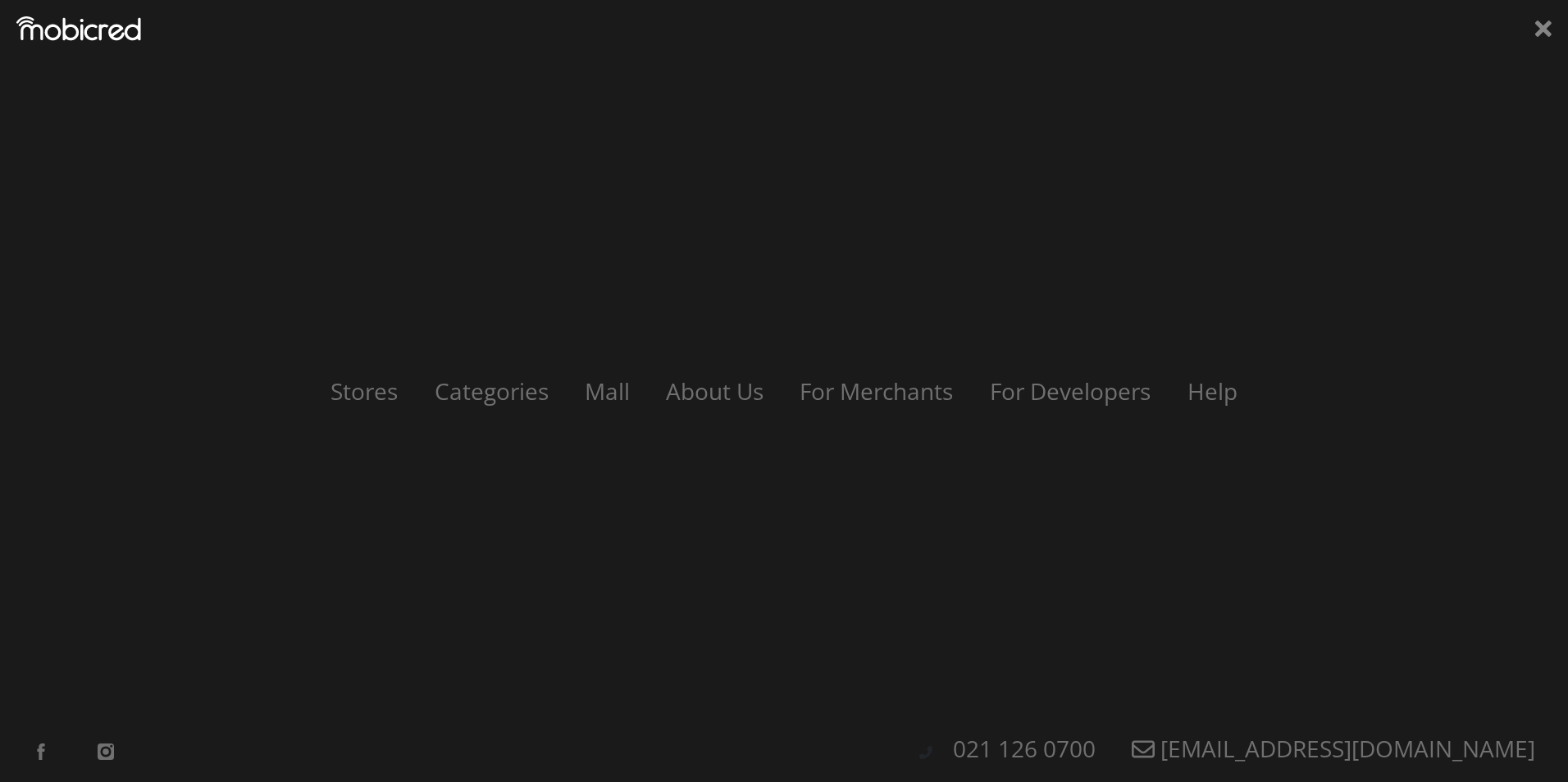
scroll to position [0, 3038]
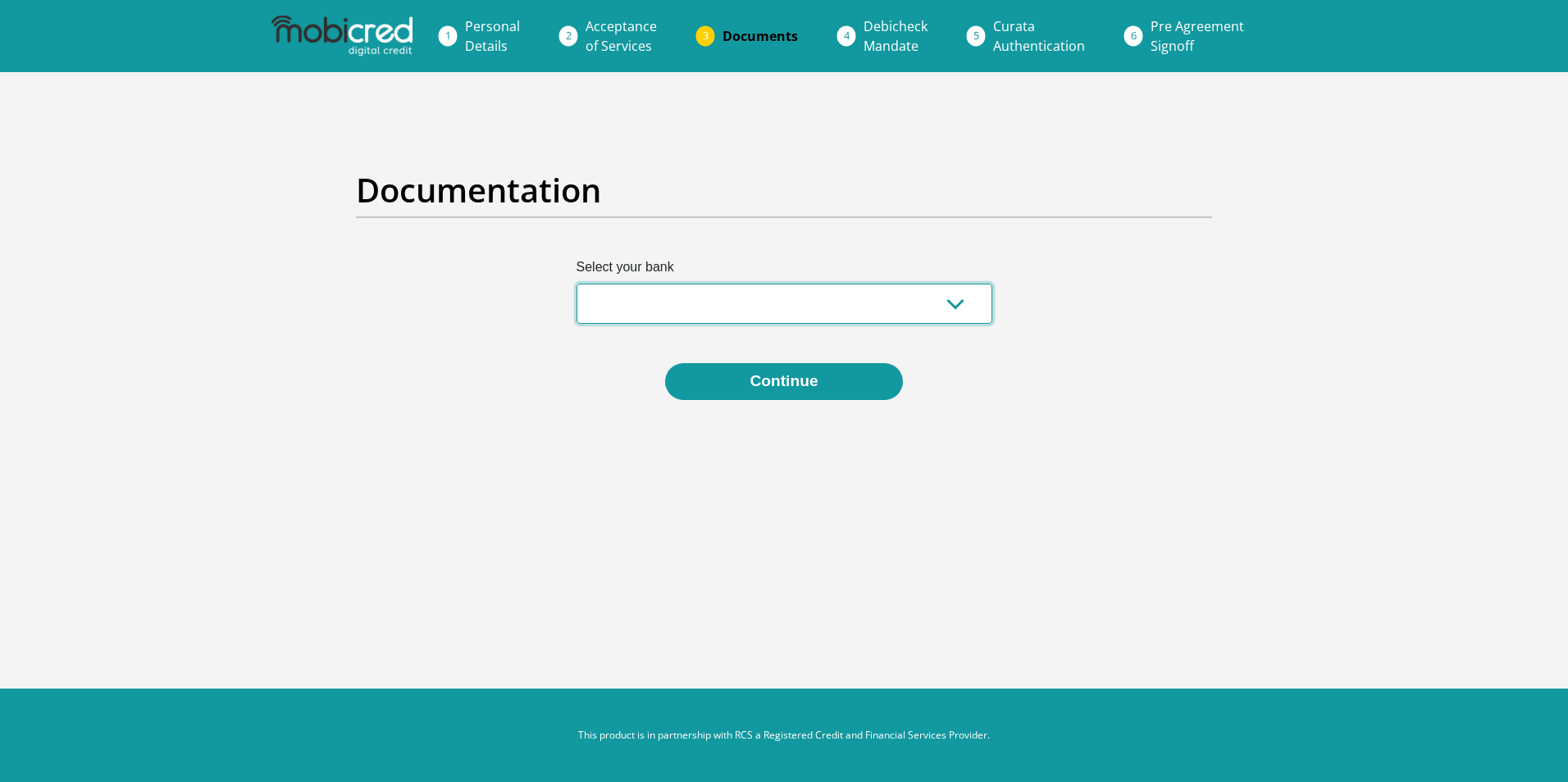
click at [853, 311] on select "Absa Capitec Bank Discovery Bank First National Bank Nedbank Standard Bank Tyme…" at bounding box center [784, 303] width 416 height 40
select select "{"id":"7","title":"Nedbank","institution":"Nedbank","alias":"nedbank","country"…"
click at [577, 284] on select "Absa Capitec Bank Discovery Bank First National Bank Nedbank Standard Bank Tyme…" at bounding box center [784, 303] width 416 height 40
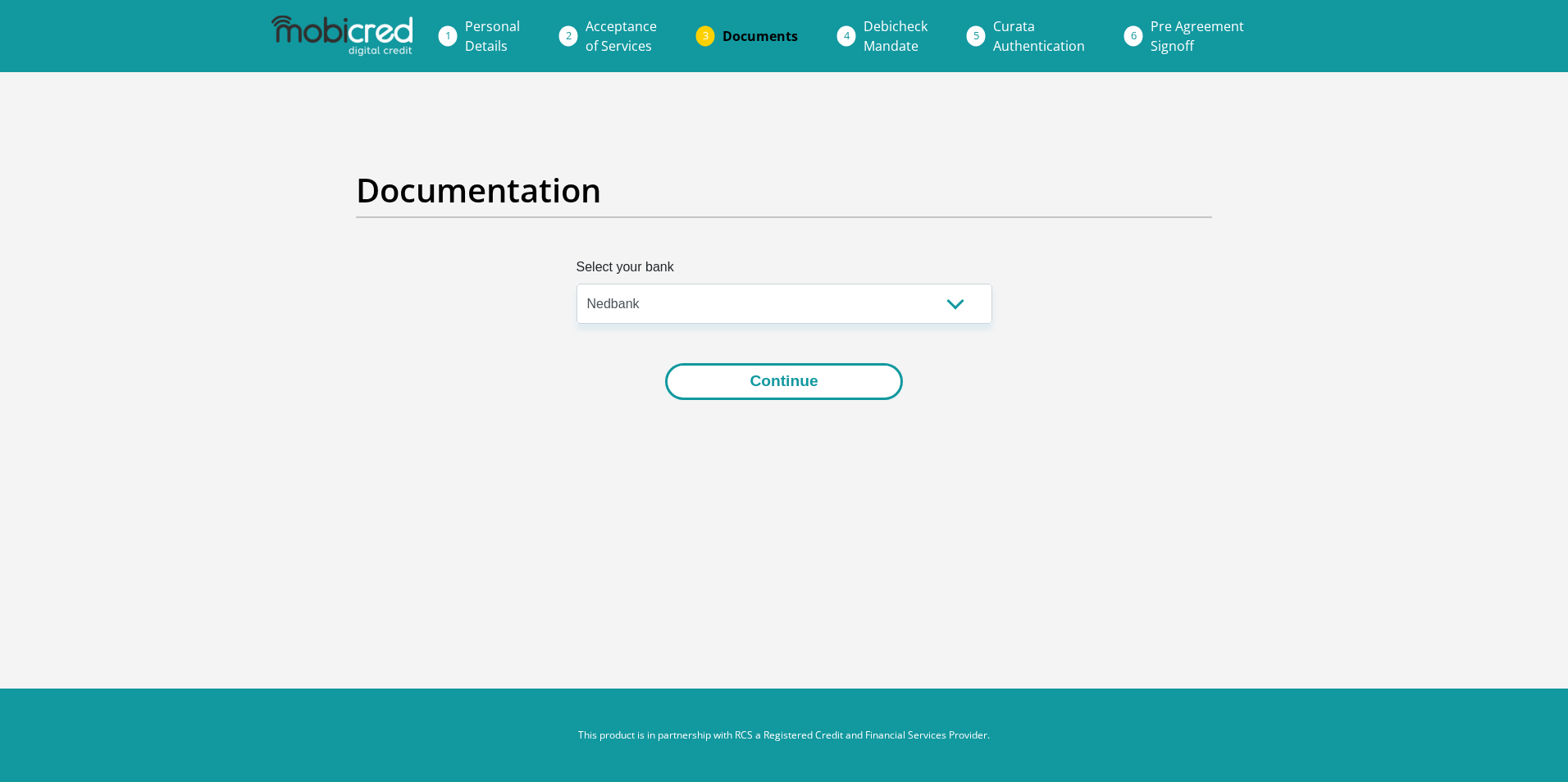
click at [776, 391] on button "Continue" at bounding box center [783, 381] width 237 height 37
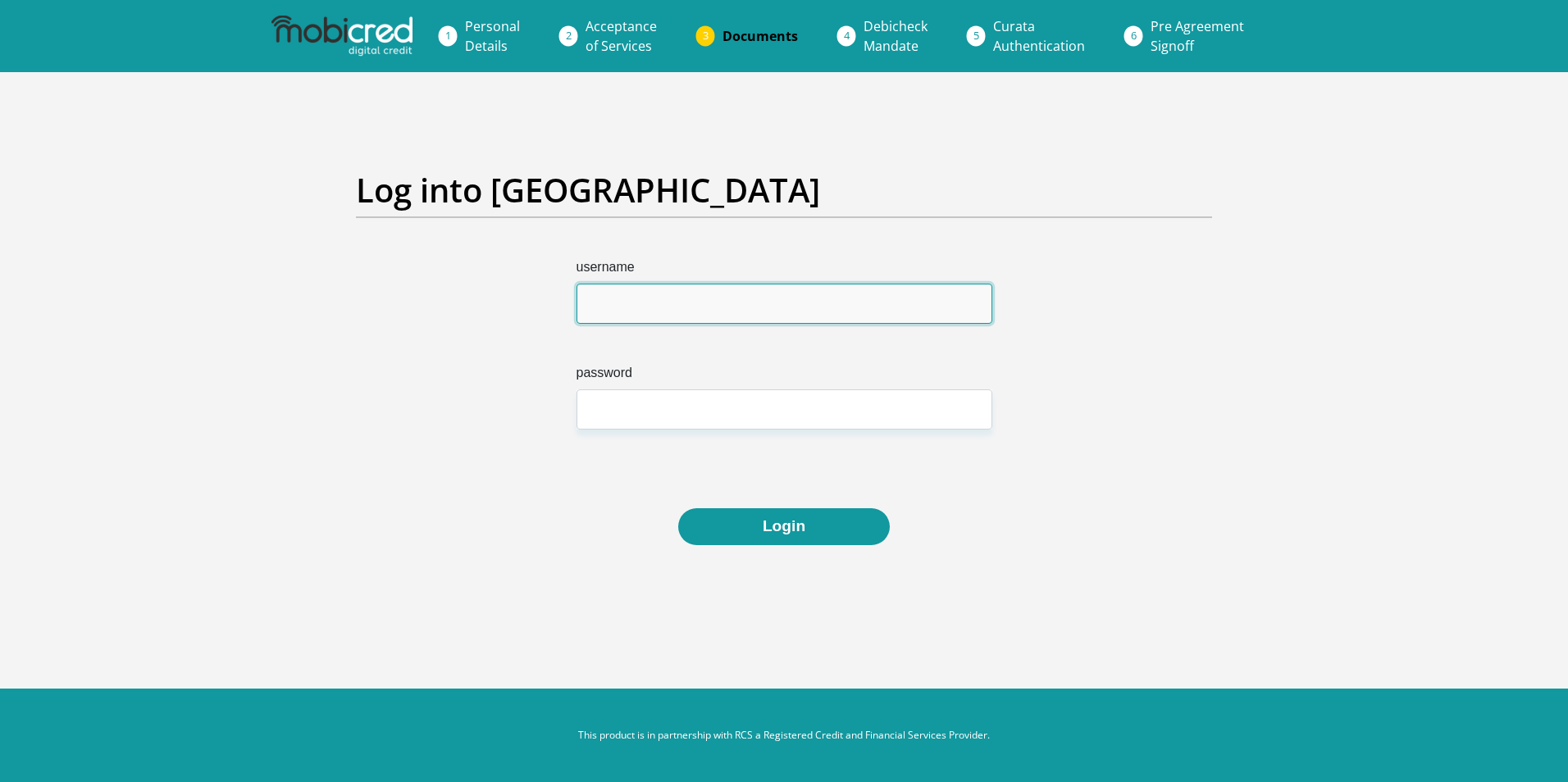
click at [677, 310] on input "username" at bounding box center [784, 303] width 416 height 40
type input "[EMAIL_ADDRESS][DOMAIN_NAME]"
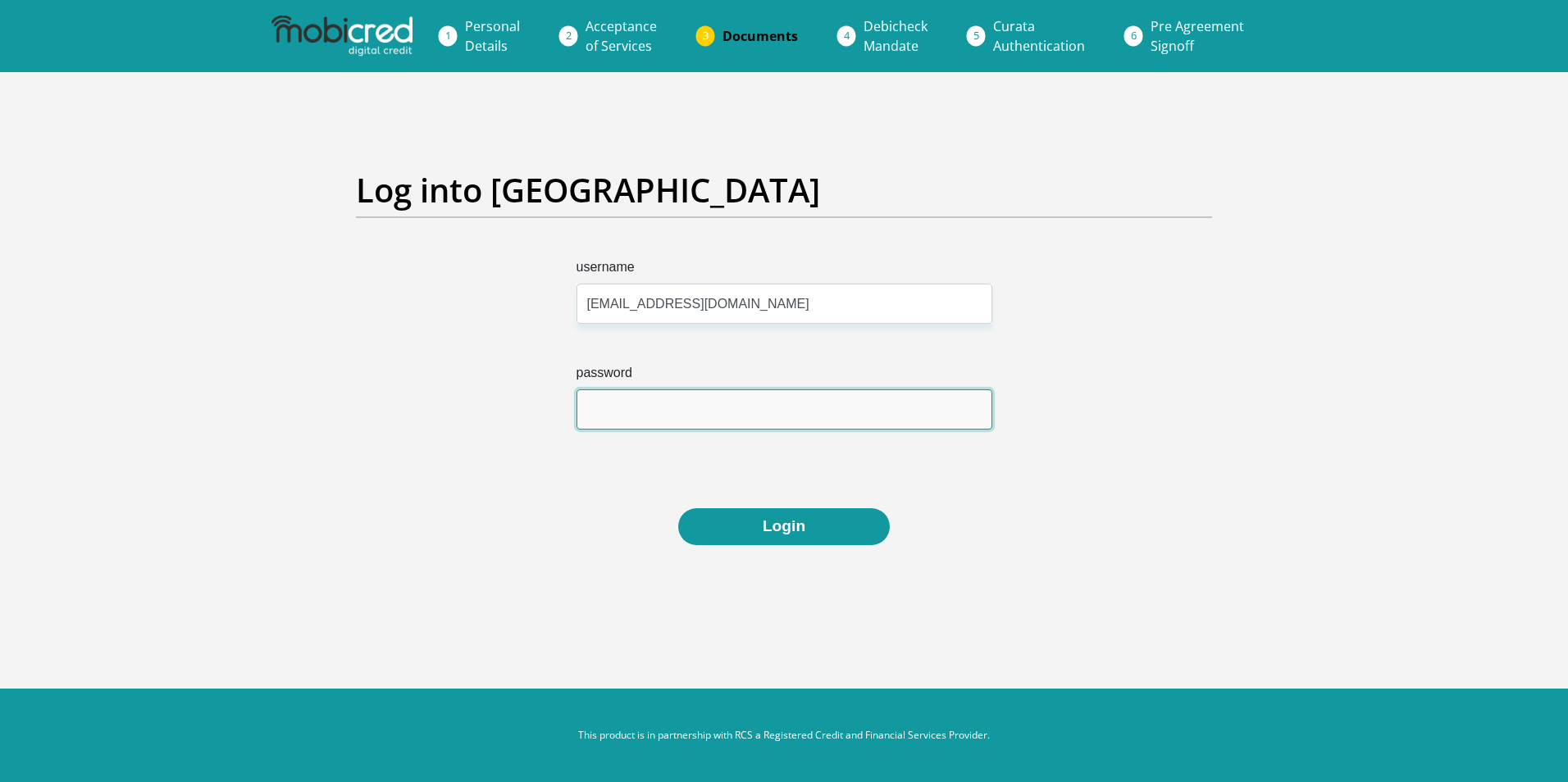
click at [655, 409] on input "password" at bounding box center [784, 409] width 416 height 40
type input "A"
type input "Airguitar1991"
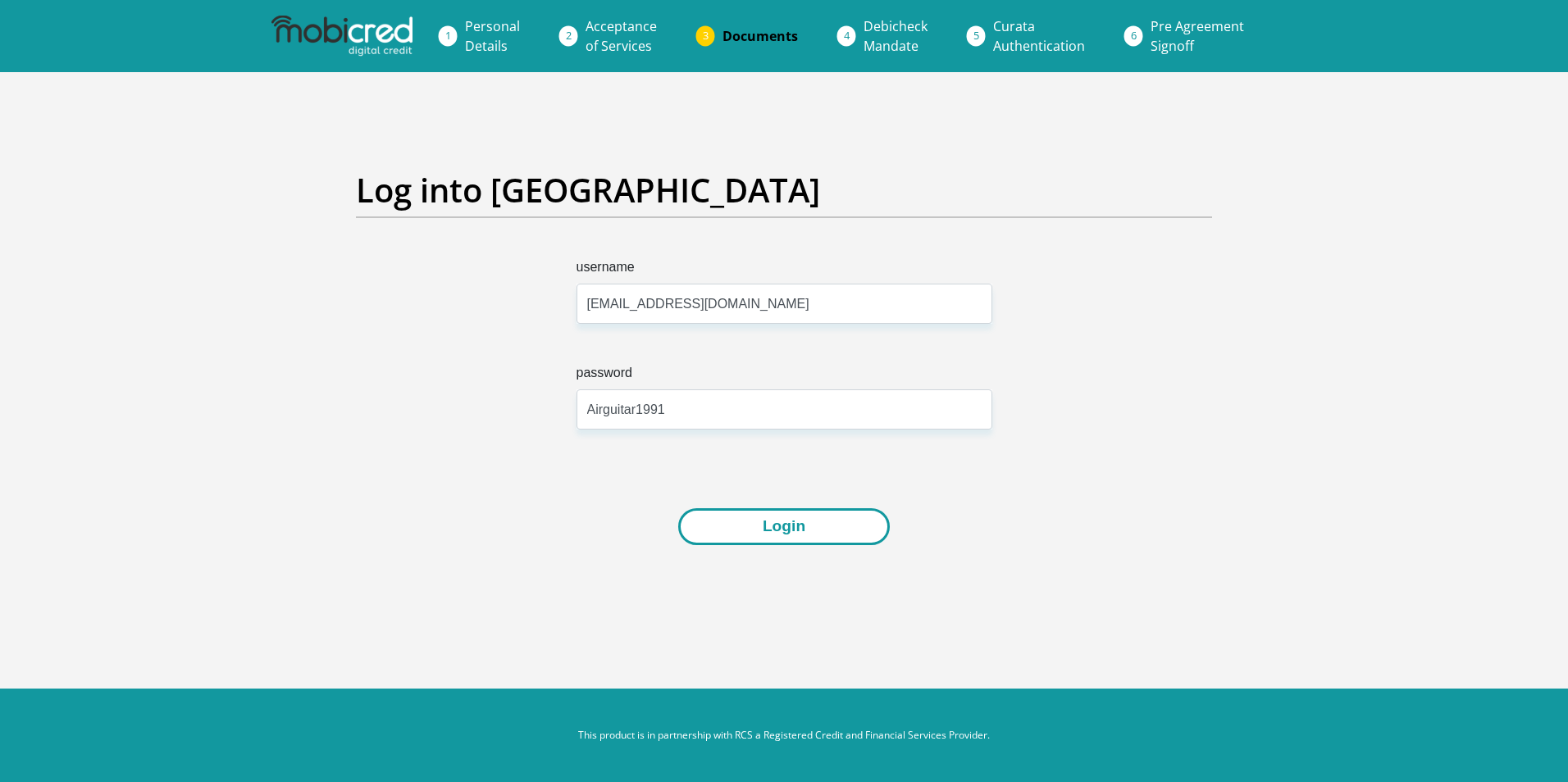
click at [751, 517] on button "Login" at bounding box center [784, 526] width 212 height 37
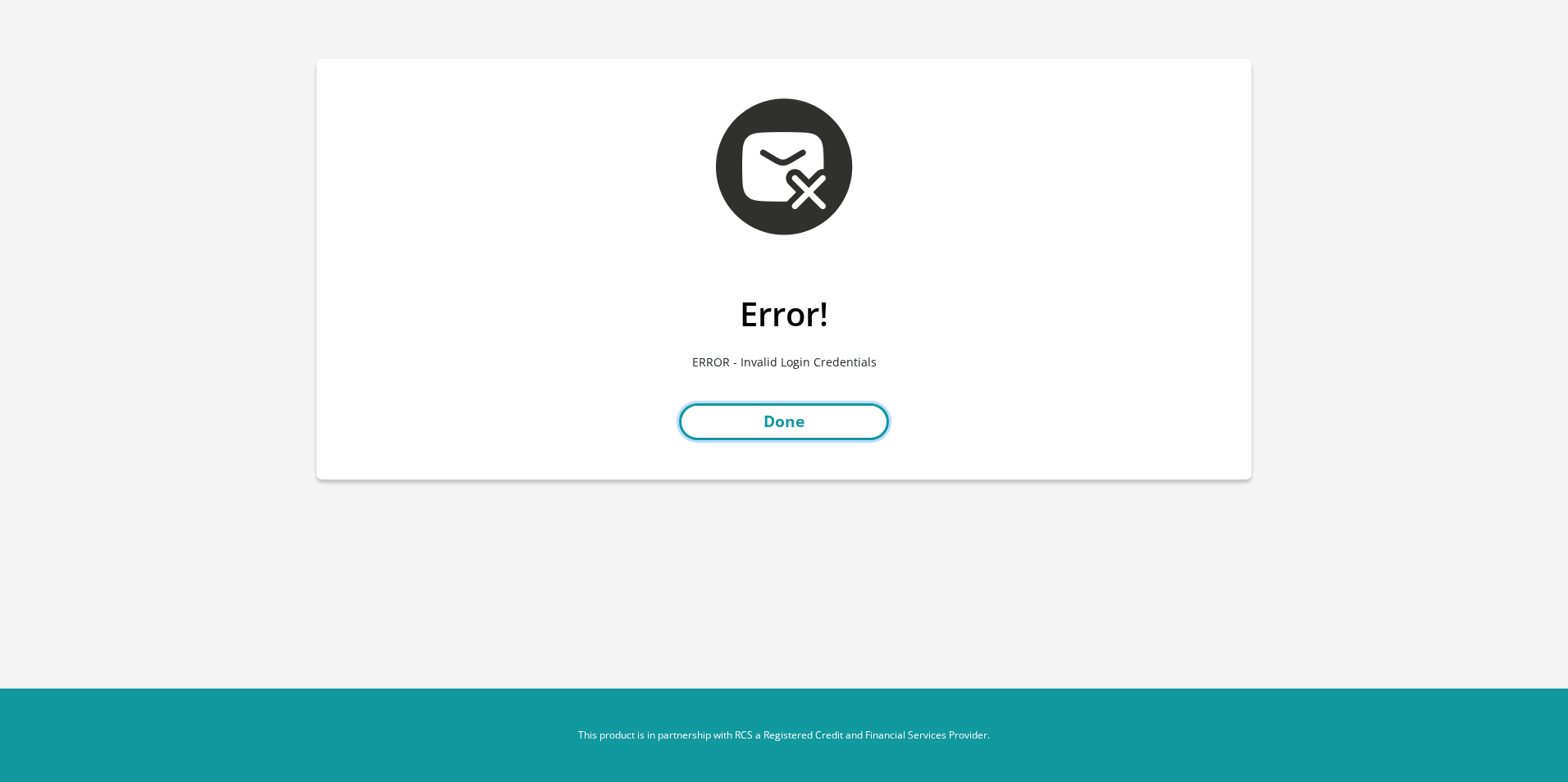
click at [824, 432] on link "Done" at bounding box center [783, 421] width 210 height 37
click at [741, 409] on link "Done" at bounding box center [783, 421] width 210 height 37
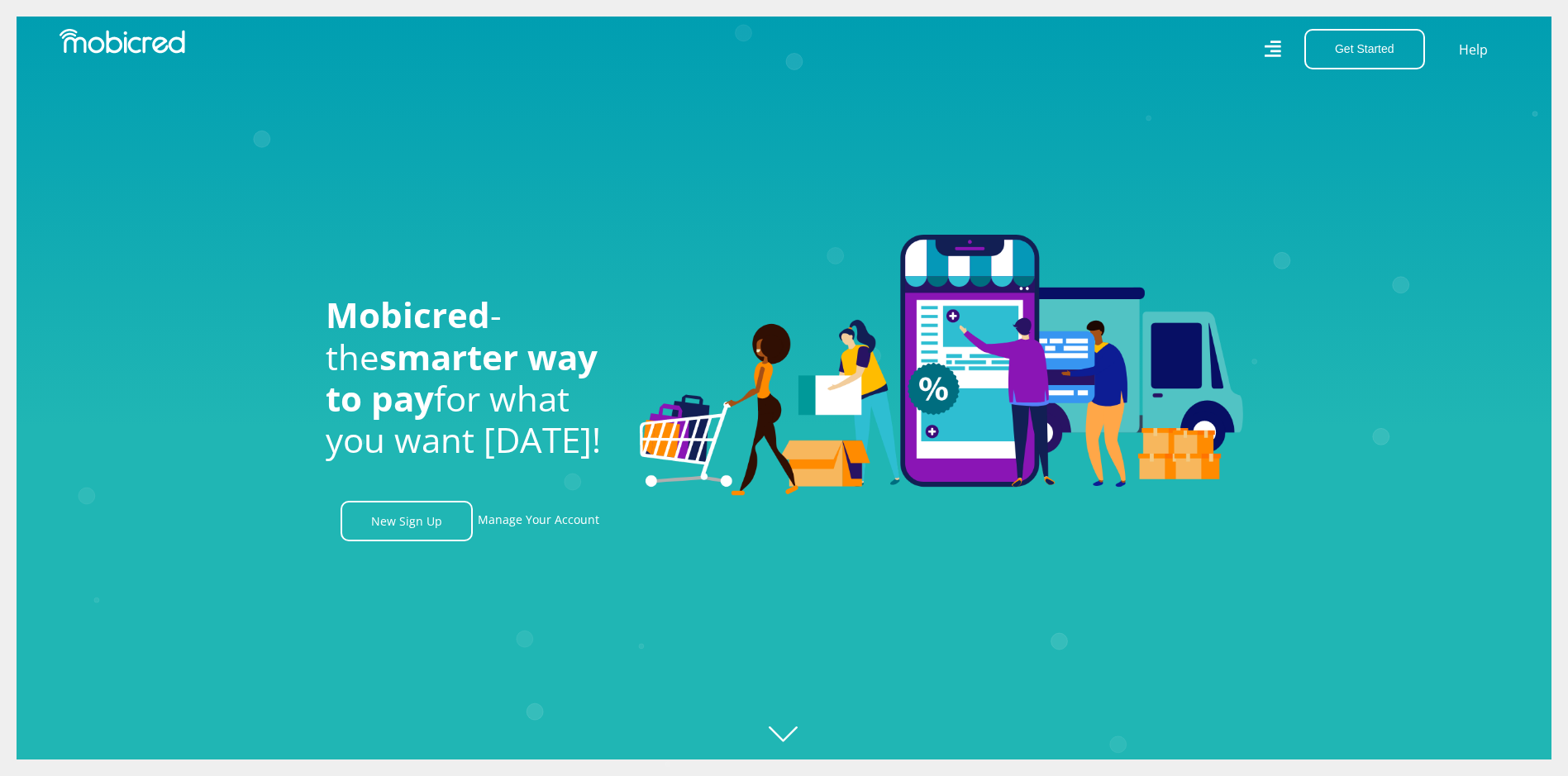
scroll to position [0, 3062]
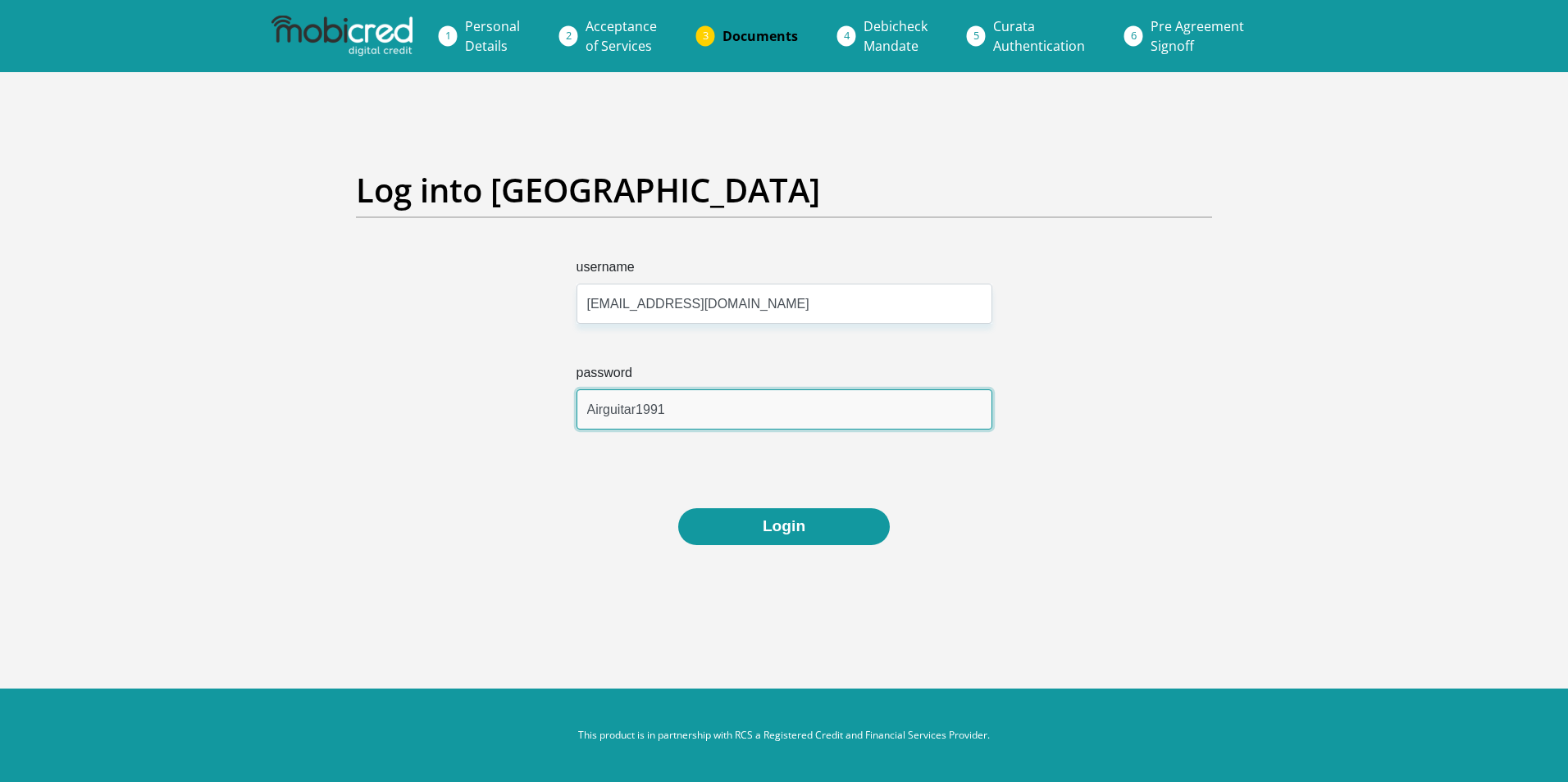
click at [679, 407] on input "Airguitar1991" at bounding box center [784, 409] width 416 height 40
type input "Airguitar199!"
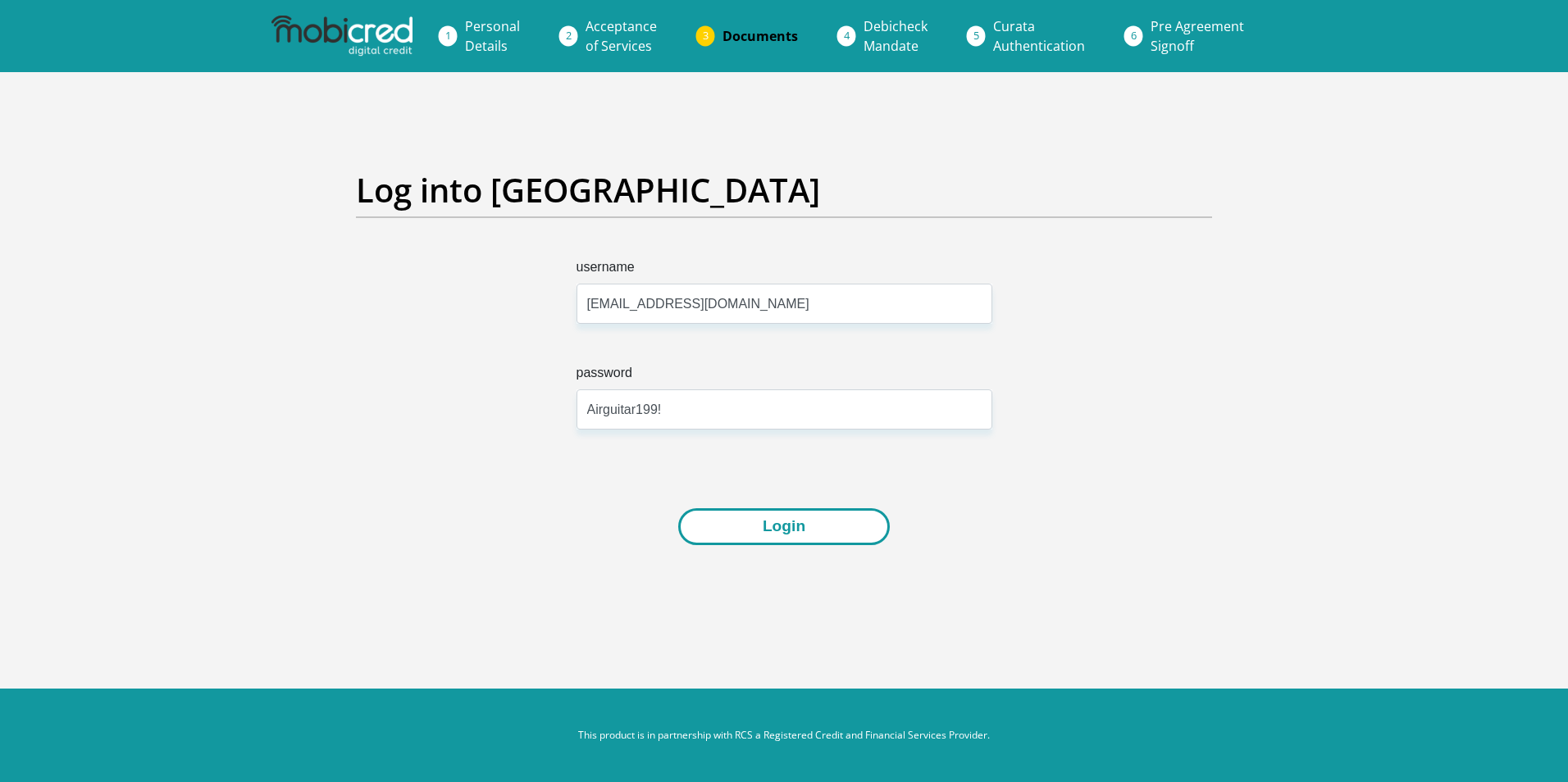
click at [791, 532] on button "Login" at bounding box center [784, 526] width 212 height 37
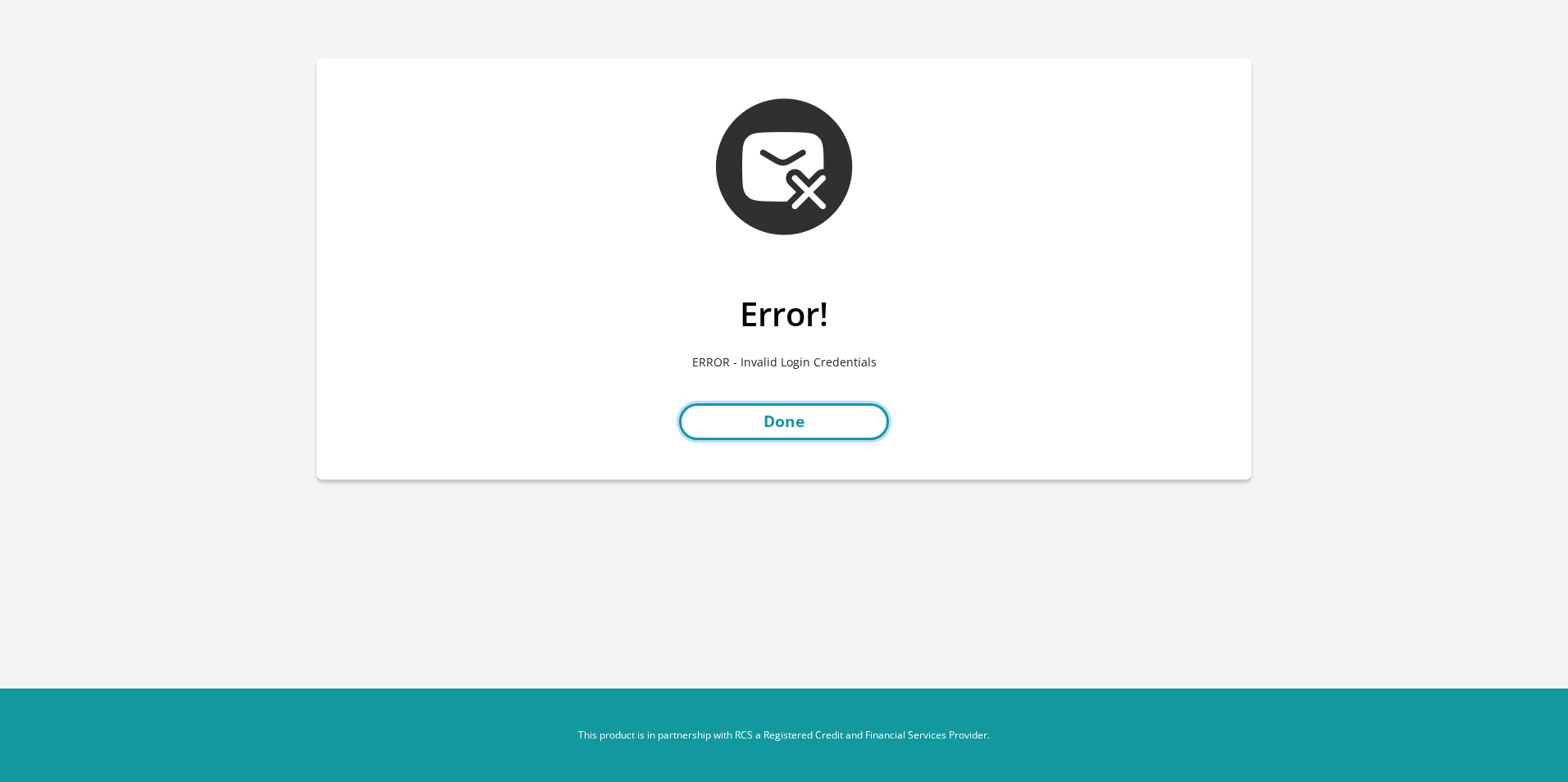
click at [805, 424] on link "Done" at bounding box center [783, 421] width 210 height 37
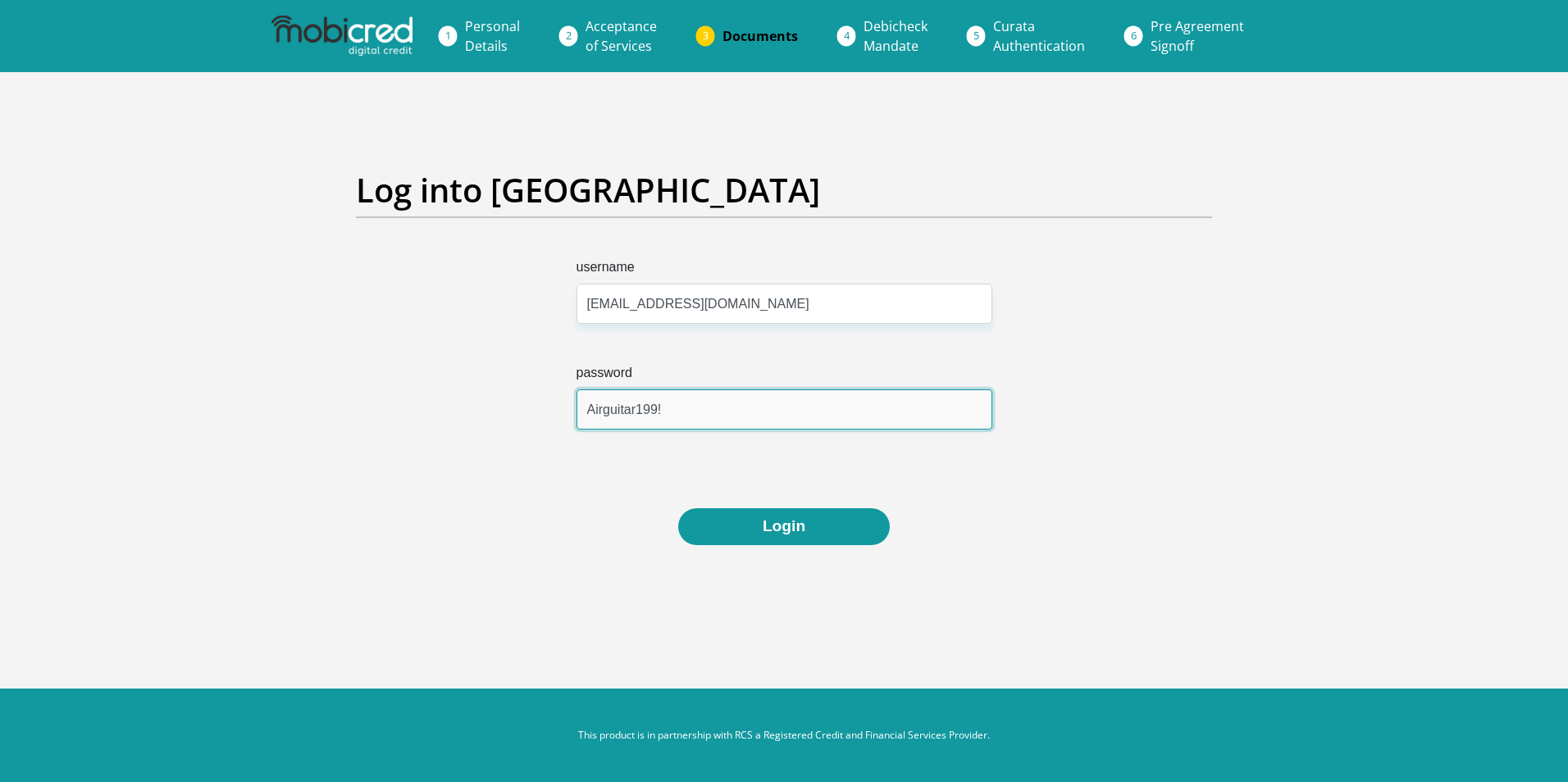
click at [675, 410] on input "Airguitar199!" at bounding box center [784, 409] width 416 height 40
type input "Airguitar1991"
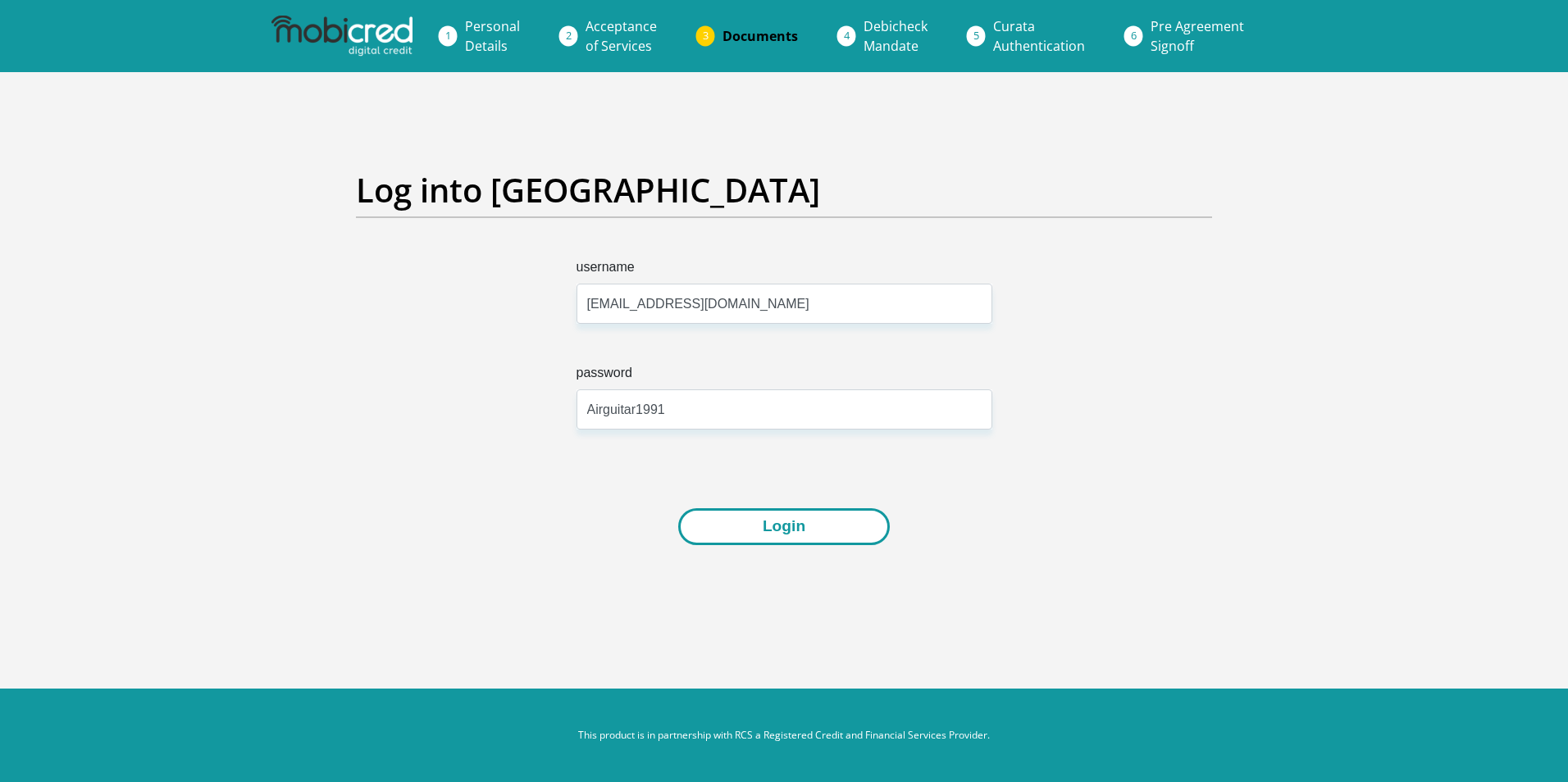
click at [781, 528] on button "Login" at bounding box center [784, 526] width 212 height 37
click at [799, 525] on button "Login" at bounding box center [784, 526] width 212 height 37
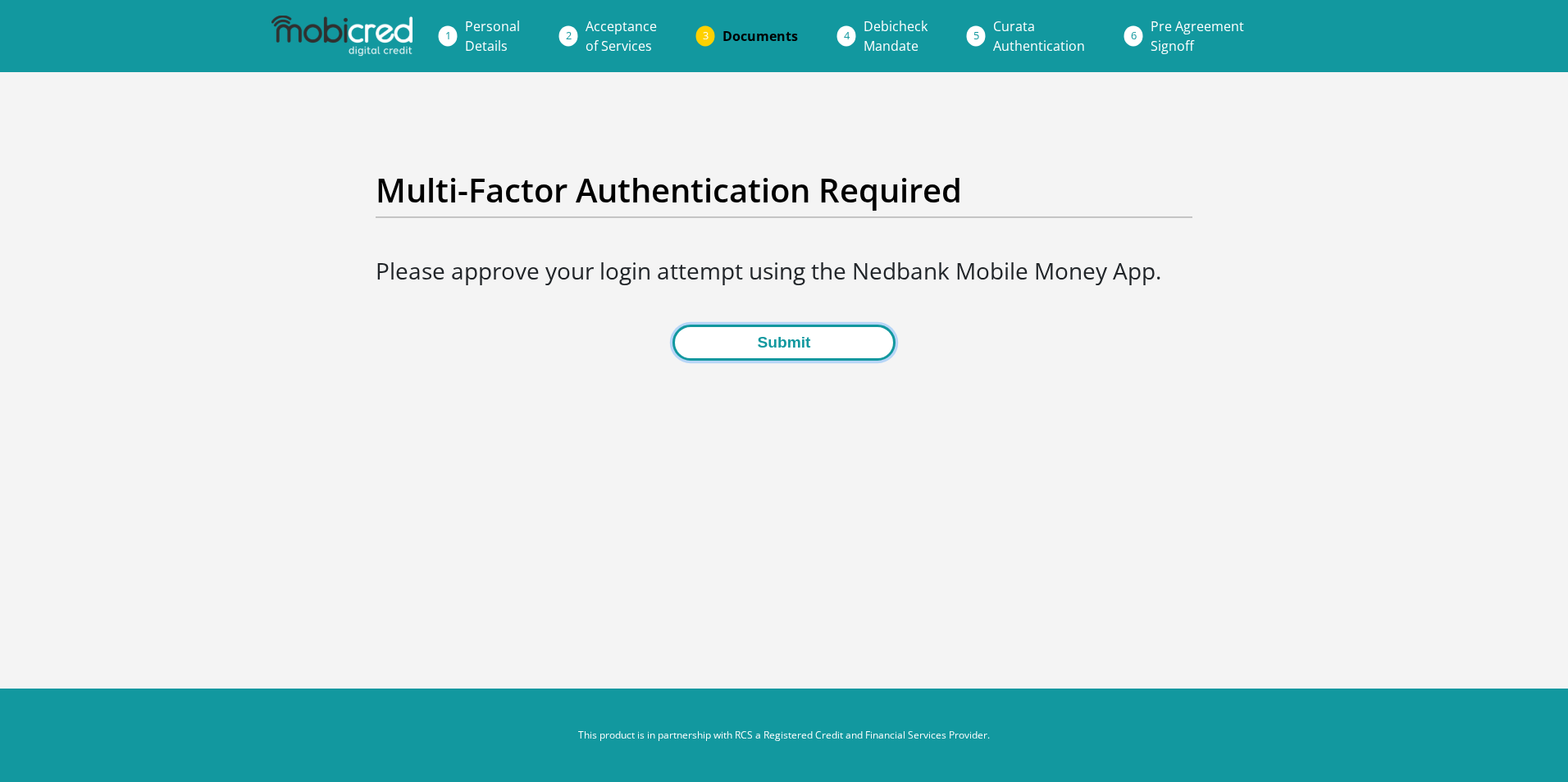
click at [794, 343] on button "Submit" at bounding box center [783, 343] width 222 height 37
click at [803, 343] on button "Submit" at bounding box center [783, 343] width 222 height 37
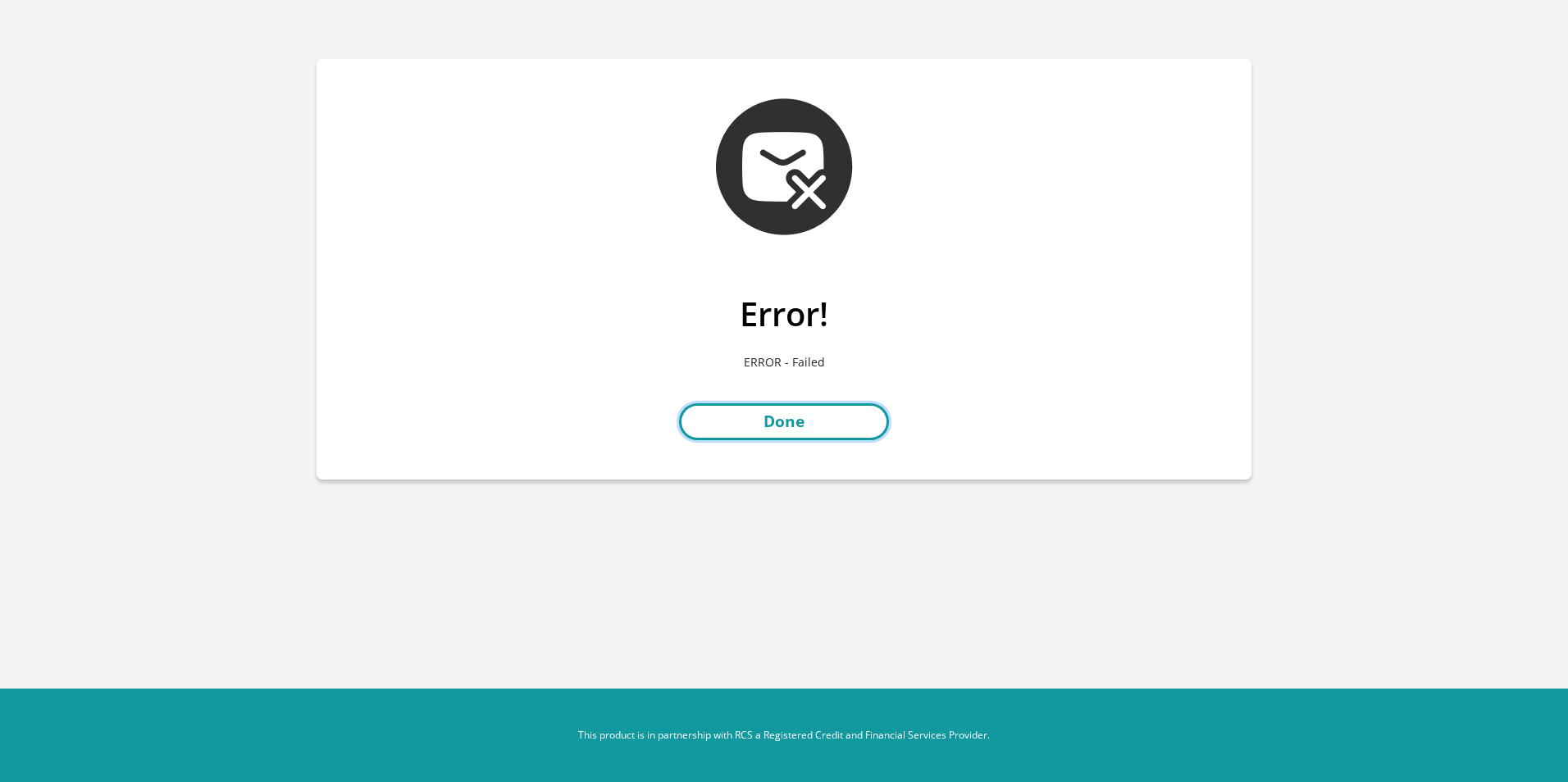
click at [786, 418] on link "Done" at bounding box center [783, 421] width 210 height 37
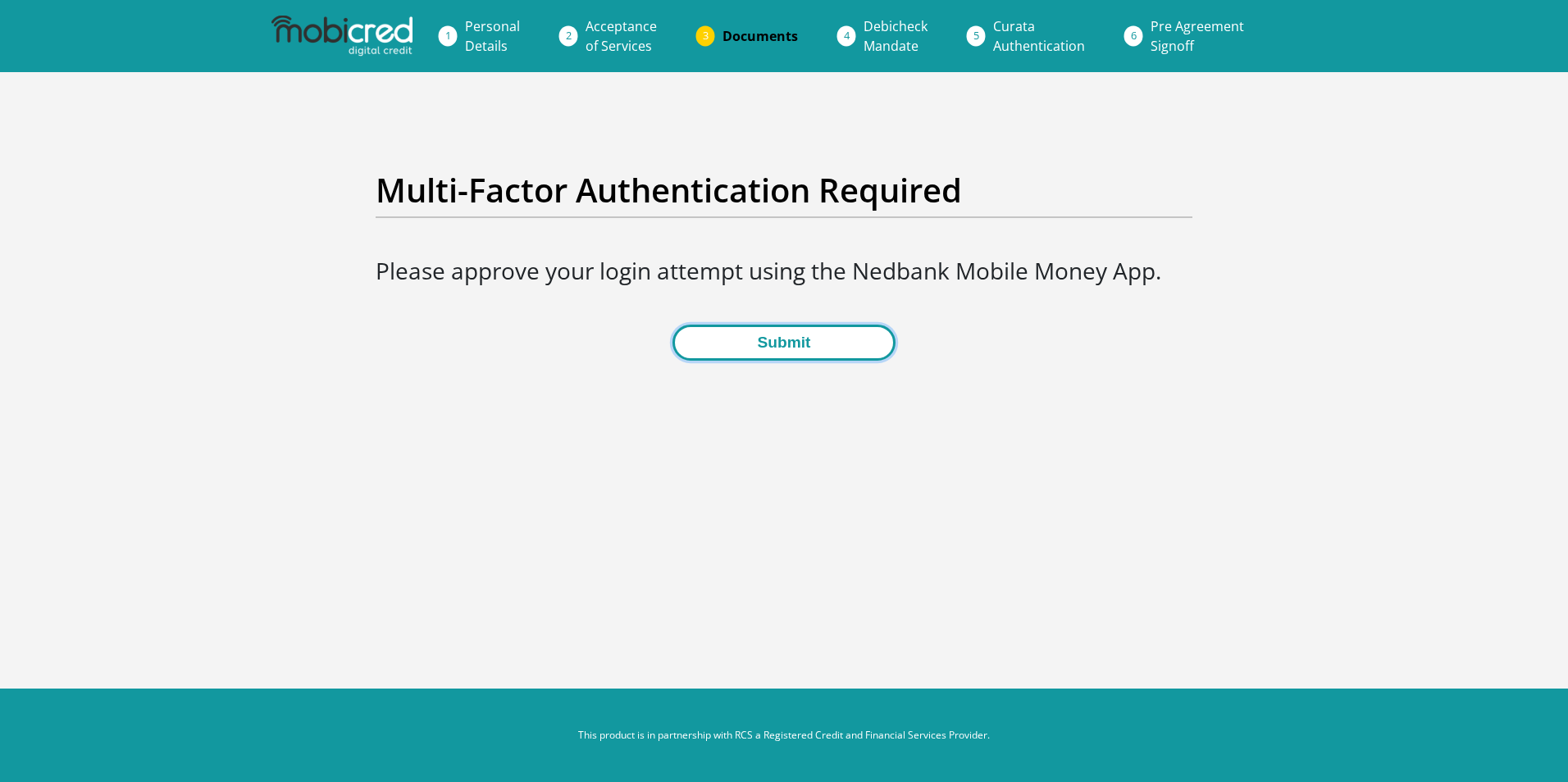
click at [772, 334] on button "Submit" at bounding box center [783, 343] width 222 height 37
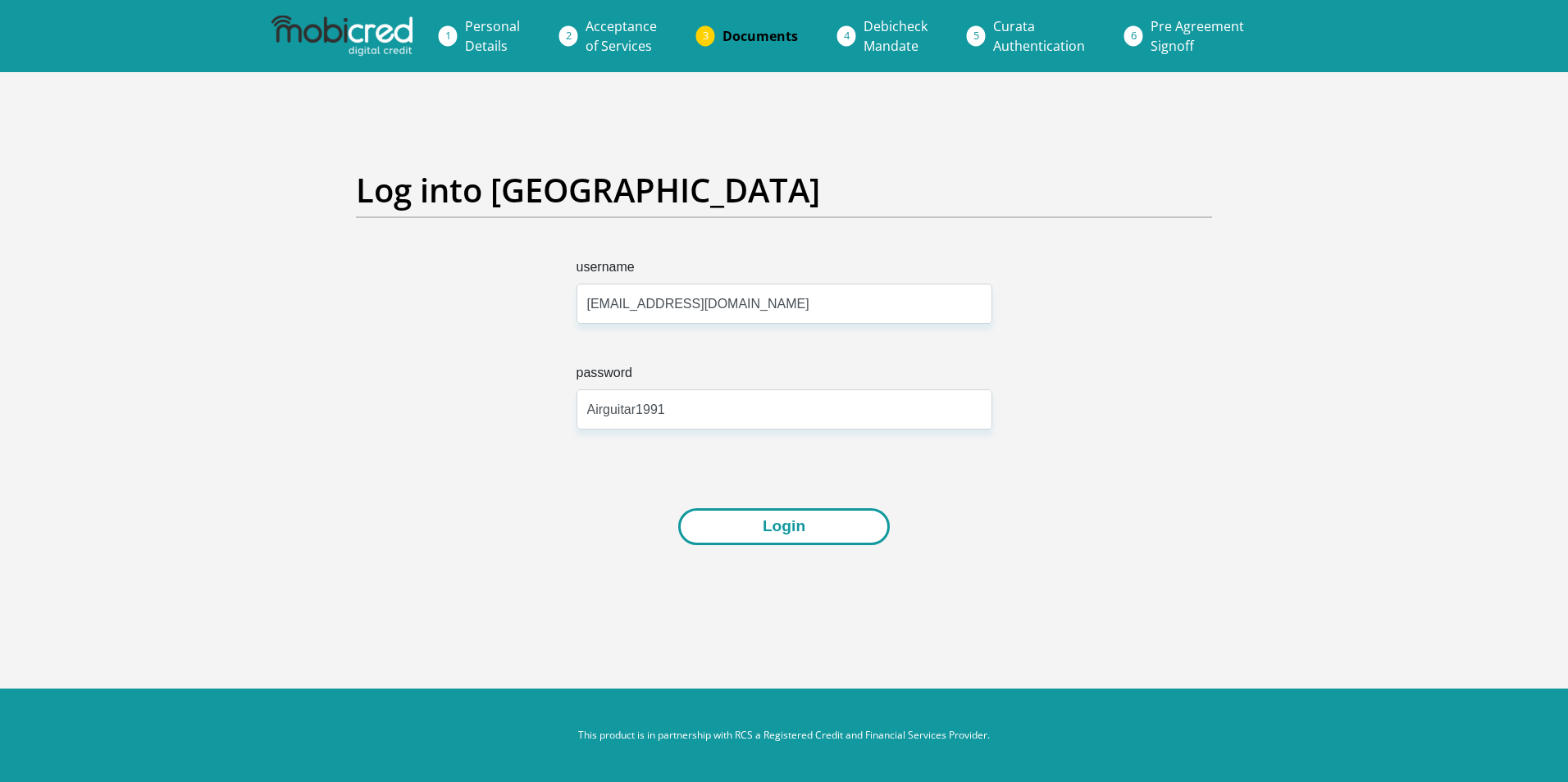
click at [792, 535] on button "Login" at bounding box center [784, 526] width 212 height 37
click at [756, 537] on button "Login" at bounding box center [784, 526] width 212 height 37
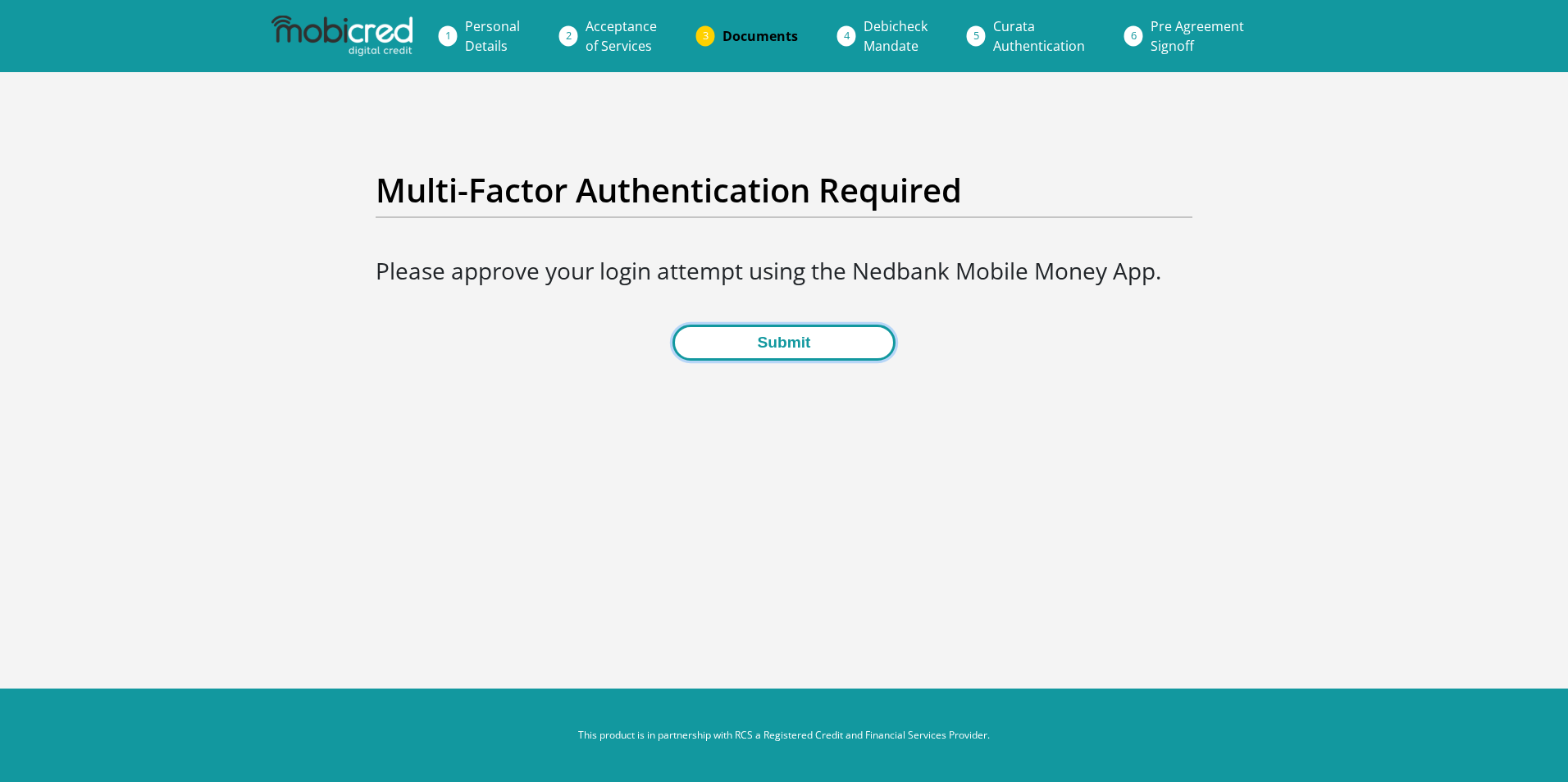
click at [835, 334] on button "Submit" at bounding box center [783, 343] width 222 height 37
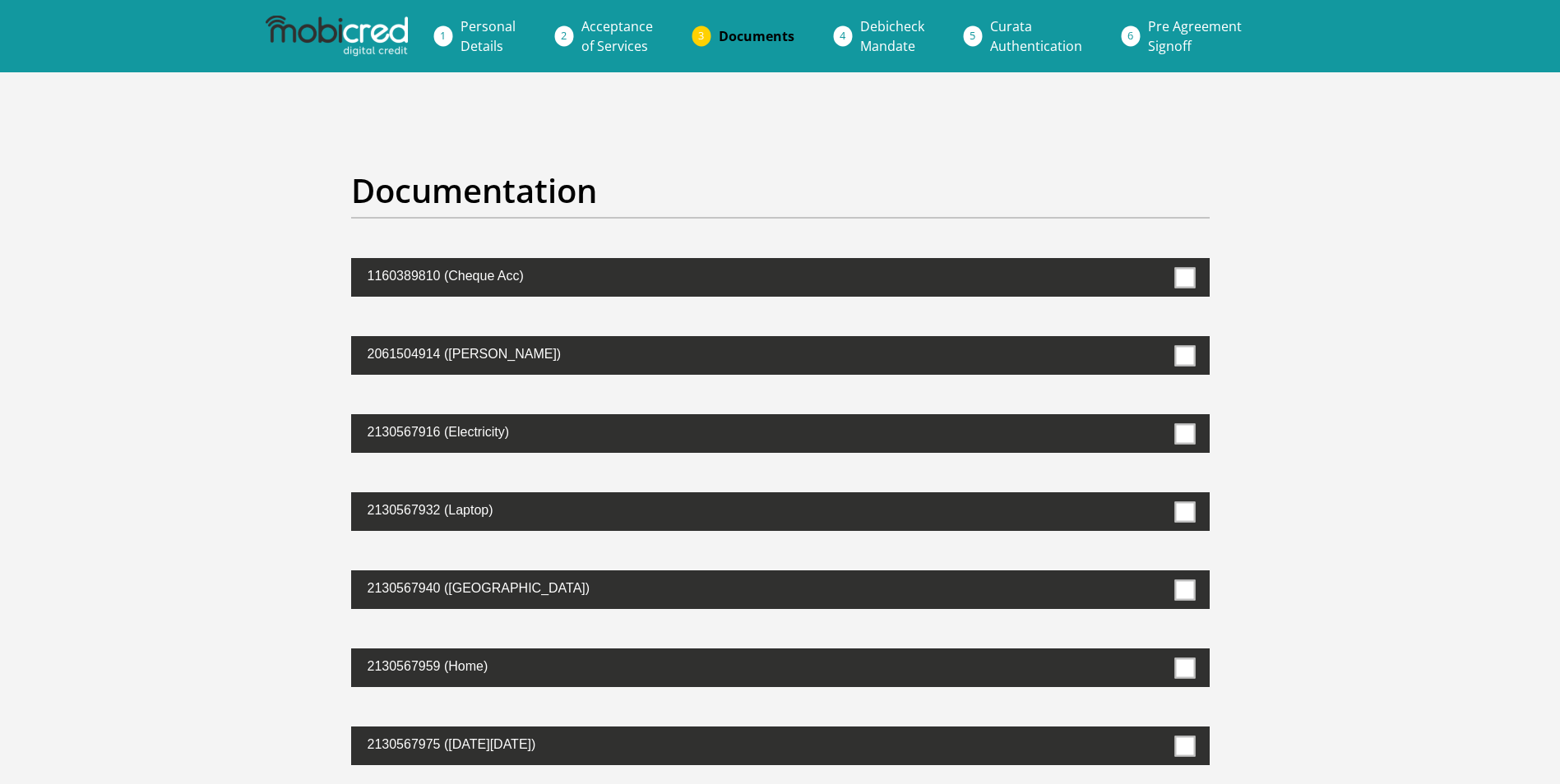
drag, startPoint x: 1184, startPoint y: 277, endPoint x: 1199, endPoint y: 280, distance: 15.3
click at [1184, 277] on span at bounding box center [1185, 277] width 21 height 21
click at [1149, 262] on input "checkbox" at bounding box center [1149, 262] width 0 height 0
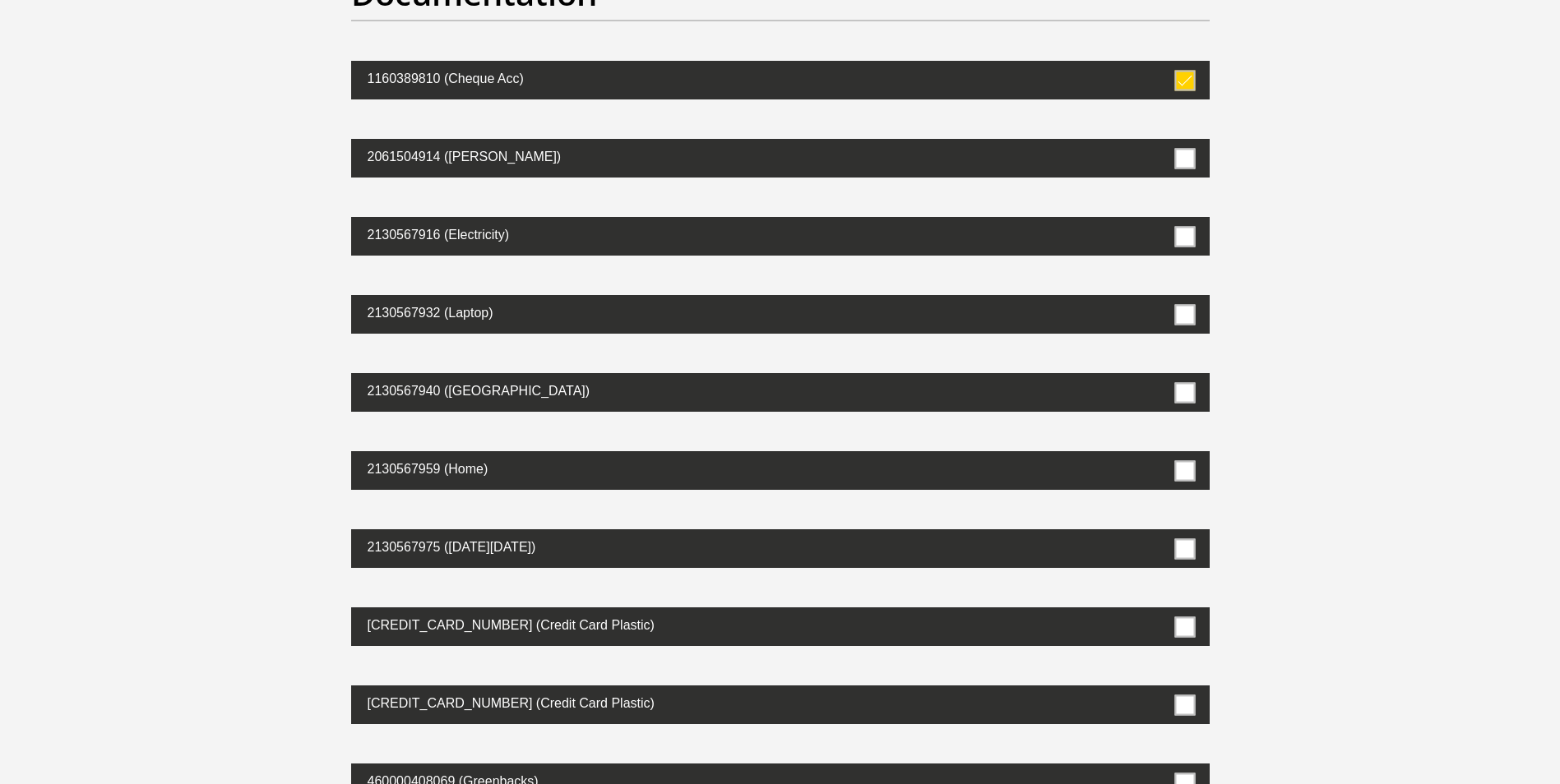
scroll to position [493, 0]
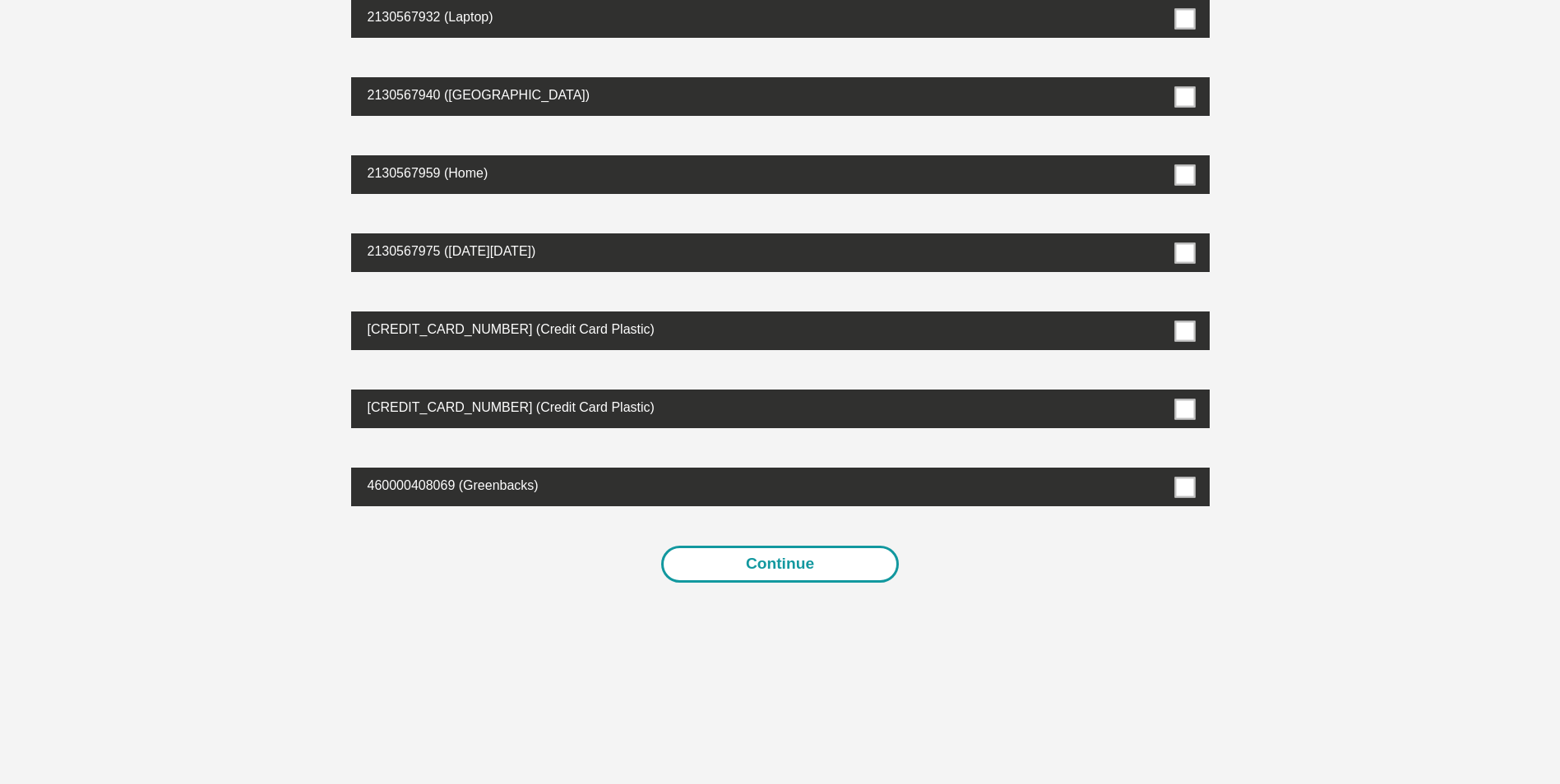
click at [835, 561] on button "Continue" at bounding box center [779, 564] width 238 height 37
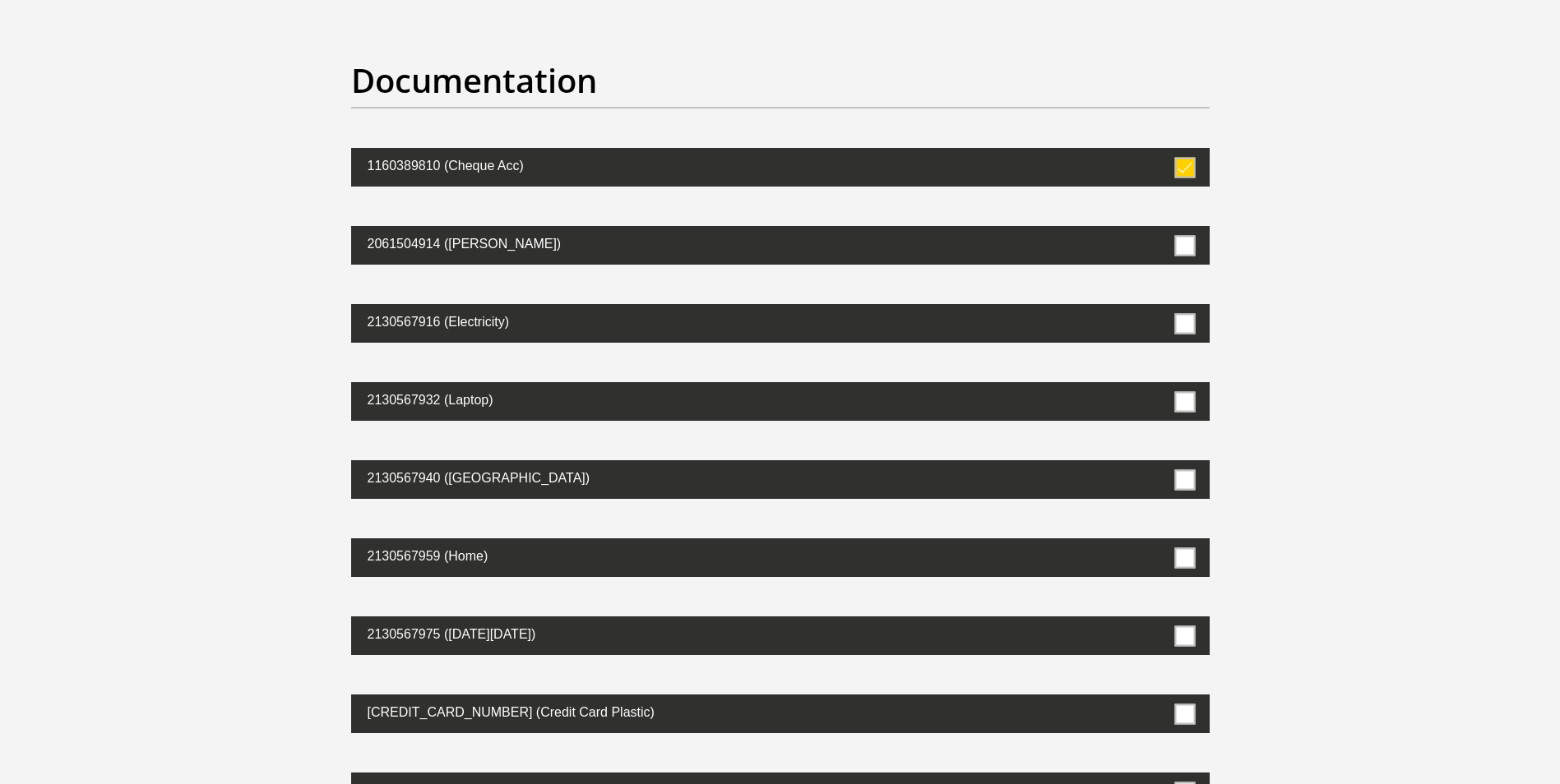
scroll to position [0, 0]
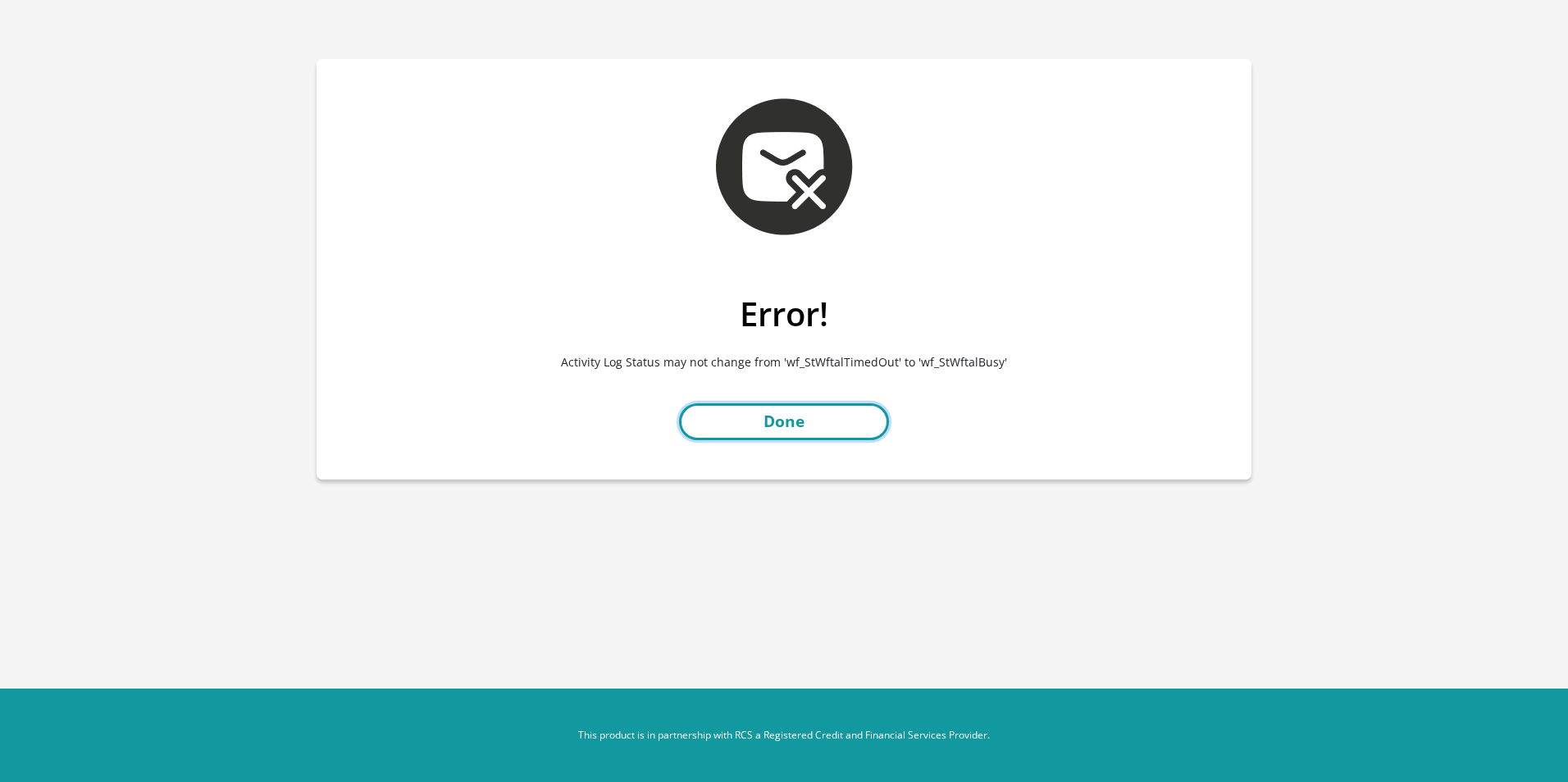
click at [829, 415] on link "Done" at bounding box center [783, 421] width 210 height 37
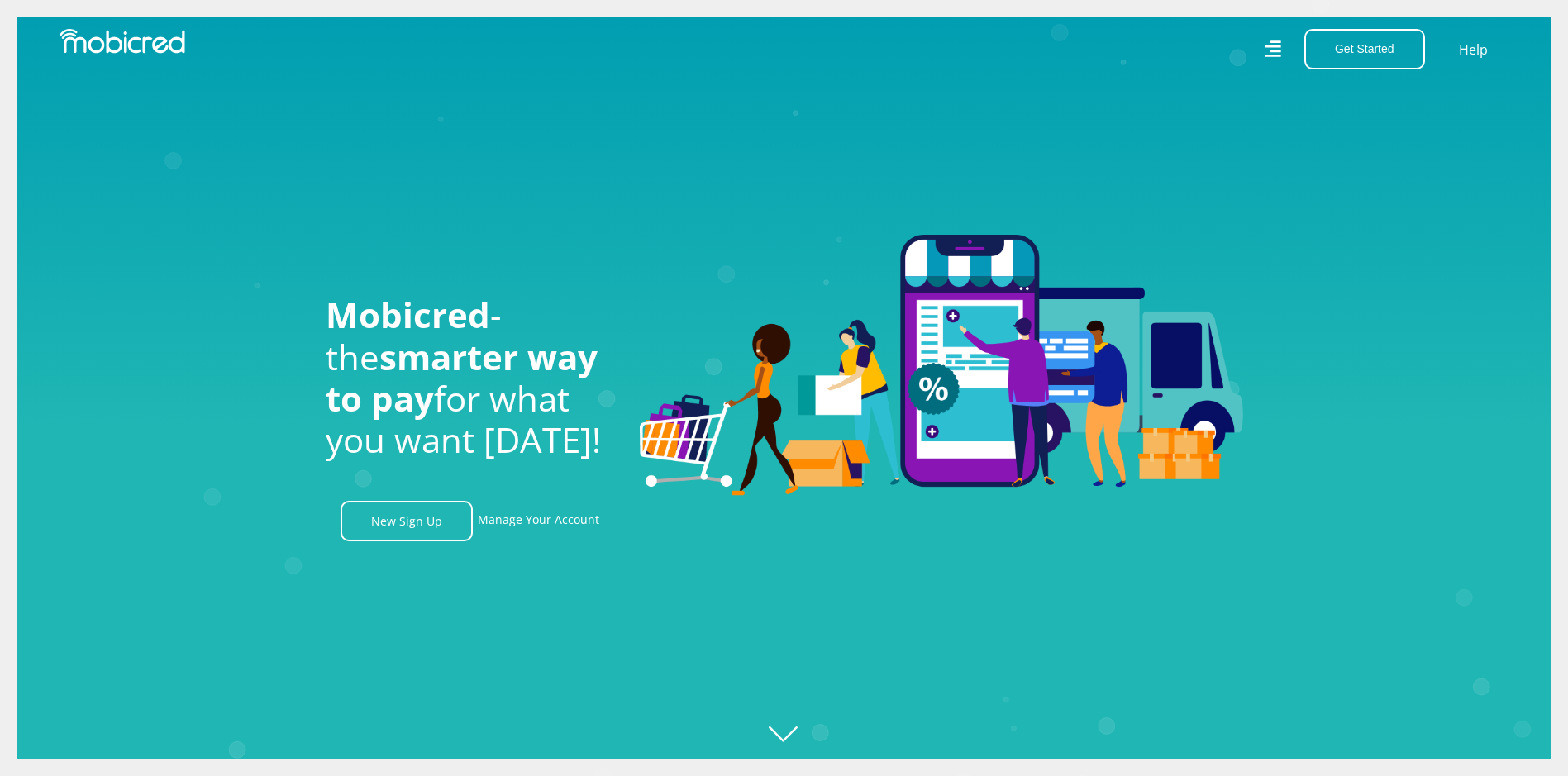
scroll to position [0, 1173]
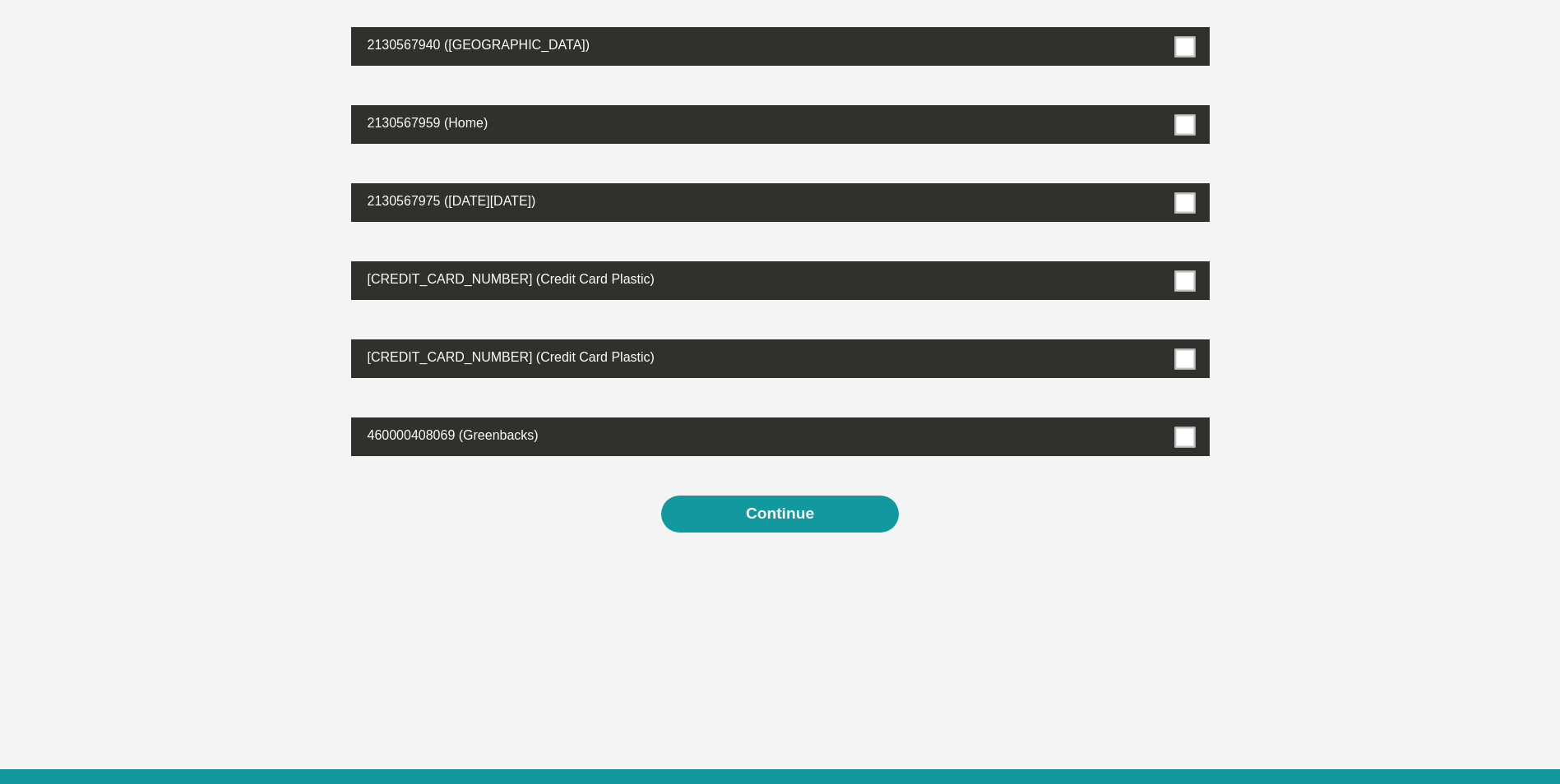
scroll to position [575, 0]
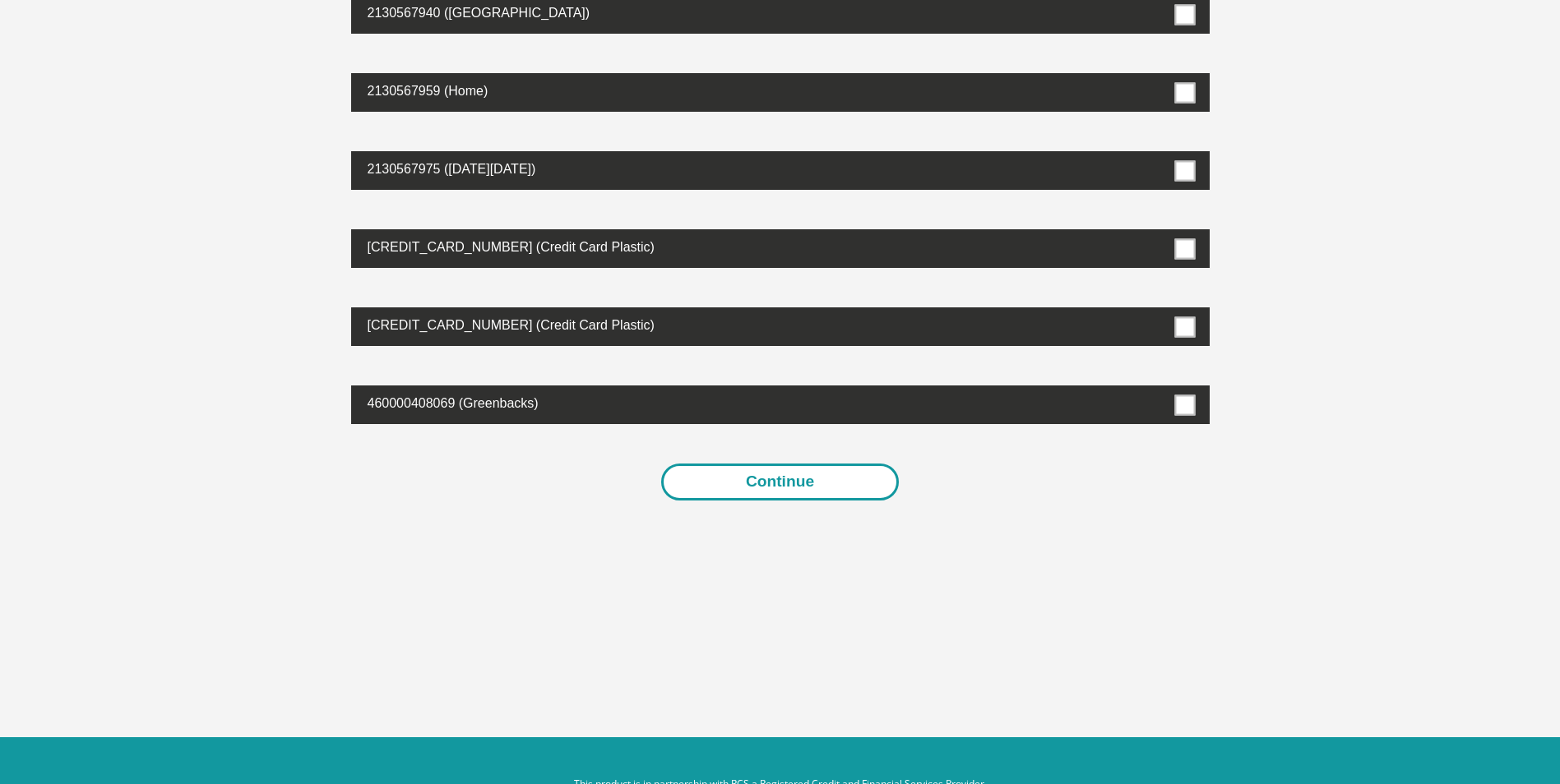
click at [776, 486] on button "Continue" at bounding box center [779, 482] width 238 height 37
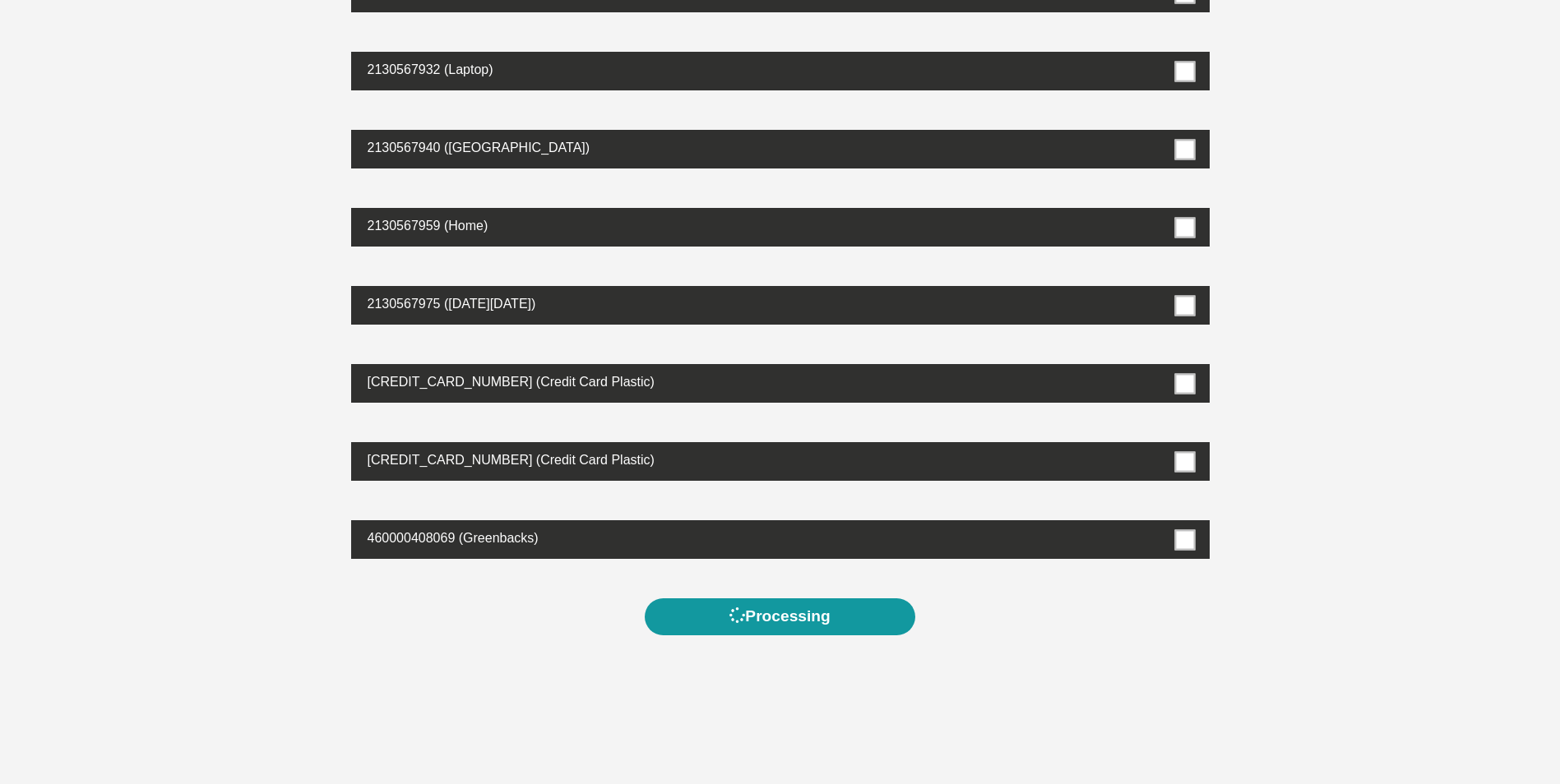
scroll to position [411, 0]
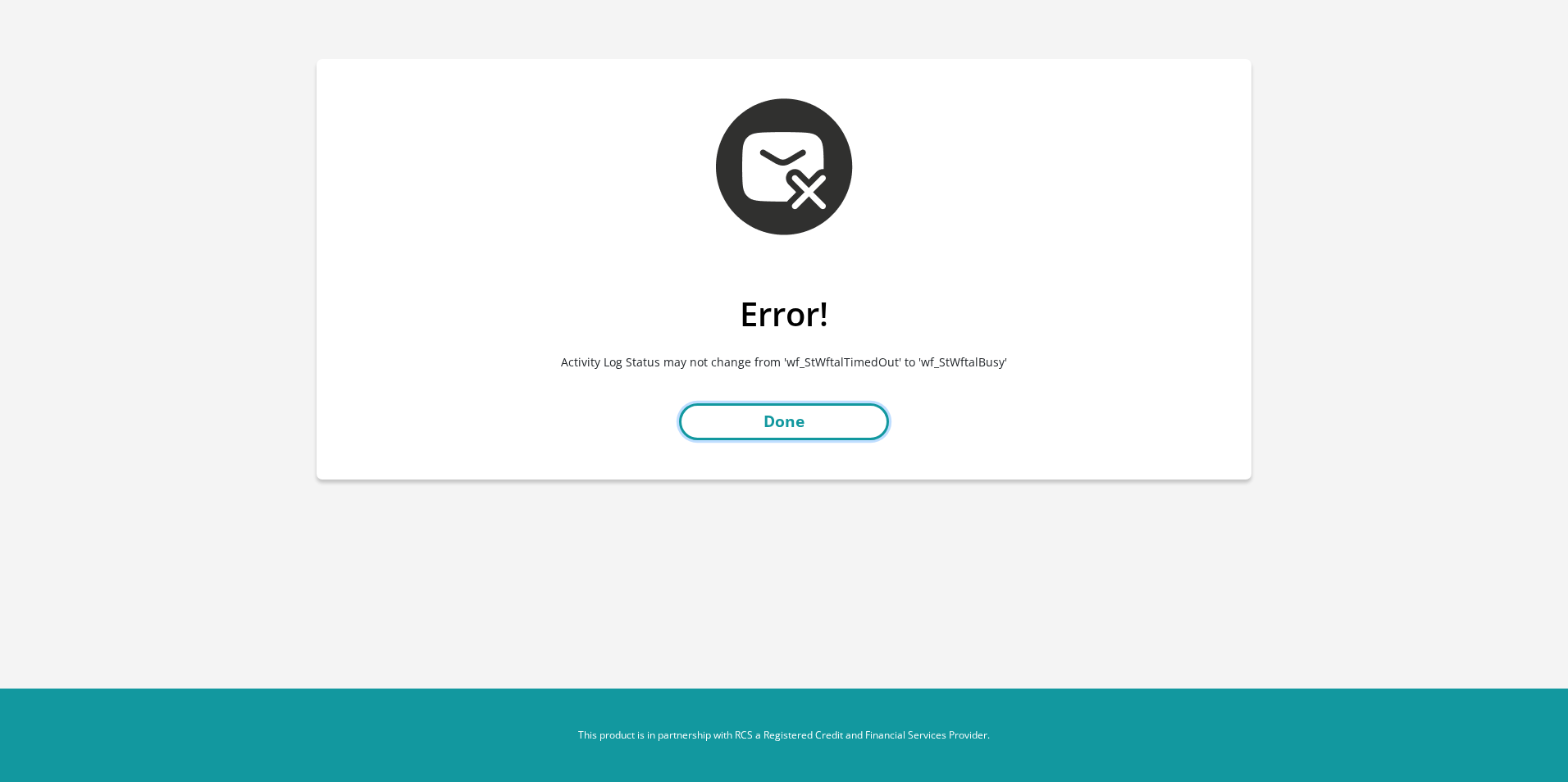
click at [765, 423] on link "Done" at bounding box center [783, 421] width 210 height 37
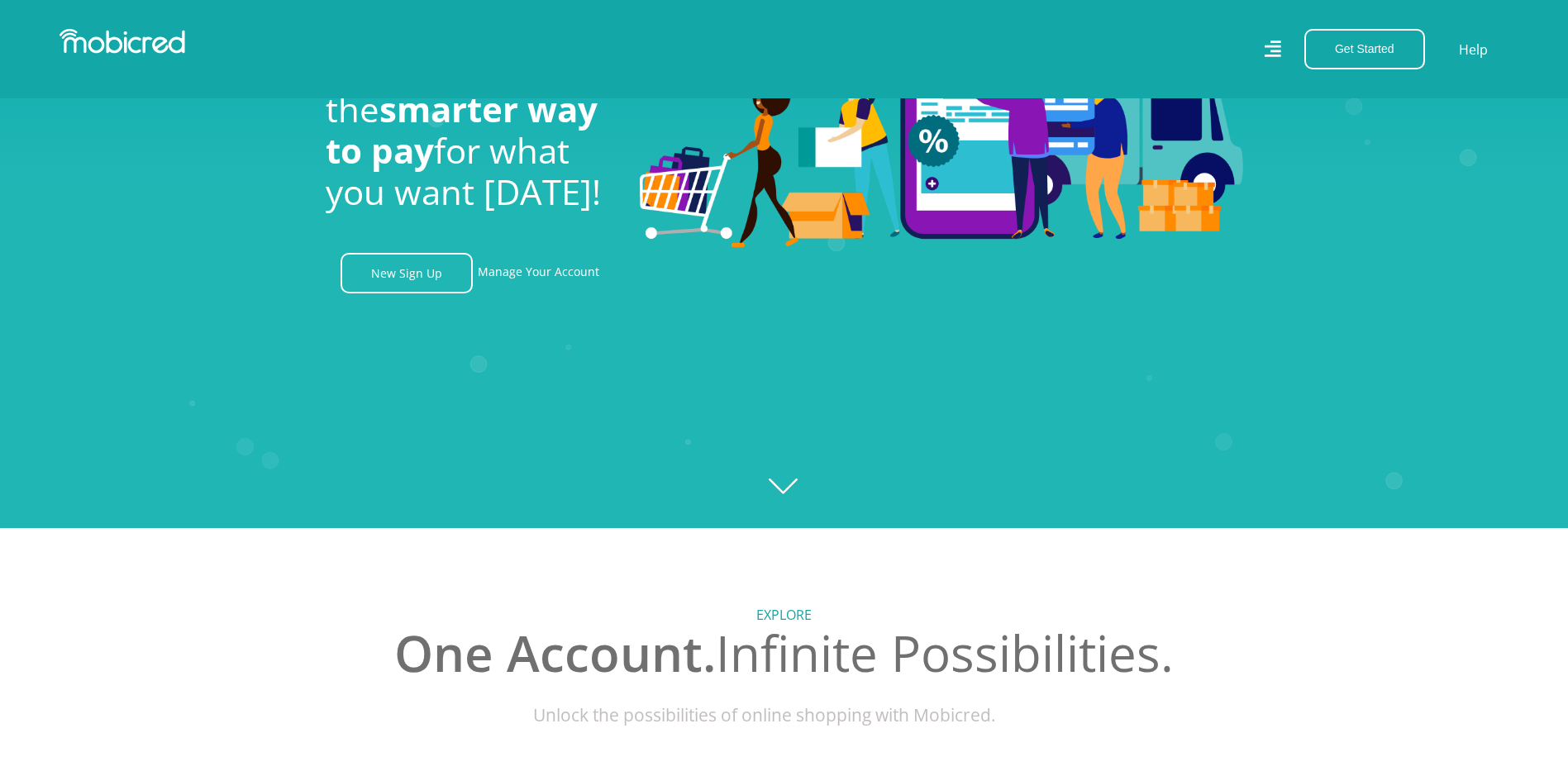
scroll to position [0, 3062]
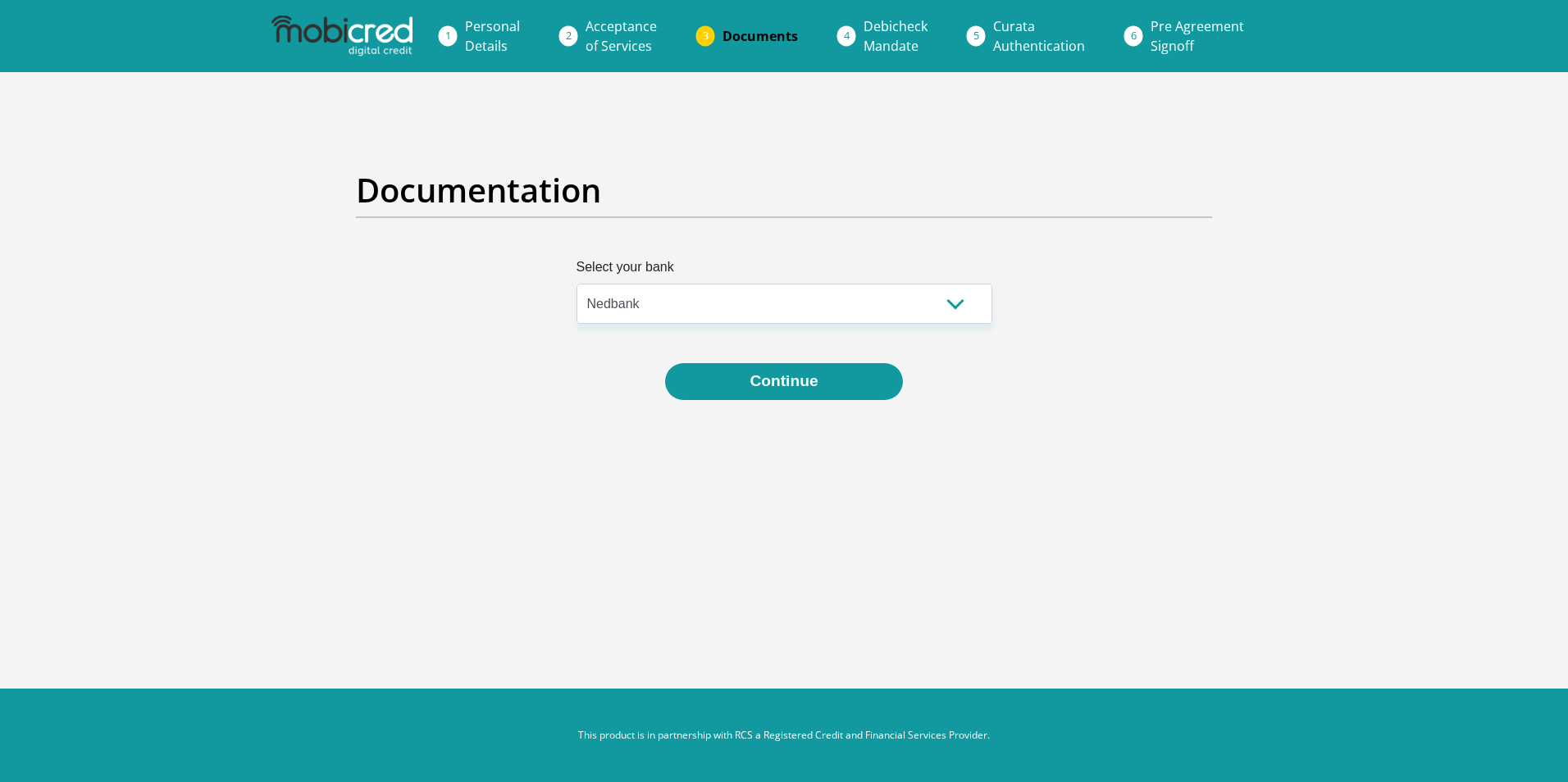
select select "{"id":"7","title":"Nedbank","institution":"Nedbank","alias":"nedbank","country"…"
click at [798, 385] on button "Continue" at bounding box center [783, 381] width 237 height 37
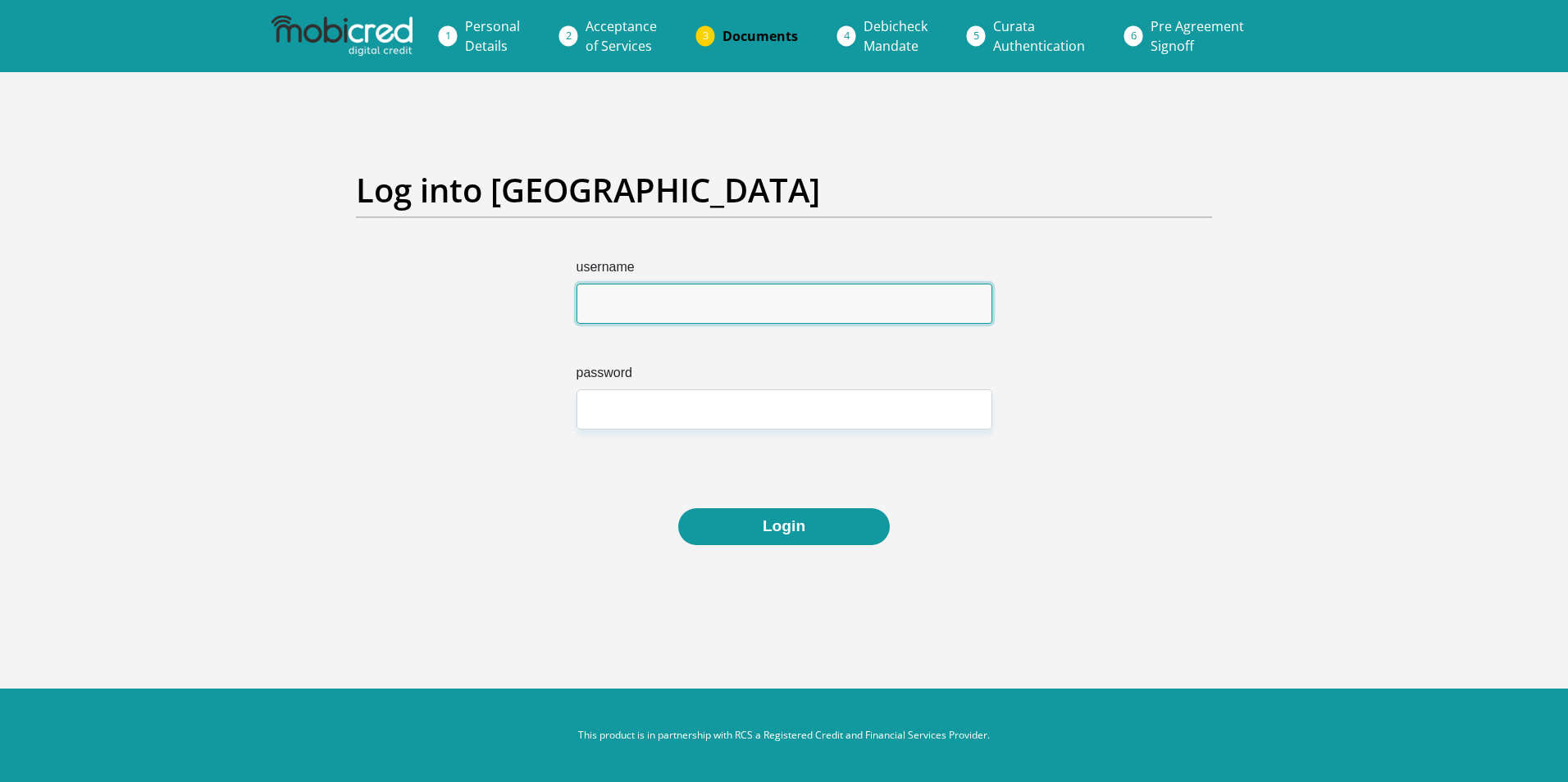
click at [617, 304] on input "username" at bounding box center [784, 303] width 416 height 40
type input "didoprop@outlook.com"
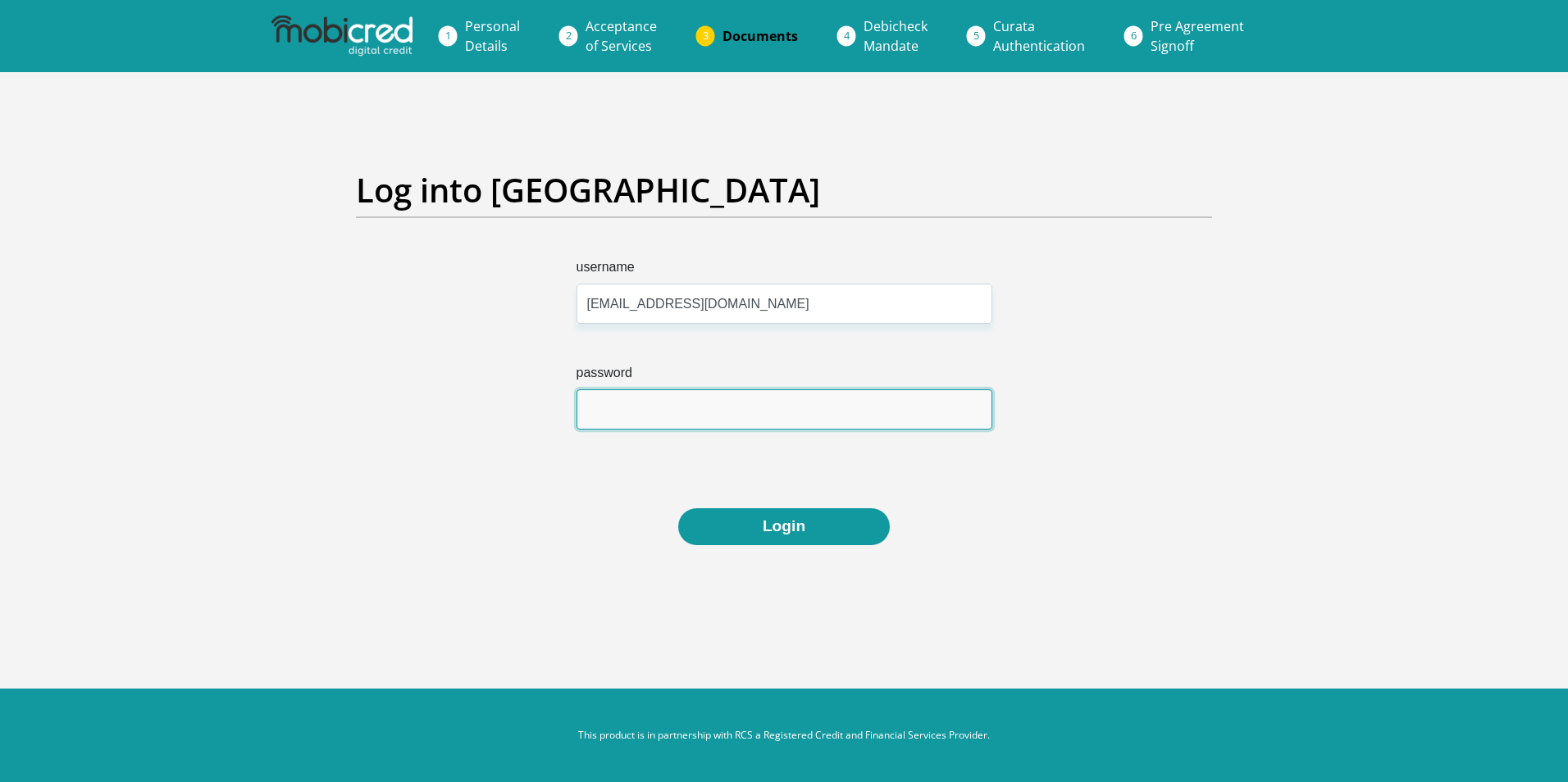
click at [692, 418] on input "password" at bounding box center [784, 409] width 416 height 40
type input "Airguitar1991"
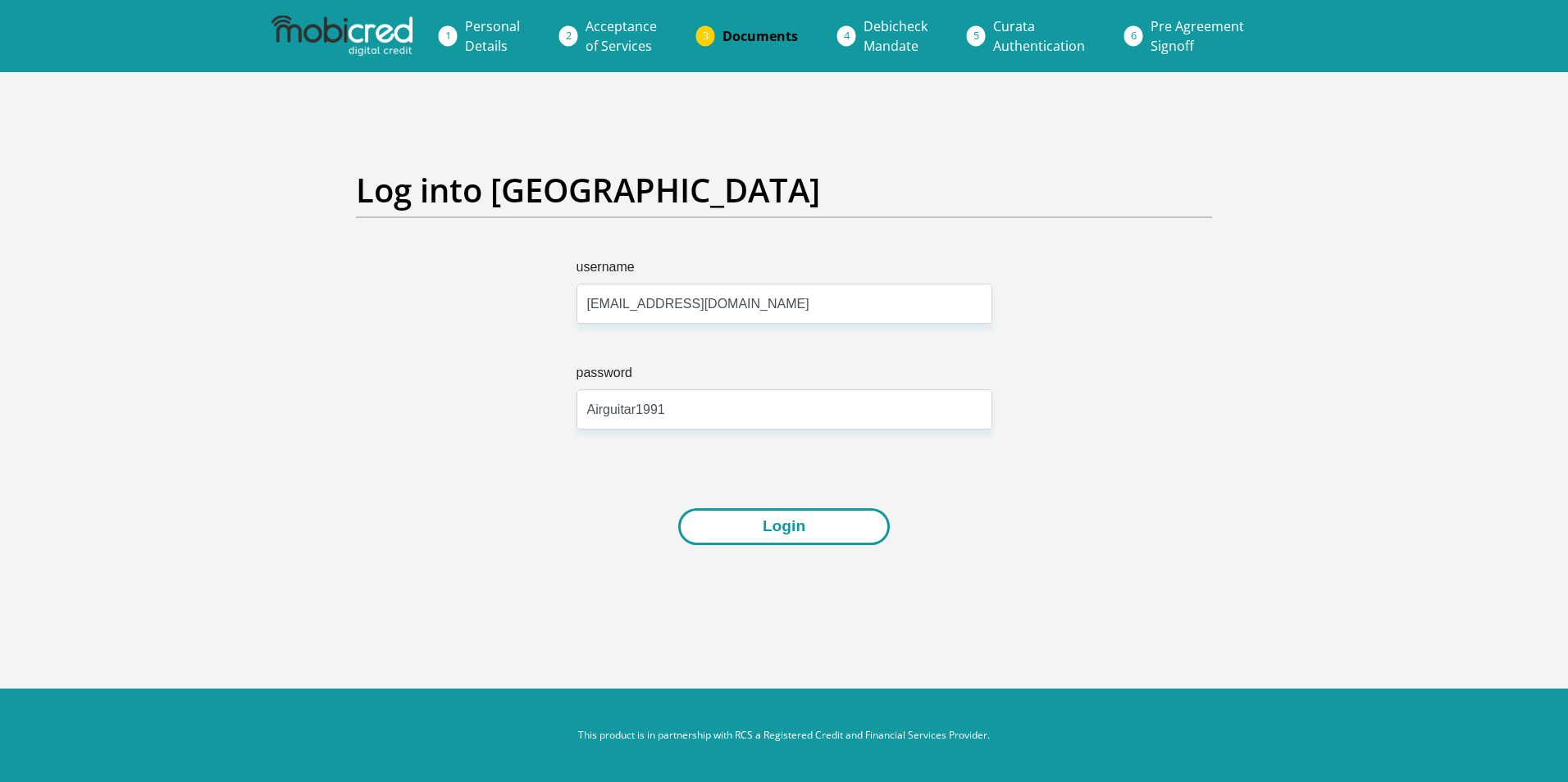
click at [782, 530] on button "Login" at bounding box center [784, 526] width 212 height 37
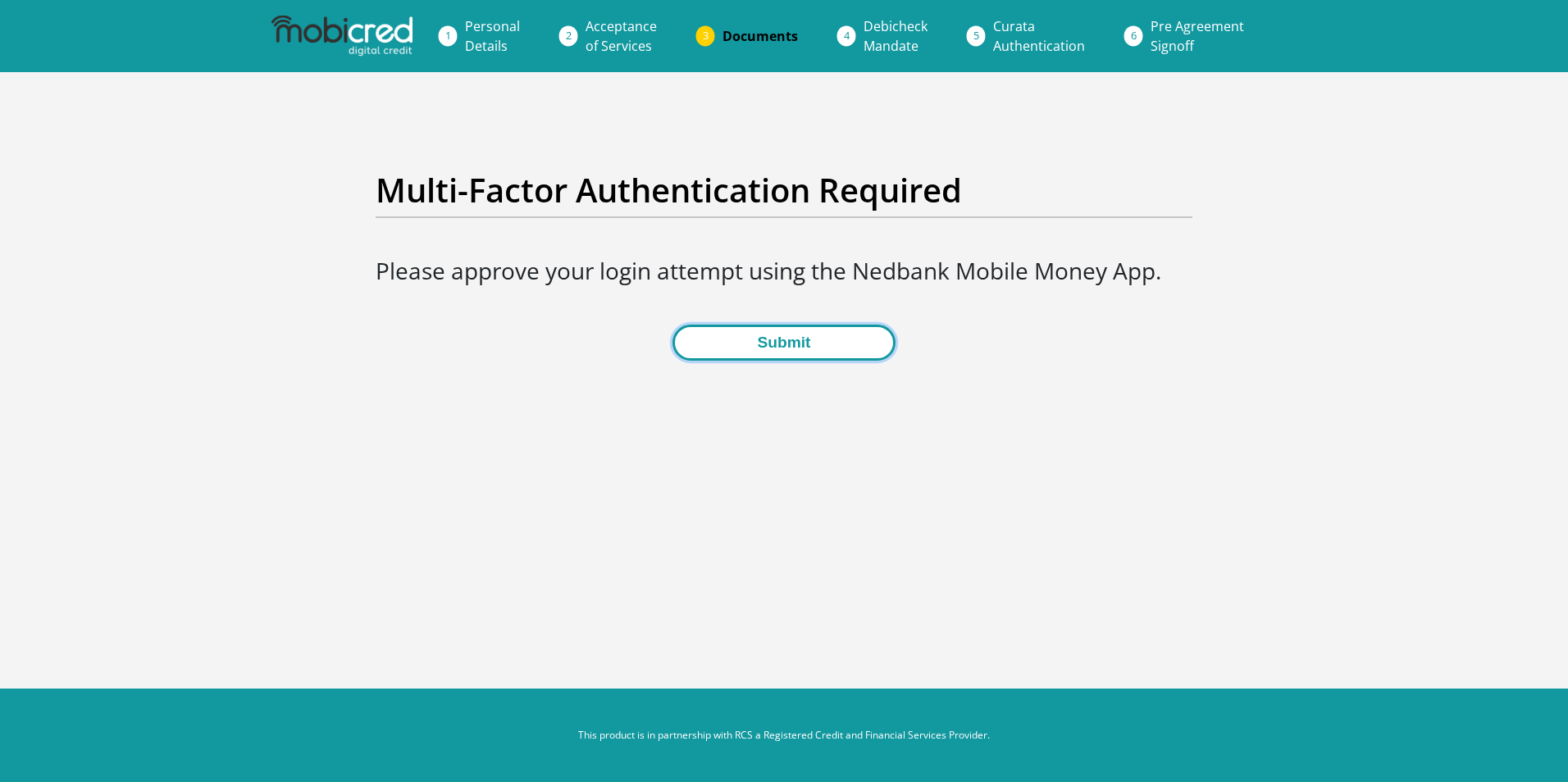
click at [812, 357] on button "Submit" at bounding box center [783, 343] width 222 height 37
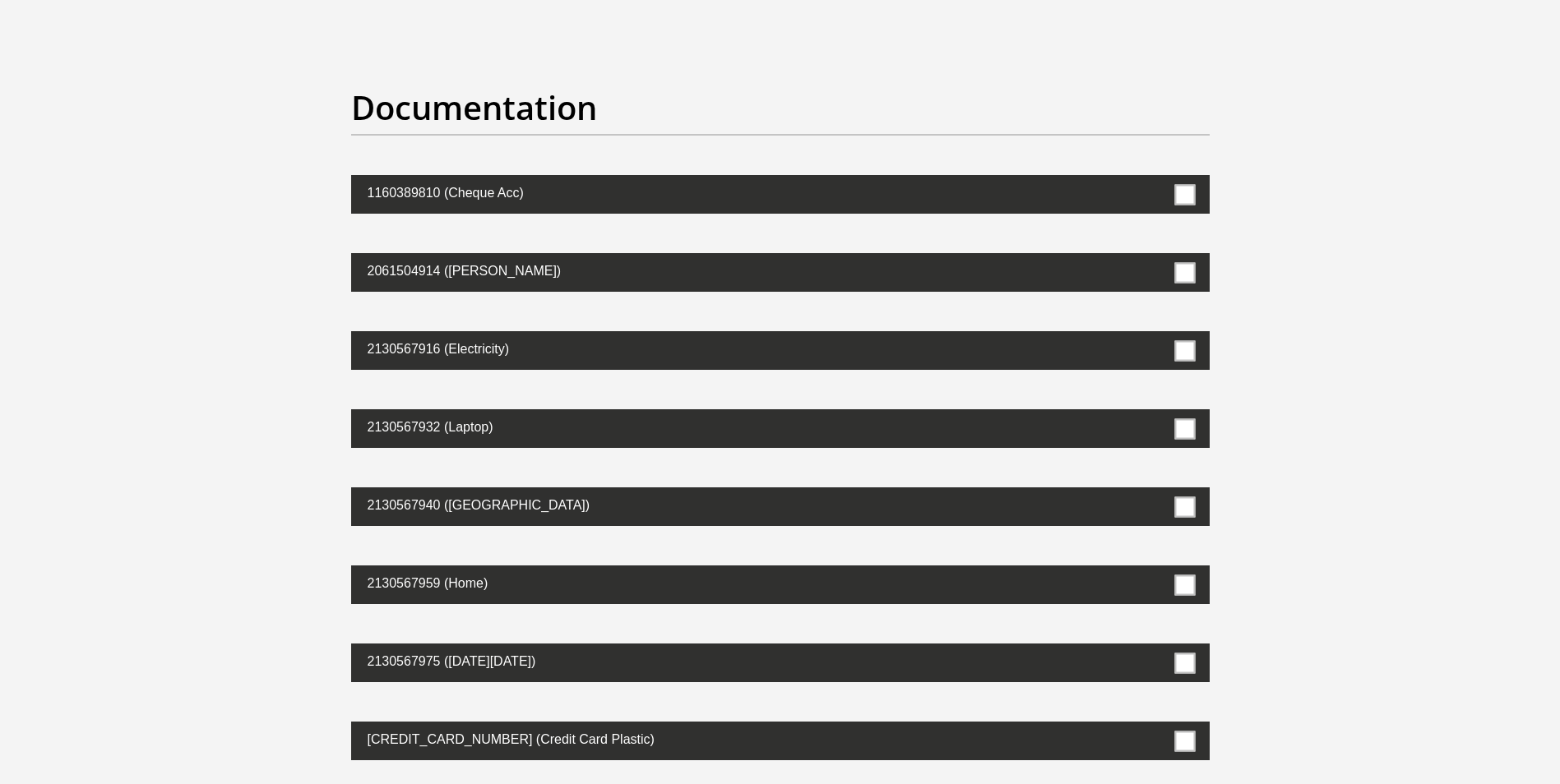
scroll to position [82, 0]
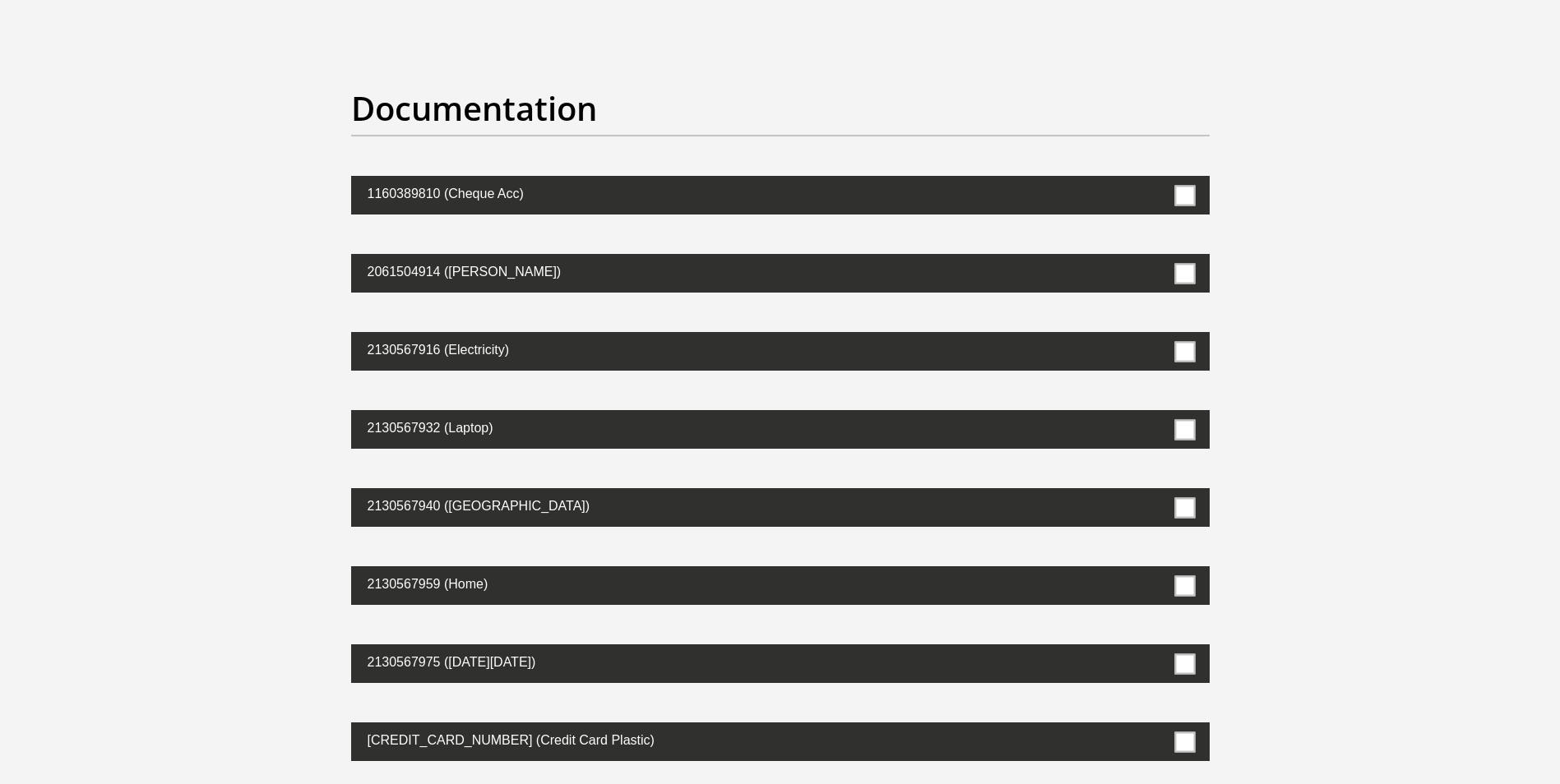
click at [1191, 190] on span at bounding box center [1185, 195] width 21 height 21
click at [1149, 180] on input "checkbox" at bounding box center [1149, 180] width 0 height 0
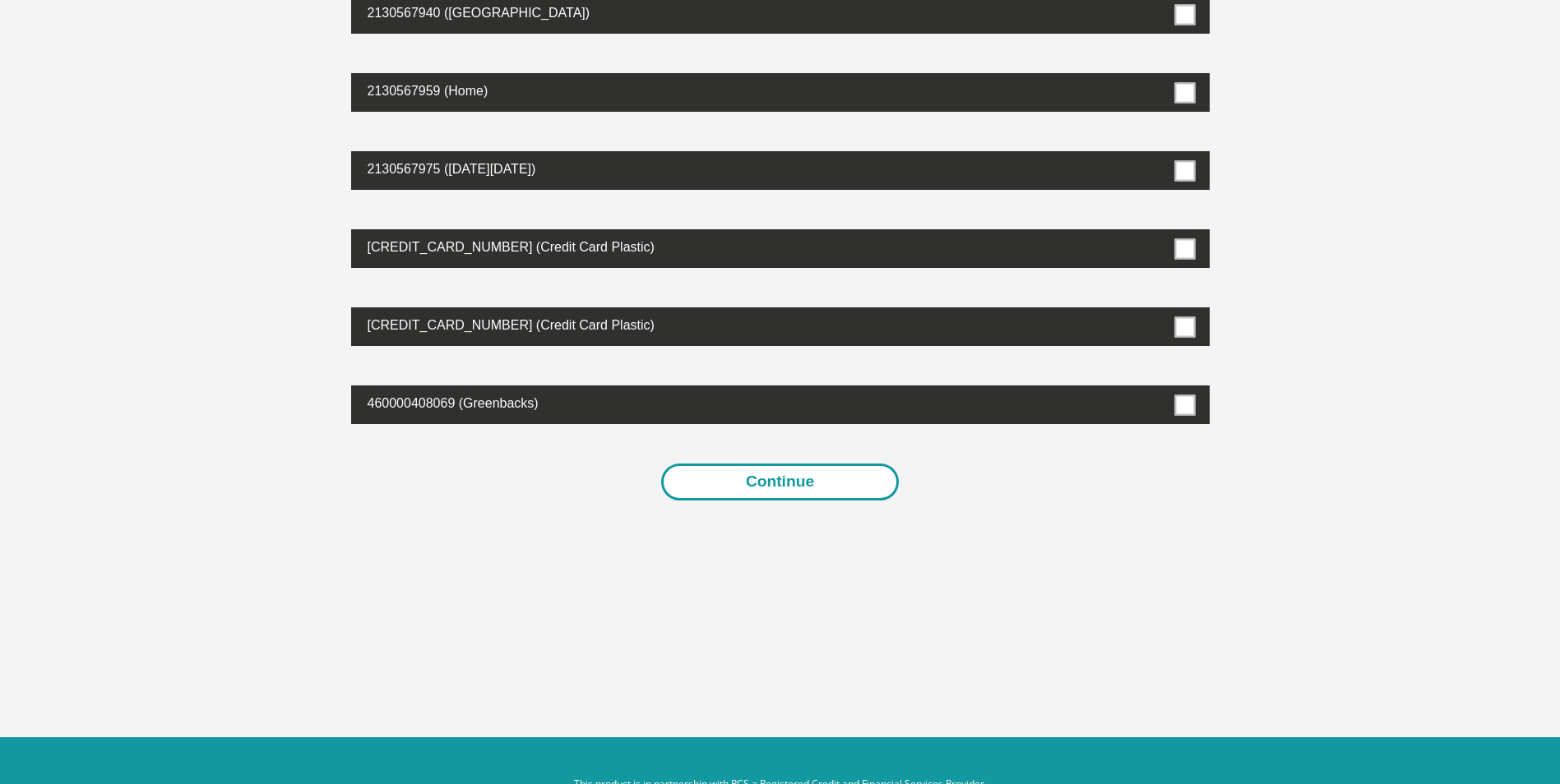
click at [786, 482] on button "Continue" at bounding box center [779, 482] width 238 height 37
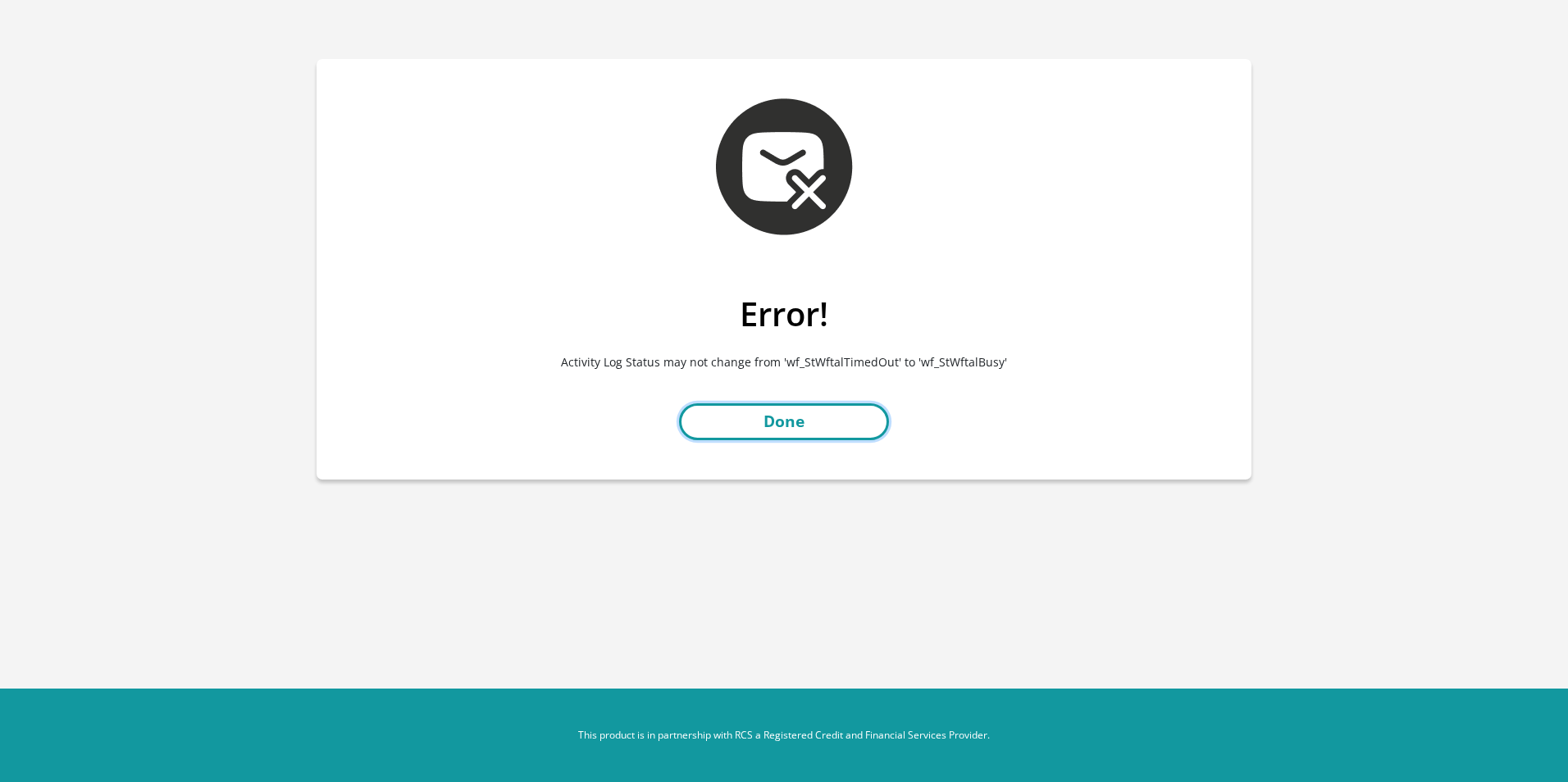
click at [781, 439] on link "Done" at bounding box center [783, 421] width 210 height 37
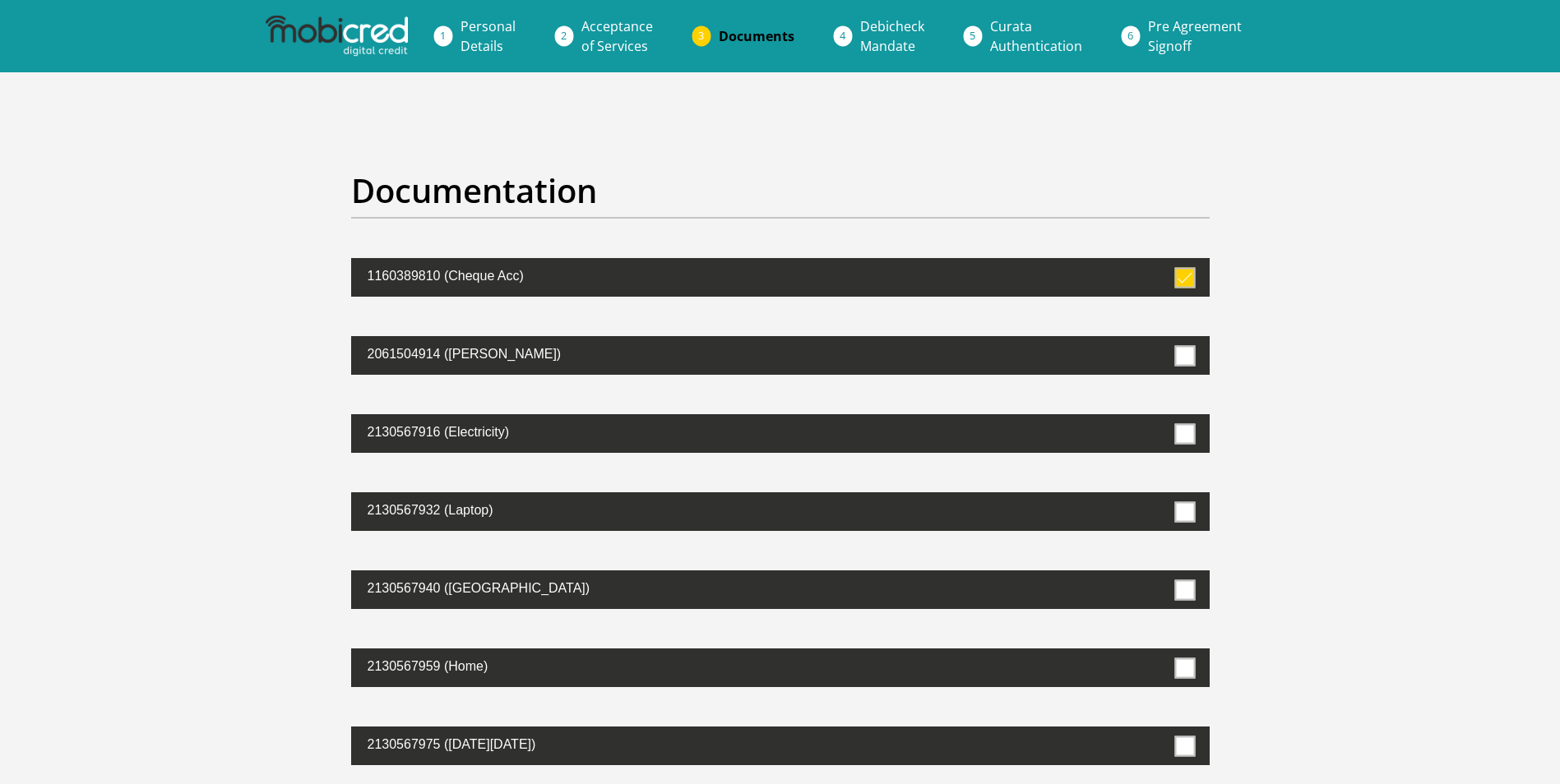
scroll to position [566, 0]
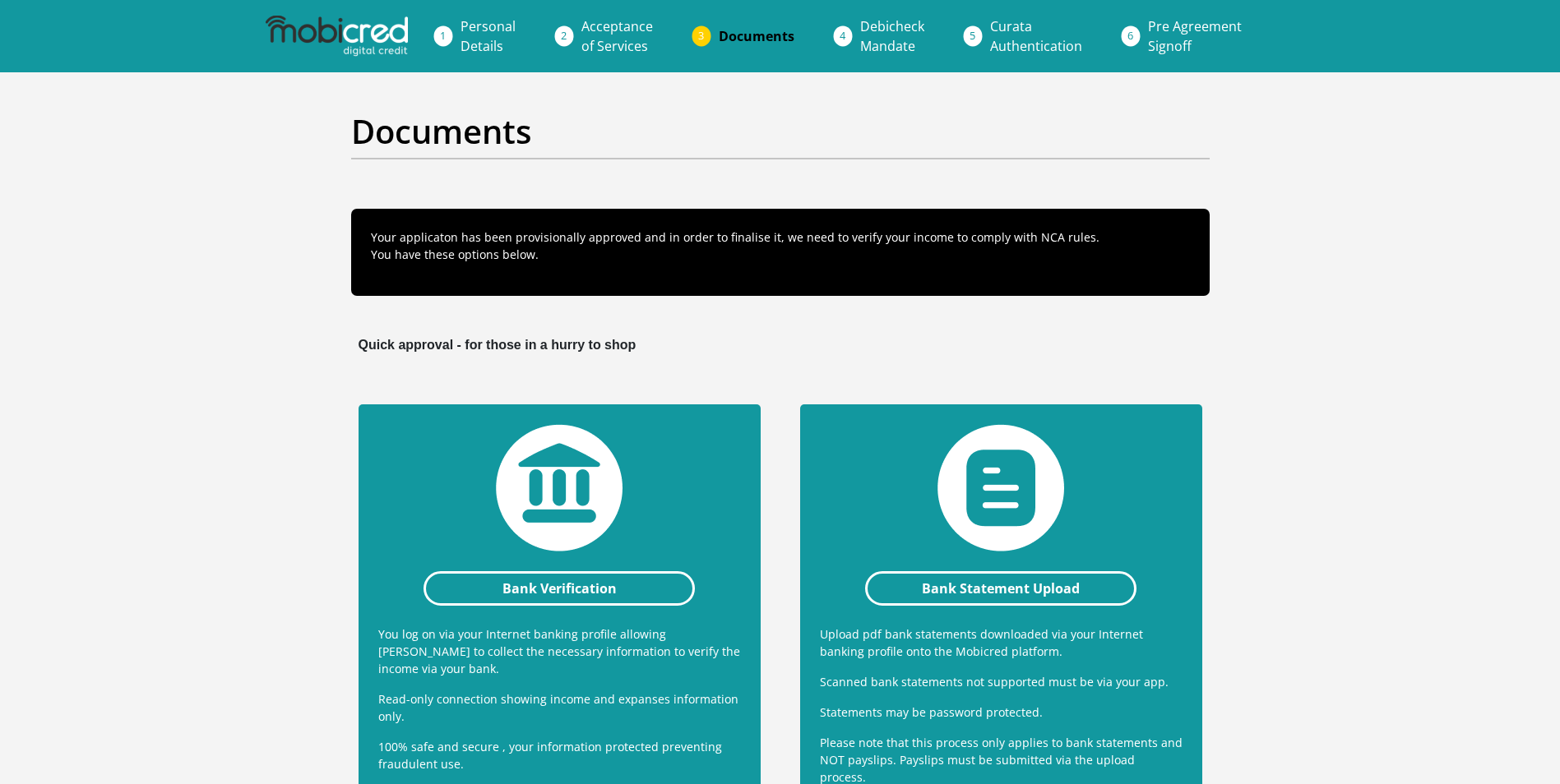
scroll to position [246, 0]
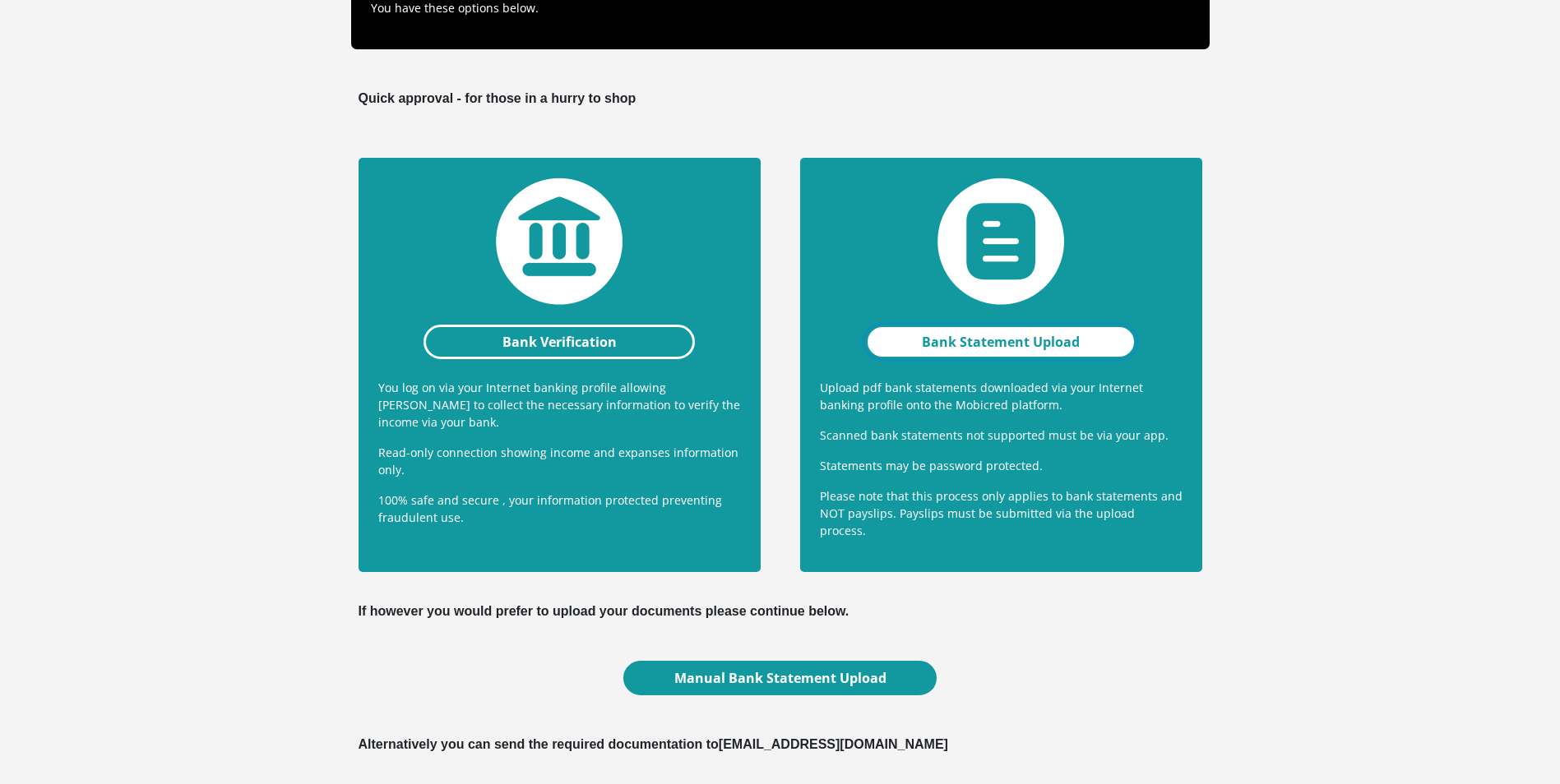
click at [1029, 341] on link "Bank Statement Upload" at bounding box center [1001, 342] width 272 height 34
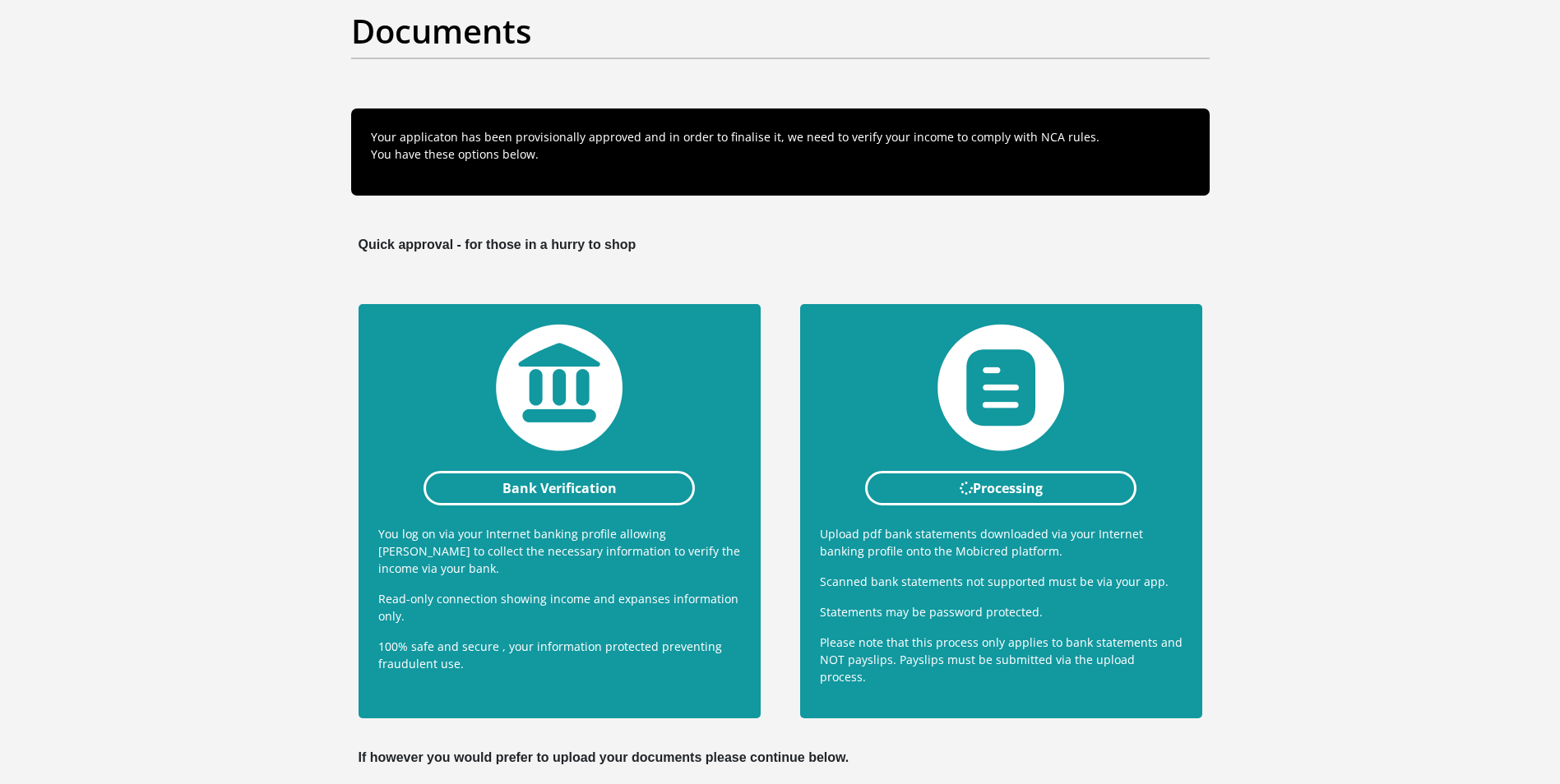
scroll to position [0, 0]
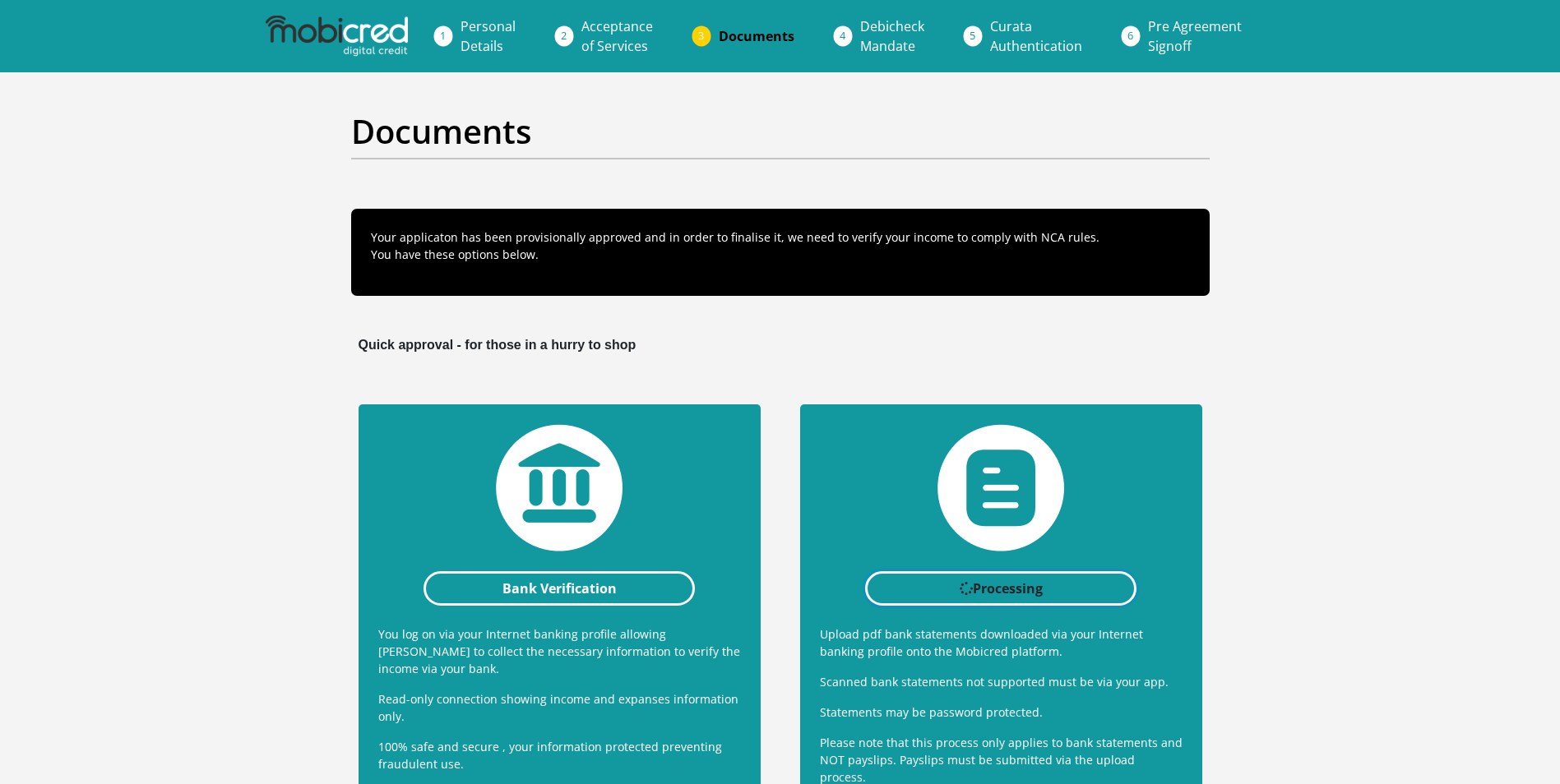
click at [1015, 601] on link "Processing" at bounding box center [1001, 588] width 272 height 34
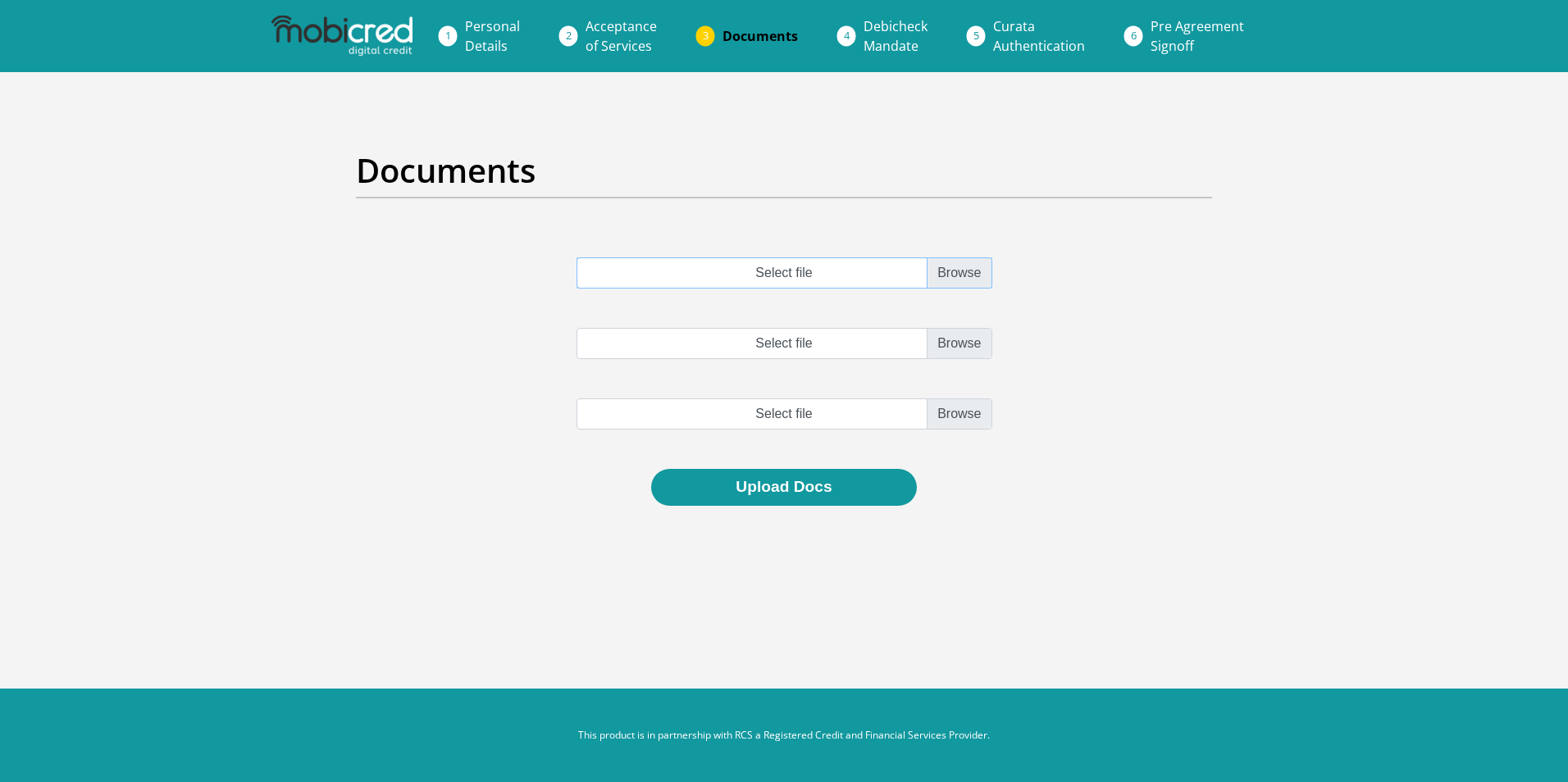
click at [955, 276] on input "Select file" at bounding box center [784, 273] width 416 height 31
type input "C:\fakepath\[DATE] - [DATE].pdf"
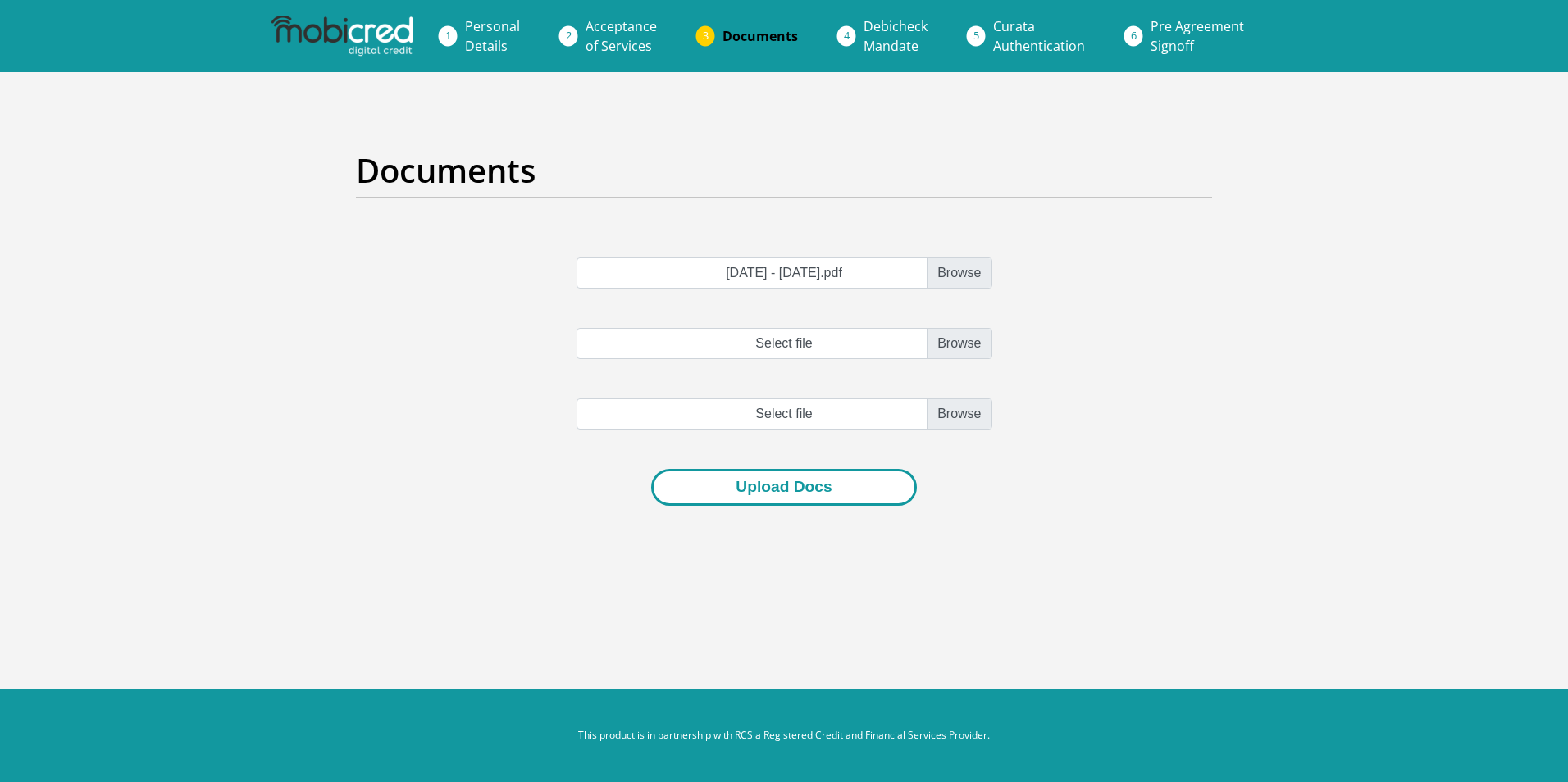
click at [804, 487] on button "Upload Docs" at bounding box center [783, 487] width 265 height 37
click at [797, 349] on input "Select file" at bounding box center [784, 343] width 416 height 31
type input "C:\fakepath\07 Jun 2025 - 07 Jul 2025.pdf"
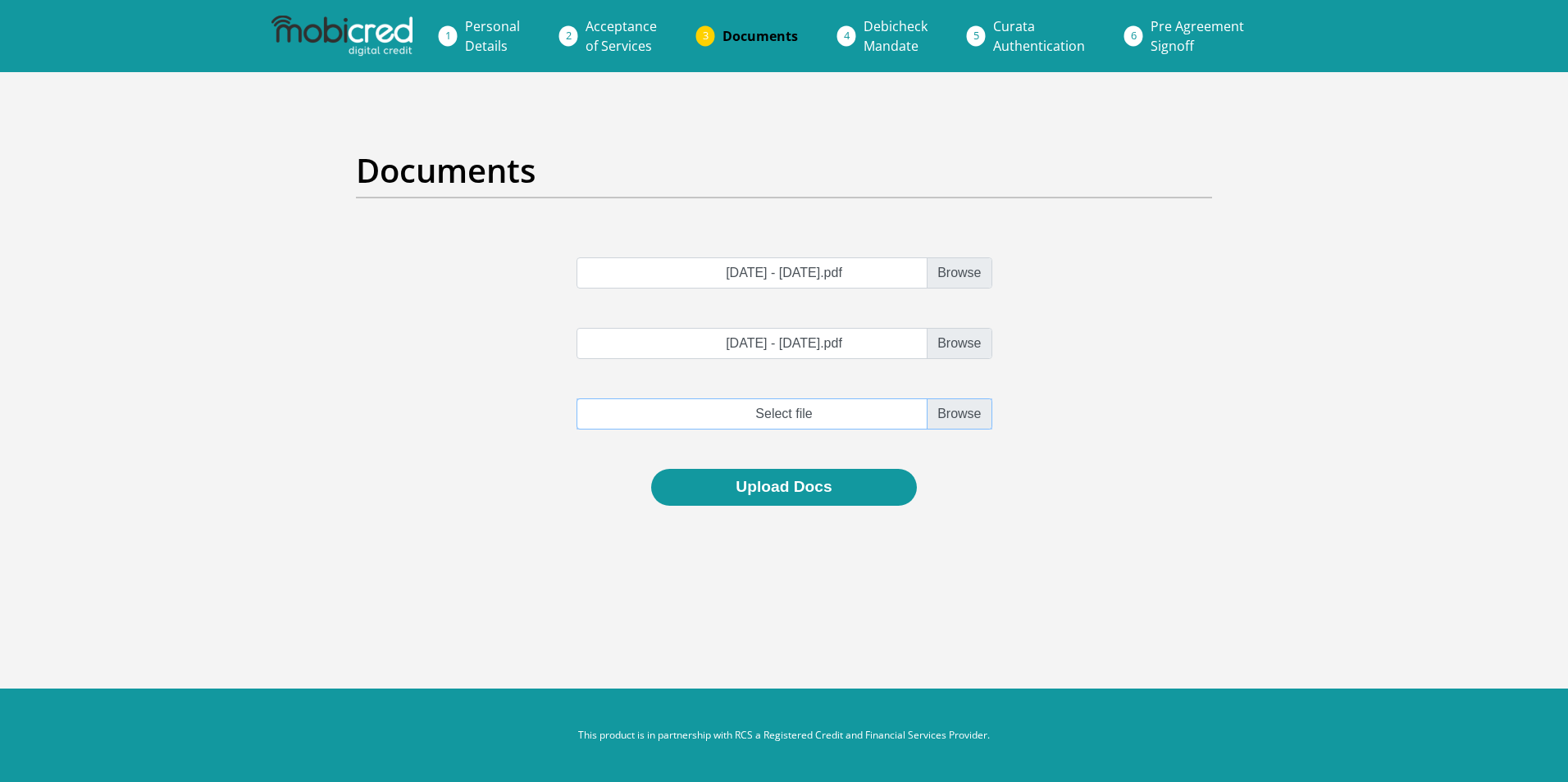
click at [801, 421] on input "file" at bounding box center [784, 414] width 416 height 31
type input "C:\fakepath\07 May 2025 - 07 Jun 2025.pdf"
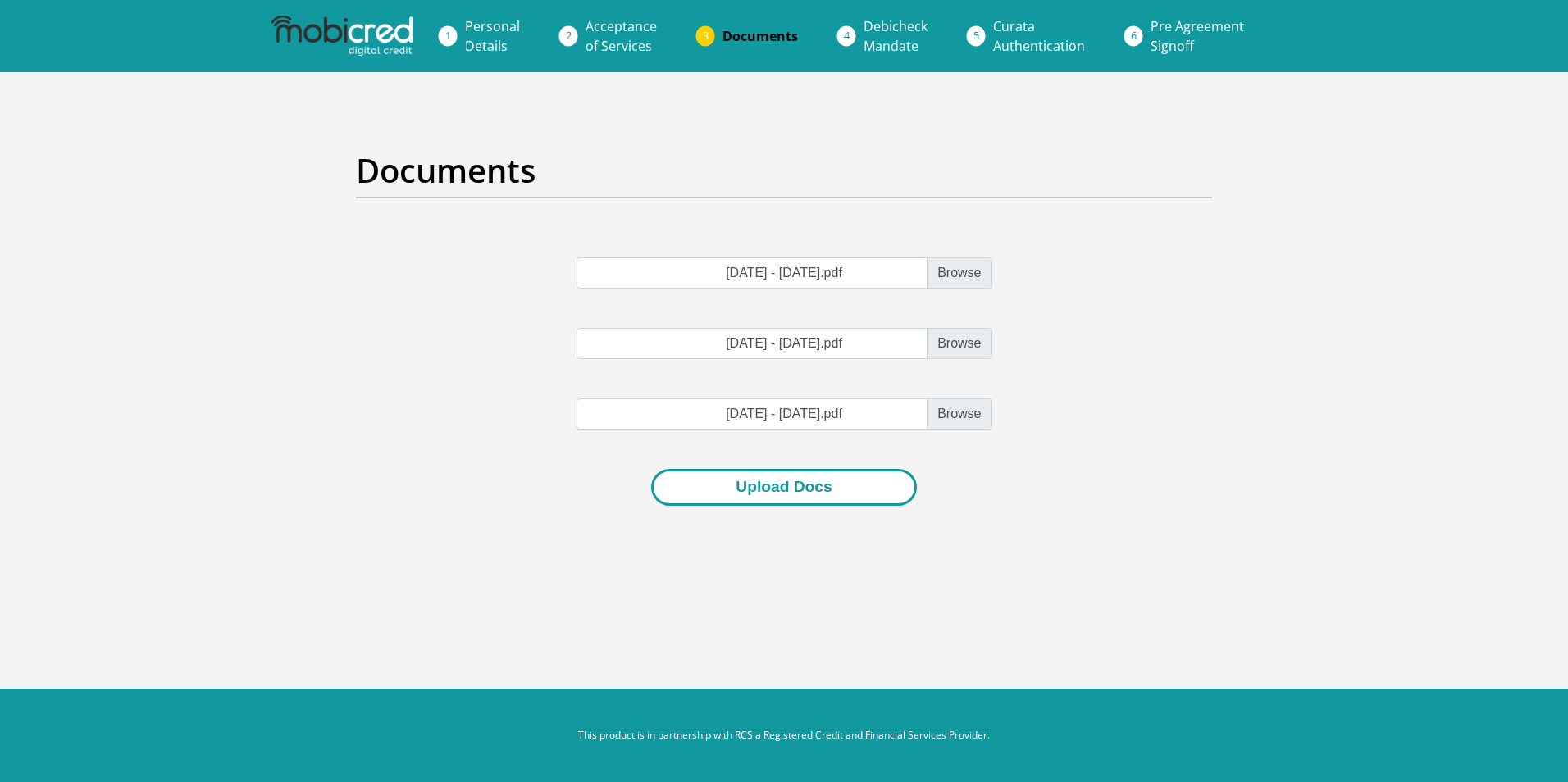
click at [808, 499] on button "Upload Docs" at bounding box center [783, 487] width 265 height 37
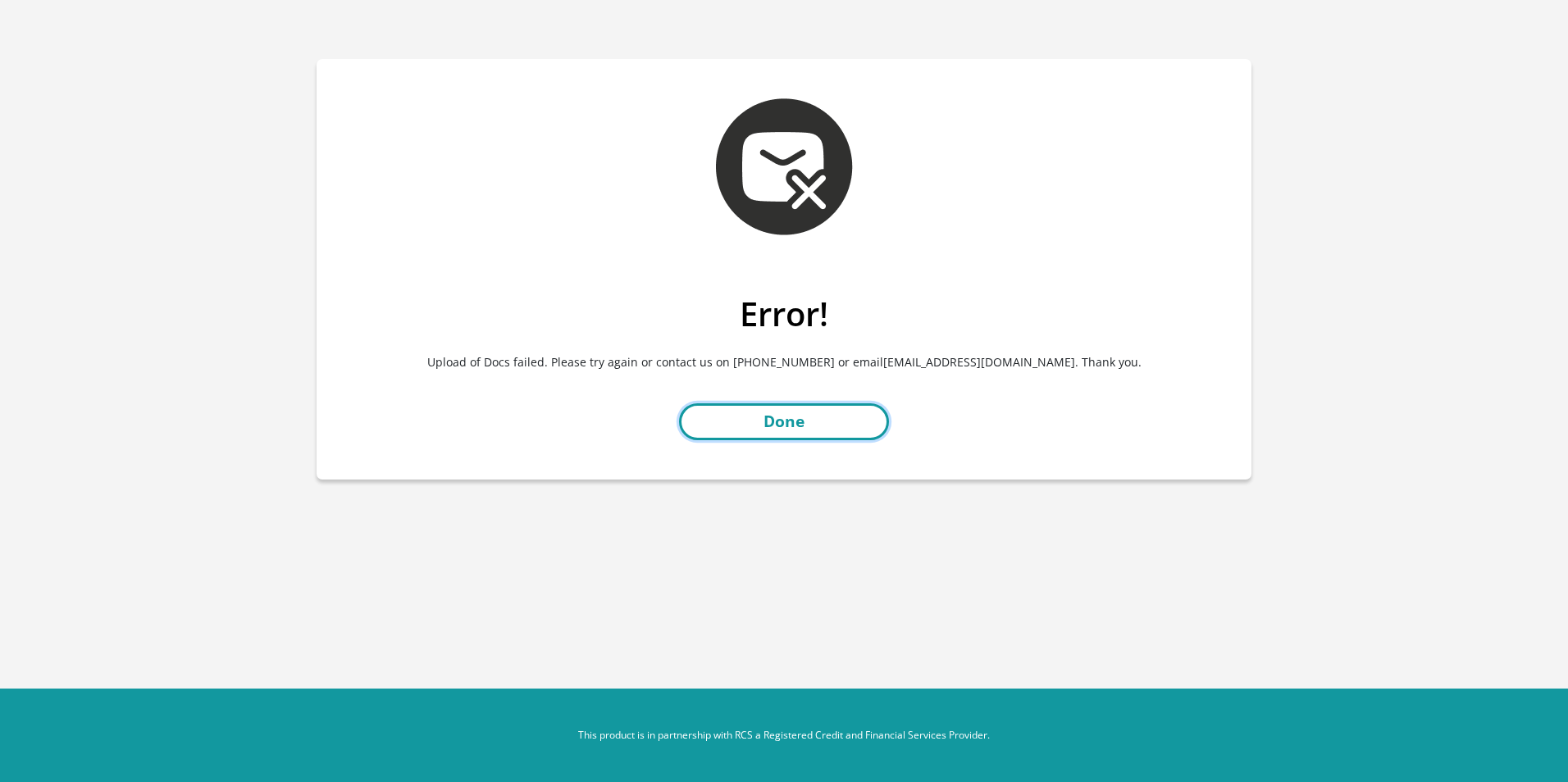
click at [806, 437] on link "Done" at bounding box center [783, 421] width 210 height 37
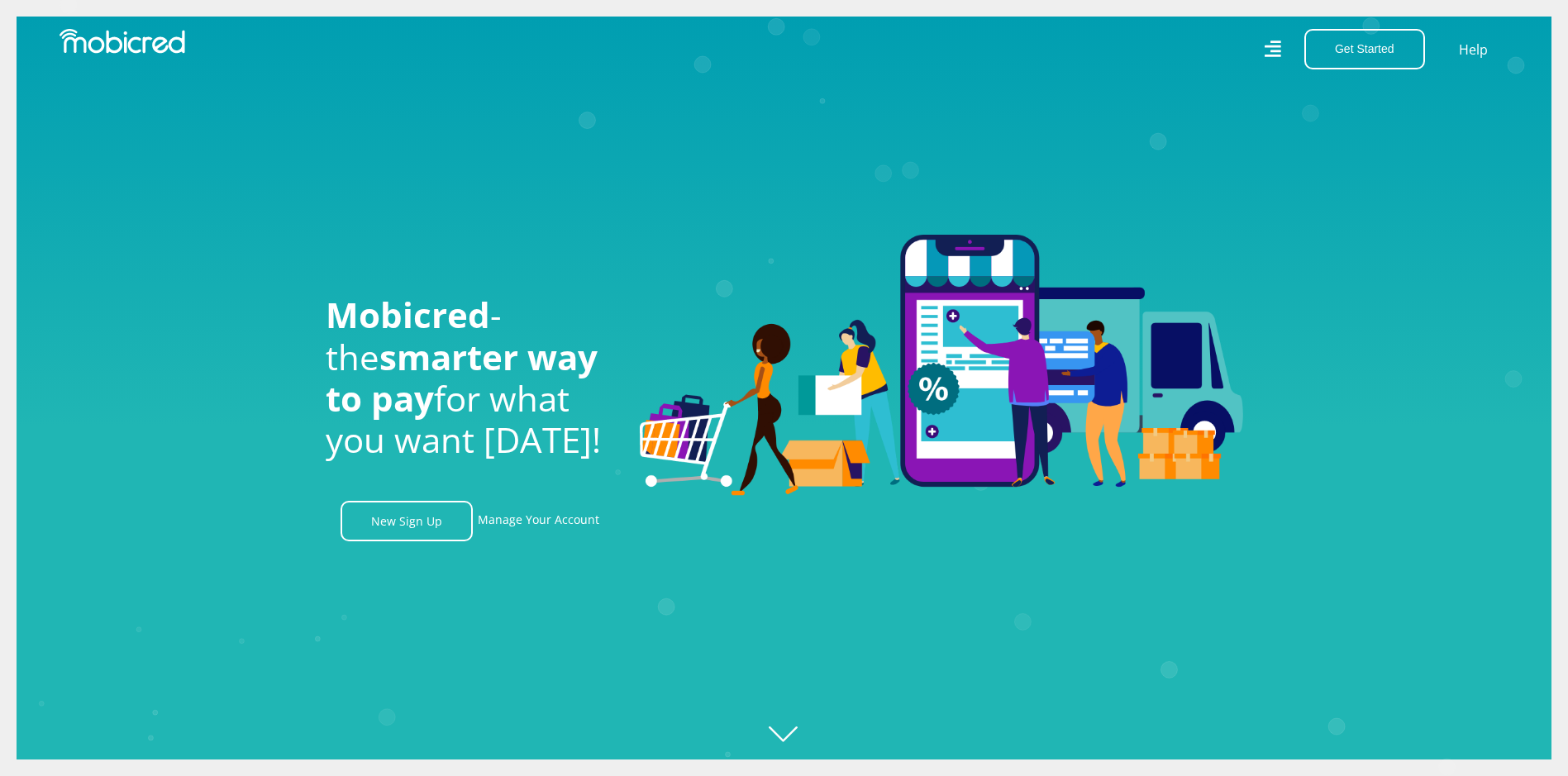
scroll to position [0, 2120]
click at [541, 522] on link "Manage Your Account" at bounding box center [538, 520] width 122 height 41
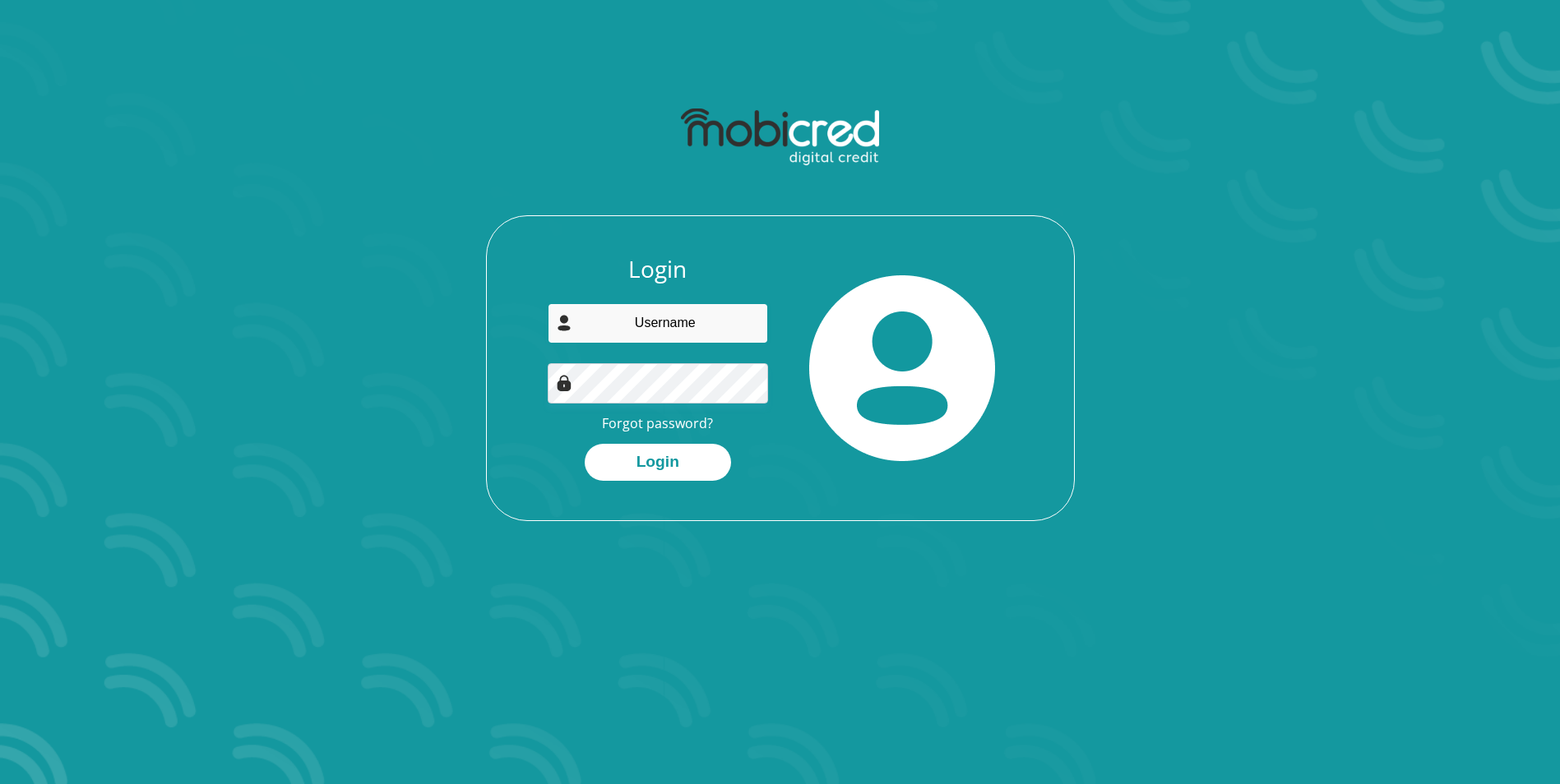
click at [675, 316] on input "email" at bounding box center [657, 323] width 220 height 40
type input "didoprop@outlook.com"
click at [671, 460] on button "Login" at bounding box center [657, 462] width 146 height 37
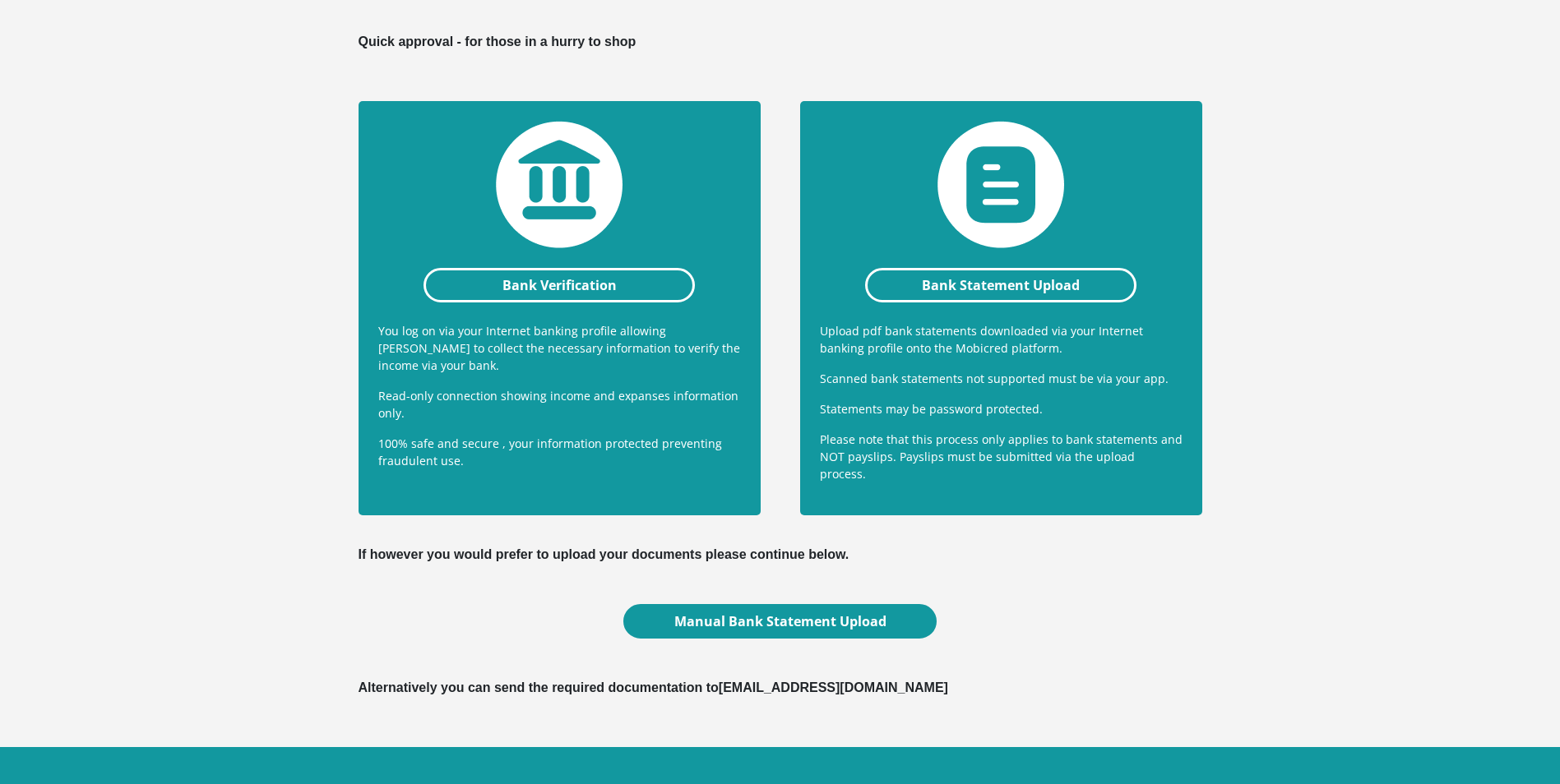
scroll to position [329, 0]
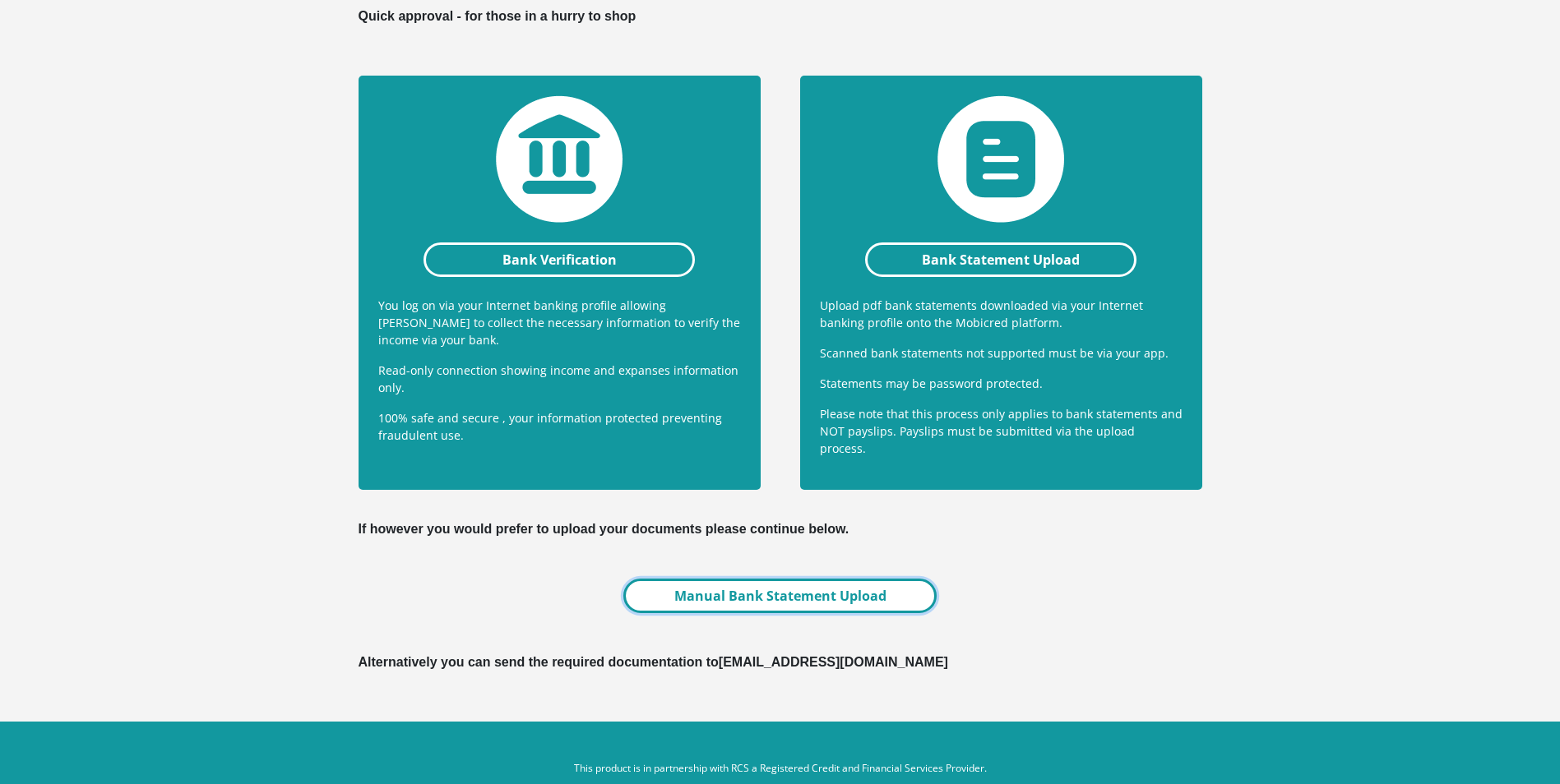
click at [854, 580] on link "Manual Bank Statement Upload" at bounding box center [779, 596] width 313 height 34
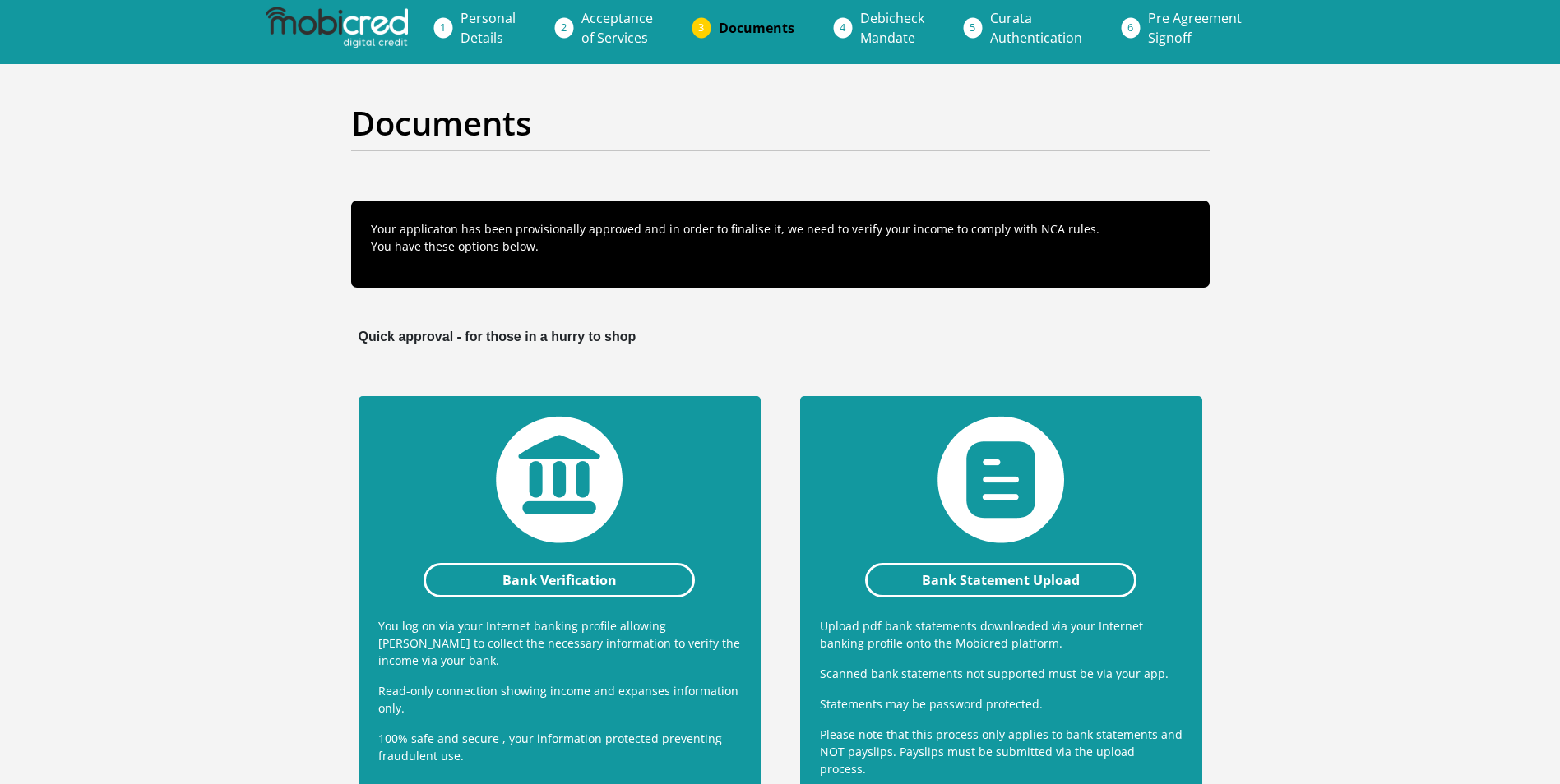
scroll to position [0, 0]
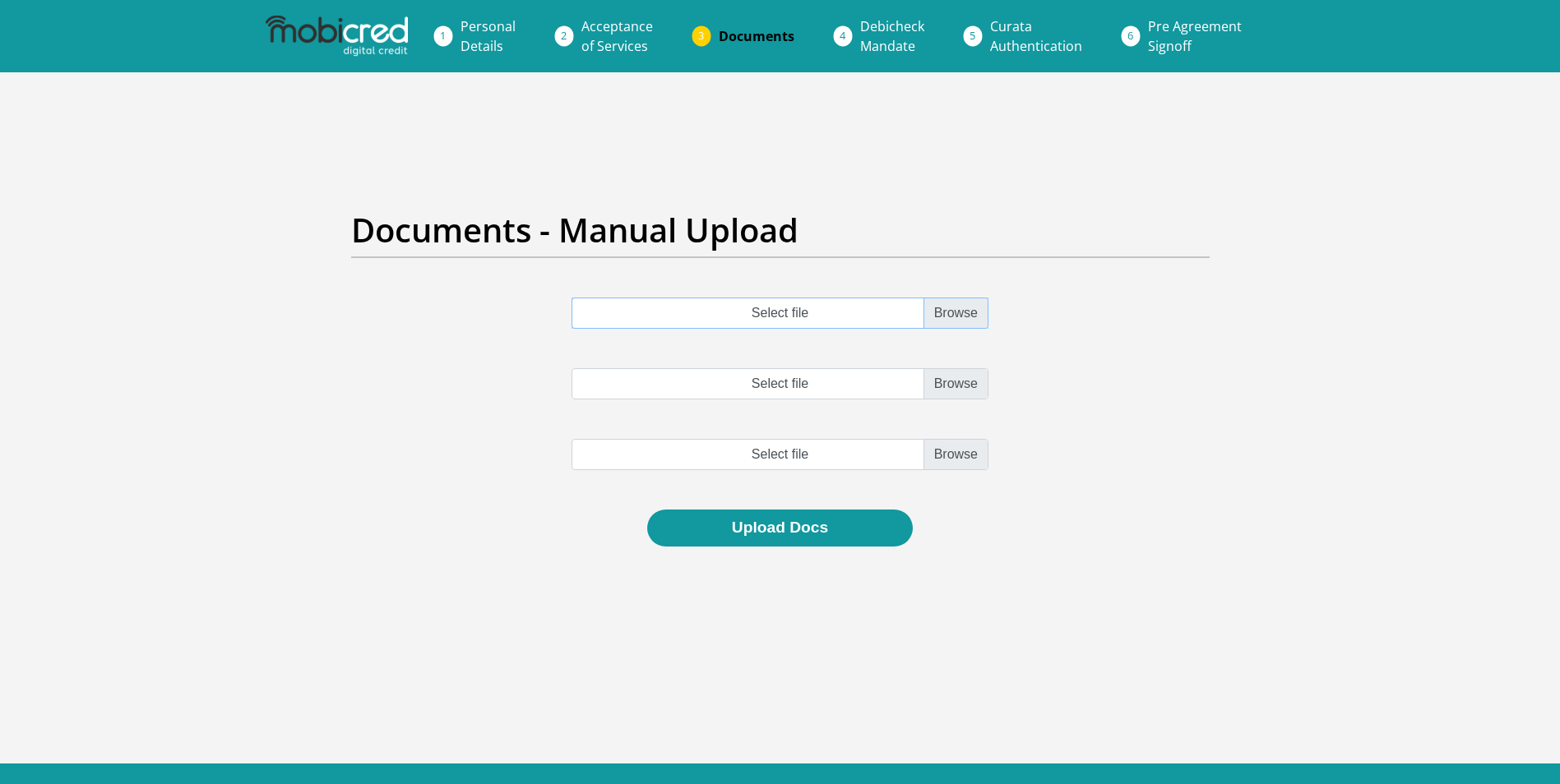
click at [953, 308] on input "Select file" at bounding box center [779, 313] width 417 height 31
type input "C:\fakepath\[DATE] - [DATE].pdf"
click at [966, 392] on input "Select file" at bounding box center [779, 384] width 417 height 31
type input "C:\fakepath\[DATE] - [DATE].pdf"
click at [948, 459] on input "file" at bounding box center [779, 454] width 417 height 31
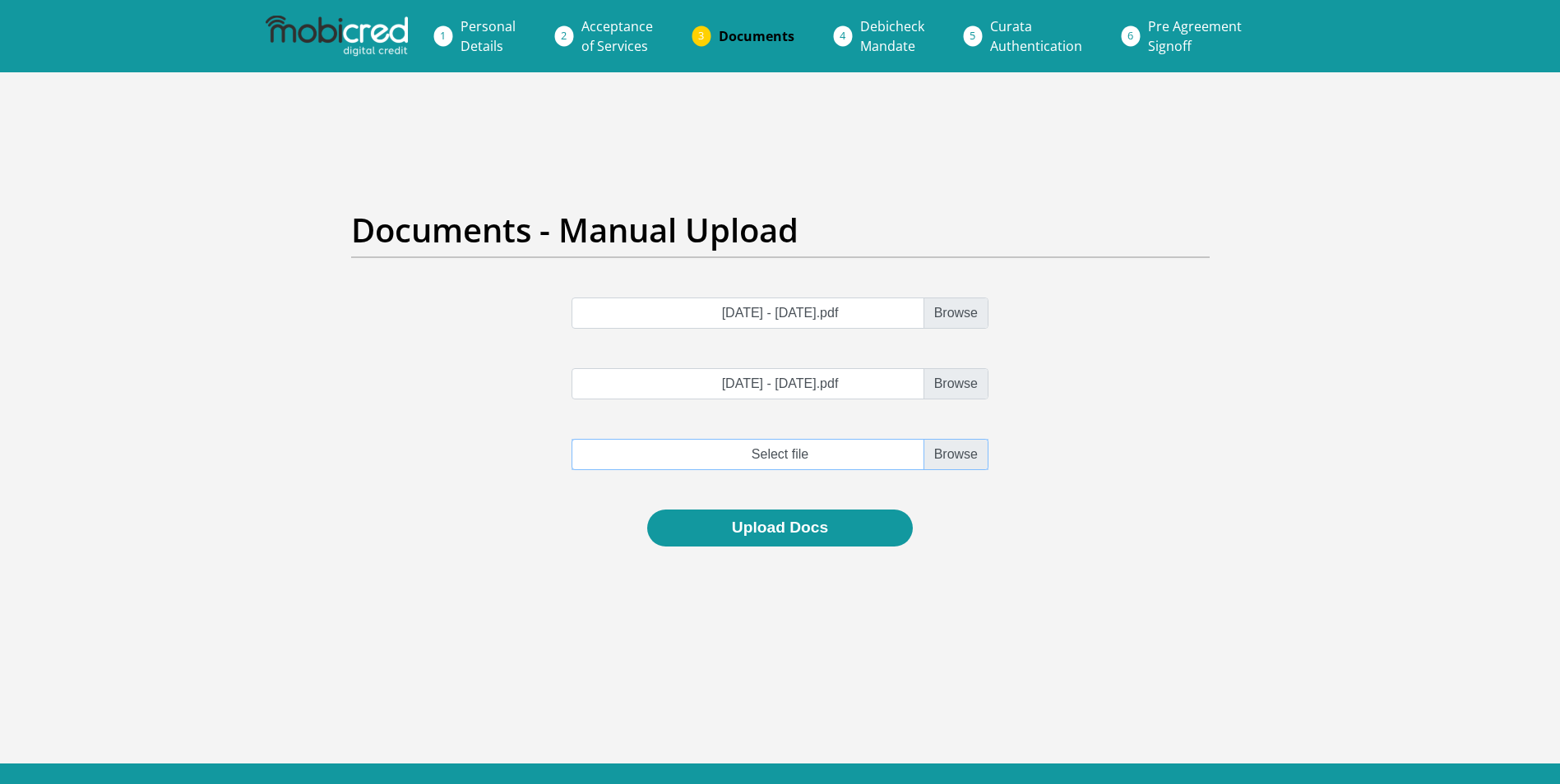
type input "C:\fakepath\[DATE] - [DATE].pdf"
click at [814, 526] on button "Upload Docs" at bounding box center [779, 527] width 265 height 37
click at [864, 35] on link "Debicheck Mandate" at bounding box center [892, 35] width 90 height 52
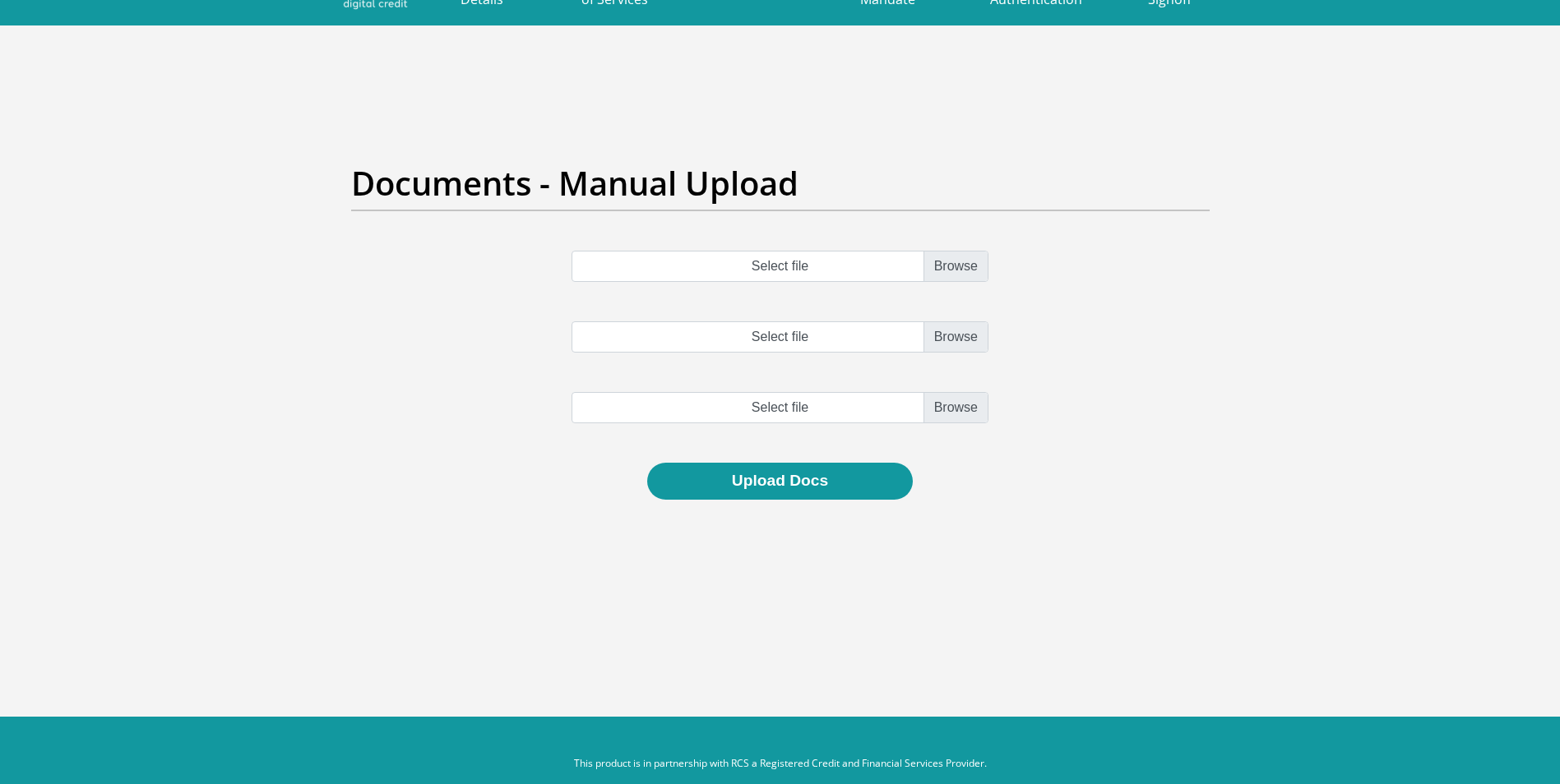
scroll to position [73, 0]
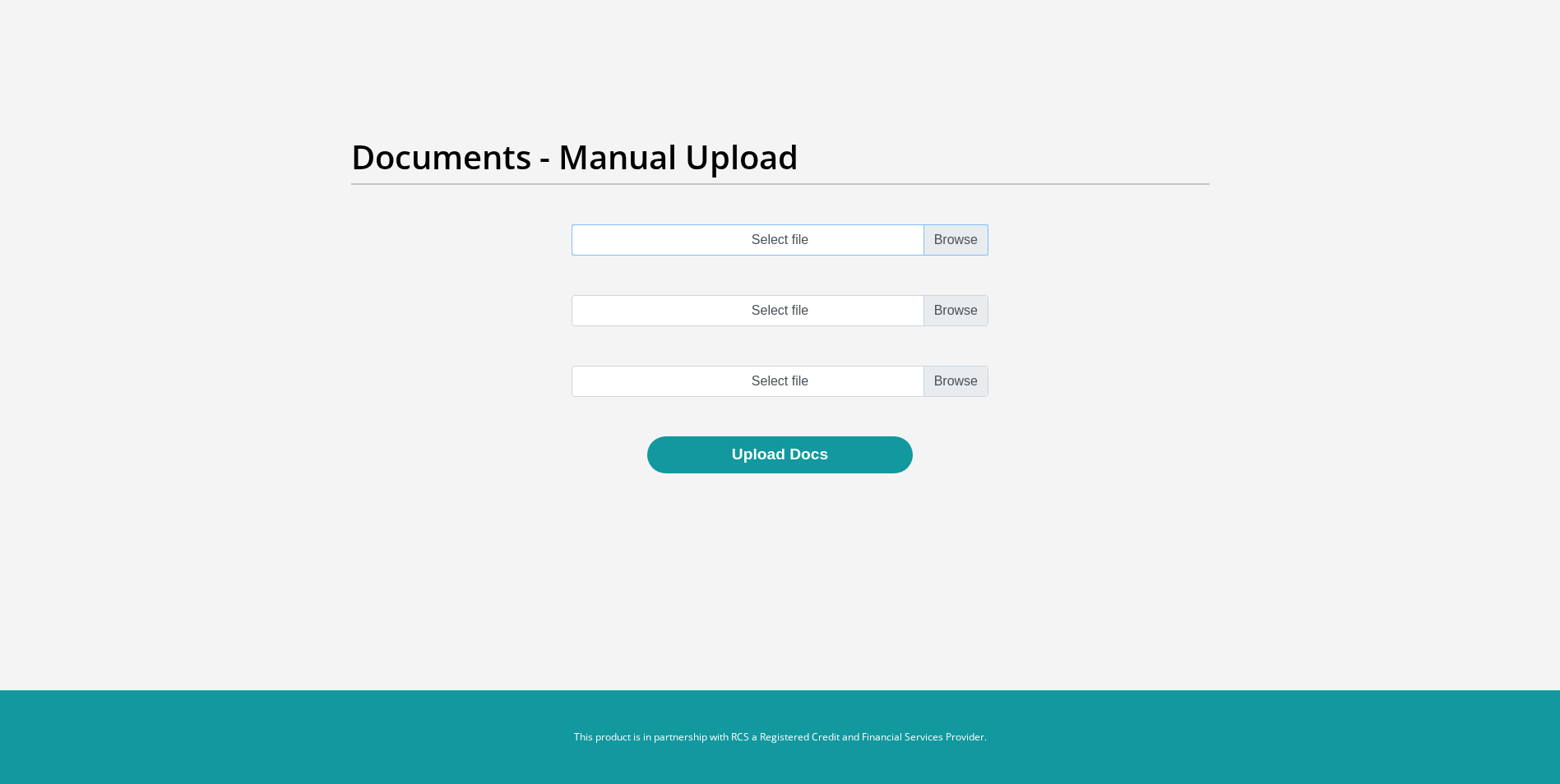
click at [948, 232] on input "Select file" at bounding box center [779, 240] width 417 height 31
click at [948, 316] on input "Select file" at bounding box center [779, 311] width 417 height 31
click at [951, 379] on input "file" at bounding box center [779, 381] width 417 height 31
click at [811, 459] on button "Upload Docs" at bounding box center [779, 454] width 265 height 37
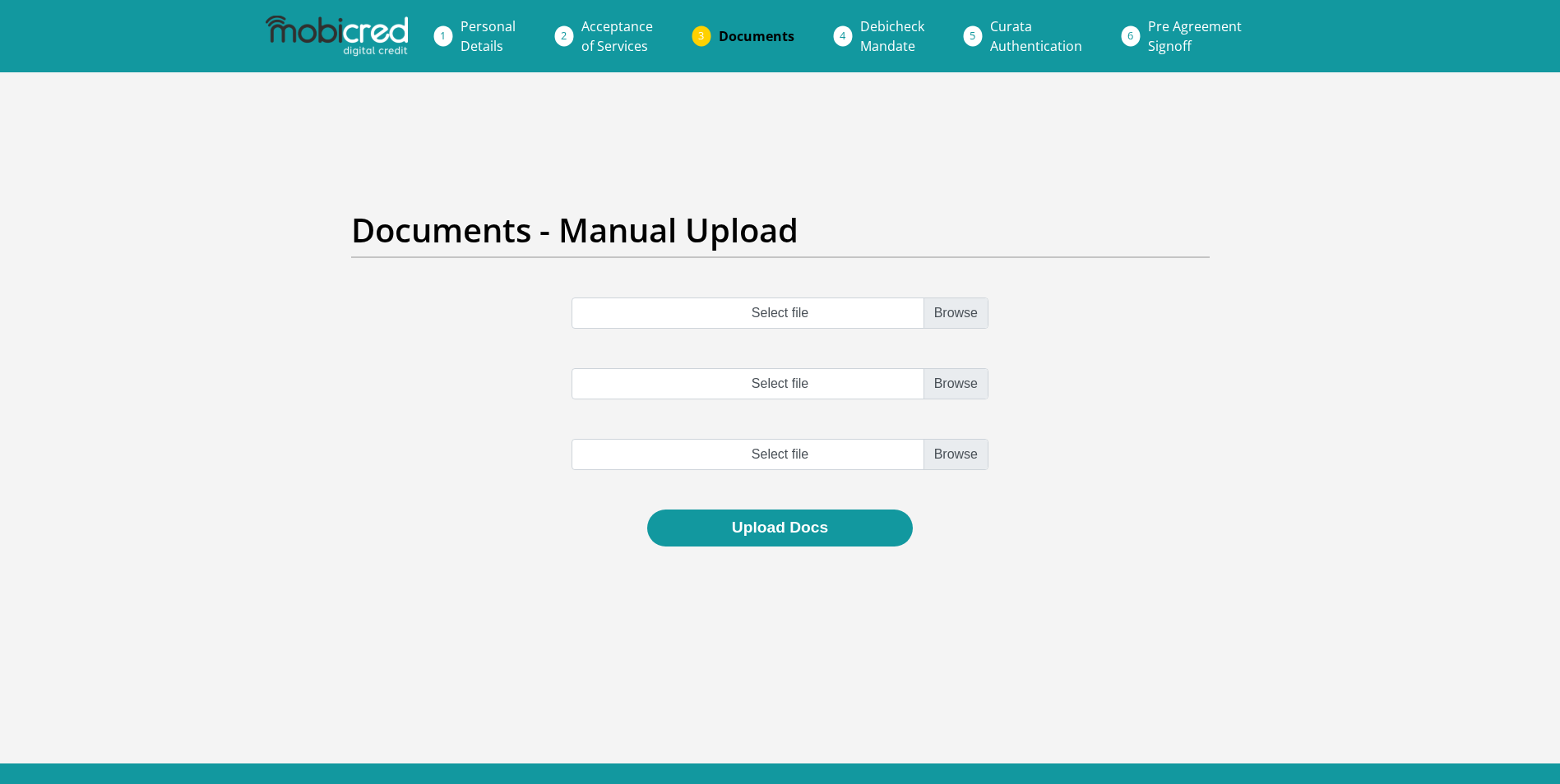
scroll to position [73, 0]
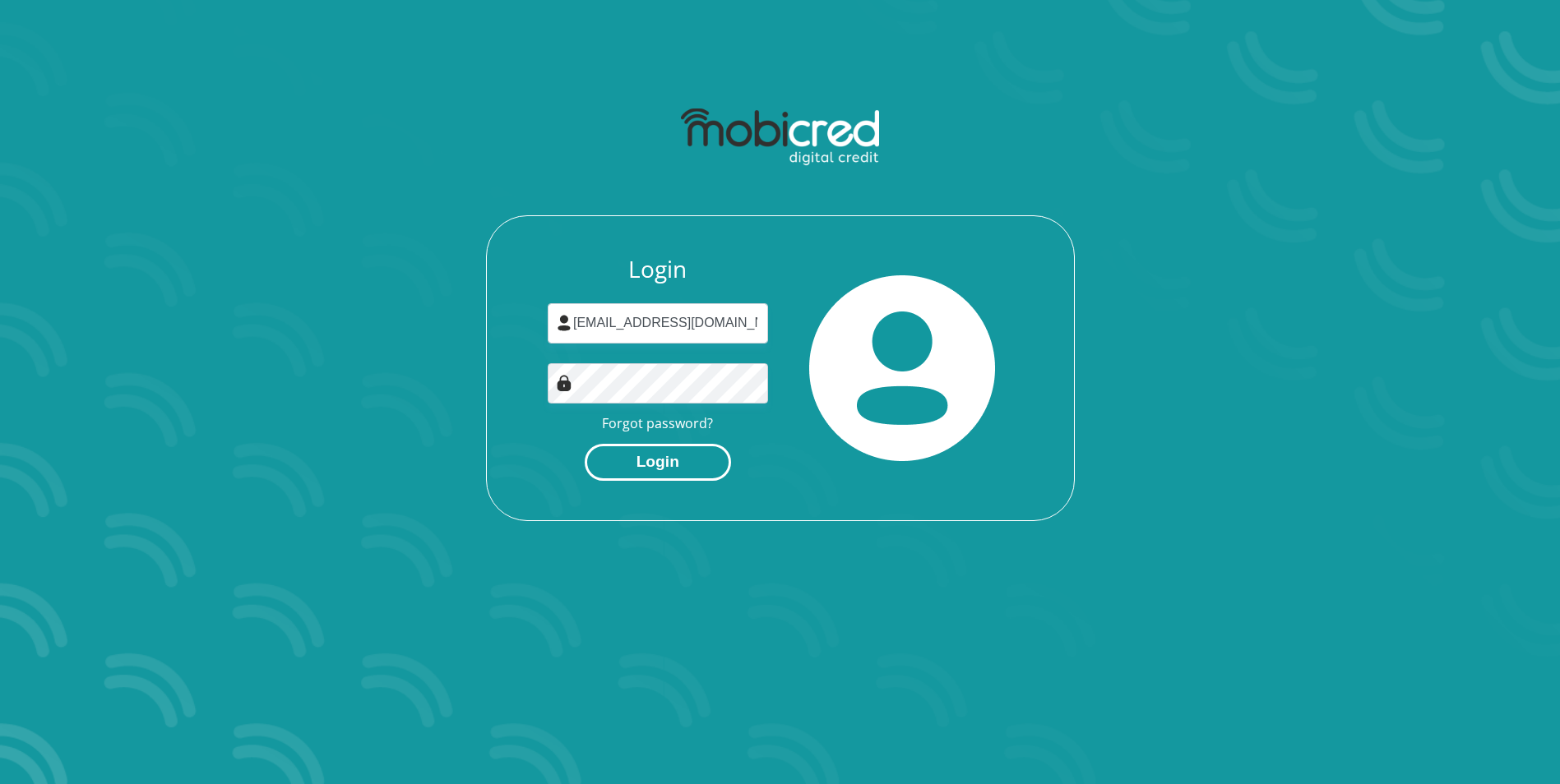
click at [648, 468] on button "Login" at bounding box center [657, 462] width 146 height 37
